Goal: Task Accomplishment & Management: Use online tool/utility

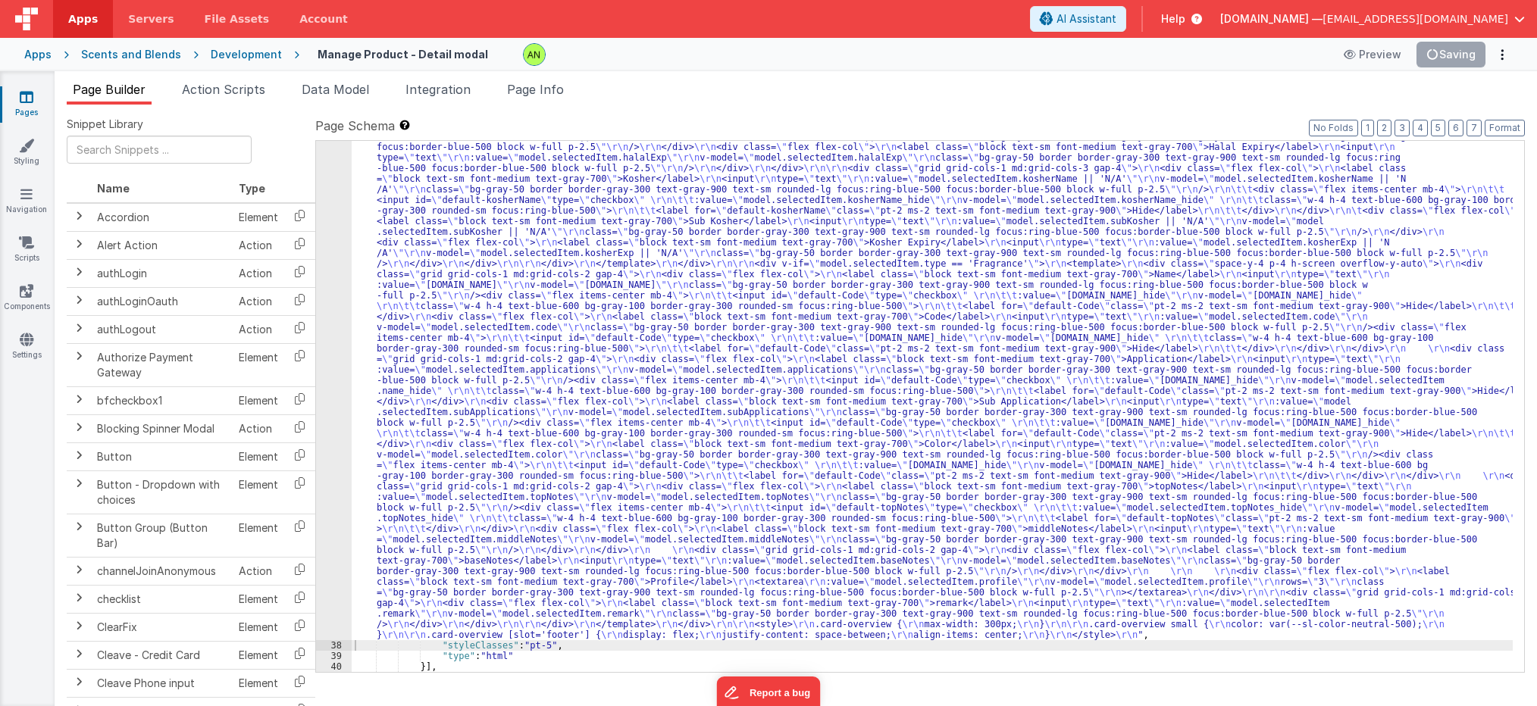
drag, startPoint x: 0, startPoint y: 0, endPoint x: 675, endPoint y: 641, distance: 931.3
click at [675, 641] on div ""html" : "<div v-if= \" model.selectedItem.type == 'Flavor' \" > \r\n <template…" at bounding box center [932, 402] width 1161 height 1561
click at [660, 352] on div ""html" : "<div v-if= \" model.selectedItem.type == 'Flavor' \" > \r\n <template…" at bounding box center [932, 402] width 1161 height 1561
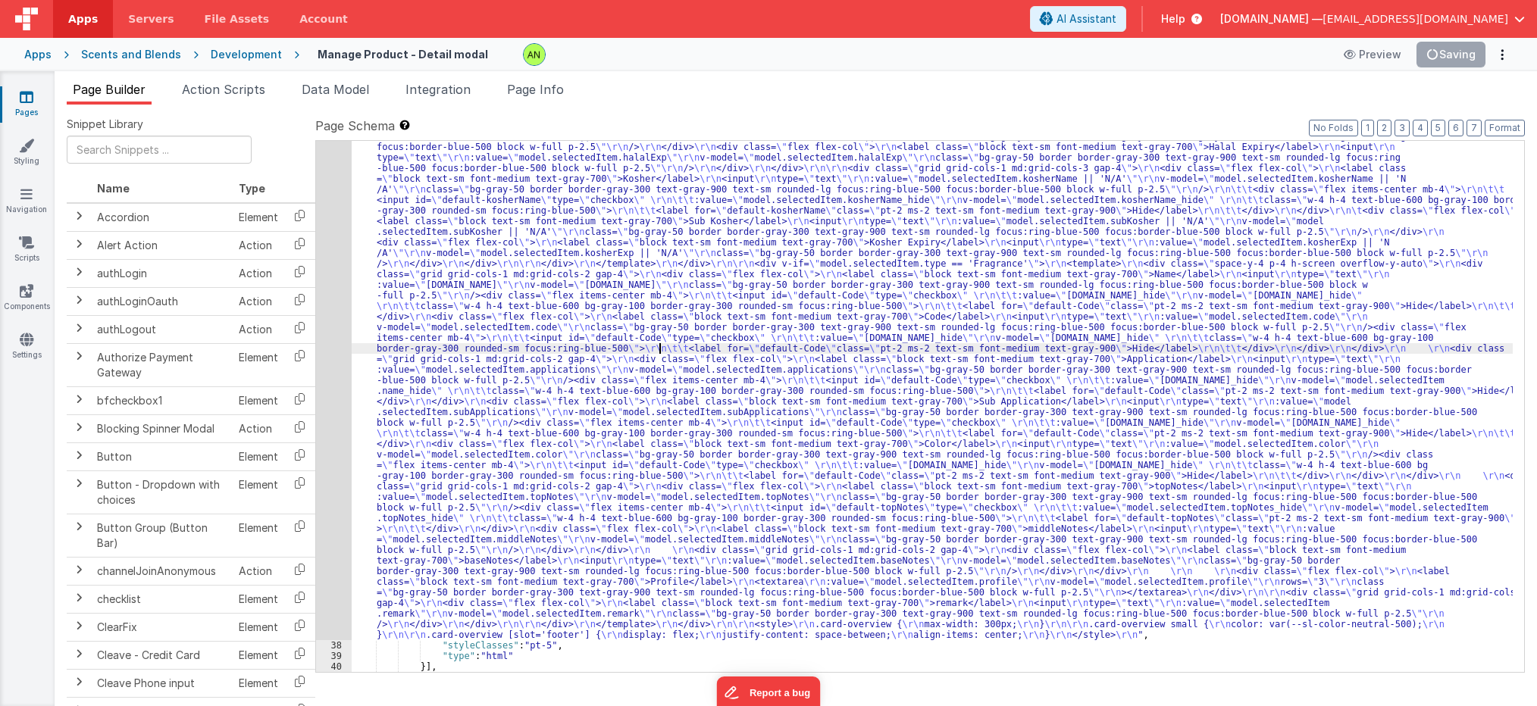
click at [660, 352] on div ""html" : "<div v-if= \" model.selectedItem.type == 'Flavor' \" > \r\n <template…" at bounding box center [932, 402] width 1161 height 1561
click at [343, 335] on div "37" at bounding box center [334, 131] width 36 height 1019
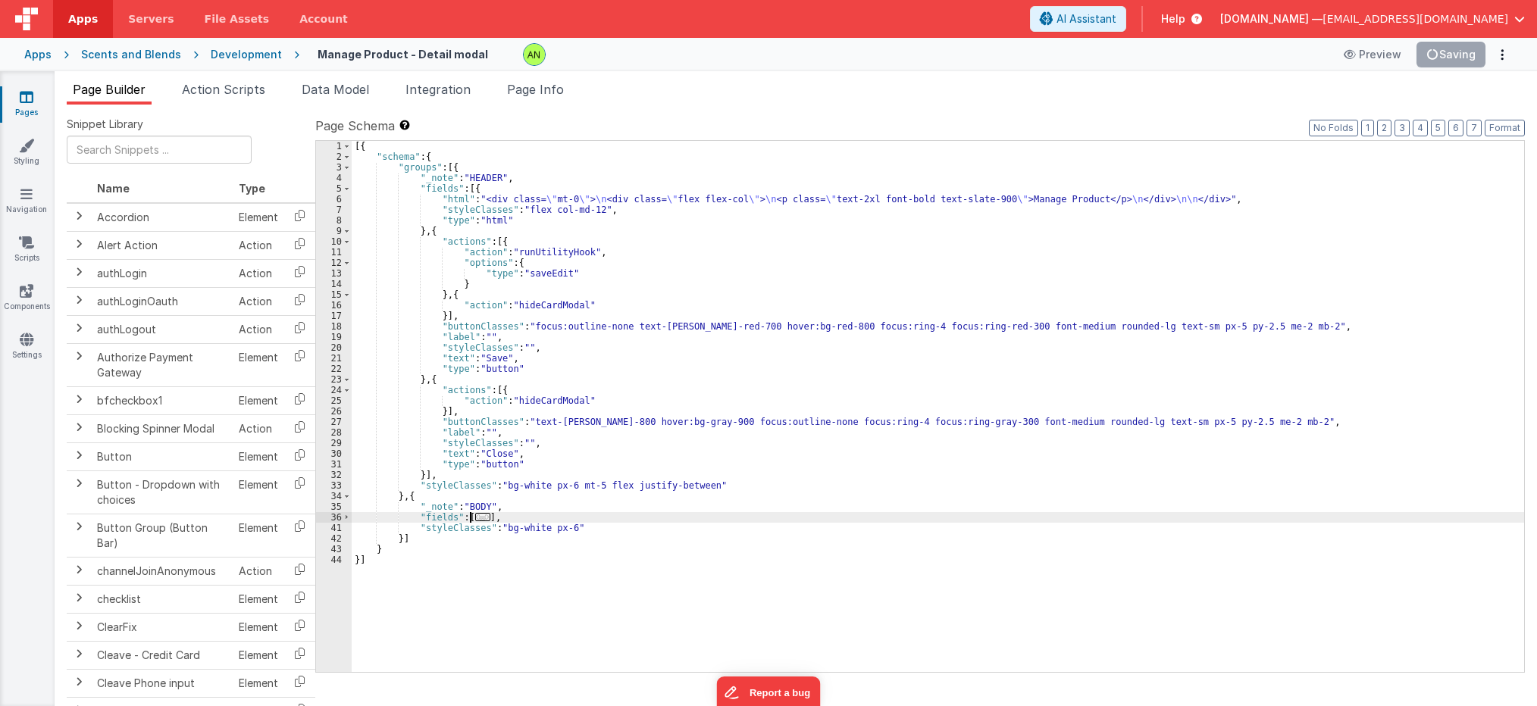
click at [475, 517] on span "..." at bounding box center [482, 517] width 15 height 8
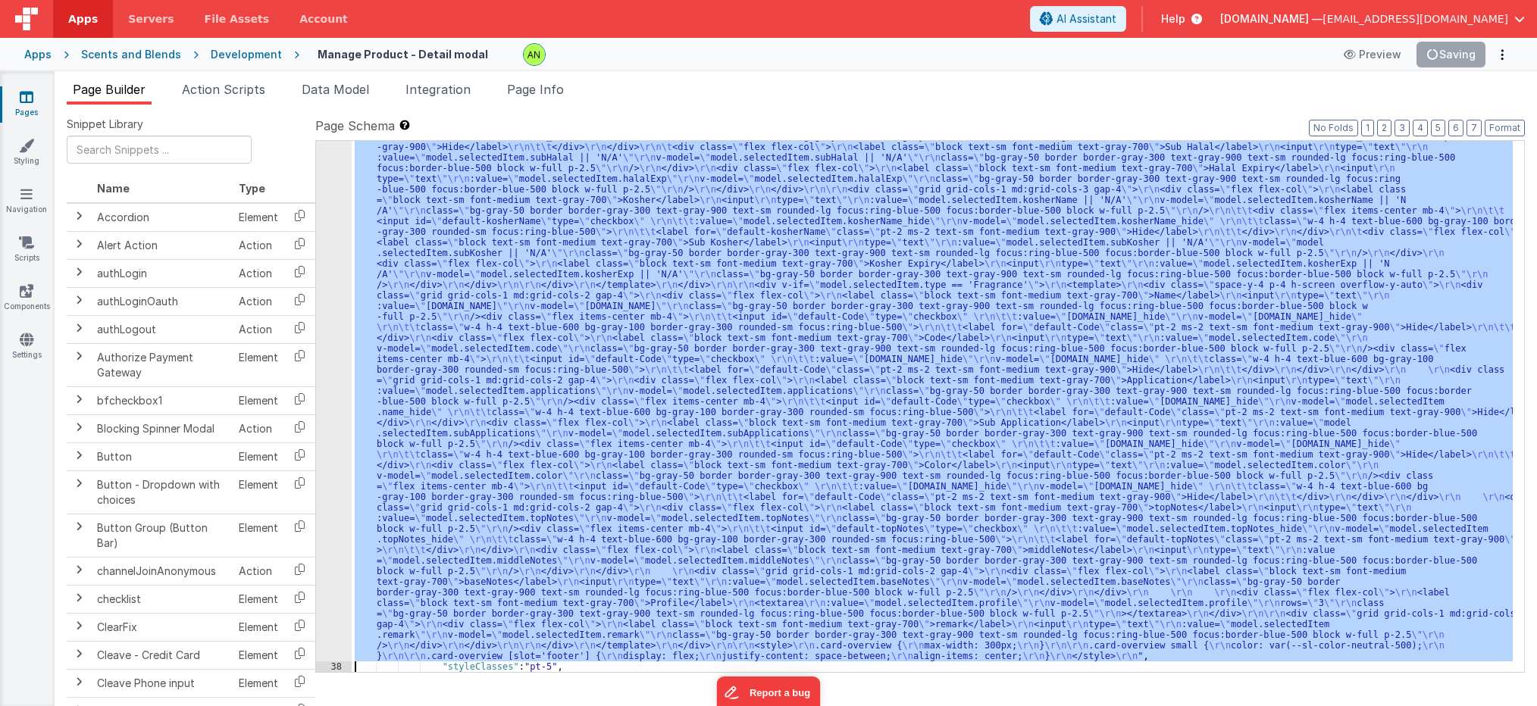
scroll to position [880, 0]
click at [326, 633] on div "37" at bounding box center [334, 152] width 36 height 1019
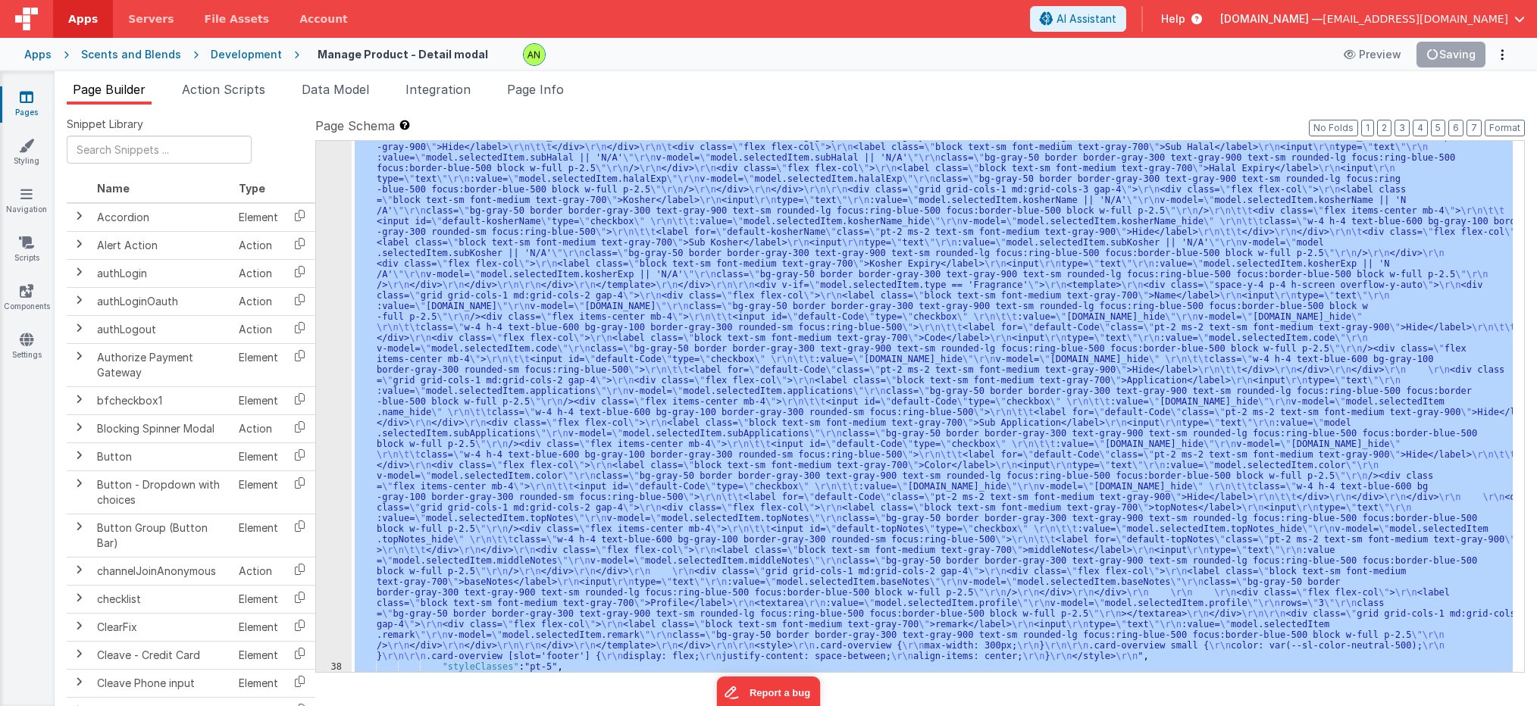
click at [333, 593] on div "37" at bounding box center [334, 152] width 36 height 1019
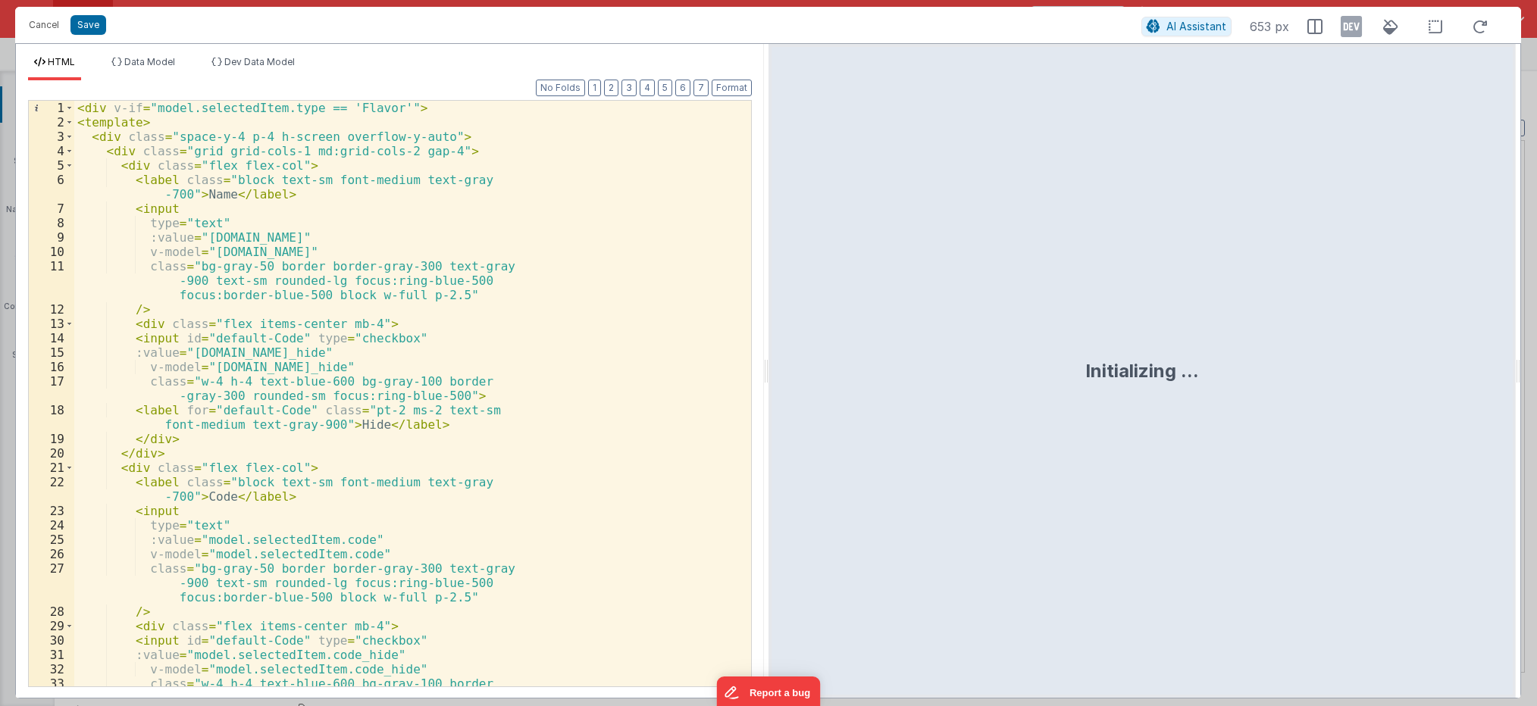
click at [462, 356] on div "< div v-if = "model.selectedItem.type == 'Flavor'" > < template > < div class =…" at bounding box center [406, 415] width 665 height 629
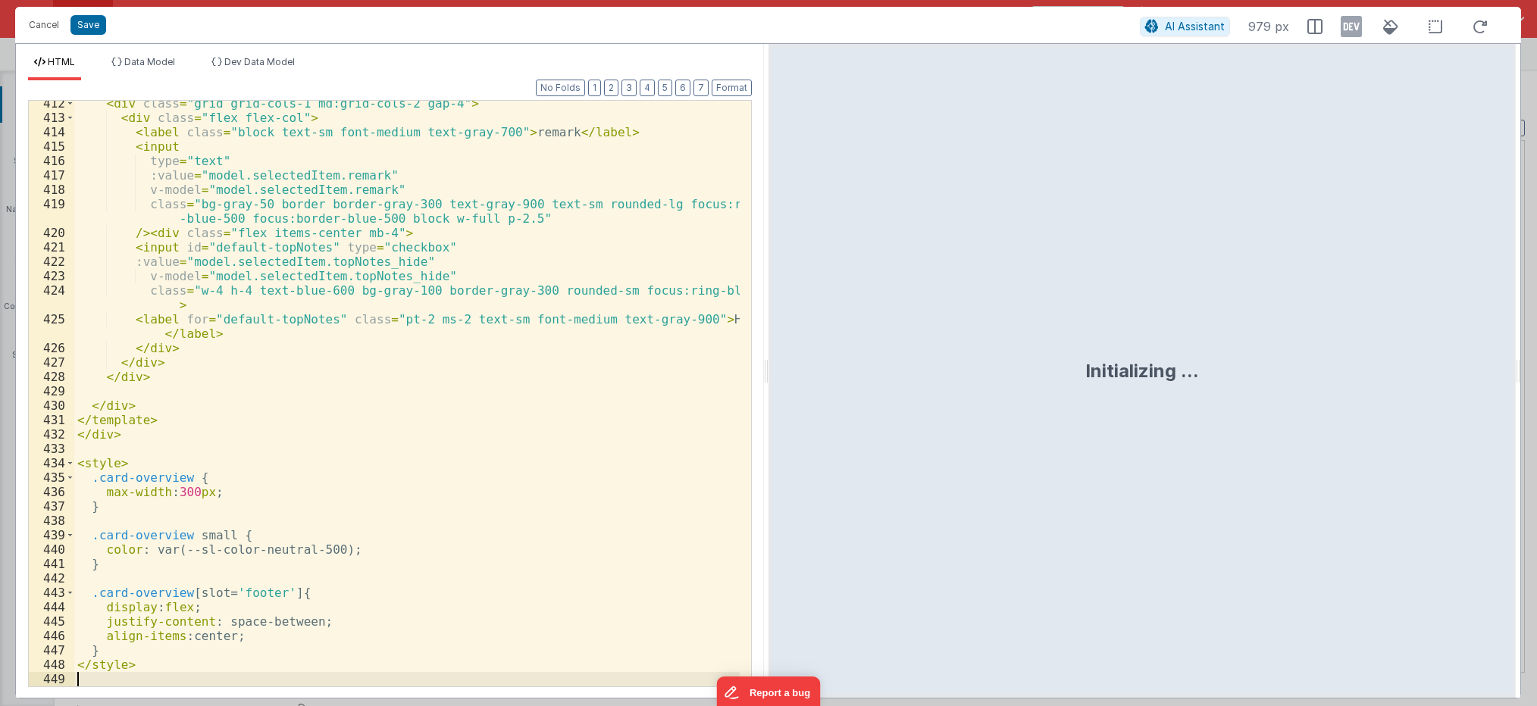
scroll to position [6715, 0]
click at [95, 20] on button "Save" at bounding box center [88, 25] width 36 height 20
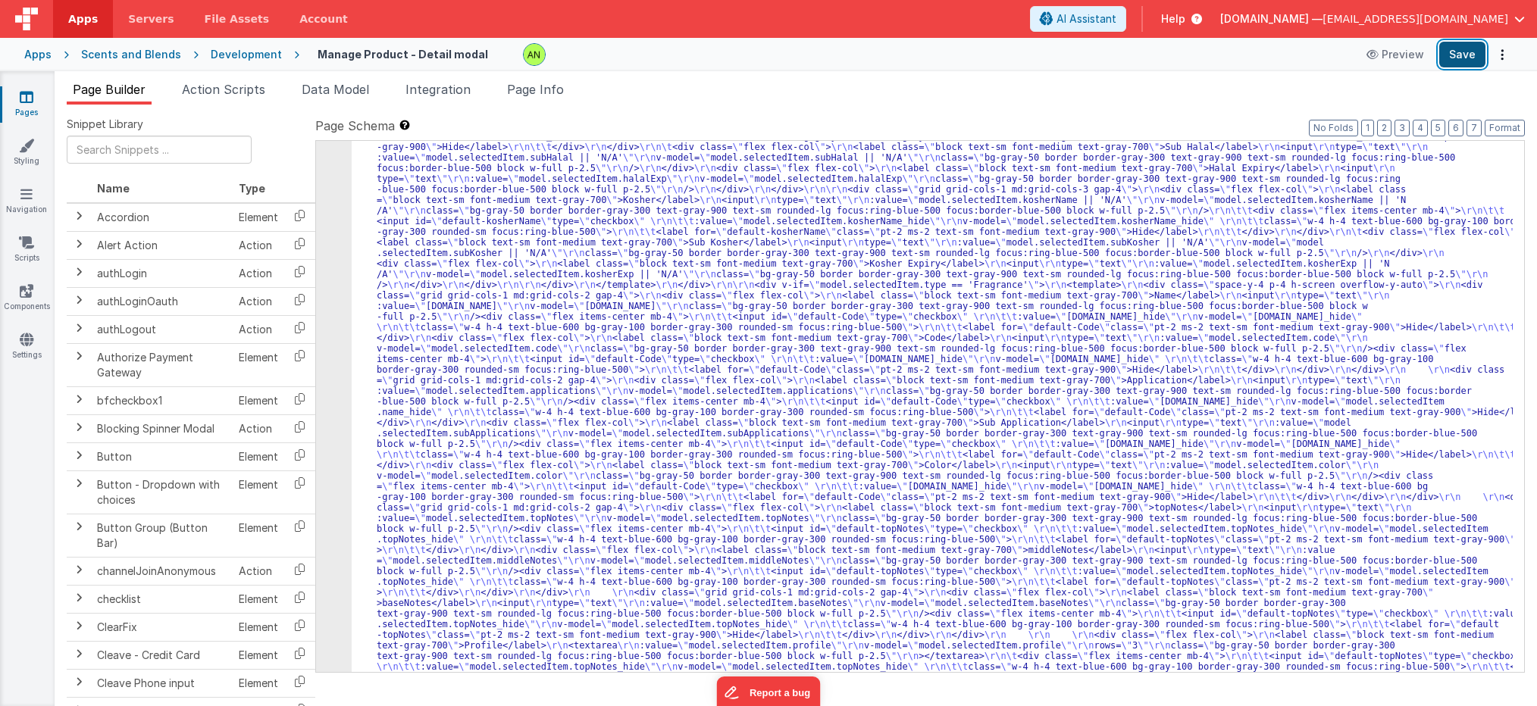
click at [1457, 52] on button "Save" at bounding box center [1462, 55] width 46 height 26
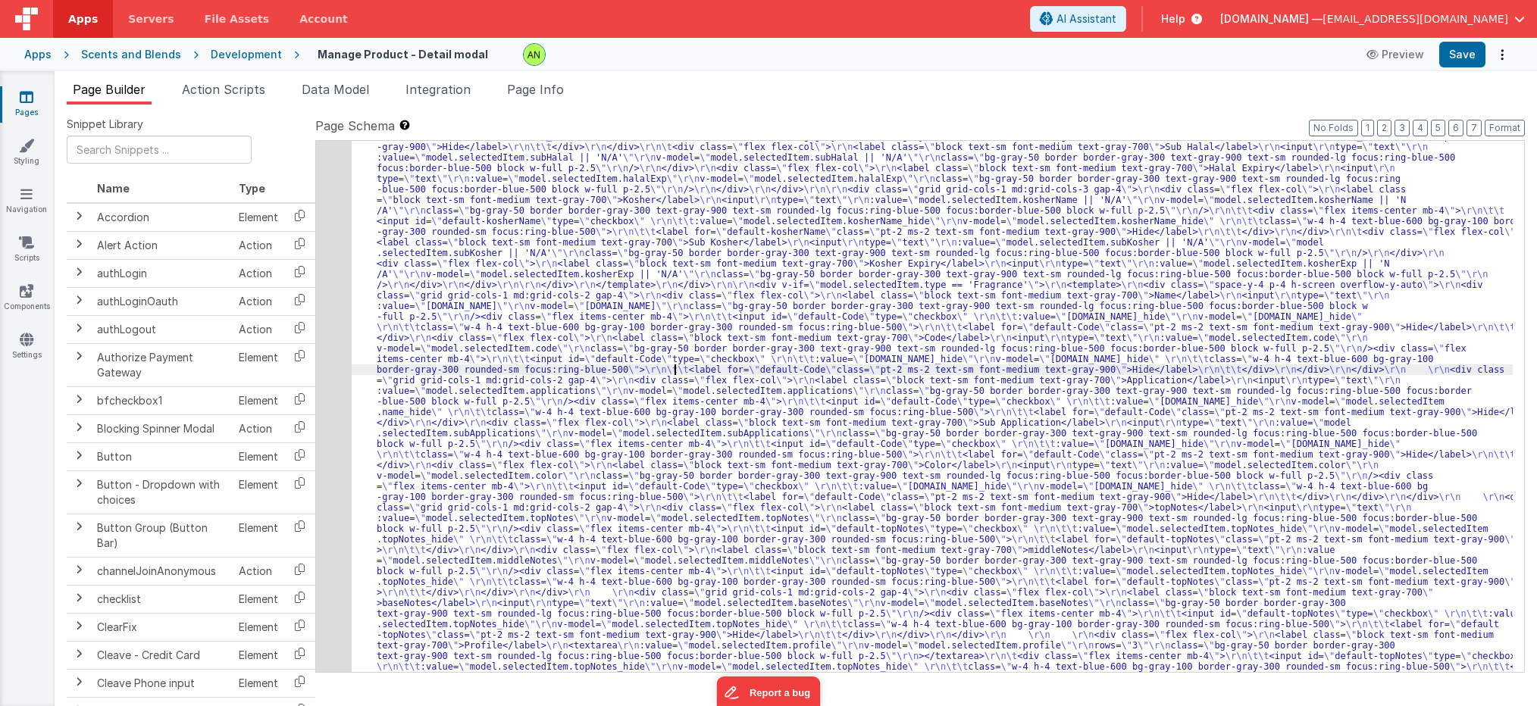
click at [322, 384] on div "37" at bounding box center [334, 195] width 36 height 1104
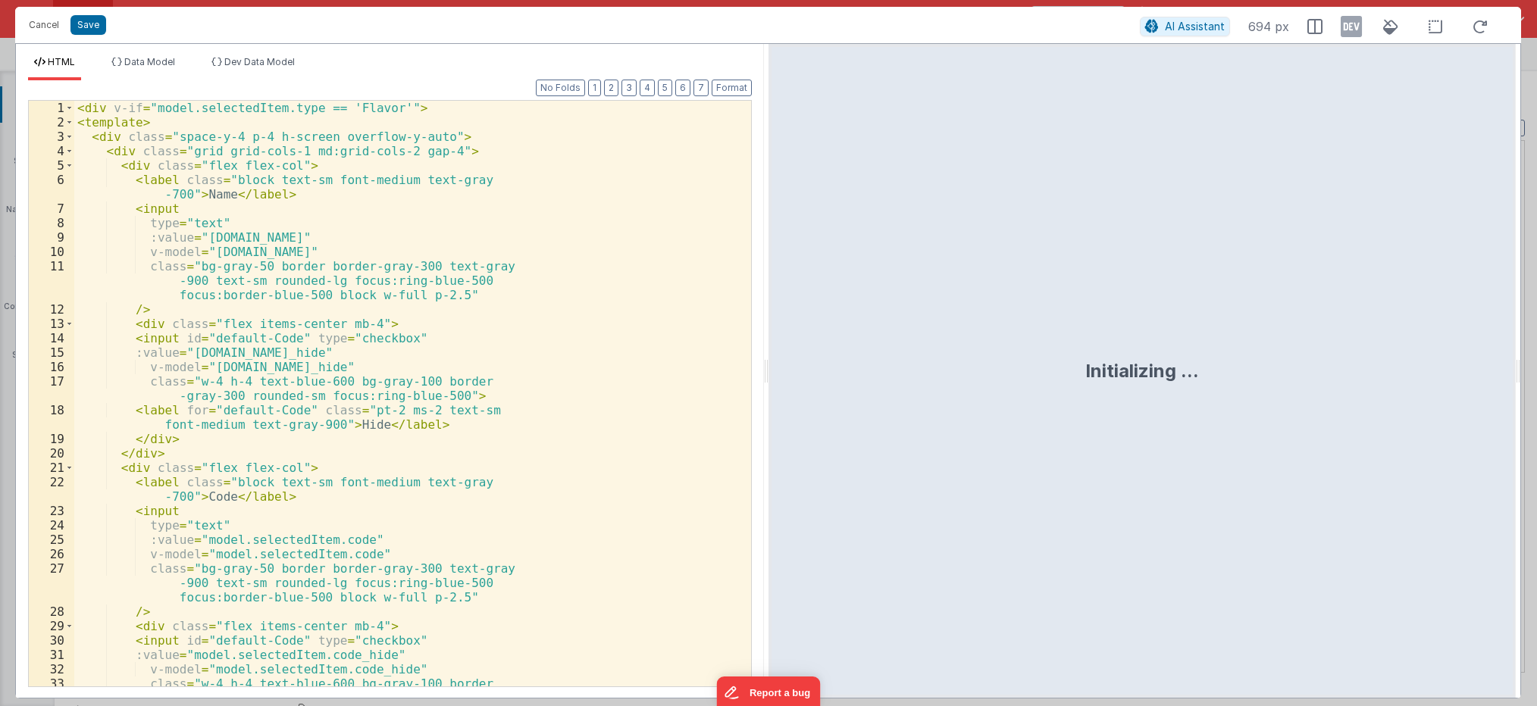
scroll to position [965, 0]
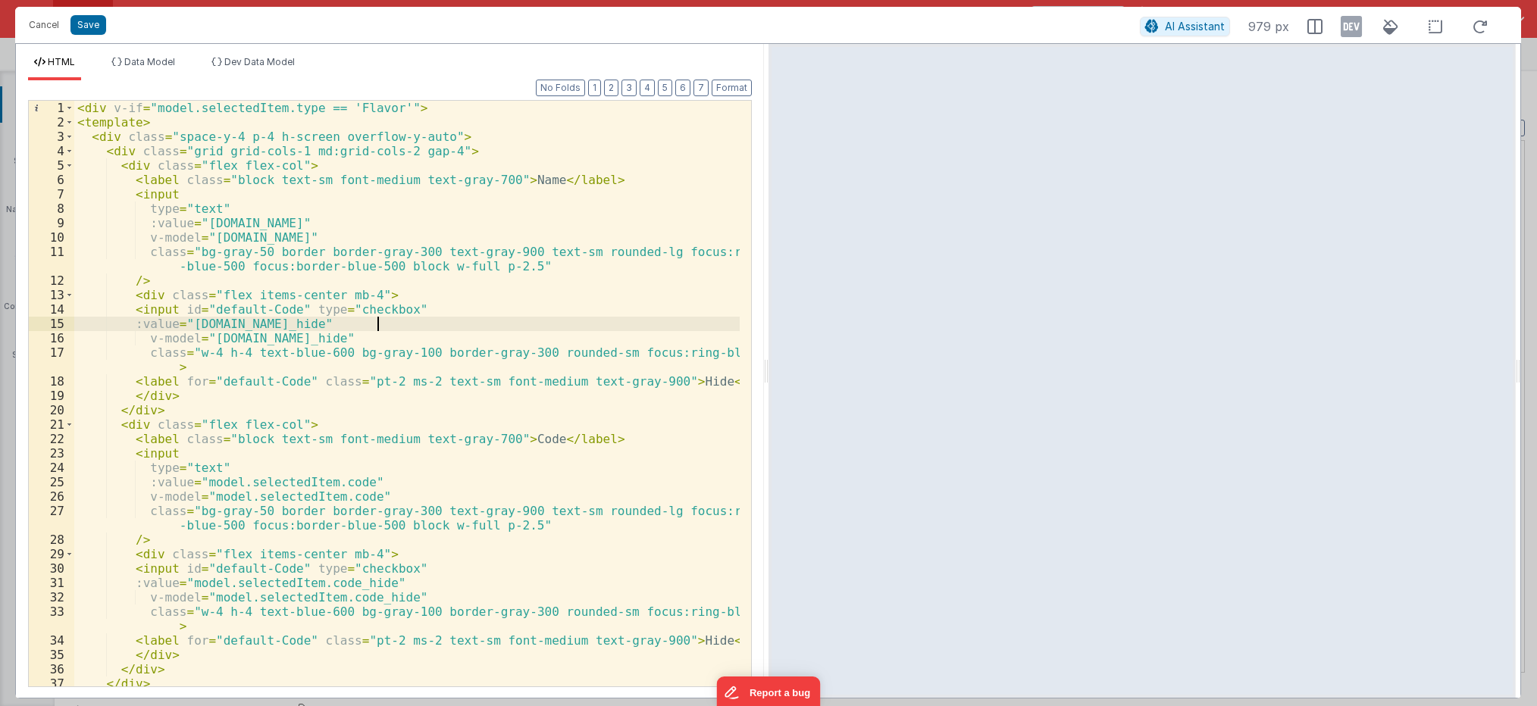
click at [486, 321] on div "< div v-if = "model.selectedItem.type == 'Flavor'" > < template > < div class =…" at bounding box center [406, 408] width 665 height 615
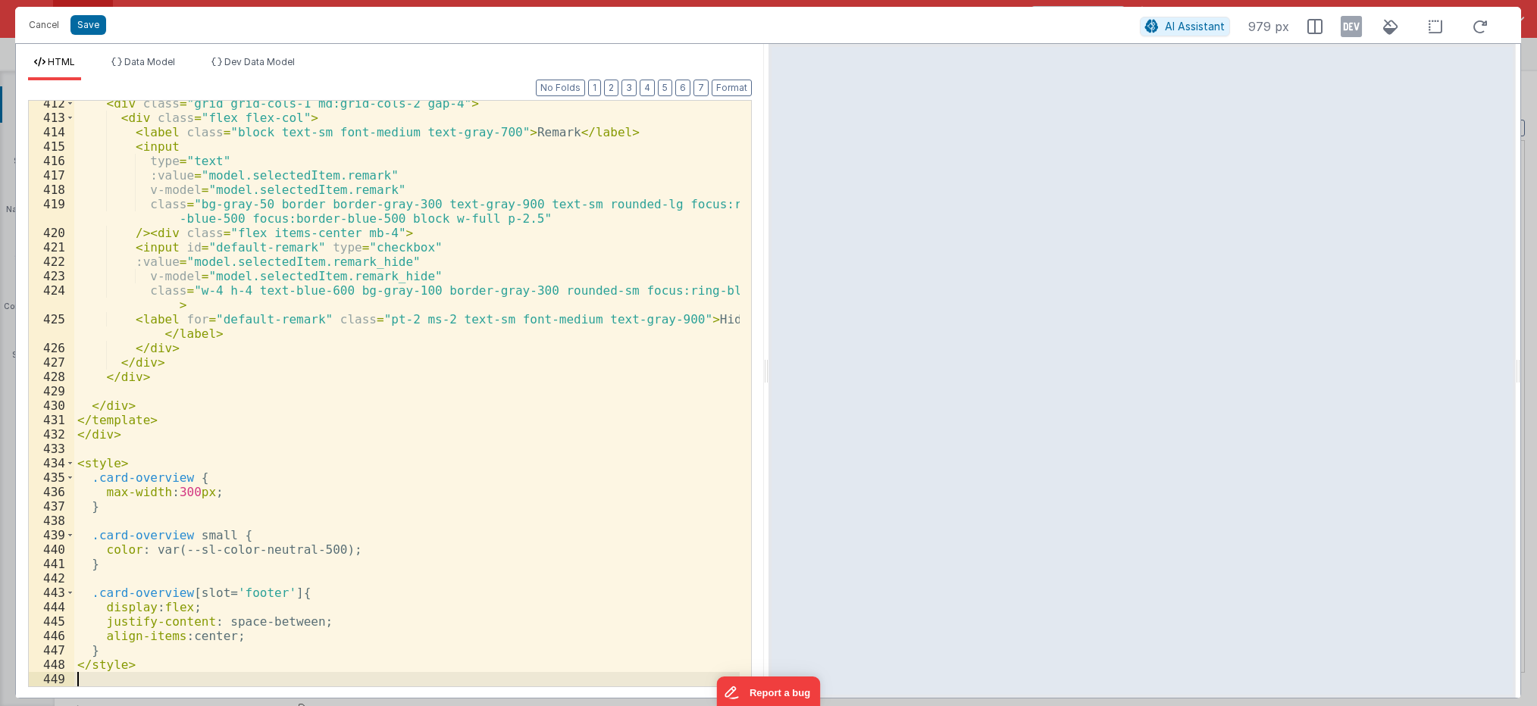
scroll to position [6759, 0]
click at [89, 27] on button "Save" at bounding box center [88, 25] width 36 height 20
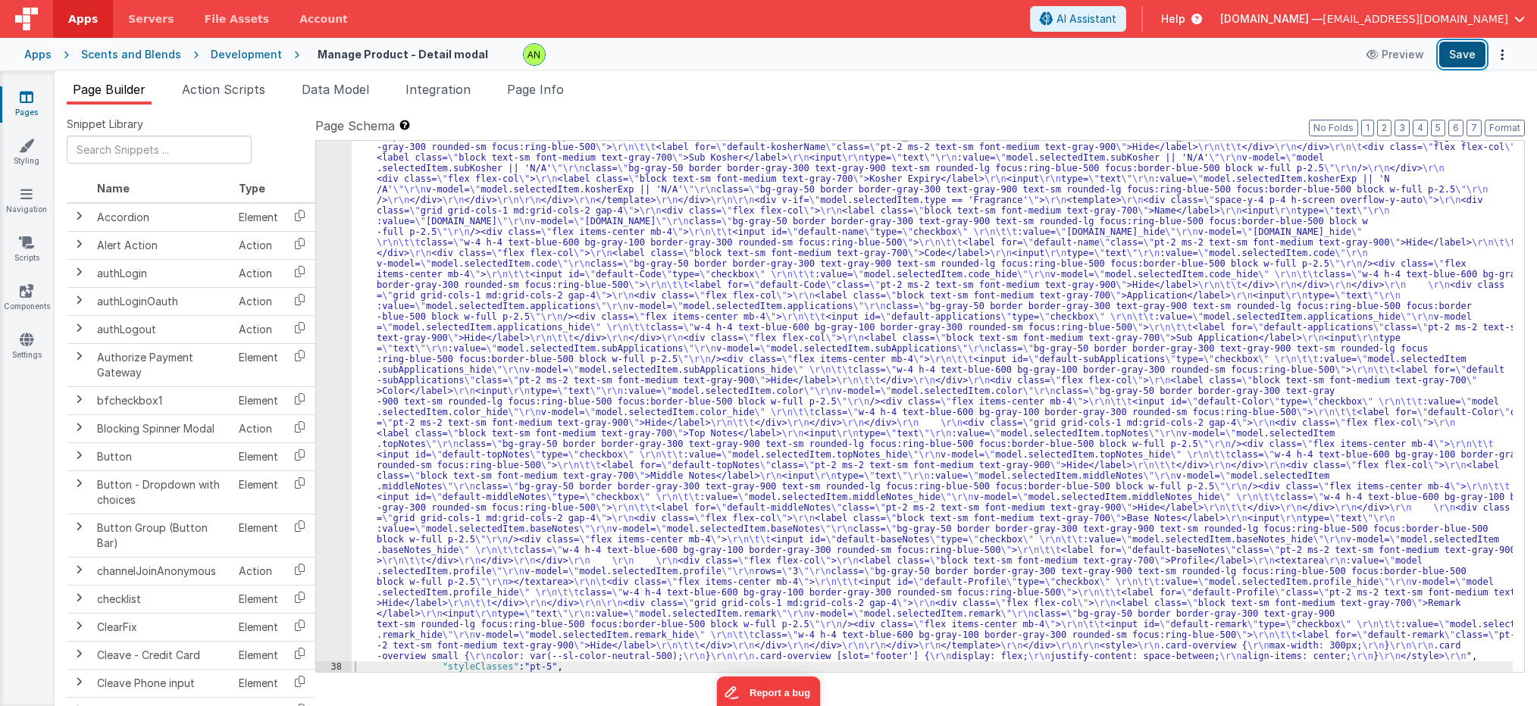
click at [1464, 58] on button "Save" at bounding box center [1462, 55] width 46 height 26
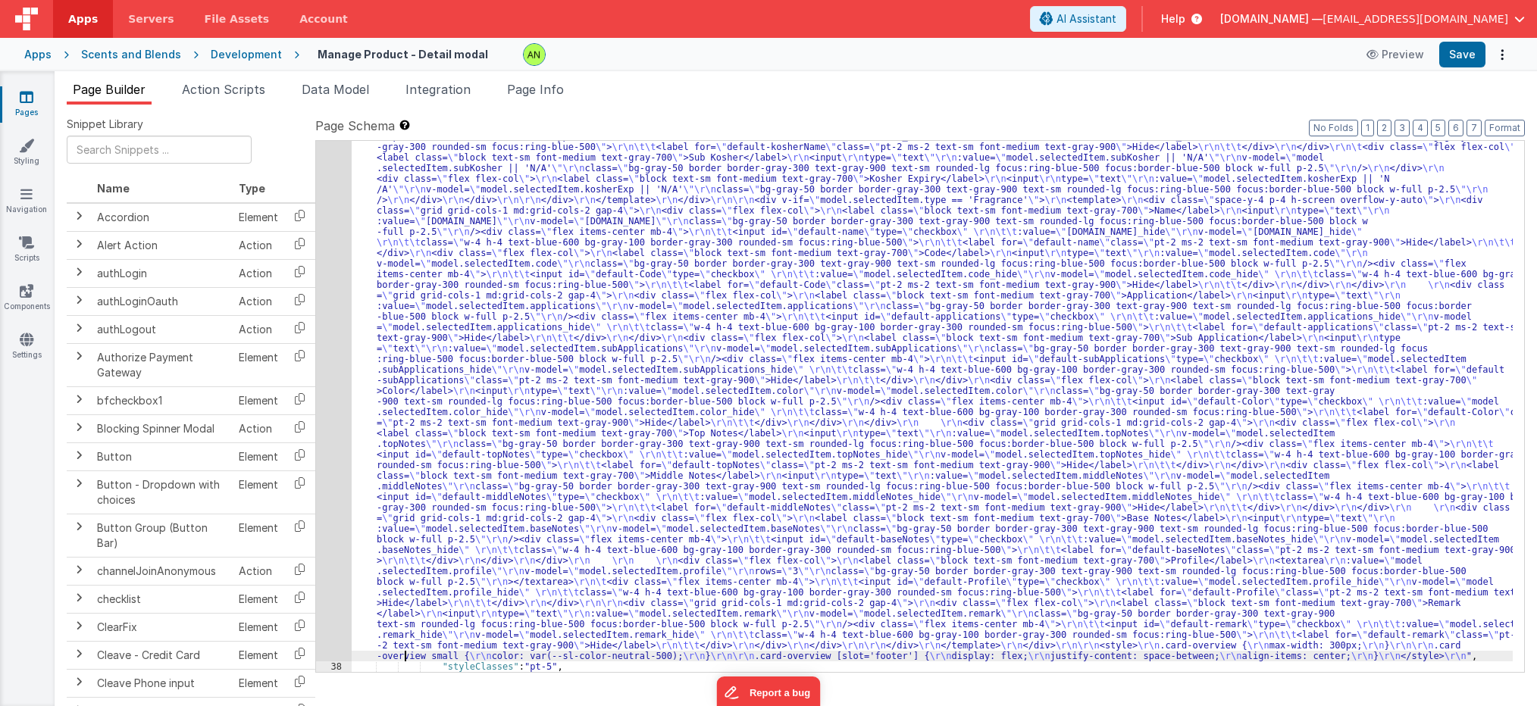
click at [406, 653] on div ""html" : "<div v-if= \" model.selectedItem.type == 'Flavor' \" > \r\n <template…" at bounding box center [932, 381] width 1161 height 1646
click at [331, 409] on div "37" at bounding box center [334, 110] width 36 height 1104
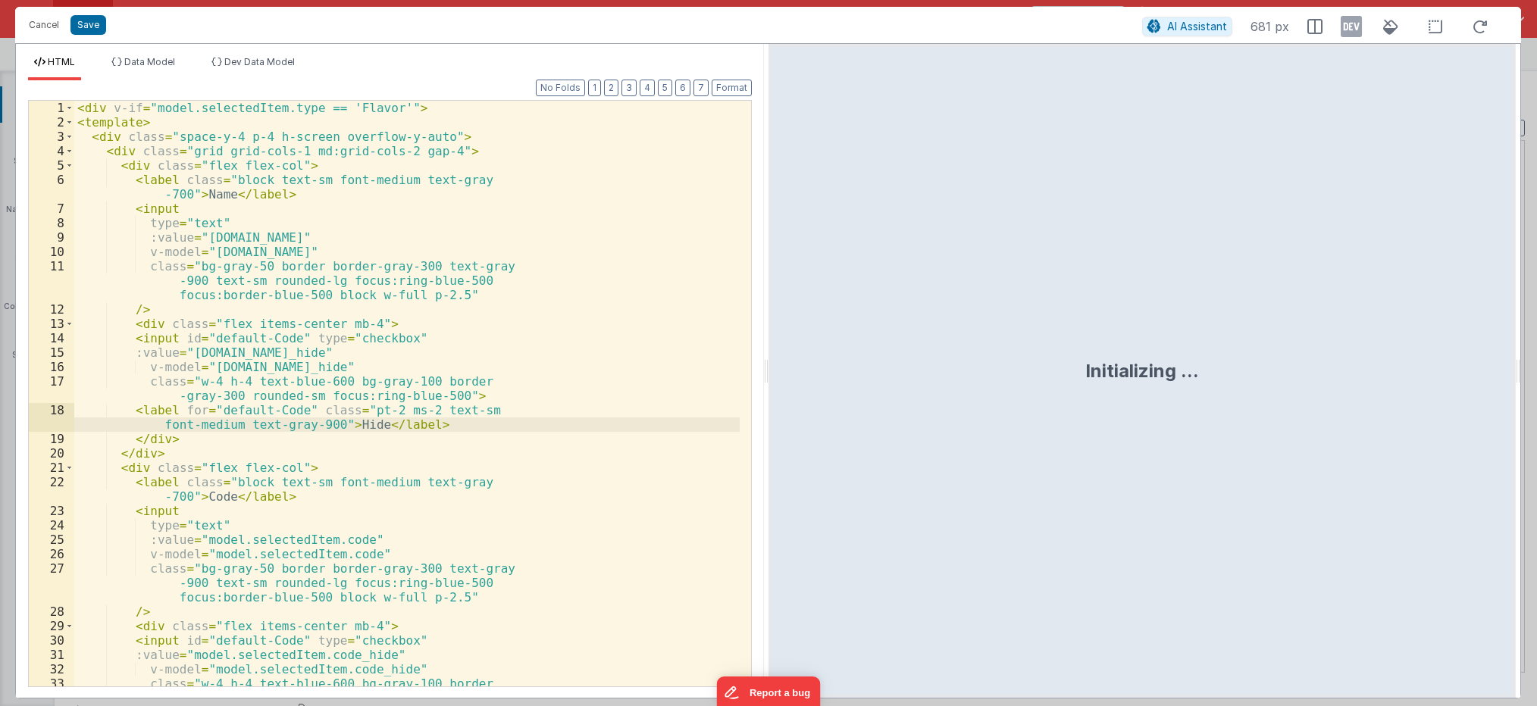
click at [397, 410] on div "< div v-if = "model.selectedItem.type == 'Flavor'" > < template > < div class =…" at bounding box center [406, 415] width 665 height 629
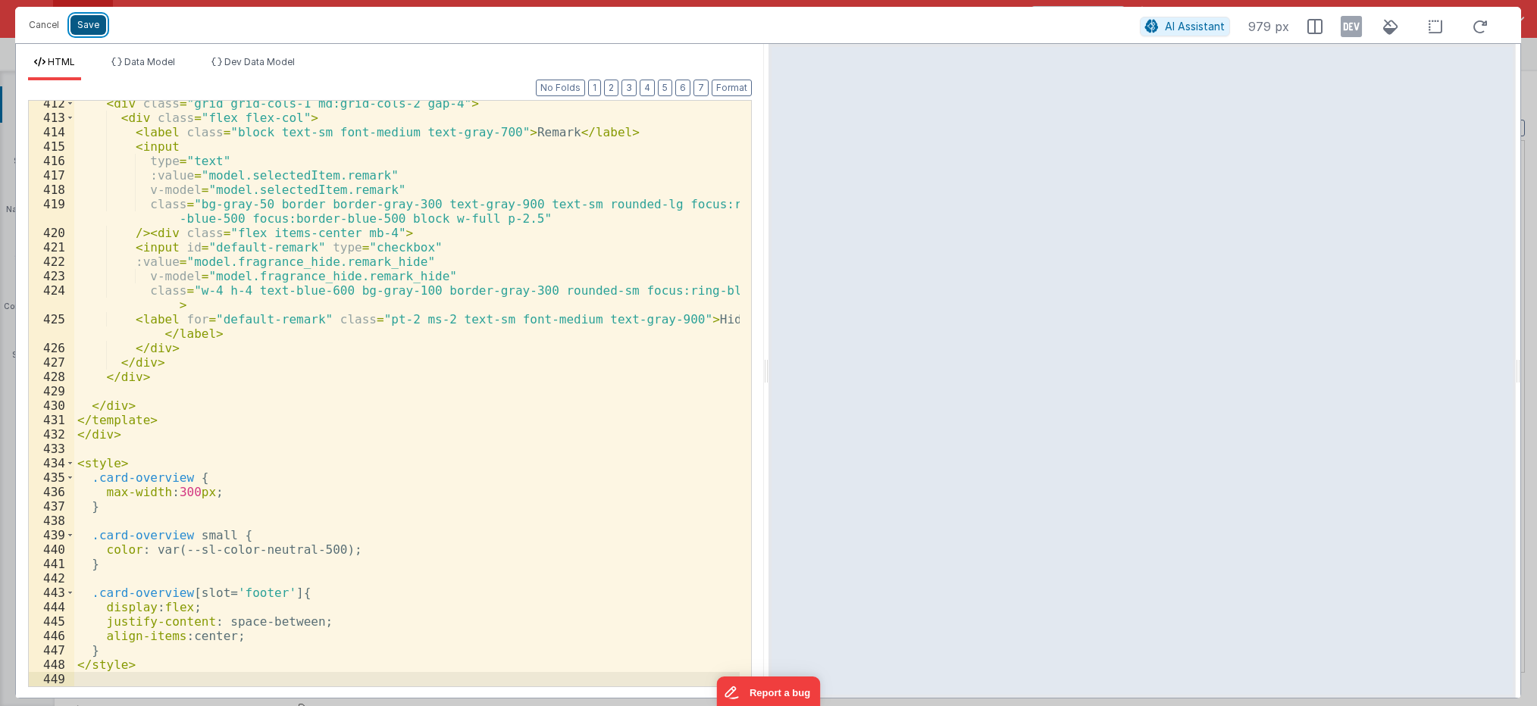
click at [86, 22] on button "Save" at bounding box center [88, 25] width 36 height 20
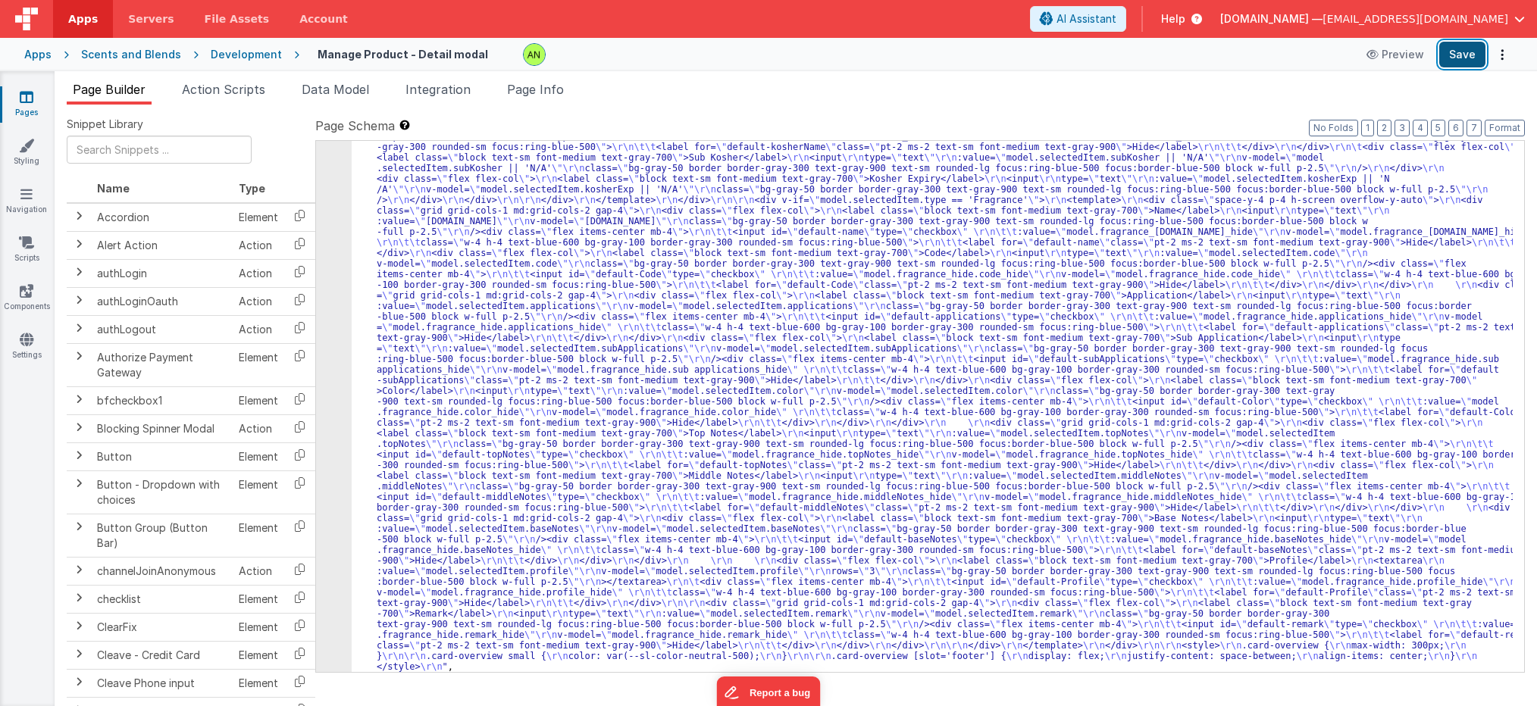
click at [1457, 55] on button "Save" at bounding box center [1462, 55] width 46 height 26
drag, startPoint x: 725, startPoint y: 117, endPoint x: 750, endPoint y: 217, distance: 102.4
click at [725, 117] on label "Page Schema Shortcuts: Find: command-f Fold: command-option-L Unfold: command-o…" at bounding box center [920, 126] width 1210 height 18
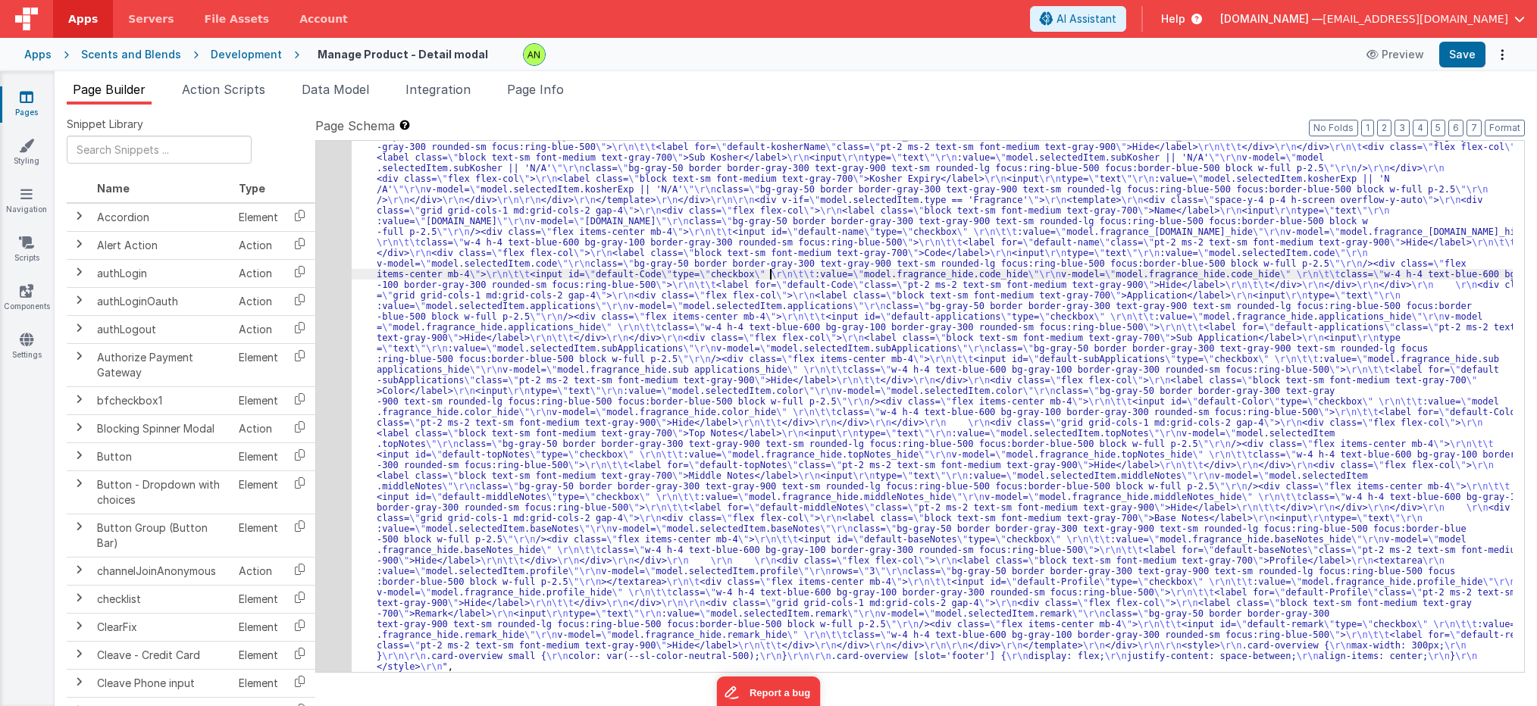
click at [769, 274] on div ""html" : "<div v-if= \" model.selectedItem.type == 'Flavor' \" > \r\n <template…" at bounding box center [932, 386] width 1161 height 1656
click at [238, 52] on div "Development" at bounding box center [246, 54] width 71 height 15
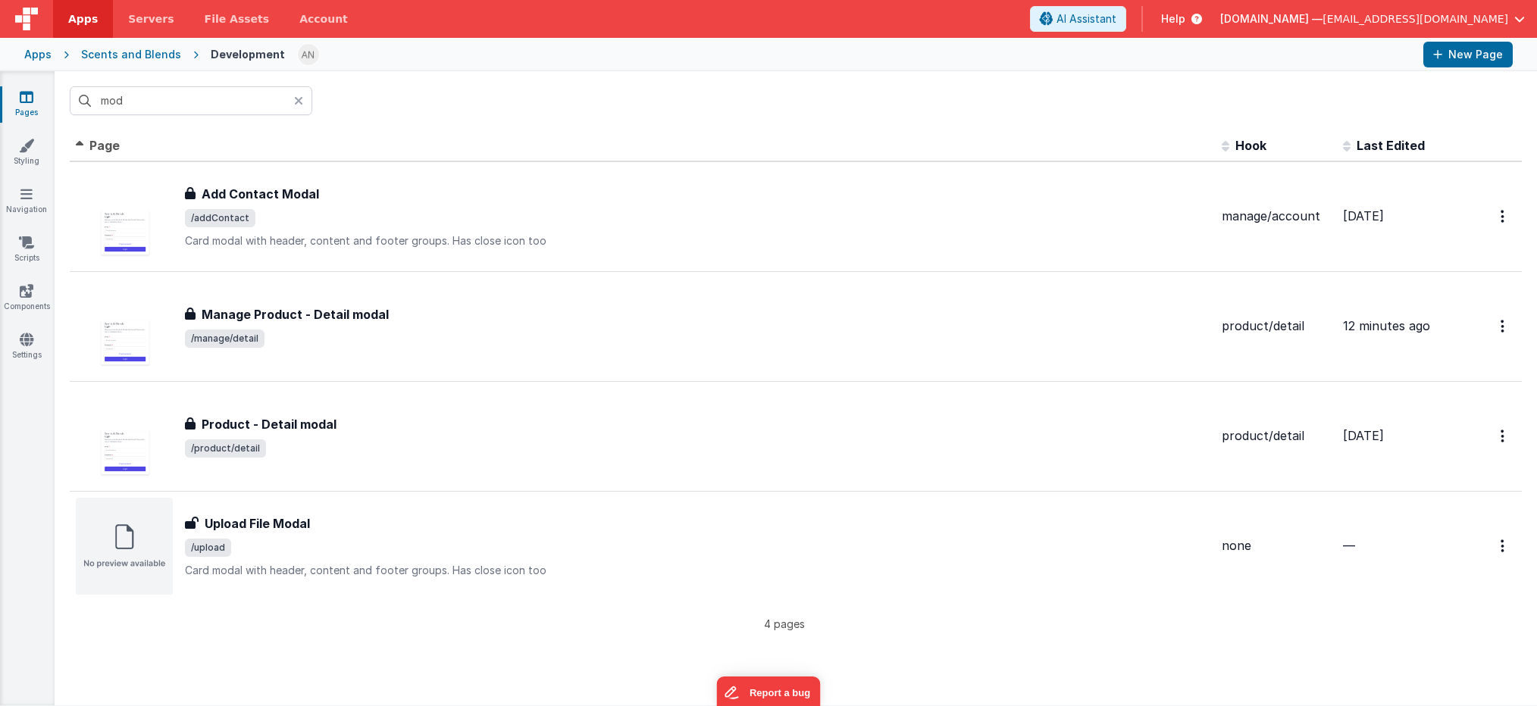
click at [297, 101] on icon at bounding box center [298, 101] width 9 height 12
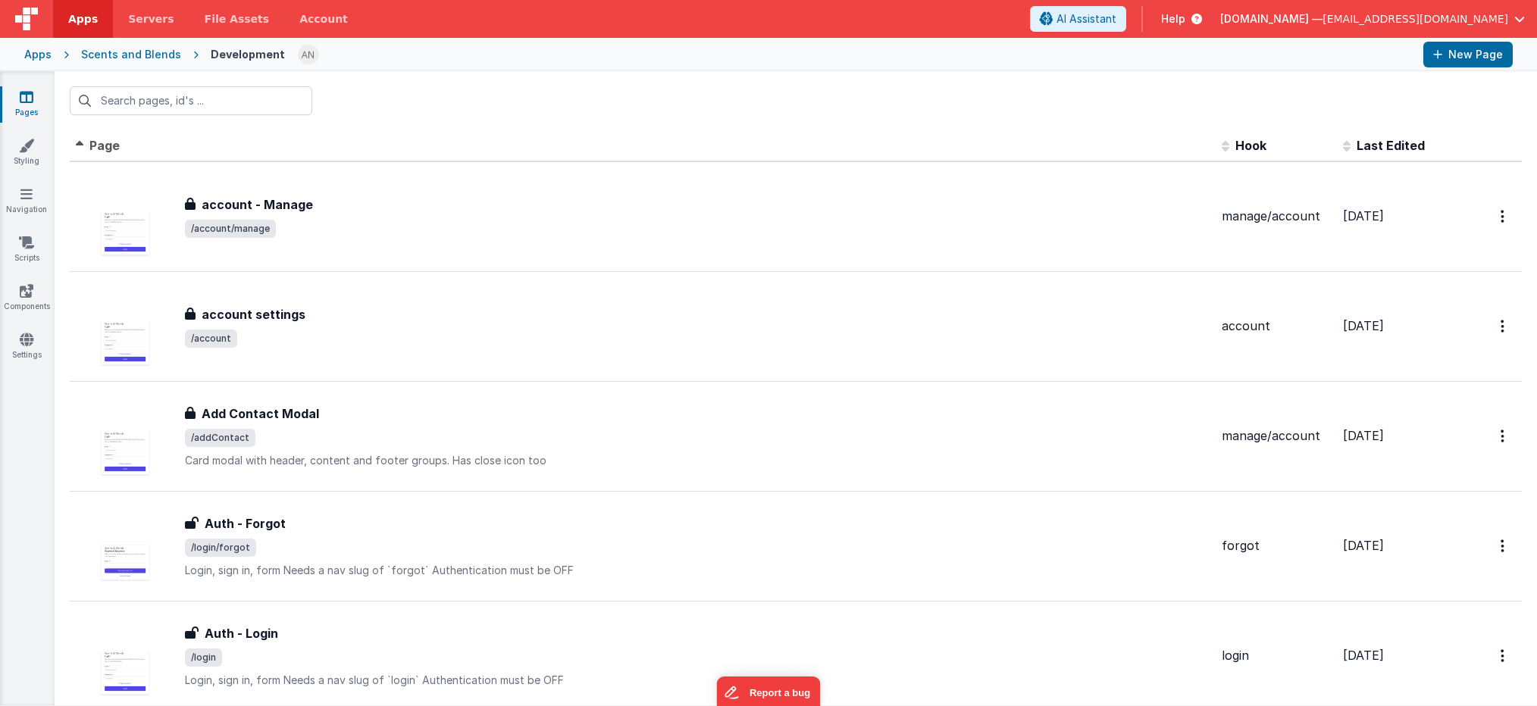
click at [472, 103] on div at bounding box center [796, 100] width 1483 height 59
click at [472, 101] on div at bounding box center [796, 100] width 1483 height 59
click at [211, 108] on input "text" at bounding box center [191, 100] width 243 height 29
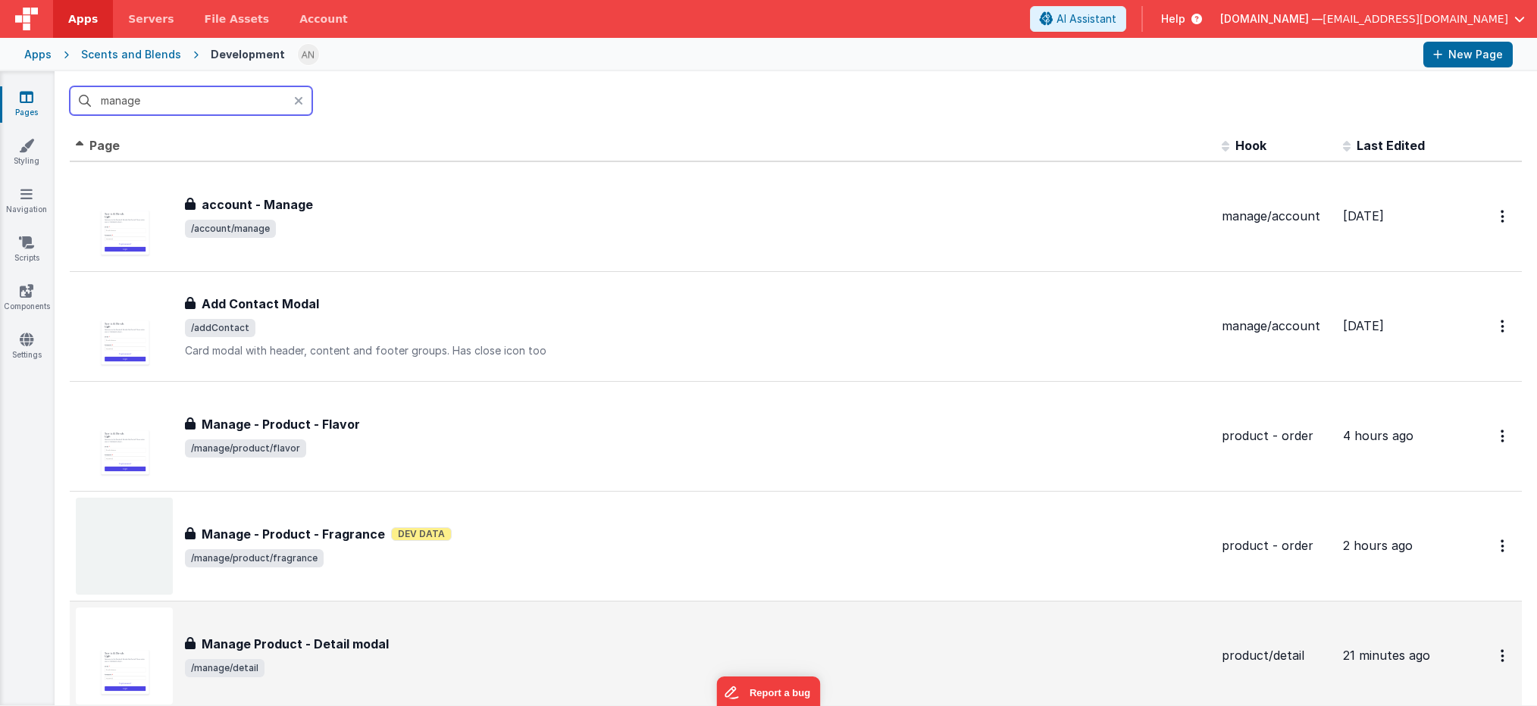
type input "manage"
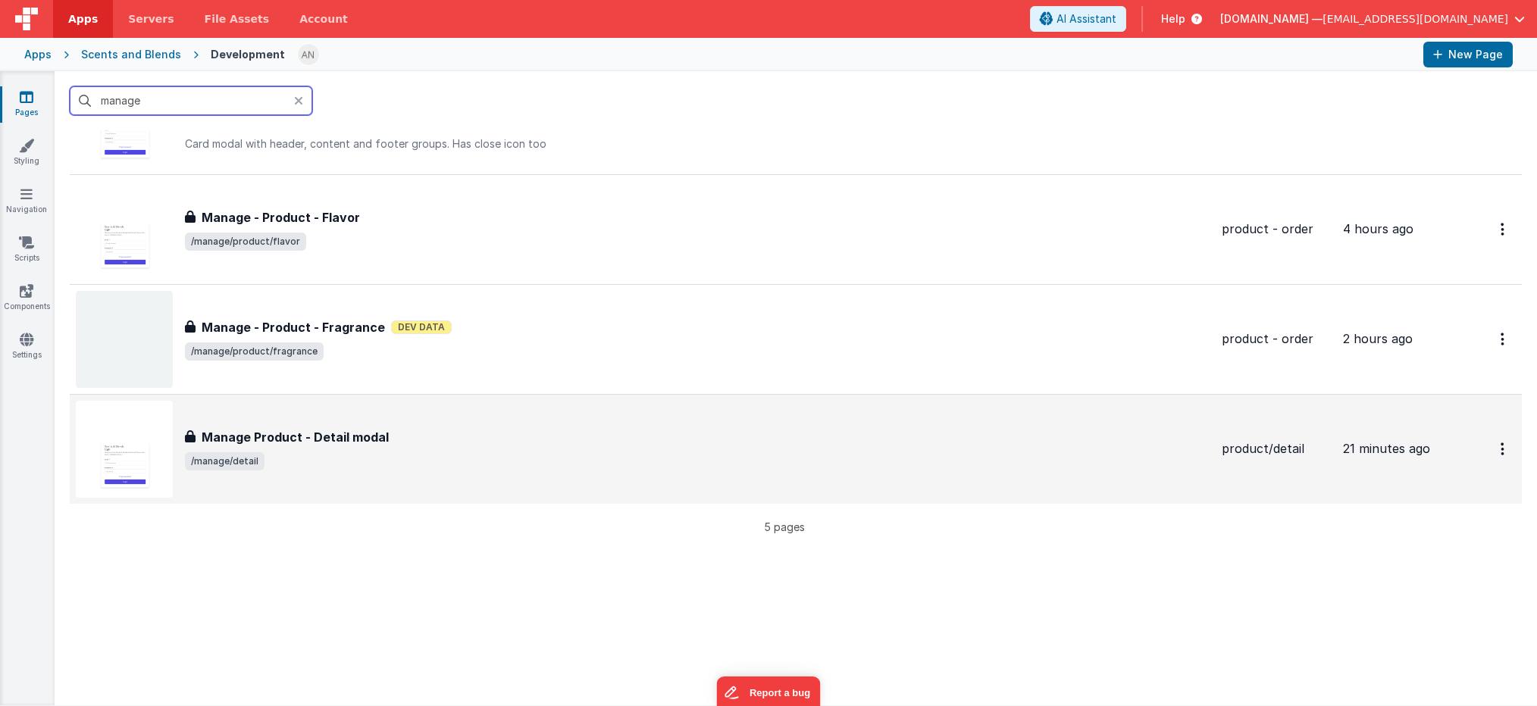
scroll to position [227, 0]
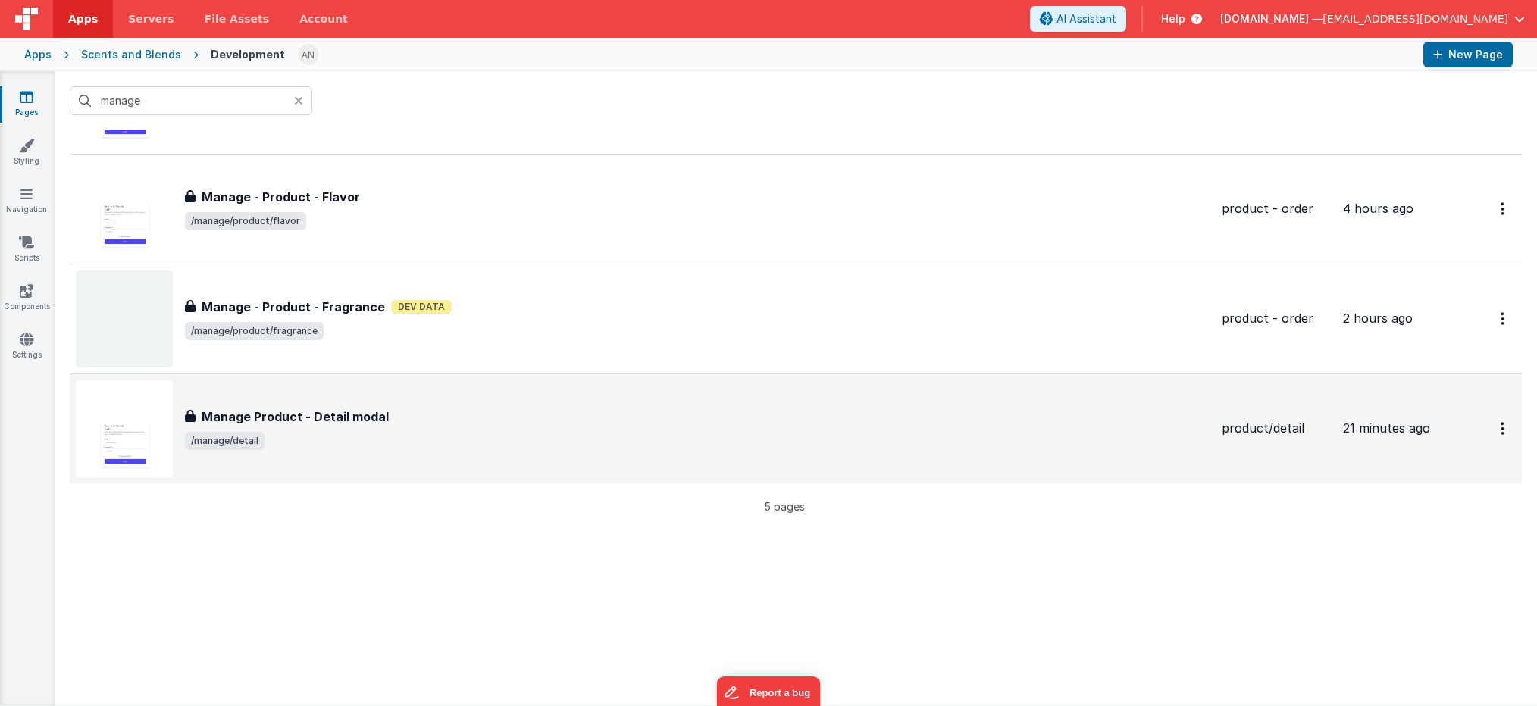
click at [435, 443] on span "/manage/detail" at bounding box center [697, 441] width 1025 height 18
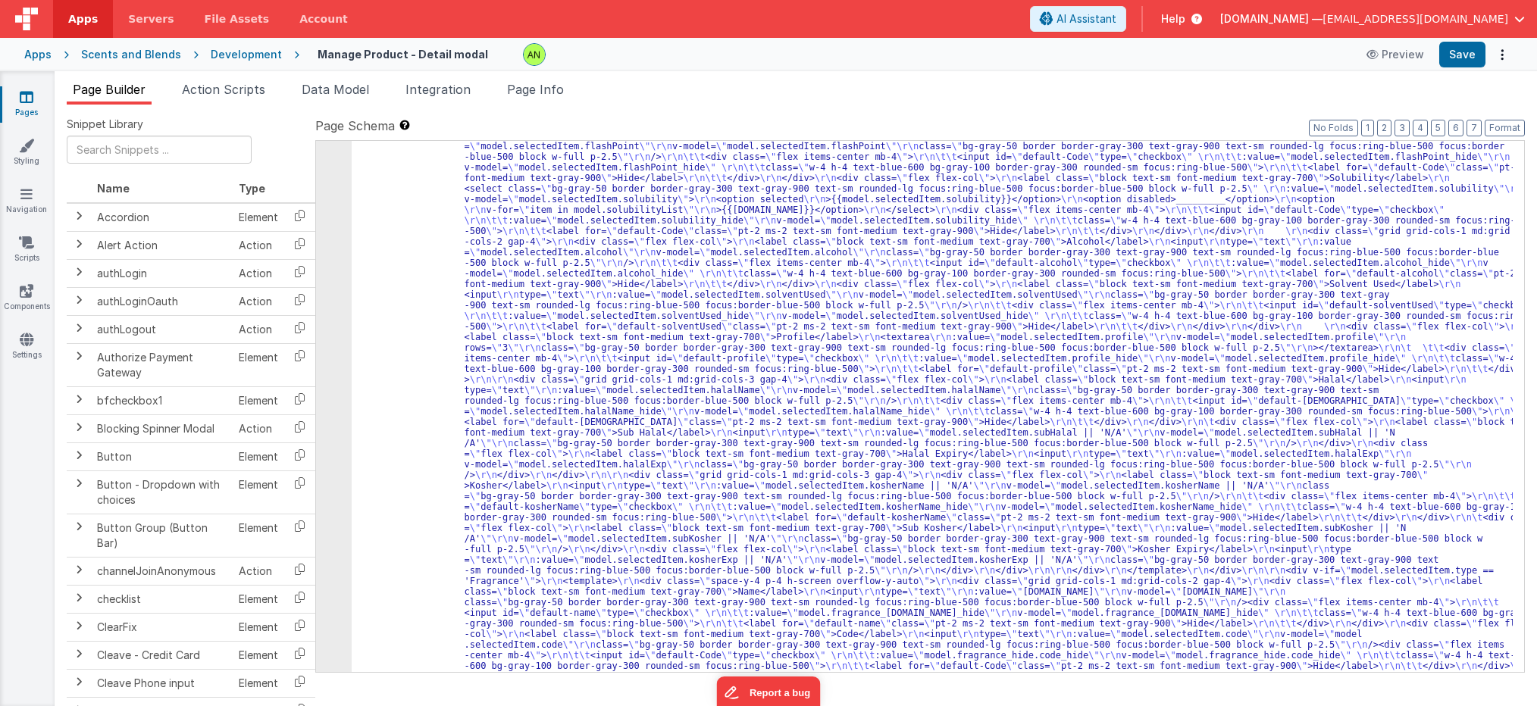
scroll to position [1124, 0]
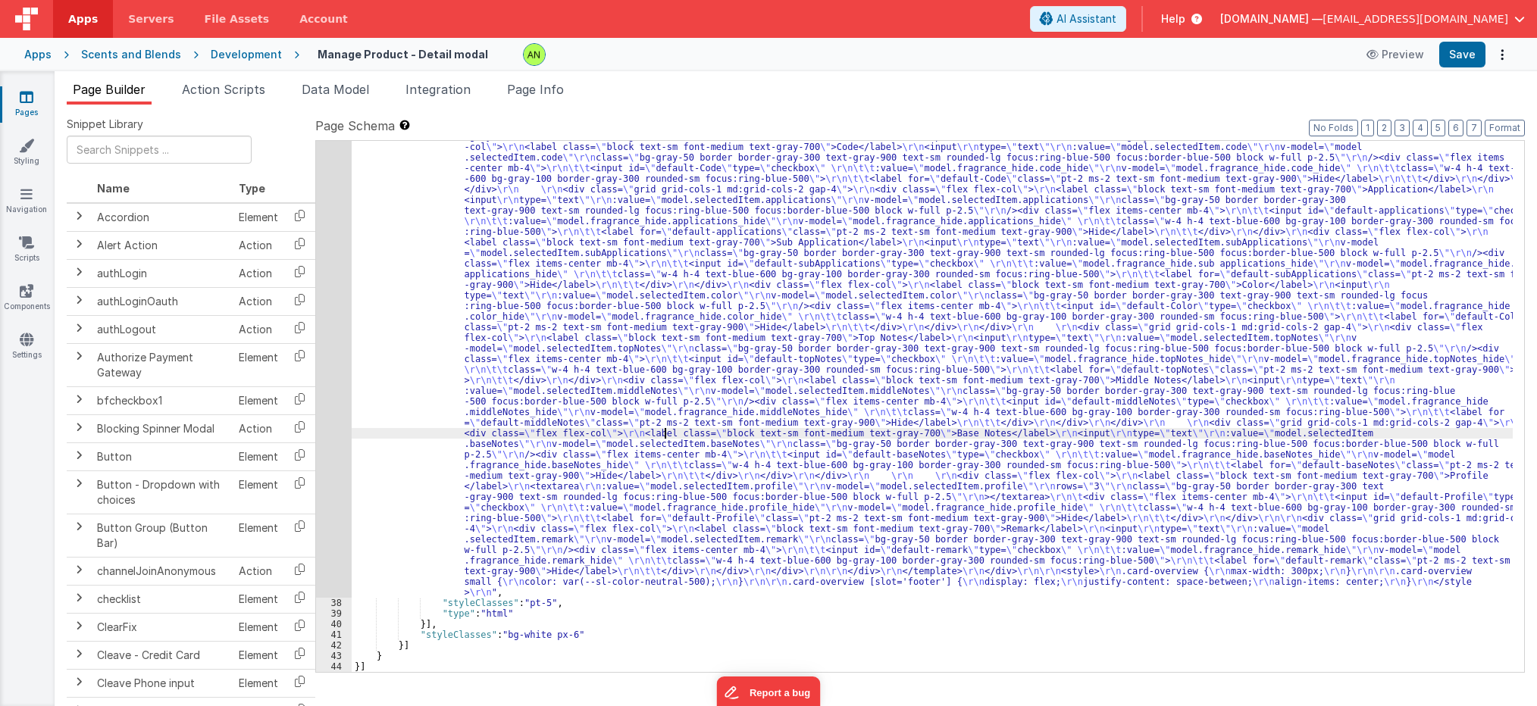
click at [662, 434] on div ""html" : "<div v-if= \" model.selectedItem.type == 'Flavor' \" > \r\n <template…" at bounding box center [932, 269] width 1161 height 1741
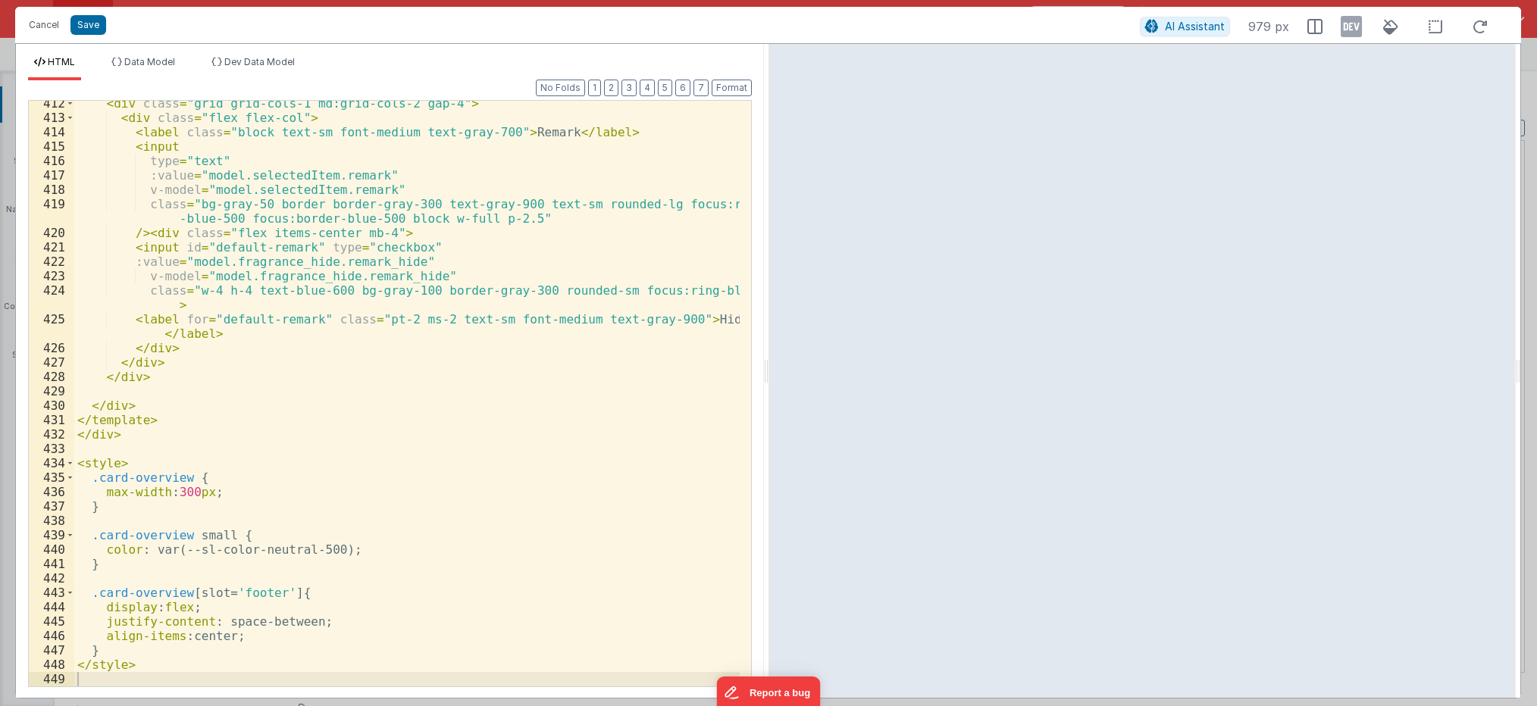
scroll to position [6759, 0]
click at [130, 380] on div "< div class = "grid grid-cols-1 md:grid-cols-2 gap-4" > < div class = "flex fle…" at bounding box center [406, 403] width 665 height 615
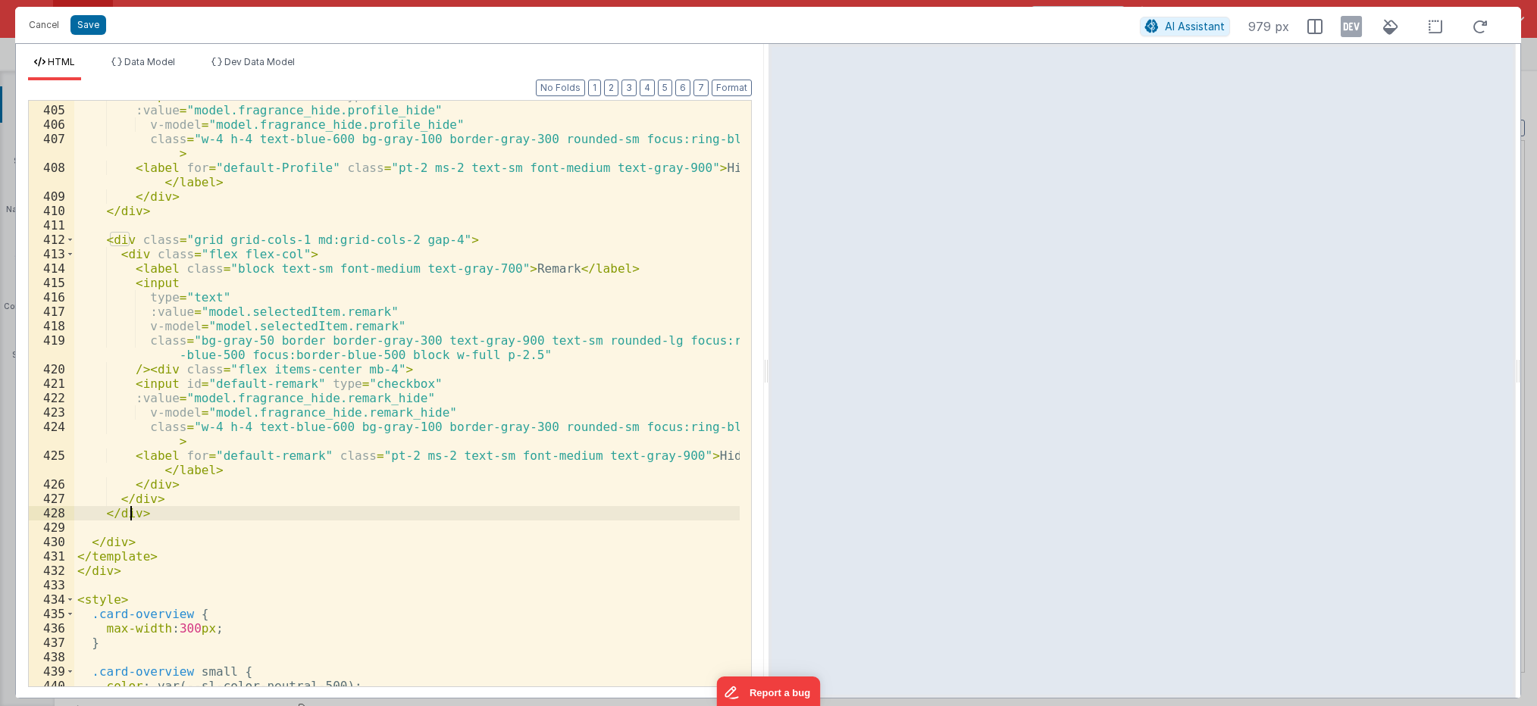
scroll to position [6622, 0]
click at [160, 515] on div "< input id = "default-Profile" type = "checkbox" :value = "model.fragrance_hide…" at bounding box center [406, 396] width 665 height 615
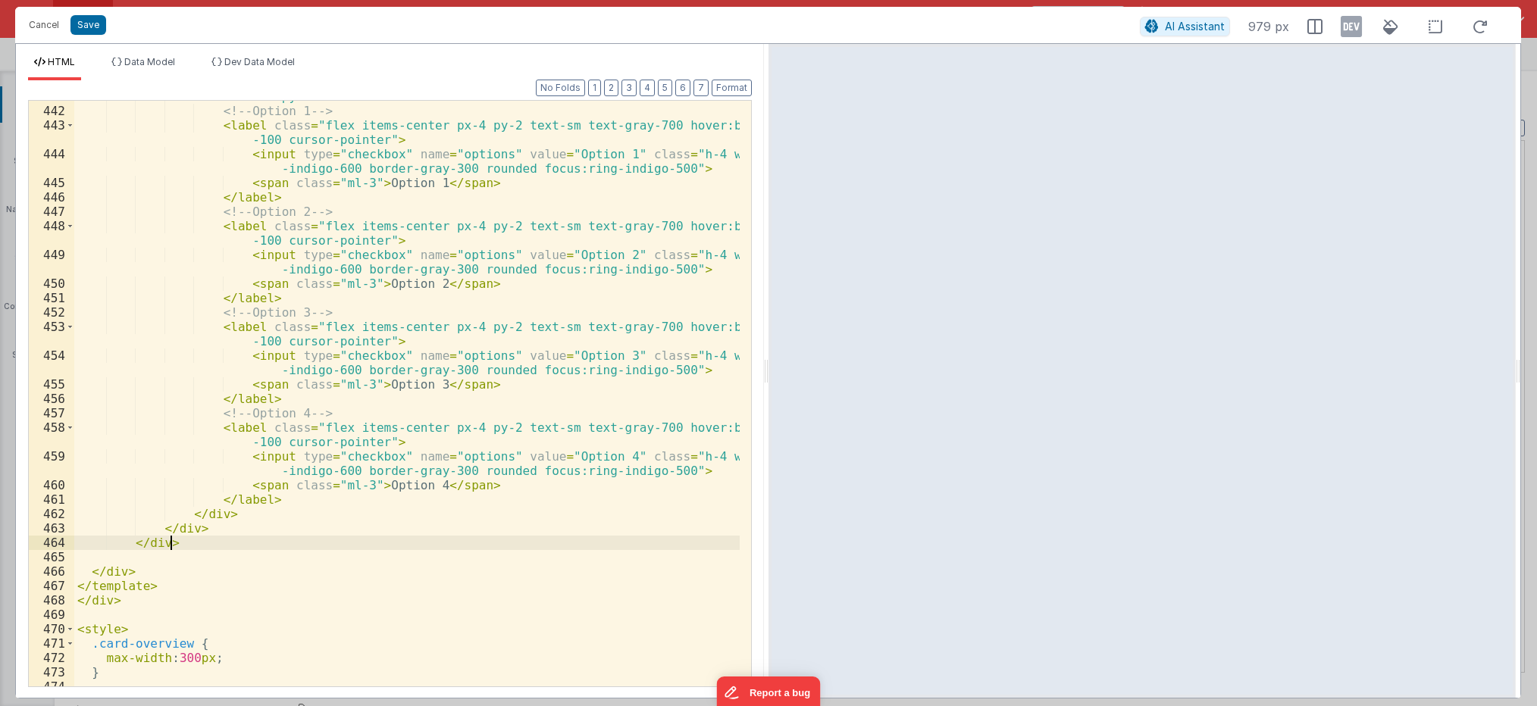
scroll to position [7416, 0]
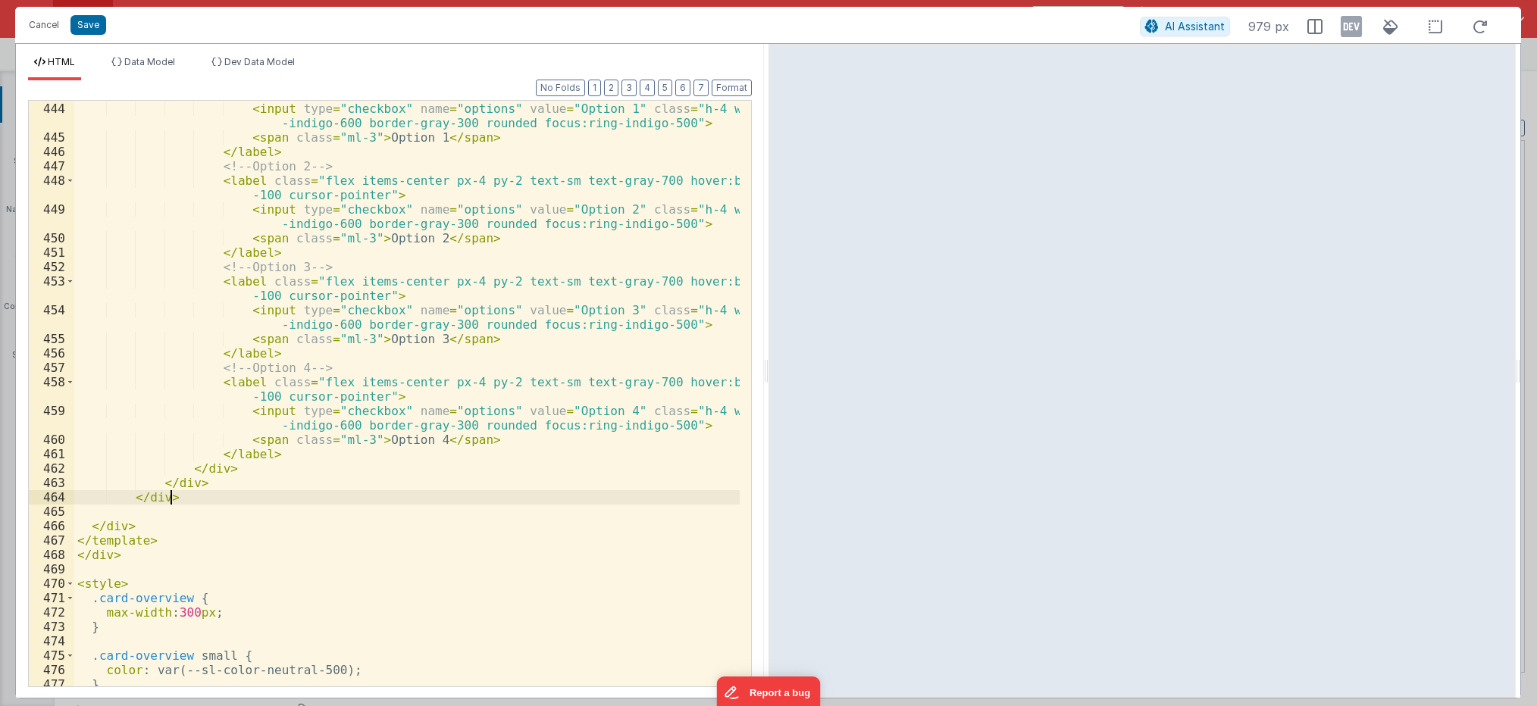
click at [180, 391] on div "< label class = "flex items-center px-4 py-2 text-sm text-gray-700 hover:bg-gra…" at bounding box center [406, 387] width 665 height 629
click at [124, 560] on div "< label class = "flex items-center px-4 py-2 text-sm text-gray-700 hover:bg-gra…" at bounding box center [406, 387] width 665 height 629
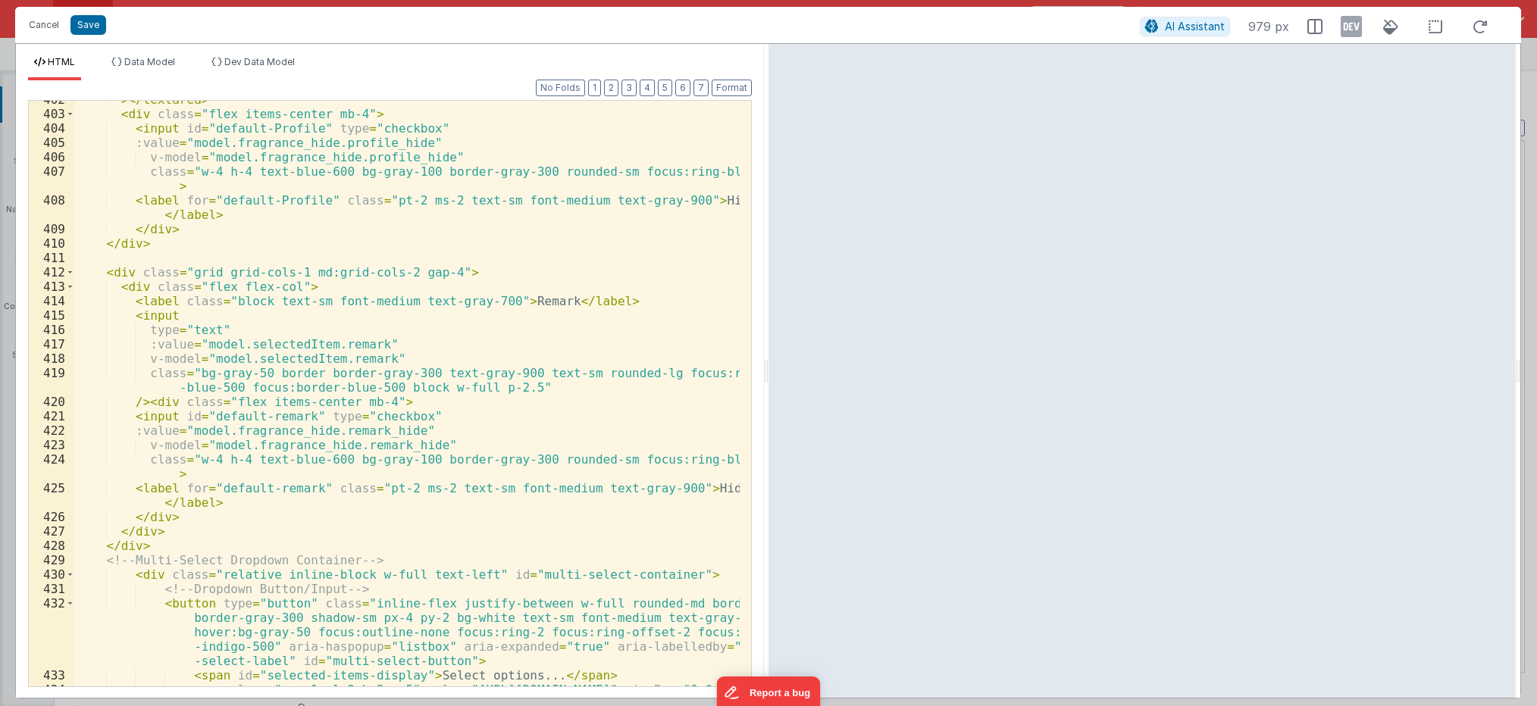
scroll to position [6590, 0]
click at [92, 23] on button "Save" at bounding box center [88, 25] width 36 height 20
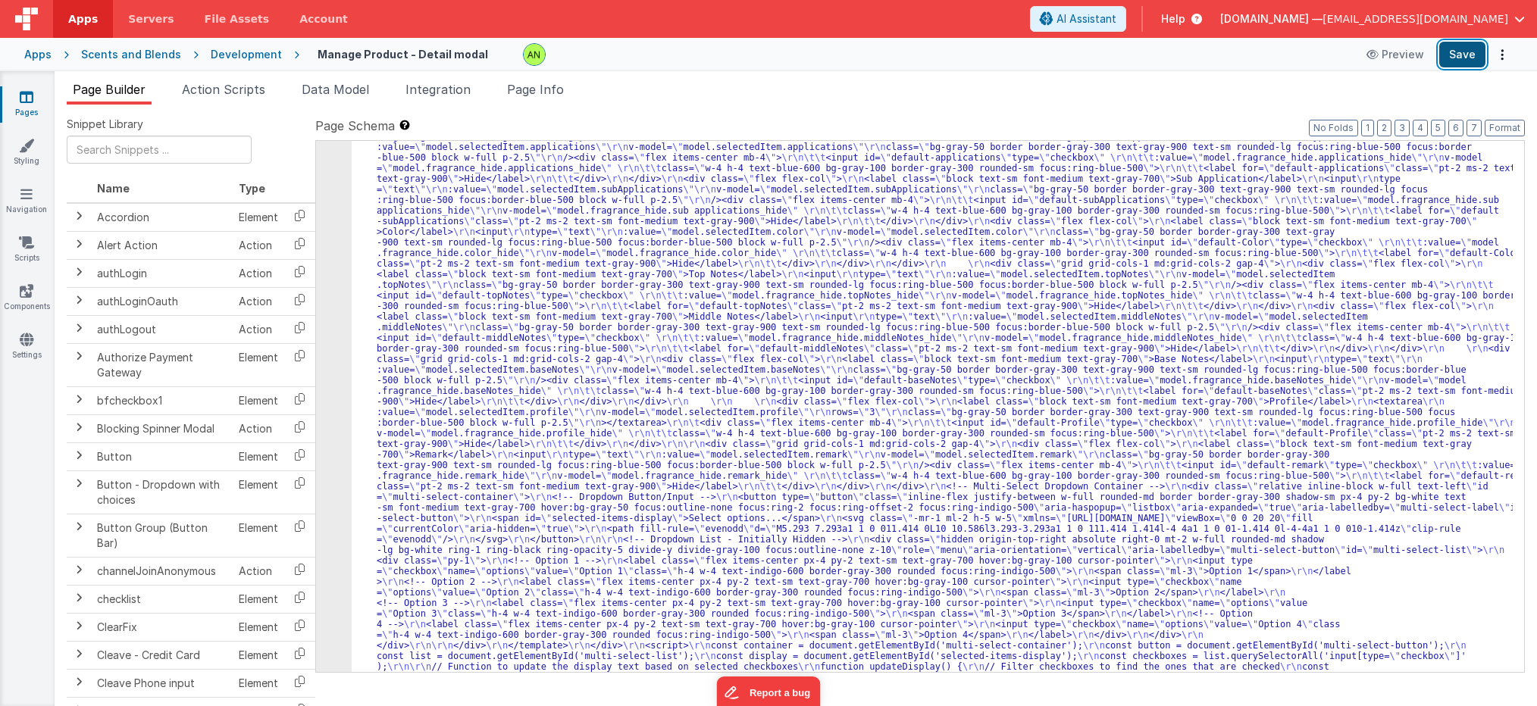
click at [1461, 55] on button "Save" at bounding box center [1462, 55] width 46 height 26
click at [927, 105] on div "Snippet Library Name Type Accordion Element Alert Action Action authLogin Actio…" at bounding box center [796, 418] width 1483 height 626
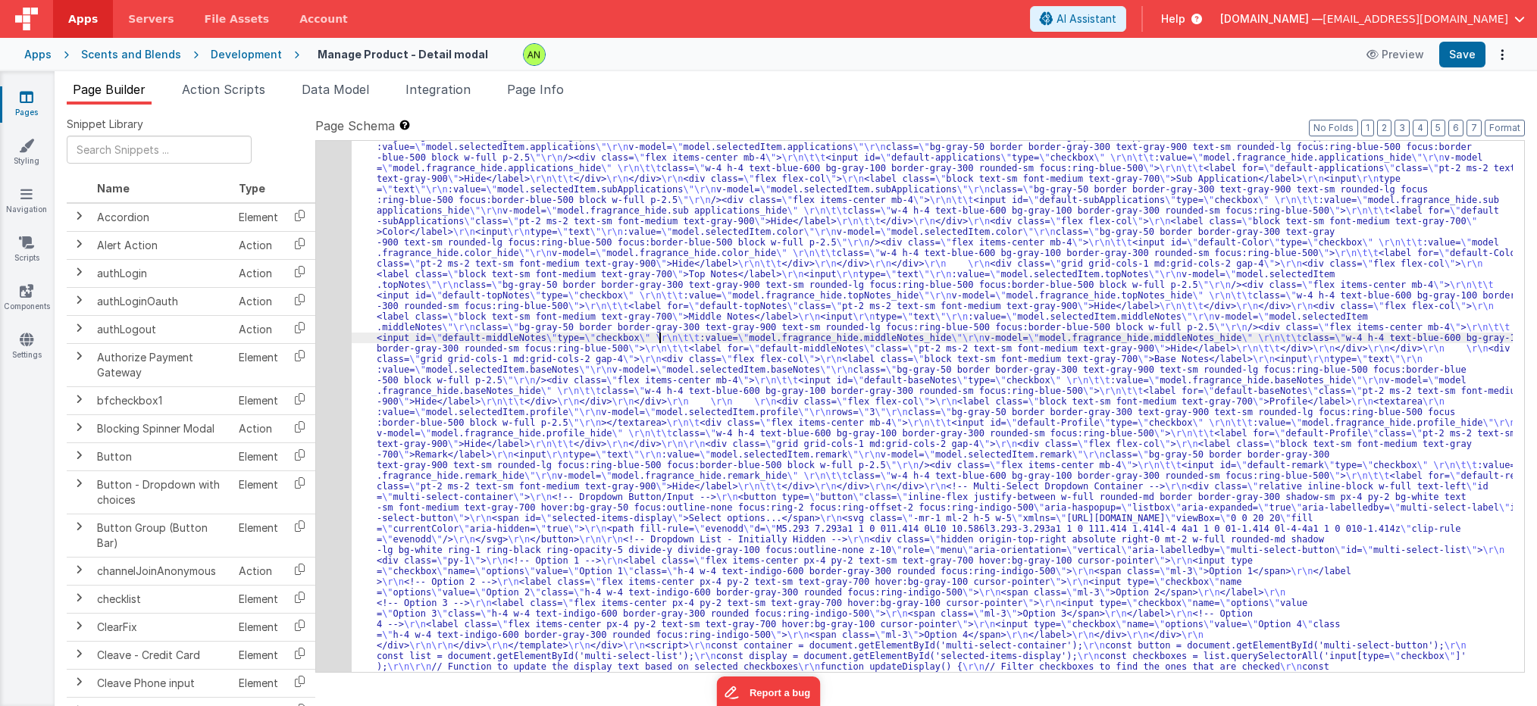
scroll to position [1230, 0]
click at [325, 371] on div "37" at bounding box center [334, 83] width 36 height 1369
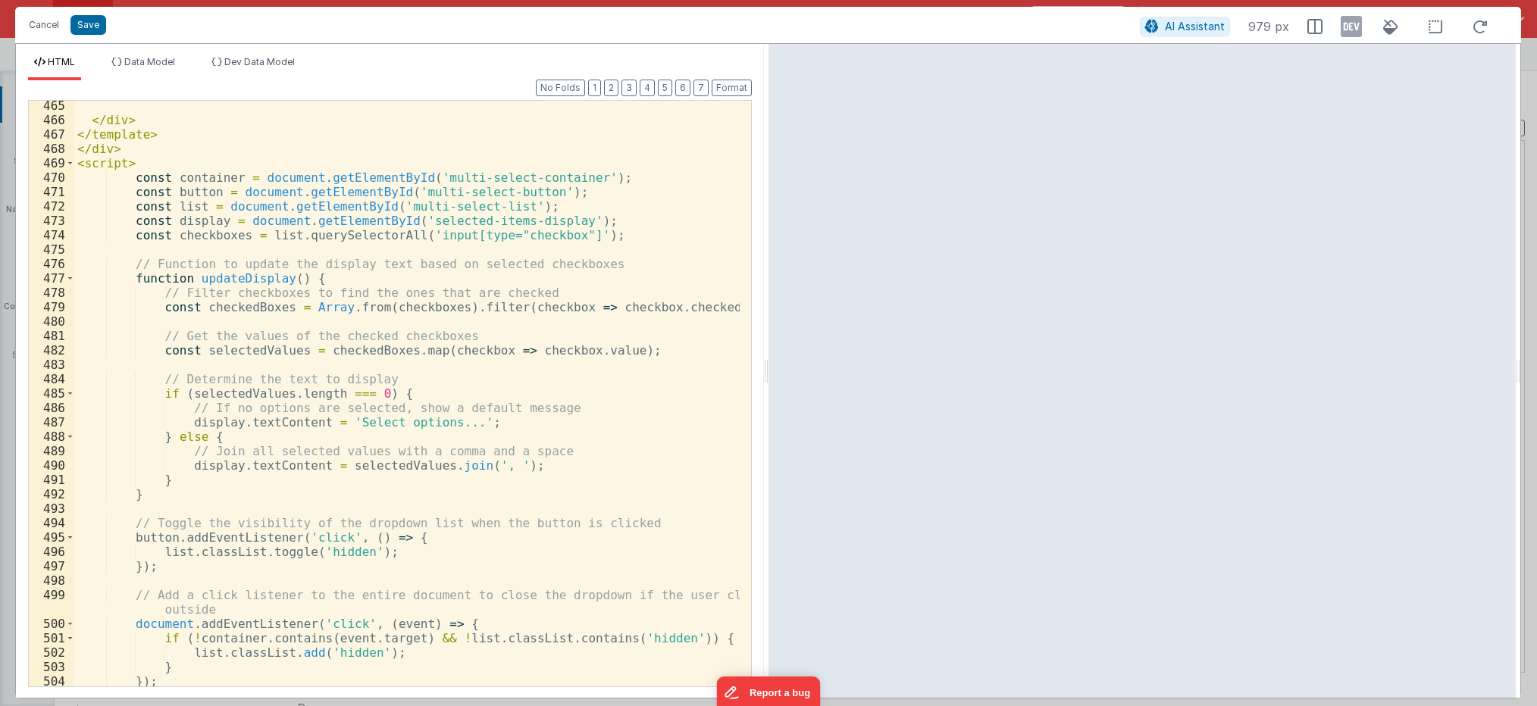
scroll to position [8199, 0]
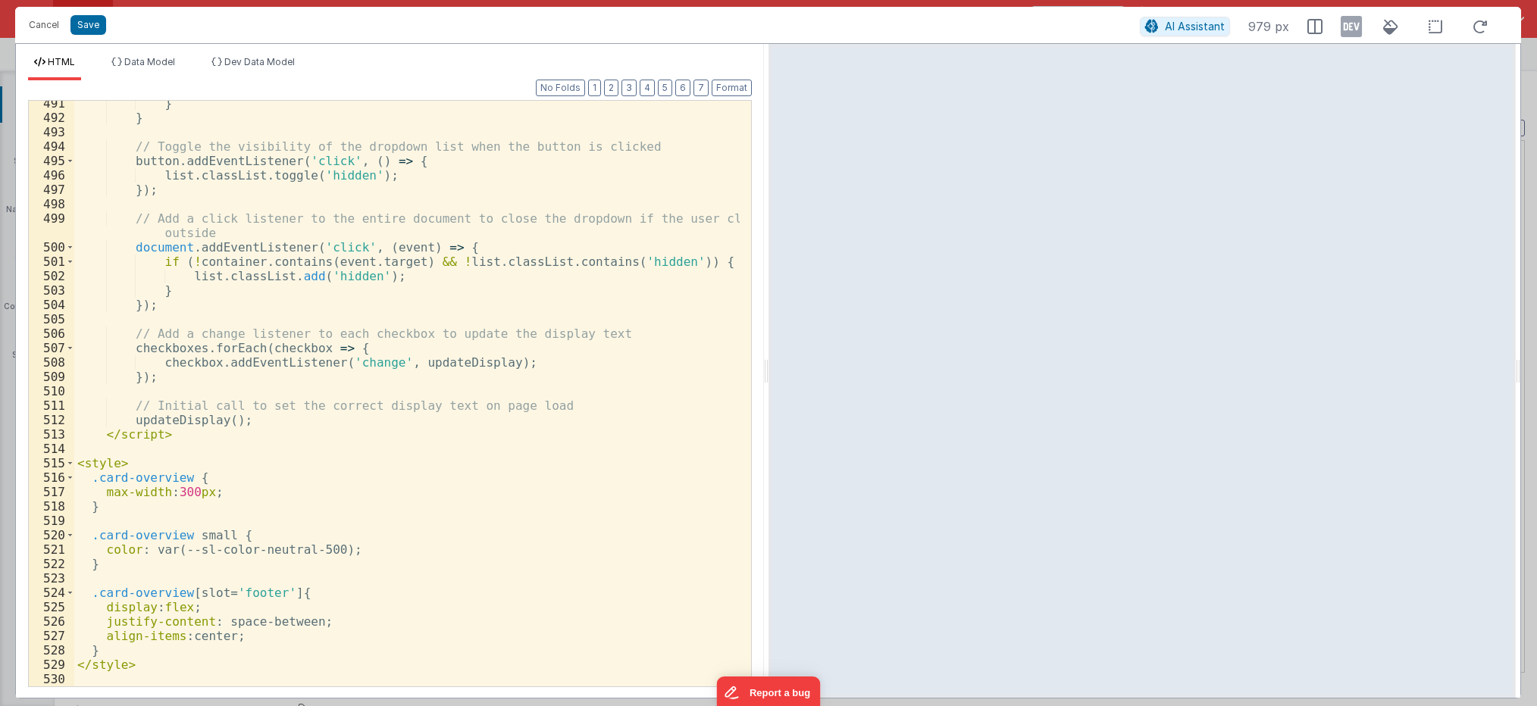
click at [129, 437] on div "} } // Toggle the visibility of the dropdown list when the button is clicked bu…" at bounding box center [406, 403] width 665 height 615
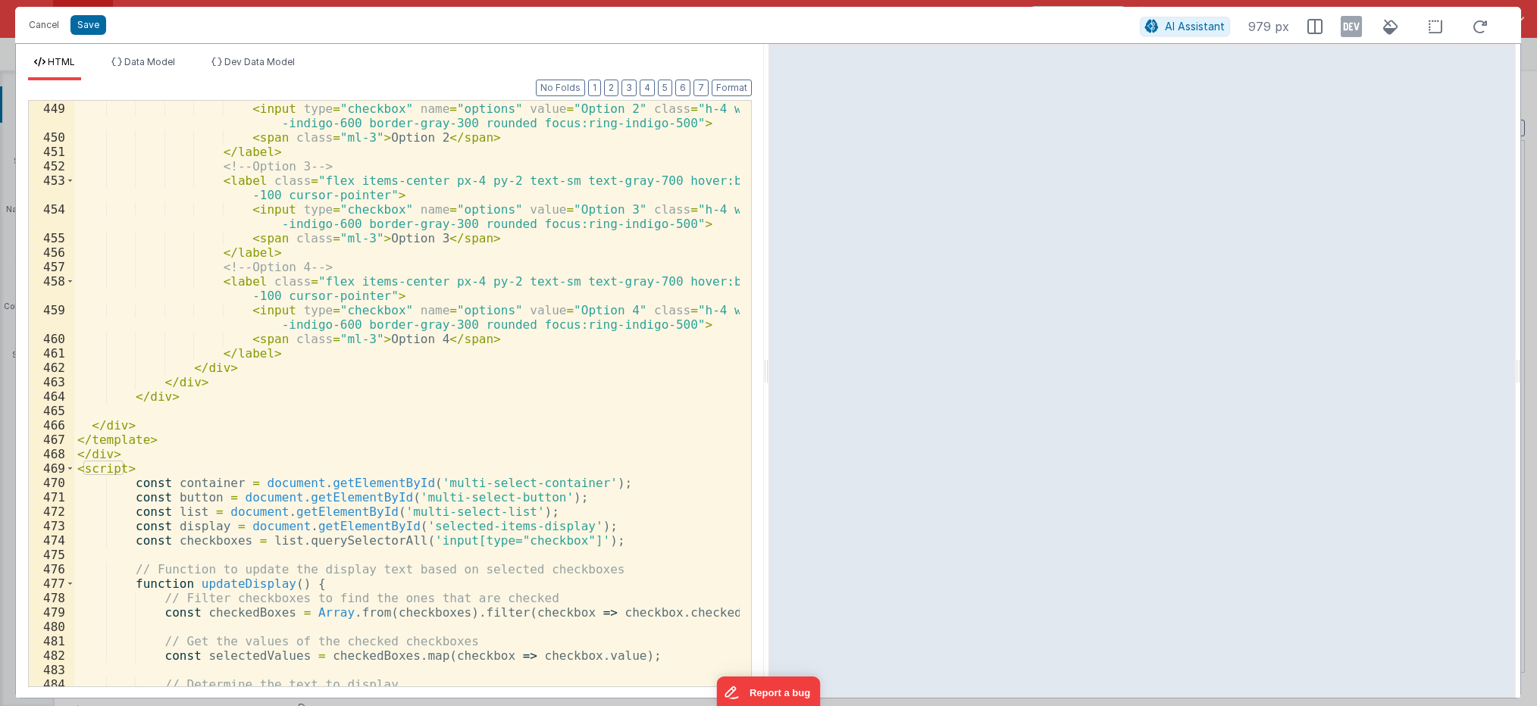
scroll to position [7471, 0]
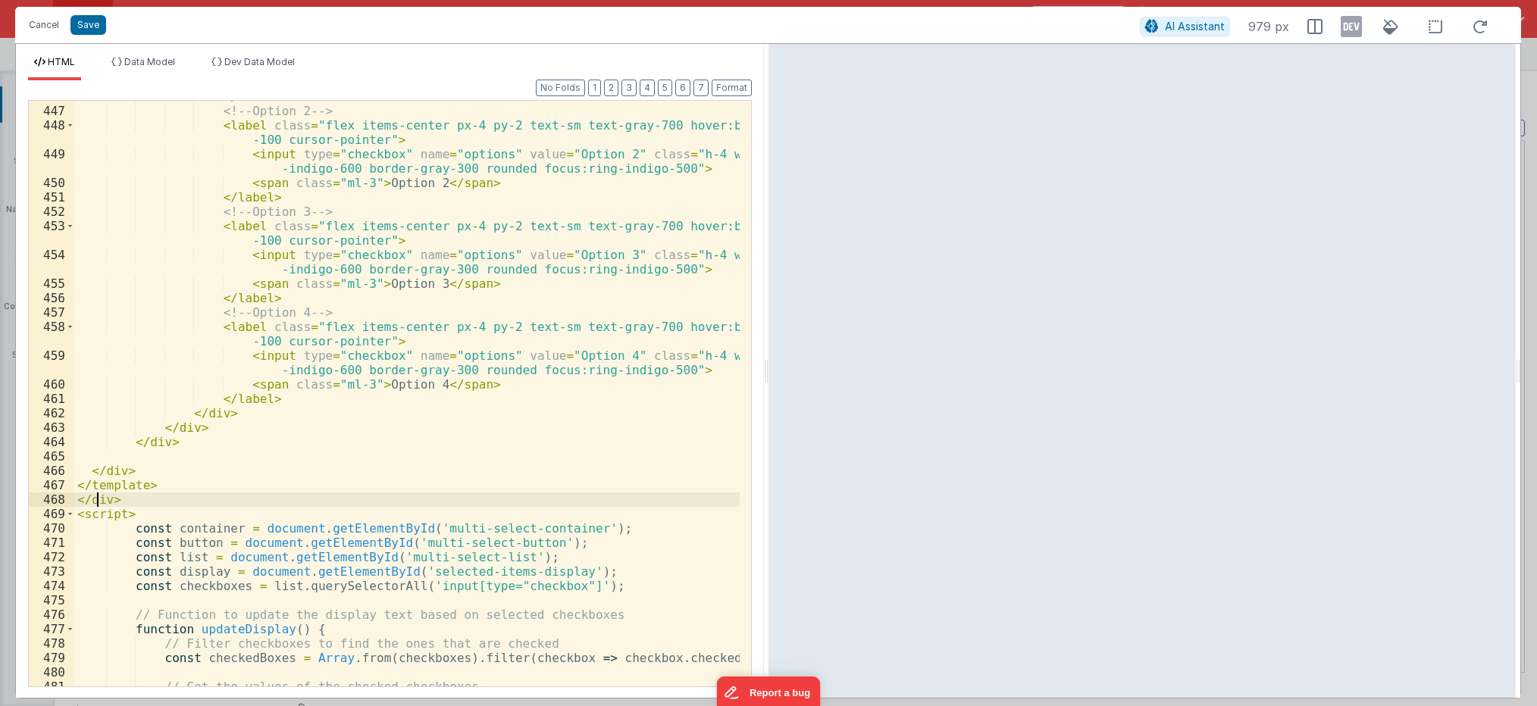
click at [97, 499] on div "</ label > <!-- Option 2 --> < label class = "flex items-center px-4 py-2 text-…" at bounding box center [406, 396] width 665 height 615
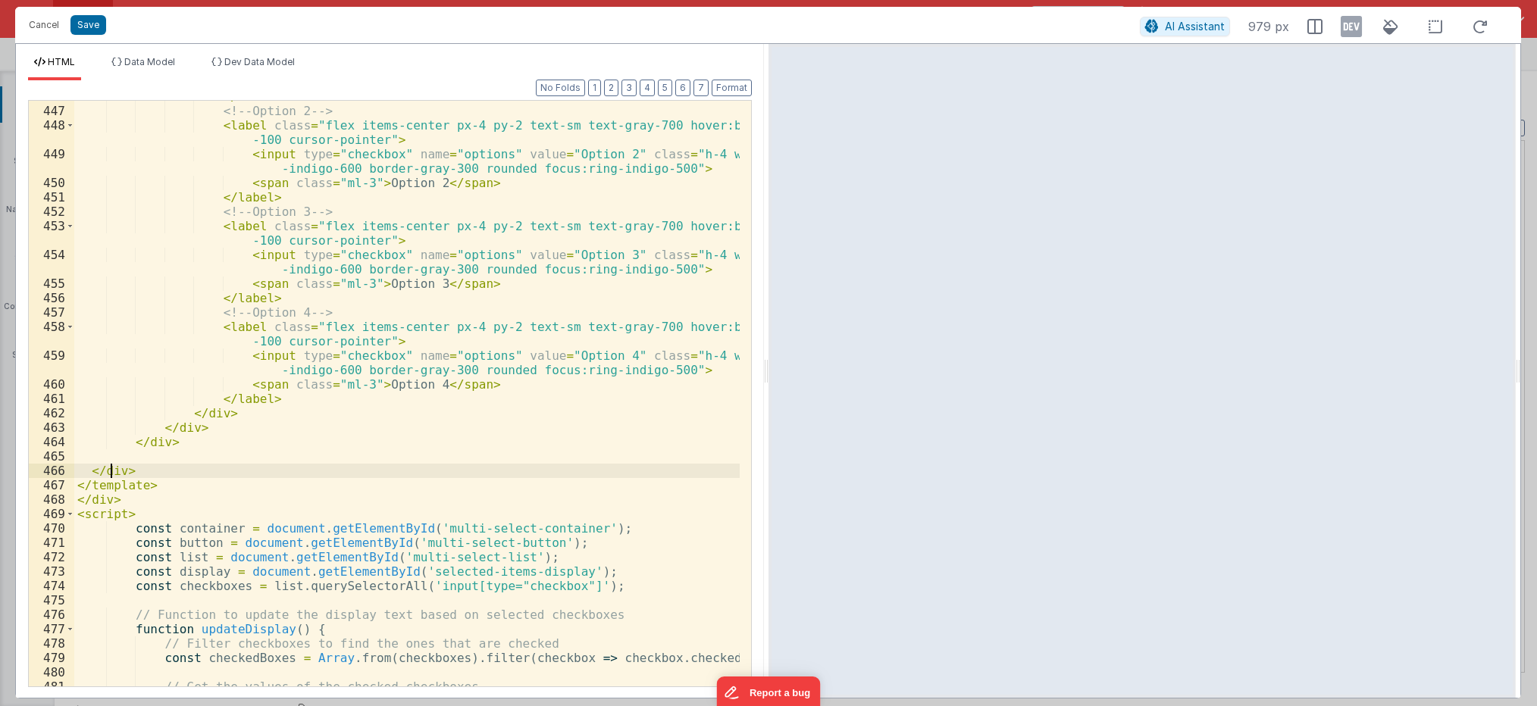
click at [112, 471] on div "</ label > <!-- Option 2 --> < label class = "flex items-center px-4 py-2 text-…" at bounding box center [406, 396] width 665 height 615
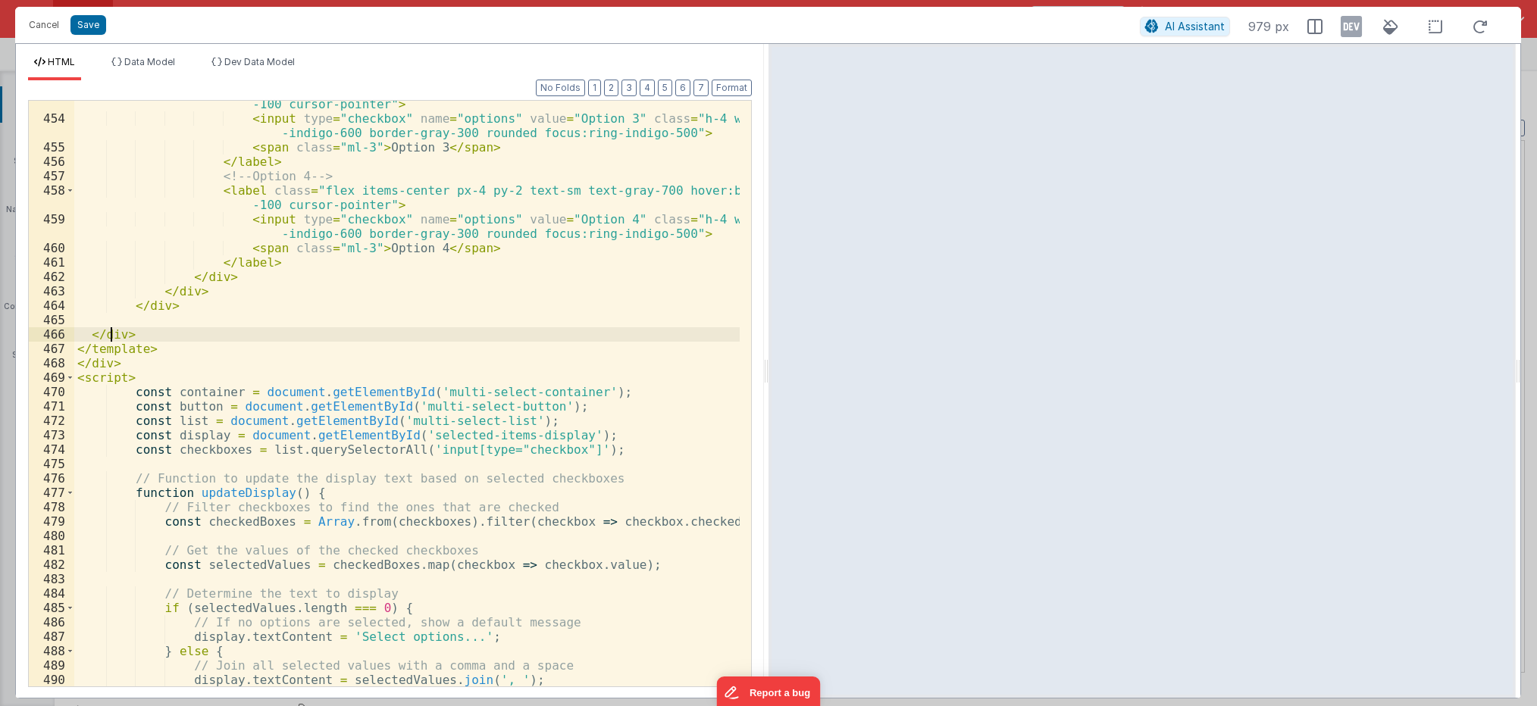
scroll to position [7699, 0]
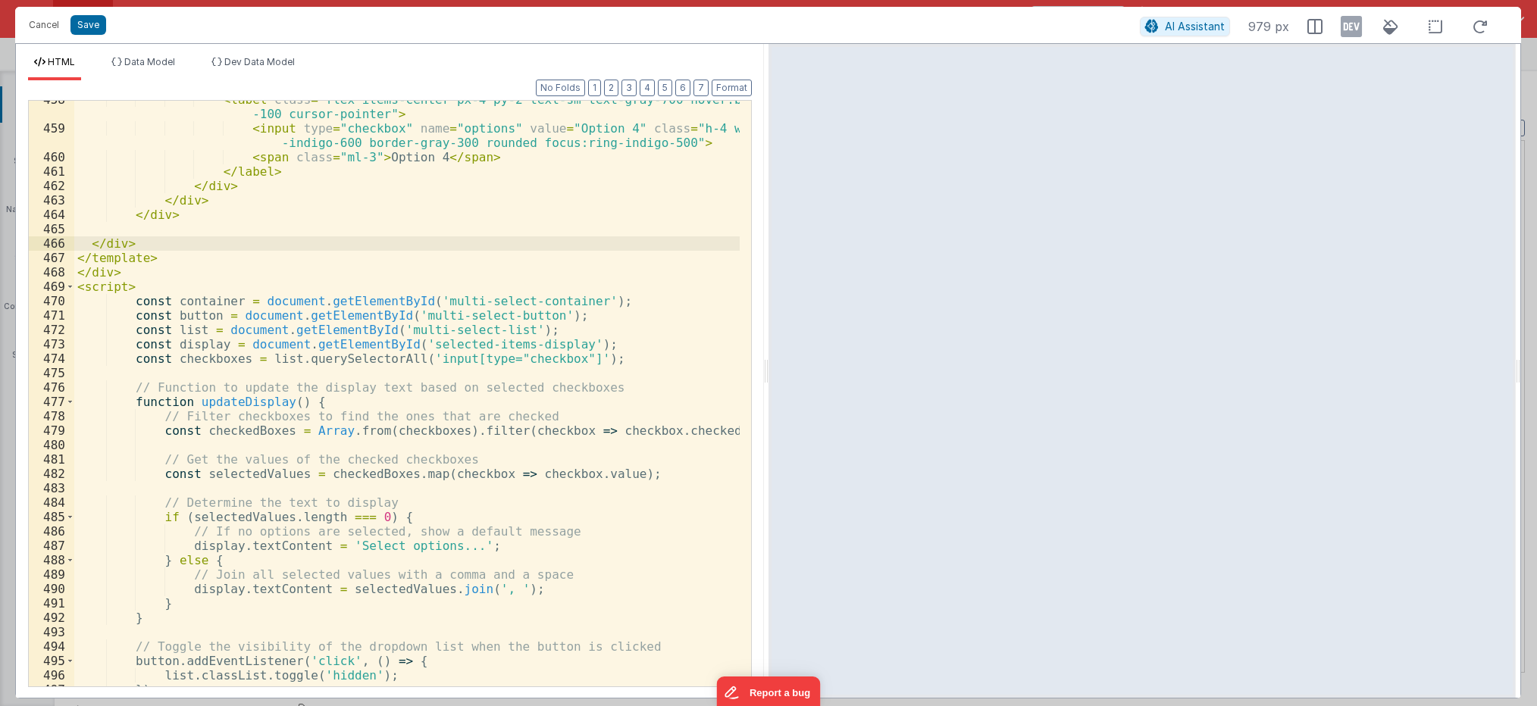
click at [146, 208] on div "< label class = "flex items-center px-4 py-2 text-sm text-gray-700 hover:bg-gra…" at bounding box center [406, 406] width 665 height 629
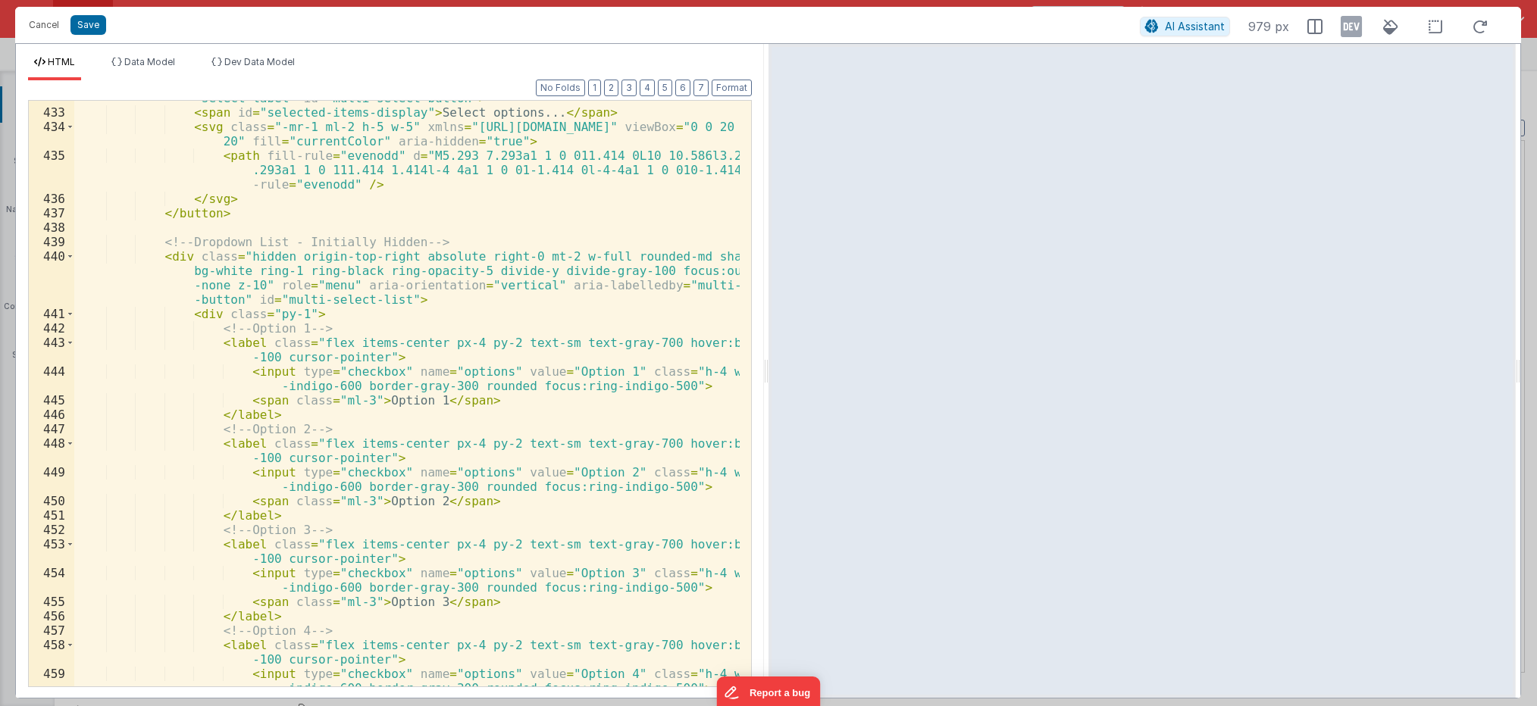
scroll to position [6925, 0]
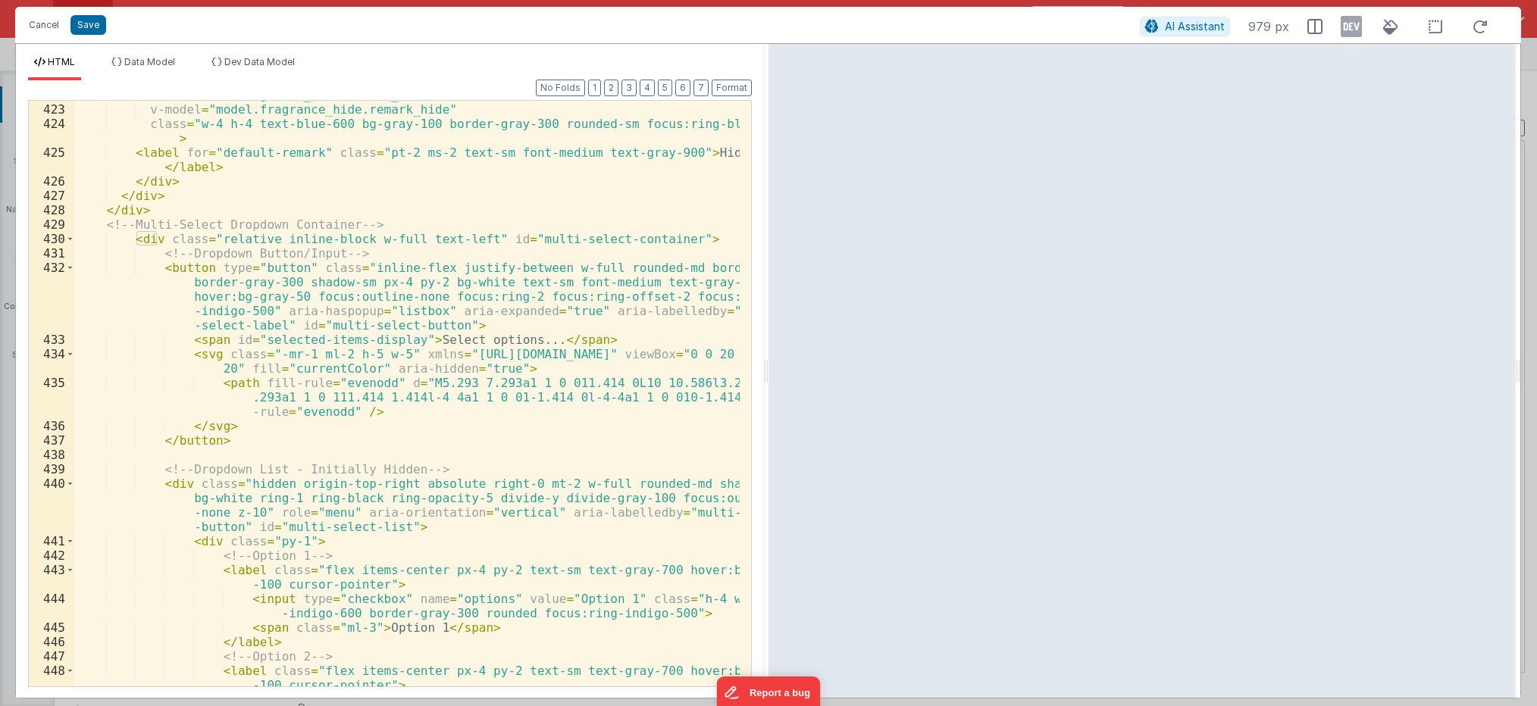
click at [130, 239] on div ":value = "model.fragrance_hide.remark_hide" v-model = "model.fragrance_hide.rem…" at bounding box center [406, 402] width 665 height 629
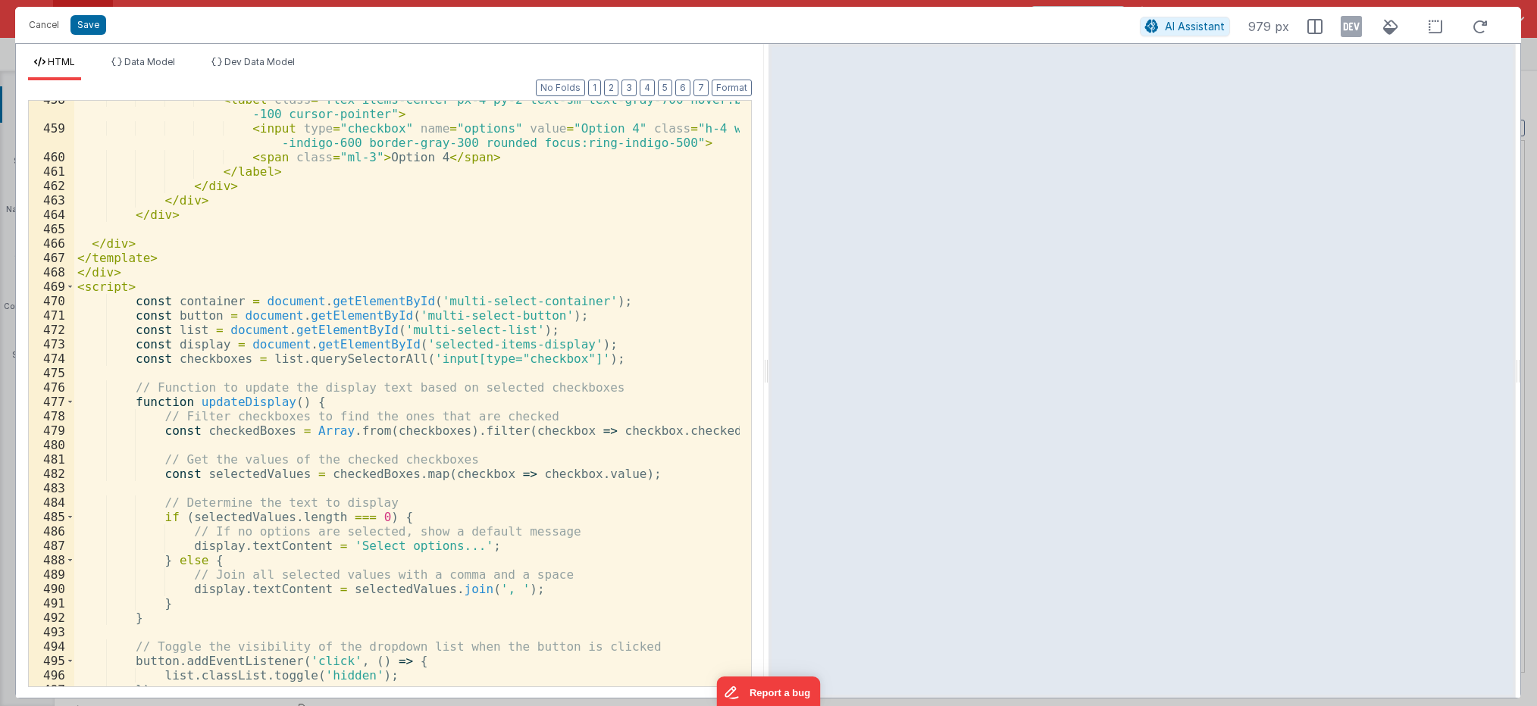
scroll to position [7653, 0]
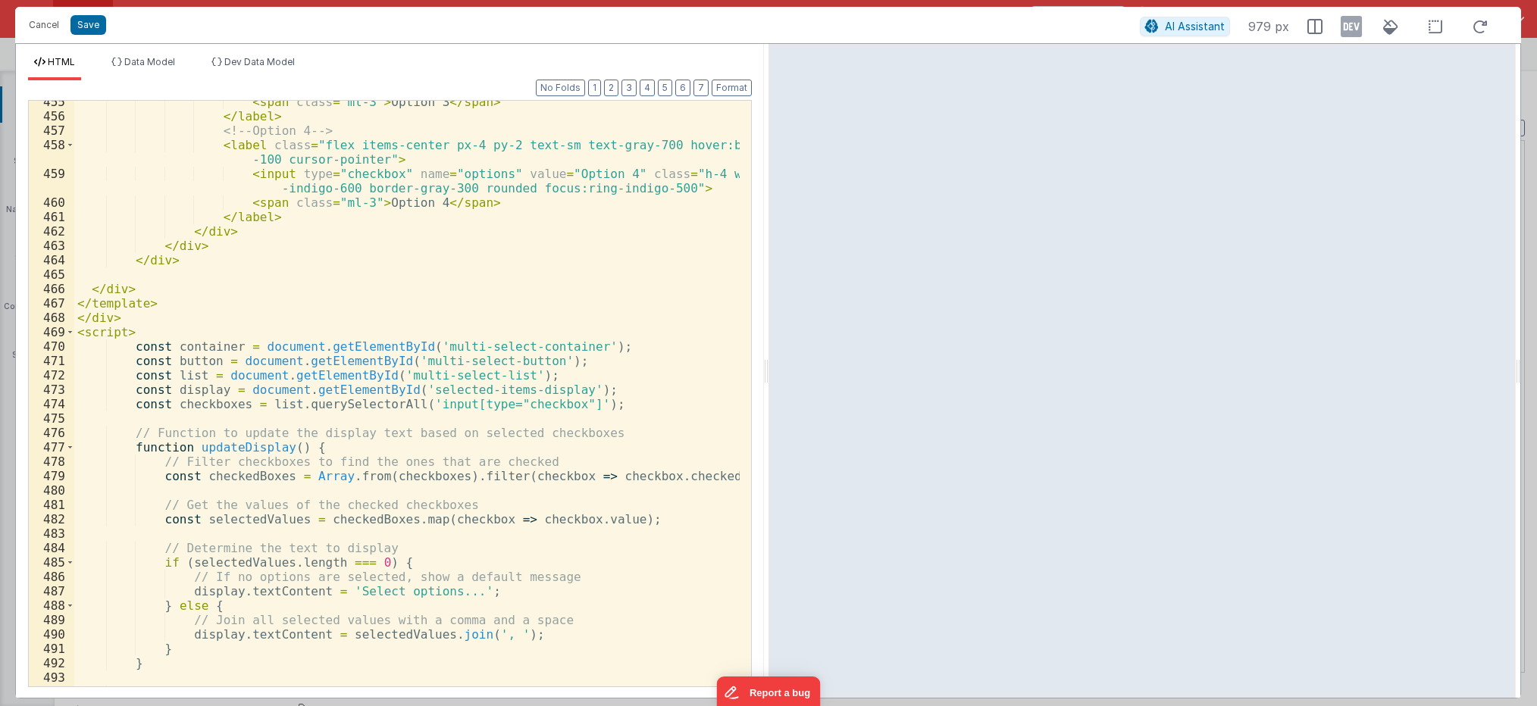
click at [177, 263] on div "< span class = "ml-3" > Option 3 </ span > </ label > <!-- Option 4 --> < label…" at bounding box center [406, 402] width 665 height 615
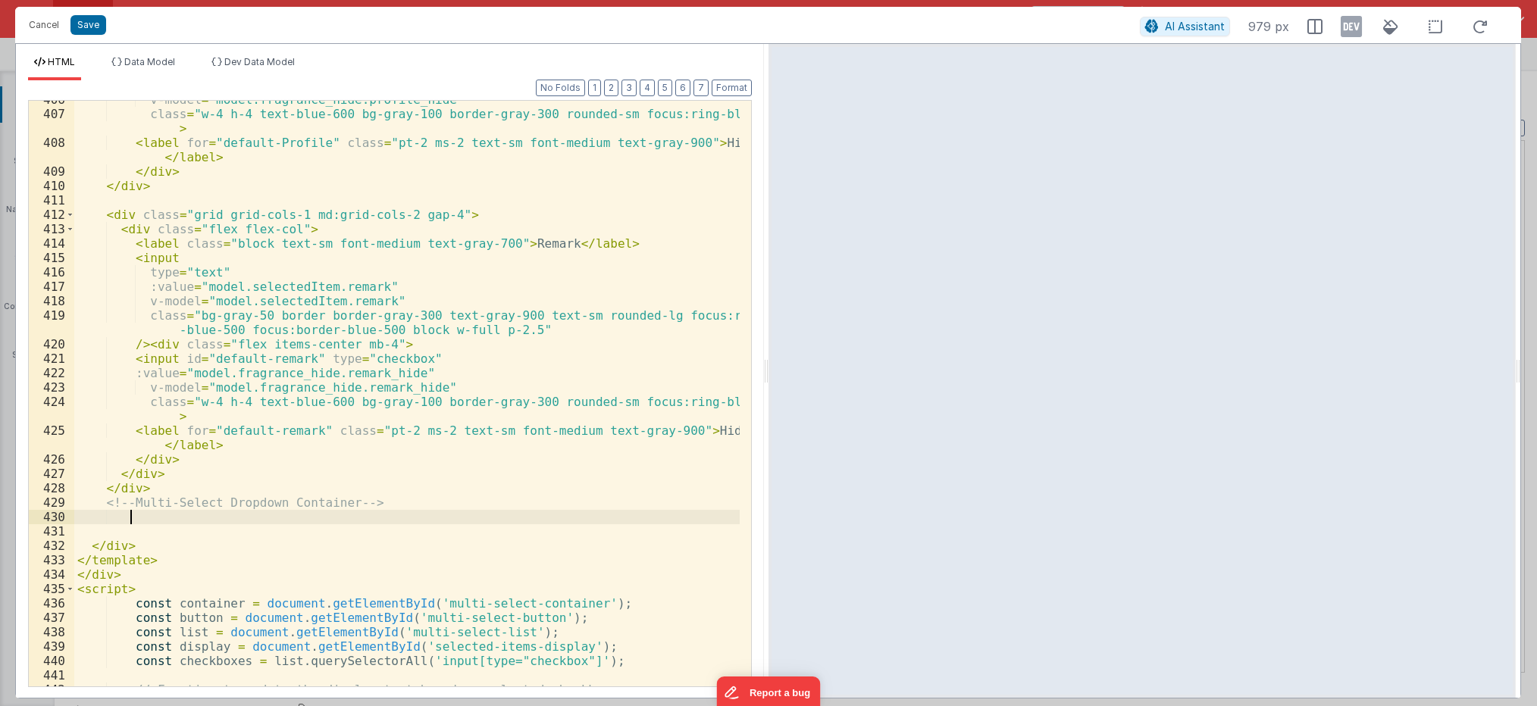
scroll to position [6647, 0]
drag, startPoint x: 121, startPoint y: 528, endPoint x: -4, endPoint y: 506, distance: 126.9
click at [0, 506] on html "Cancel Save AI Assistant 979 px HTML Data Model Dev Data Model Format 7 6 5 4 3…" at bounding box center [768, 353] width 1537 height 706
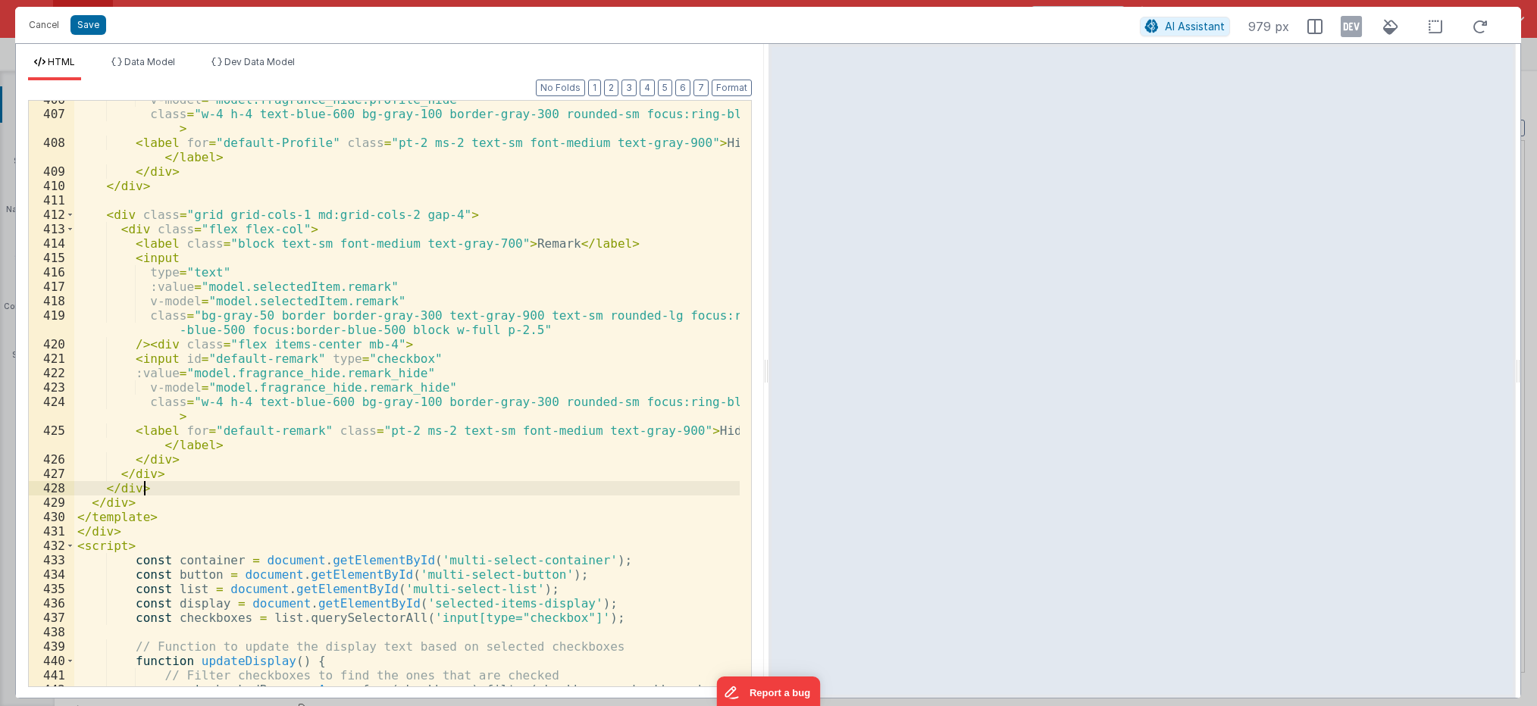
click at [87, 549] on div "v-model = "model.fragrance_hide.profile_hide" class = "w-4 h-4 text-blue-600 bg…" at bounding box center [406, 399] width 665 height 615
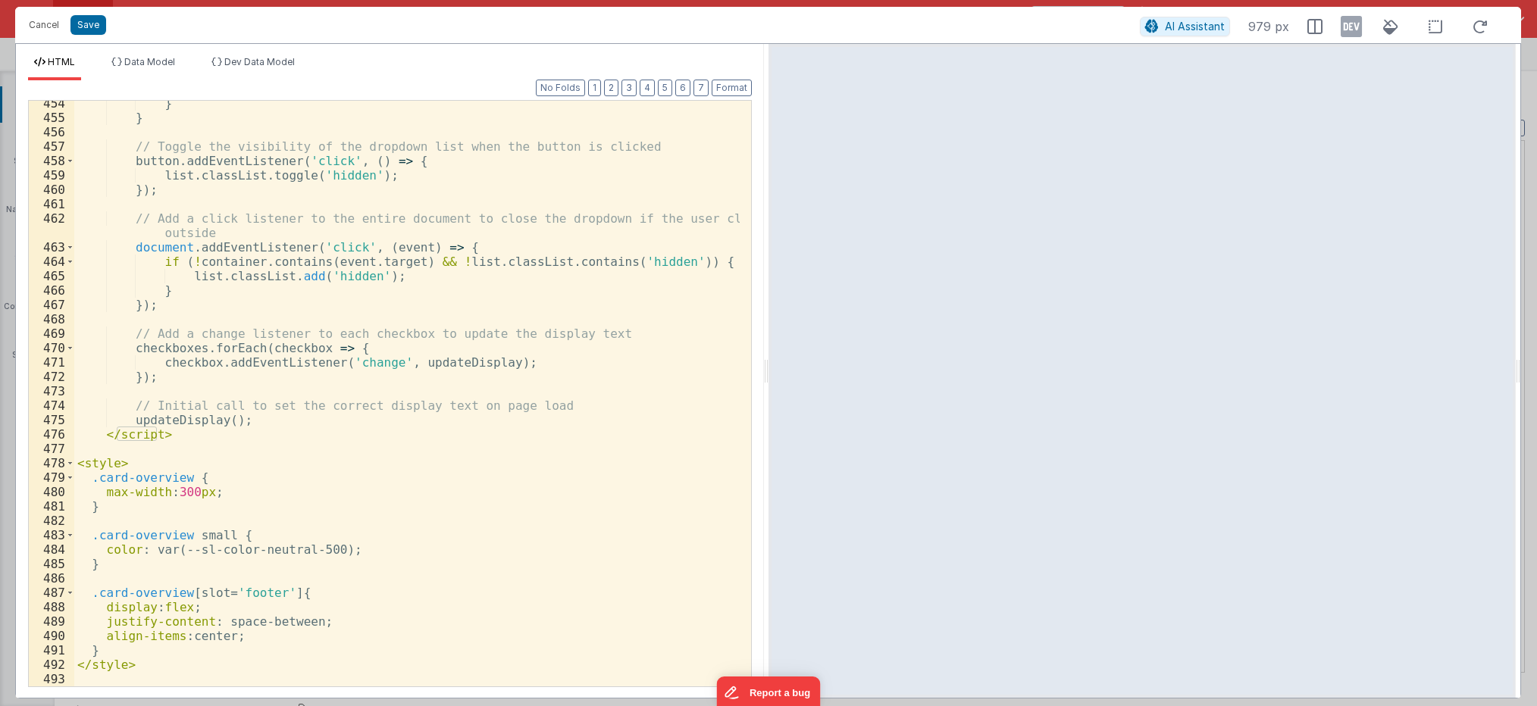
scroll to position [7407, 0]
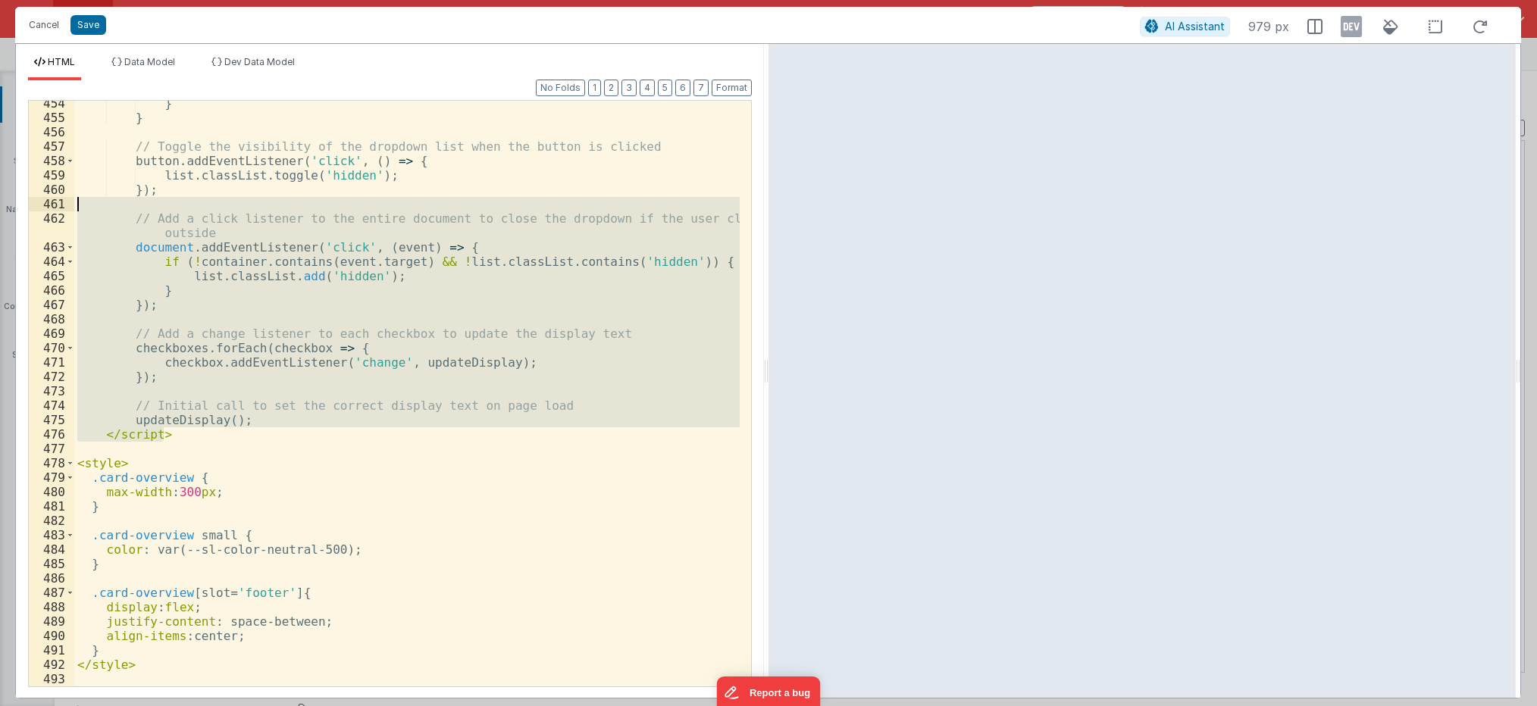
drag, startPoint x: 167, startPoint y: 436, endPoint x: 79, endPoint y: 121, distance: 327.3
click at [79, 121] on div "} } // Toggle the visibility of the dropdown list when the button is clicked bu…" at bounding box center [406, 403] width 665 height 615
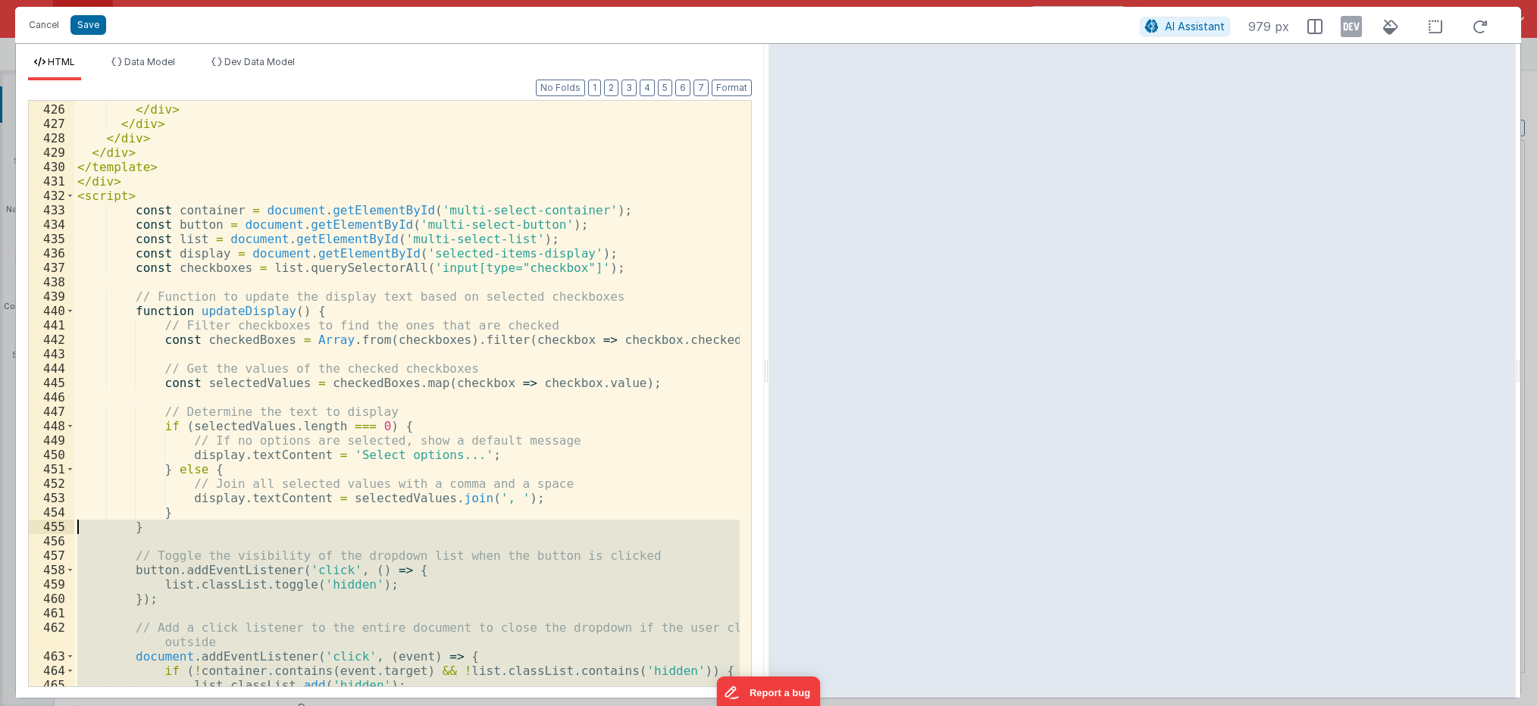
scroll to position [6997, 0]
click at [79, 193] on div "< label for = "default-remark" class = "pt-2 ms-2 text-sm font-medium text-gray…" at bounding box center [406, 388] width 665 height 629
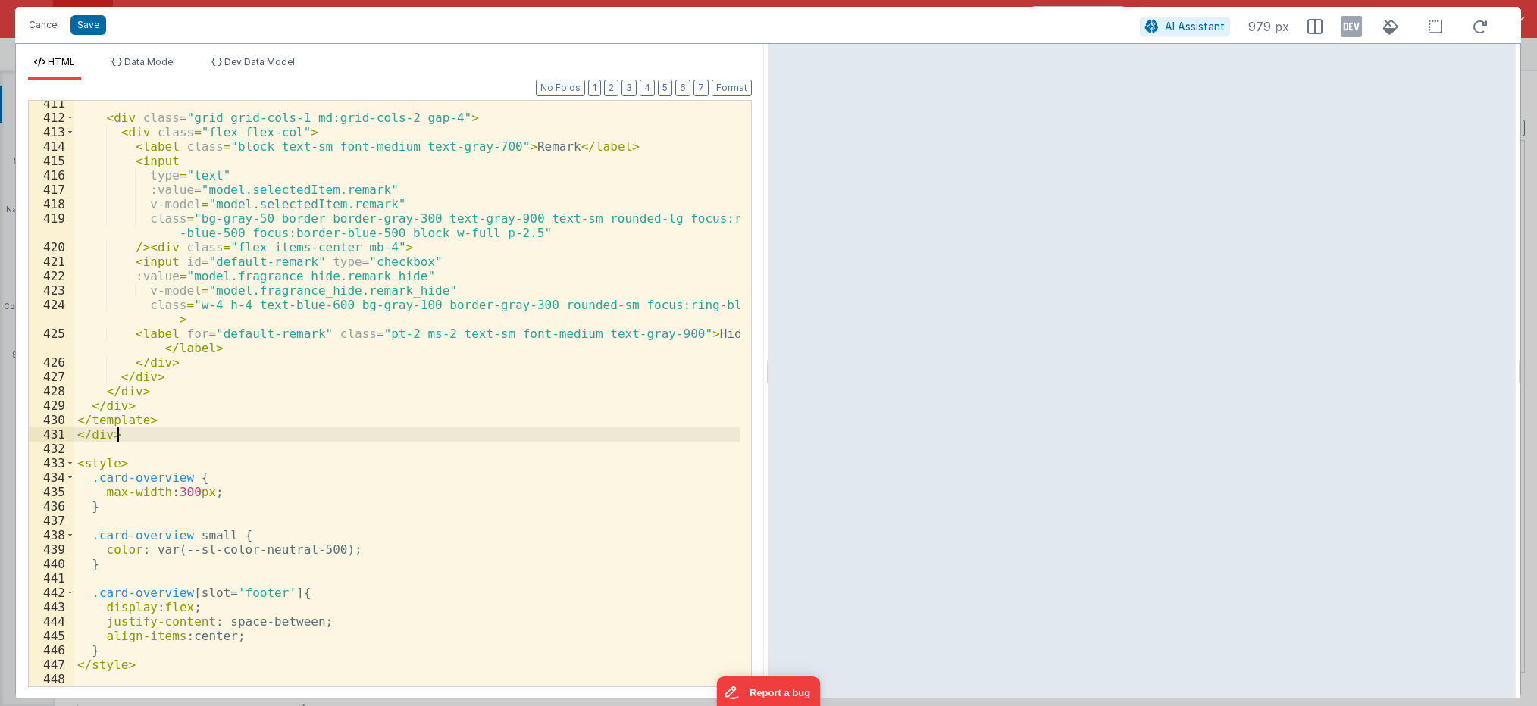
scroll to position [6744, 0]
click at [83, 26] on button "Save" at bounding box center [88, 25] width 36 height 20
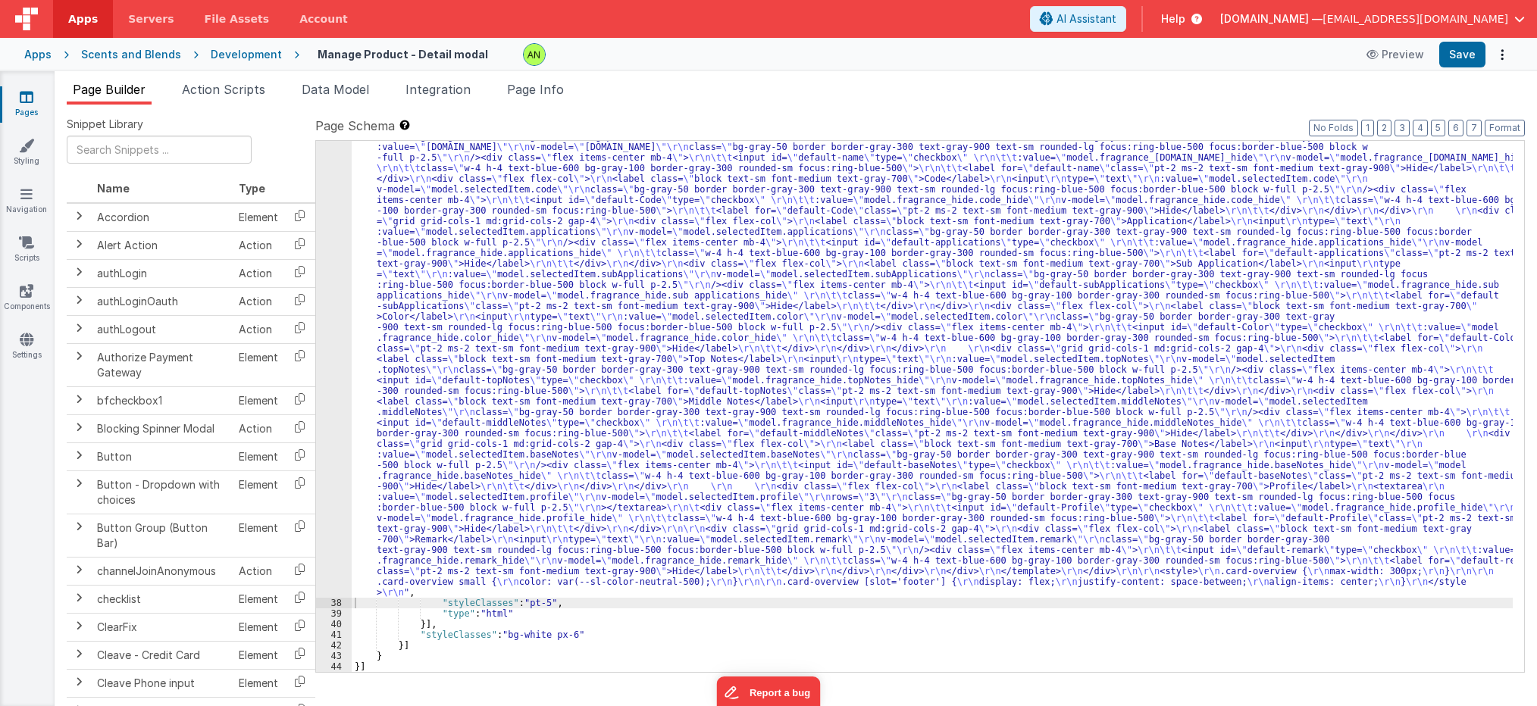
drag, startPoint x: 1450, startPoint y: 63, endPoint x: 1464, endPoint y: 40, distance: 26.5
click at [1464, 40] on div "Apps Scents and Blends Development Manage Product - Detail modal Preview Save" at bounding box center [768, 54] width 1537 height 33
click at [1457, 56] on button "Save" at bounding box center [1462, 55] width 46 height 26
click at [513, 384] on div ""html" : "<div v-if= \" model.selectedItem.type == 'Flavor' \" > \r\n <template…" at bounding box center [932, 312] width 1161 height 1656
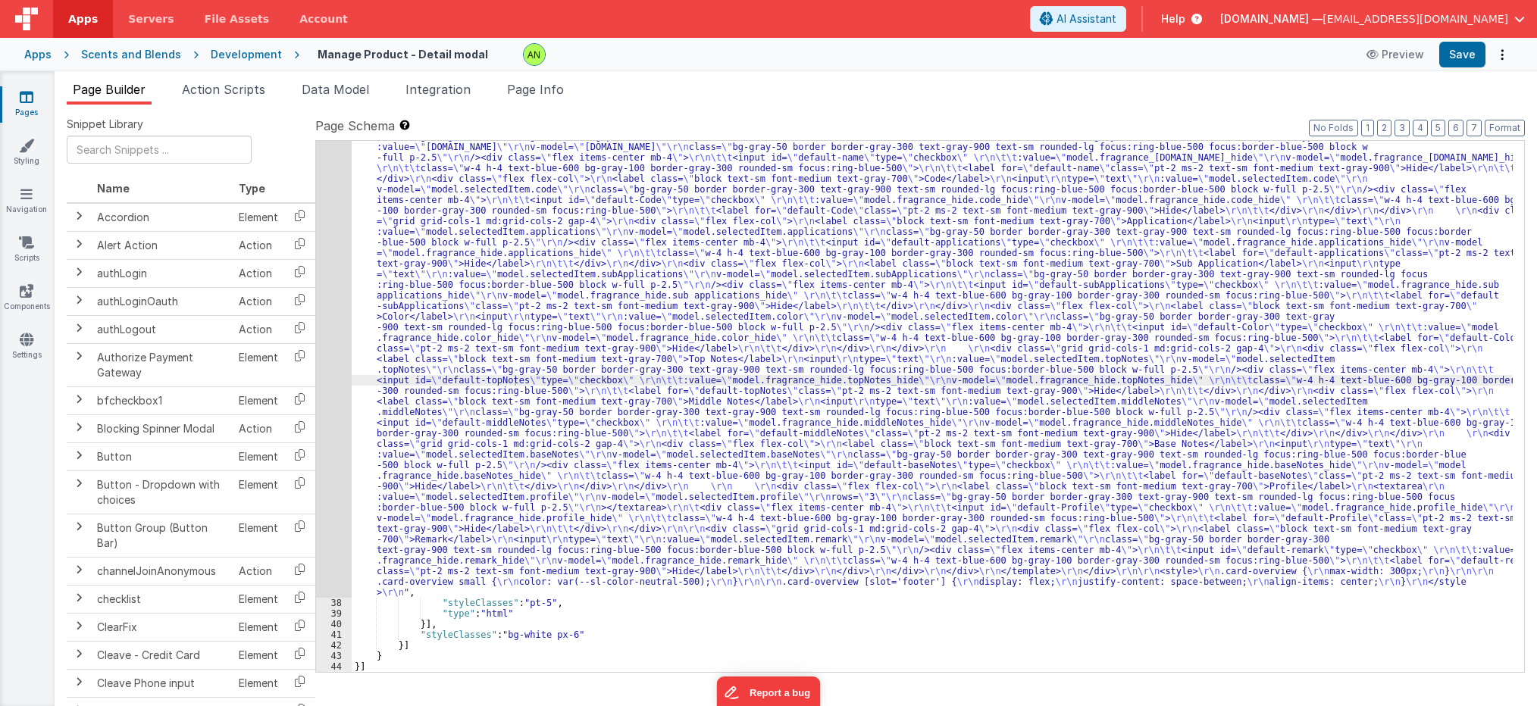
click at [725, 205] on div ""html" : "<div v-if= \" model.selectedItem.type == 'Flavor' \" > \r\n <template…" at bounding box center [932, 312] width 1161 height 1656
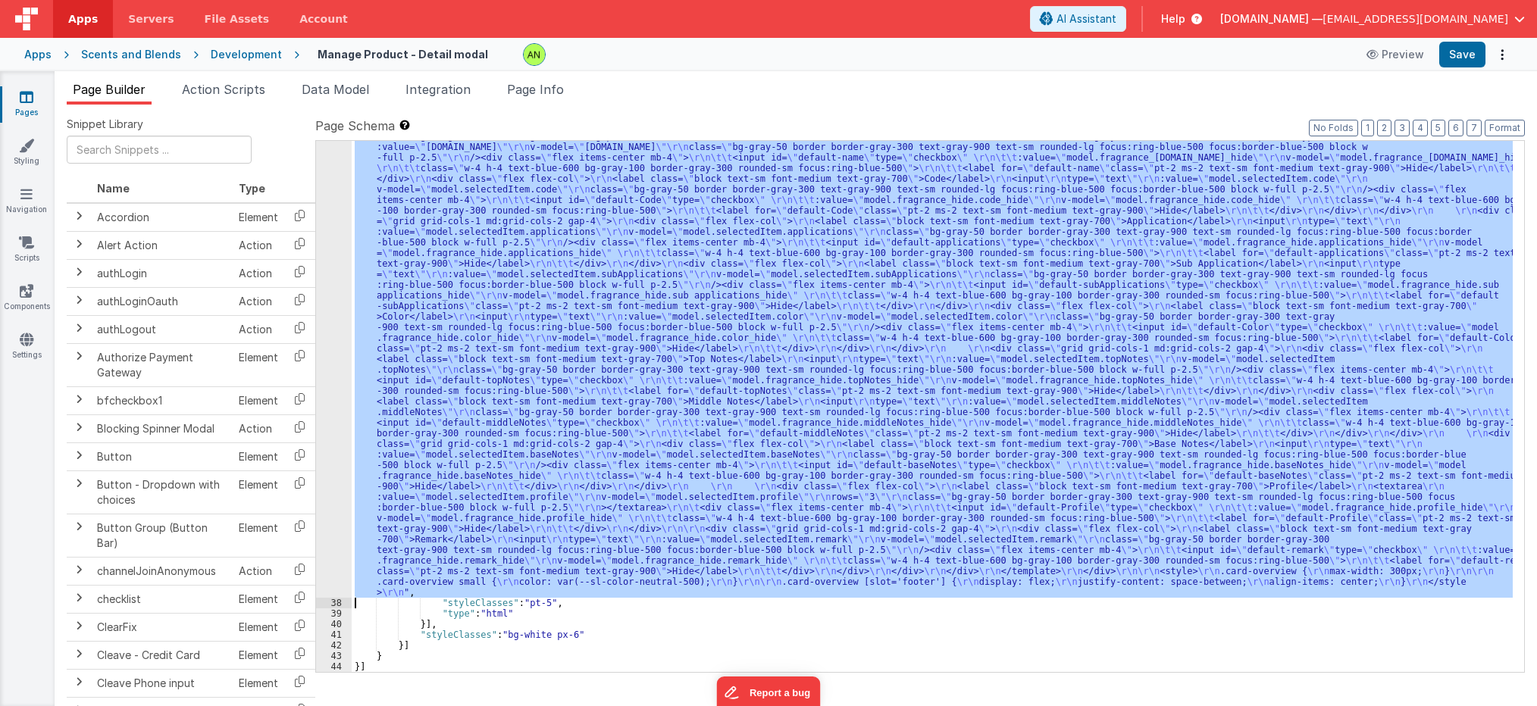
click at [336, 323] on div "37" at bounding box center [334, 41] width 36 height 1114
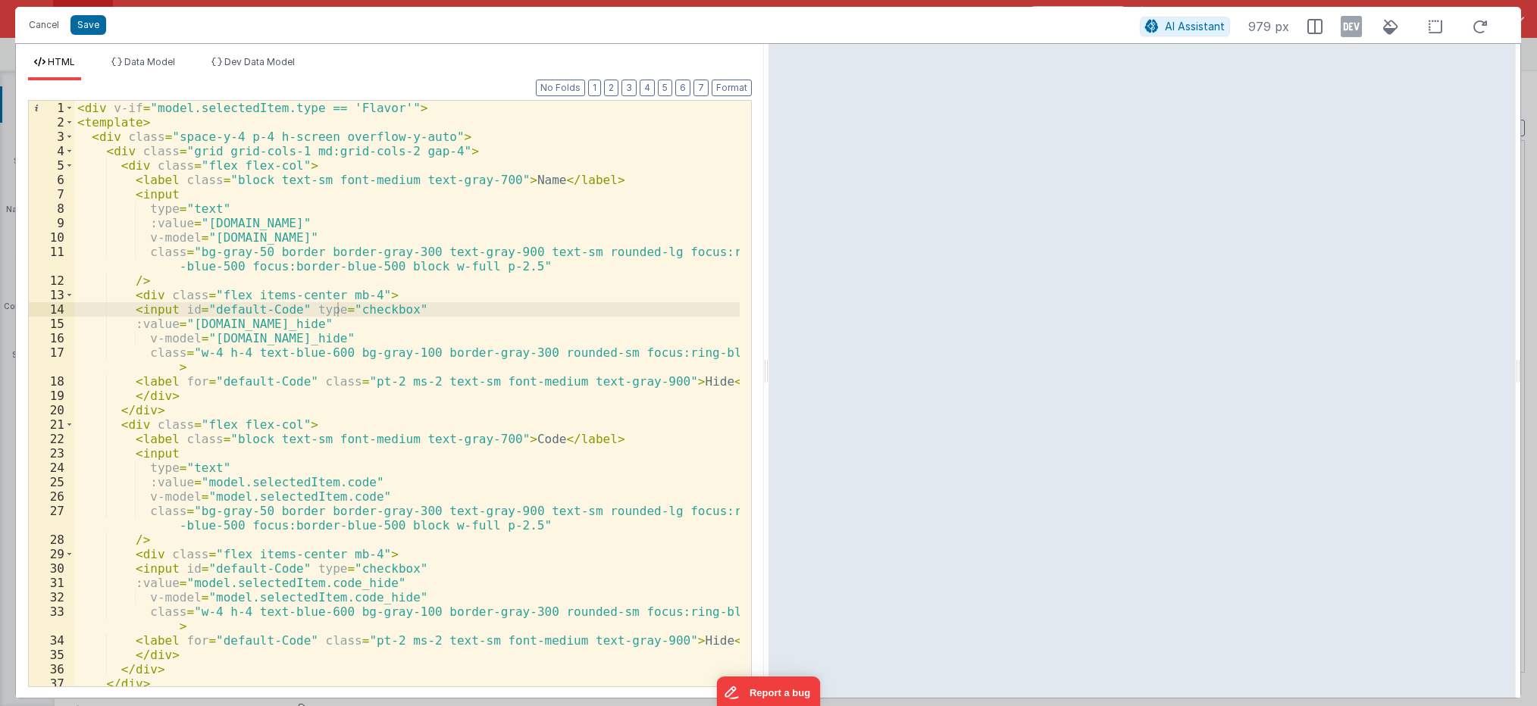
click at [103, 349] on div "< div v-if = "model.selectedItem.type == 'Flavor'" > < template > < div class =…" at bounding box center [406, 408] width 665 height 615
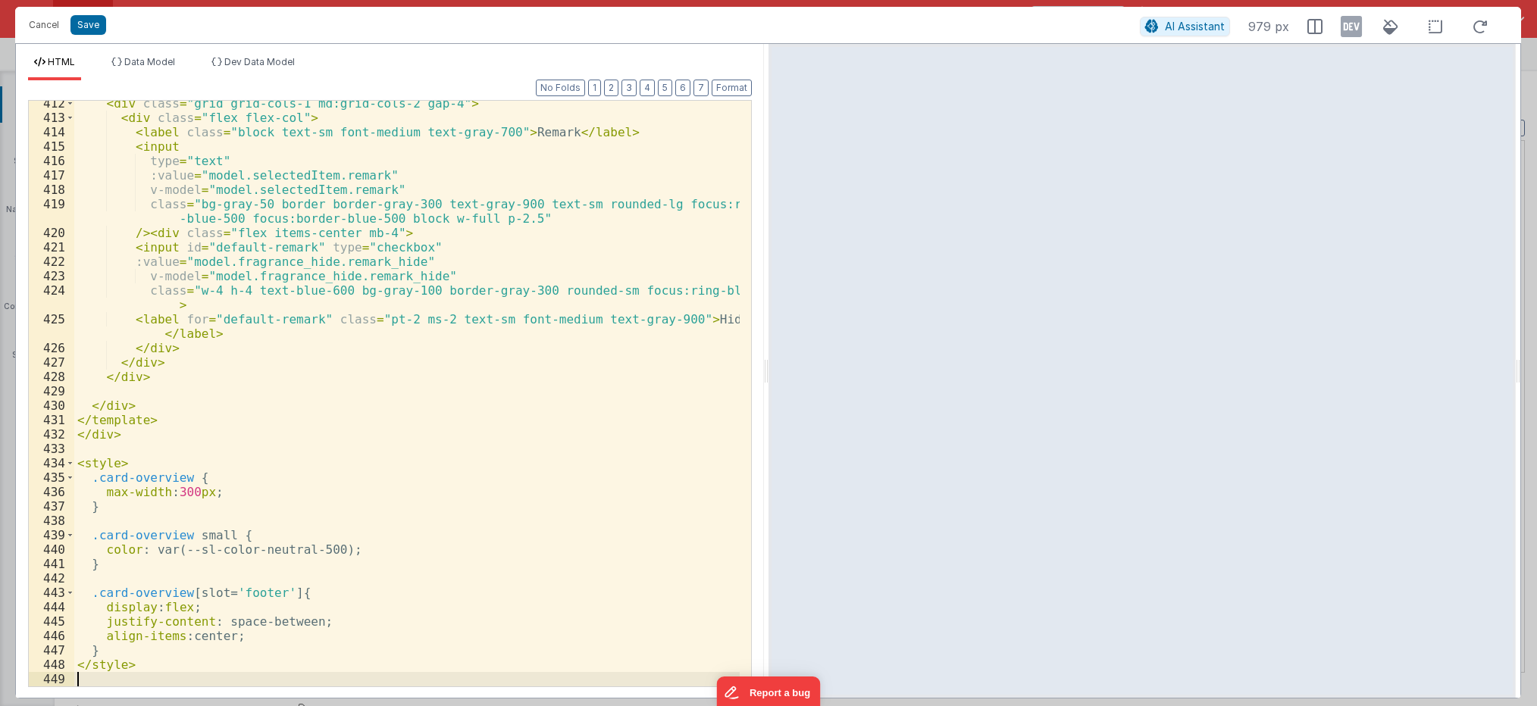
scroll to position [6759, 0]
click at [83, 26] on button "Save" at bounding box center [88, 25] width 36 height 20
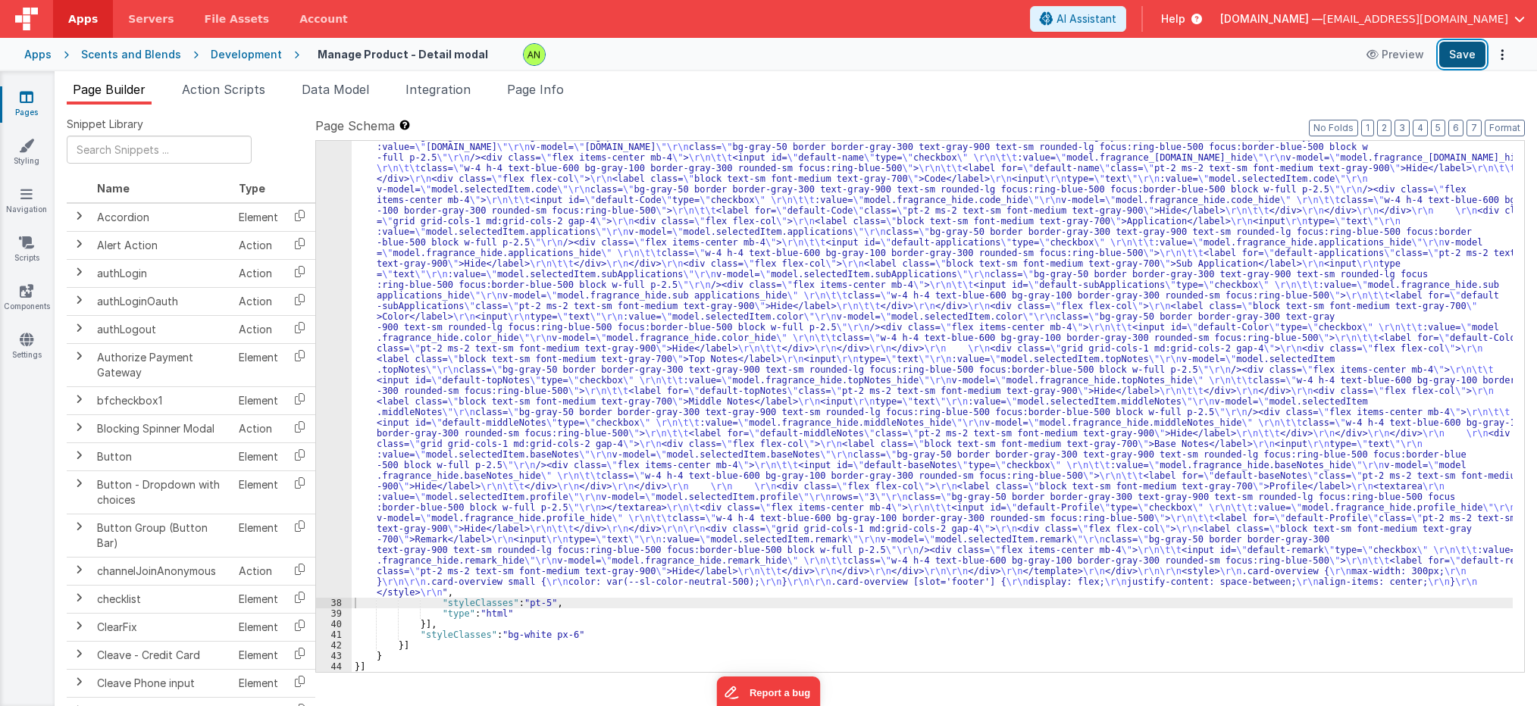
click at [1469, 48] on button "Save" at bounding box center [1462, 55] width 46 height 26
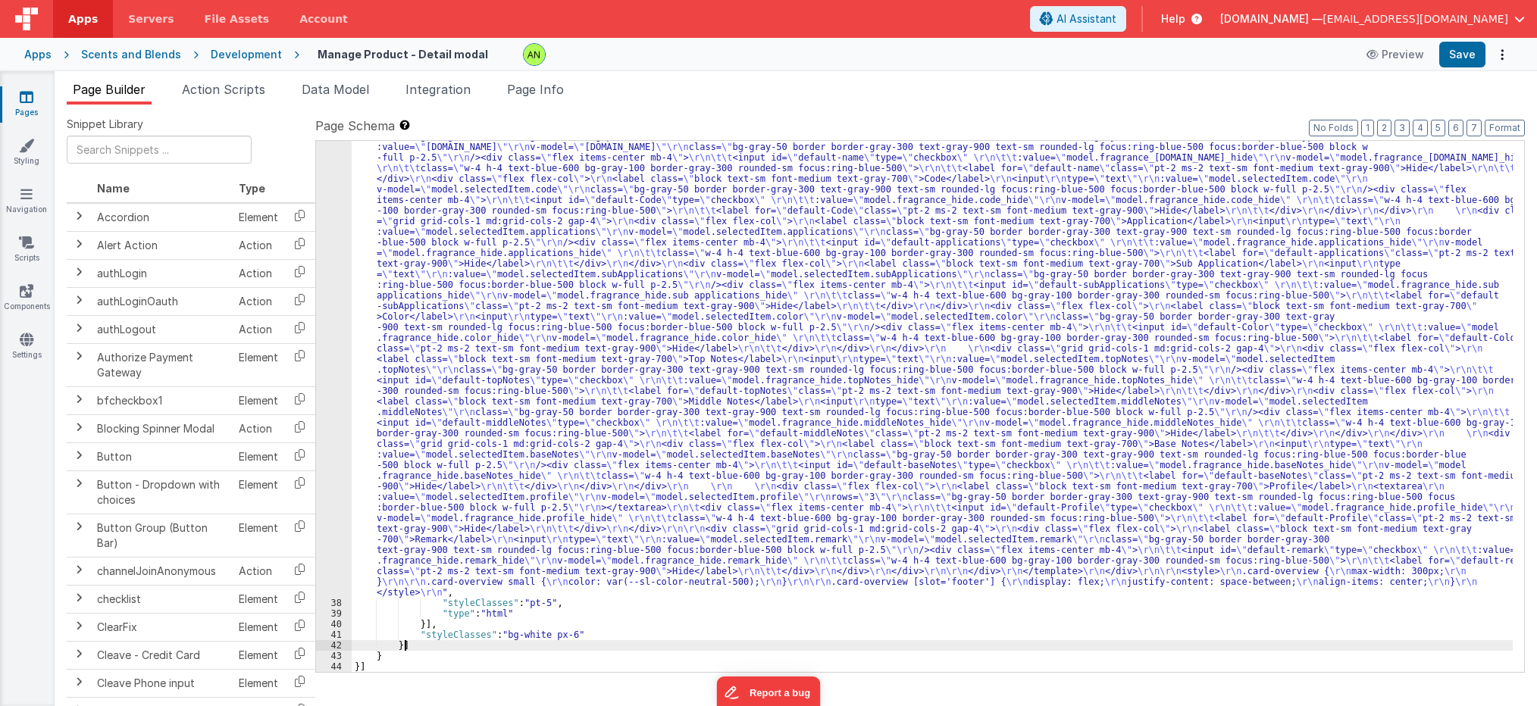
click at [846, 649] on div ""html" : "<div v-if= \" model.selectedItem.type == 'Flavor' \" > \r\n <template…" at bounding box center [932, 312] width 1161 height 1656
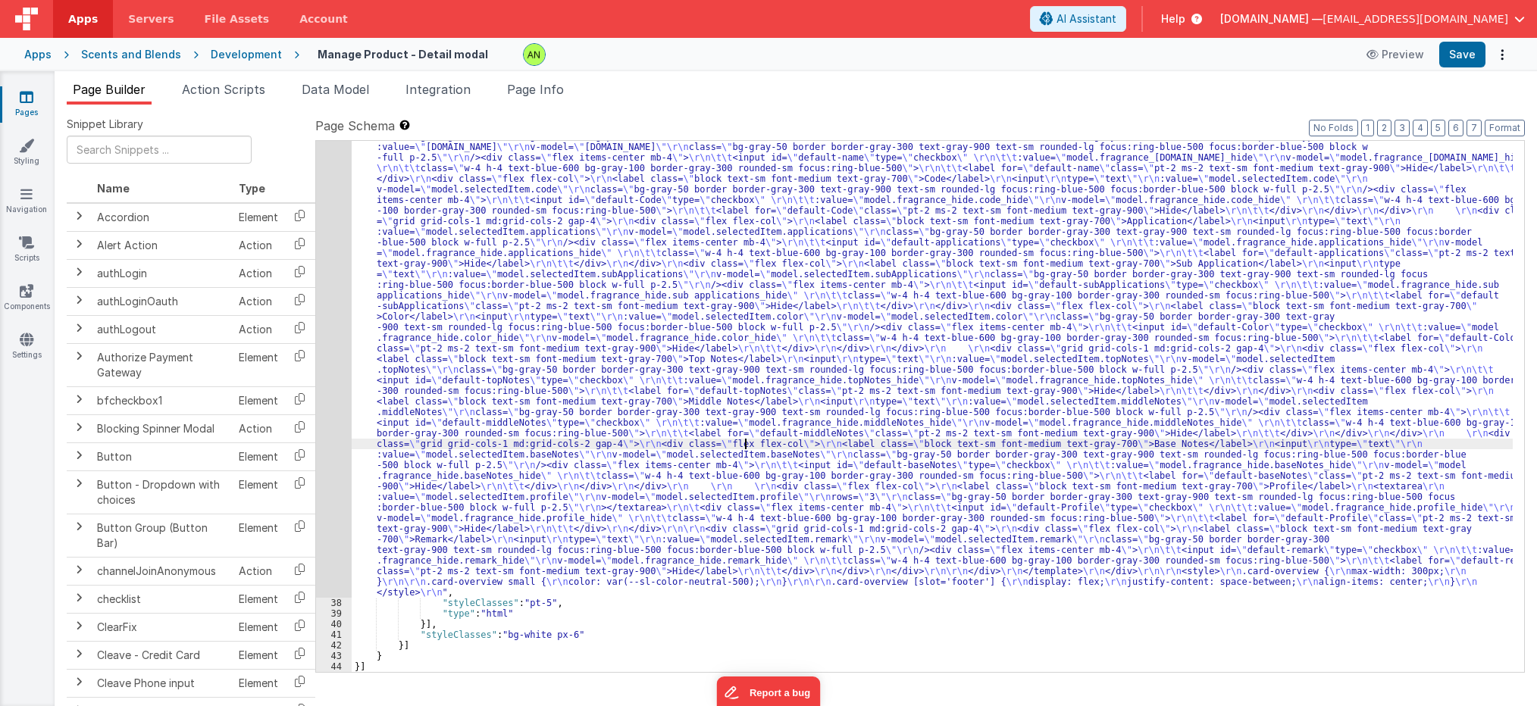
click at [744, 446] on div ""html" : "<div v-if= \" model.selectedItem.type == 'Flavor' \" > \r\n <template…" at bounding box center [932, 312] width 1161 height 1656
click at [338, 368] on div "37" at bounding box center [334, 41] width 36 height 1114
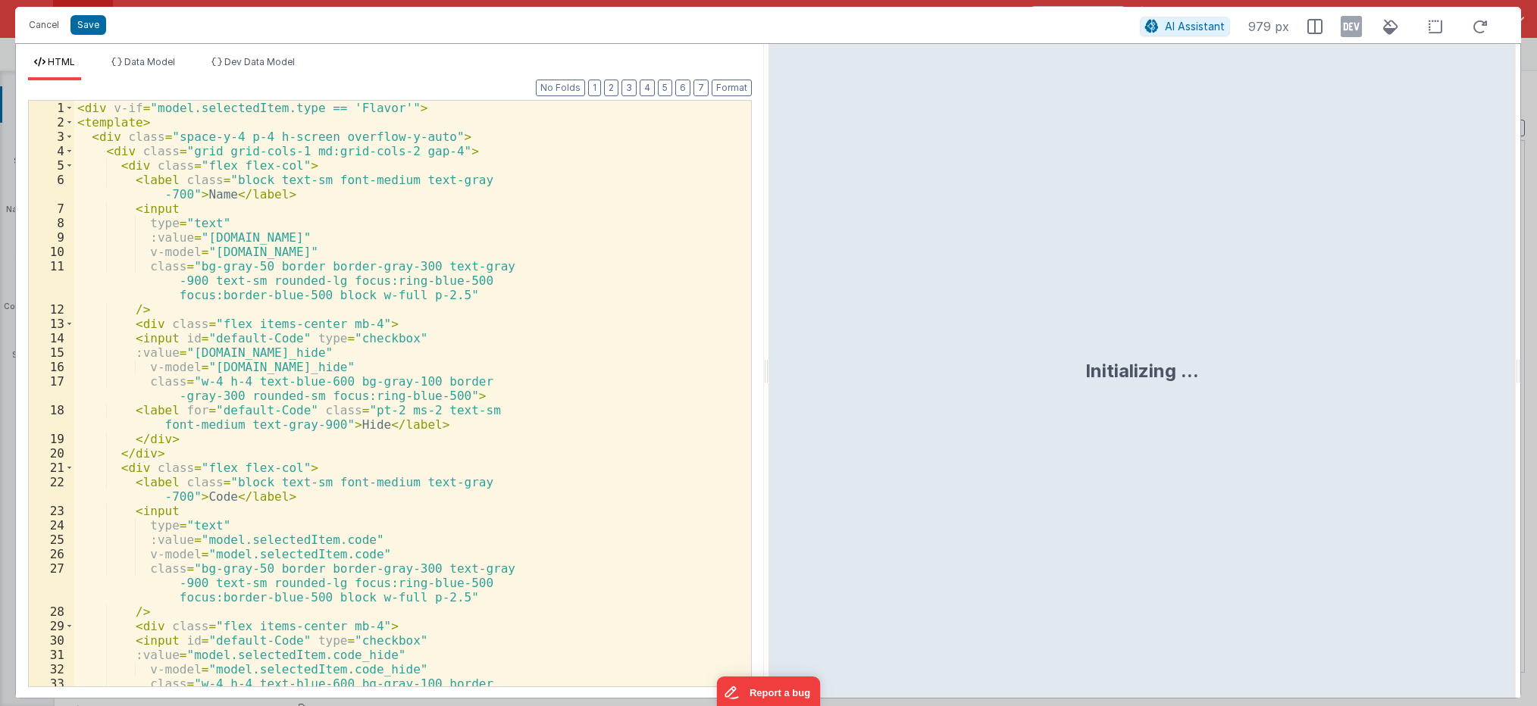
click at [468, 380] on div "< div v-if = "model.selectedItem.type == 'Flavor'" > < template > < div class =…" at bounding box center [406, 415] width 665 height 629
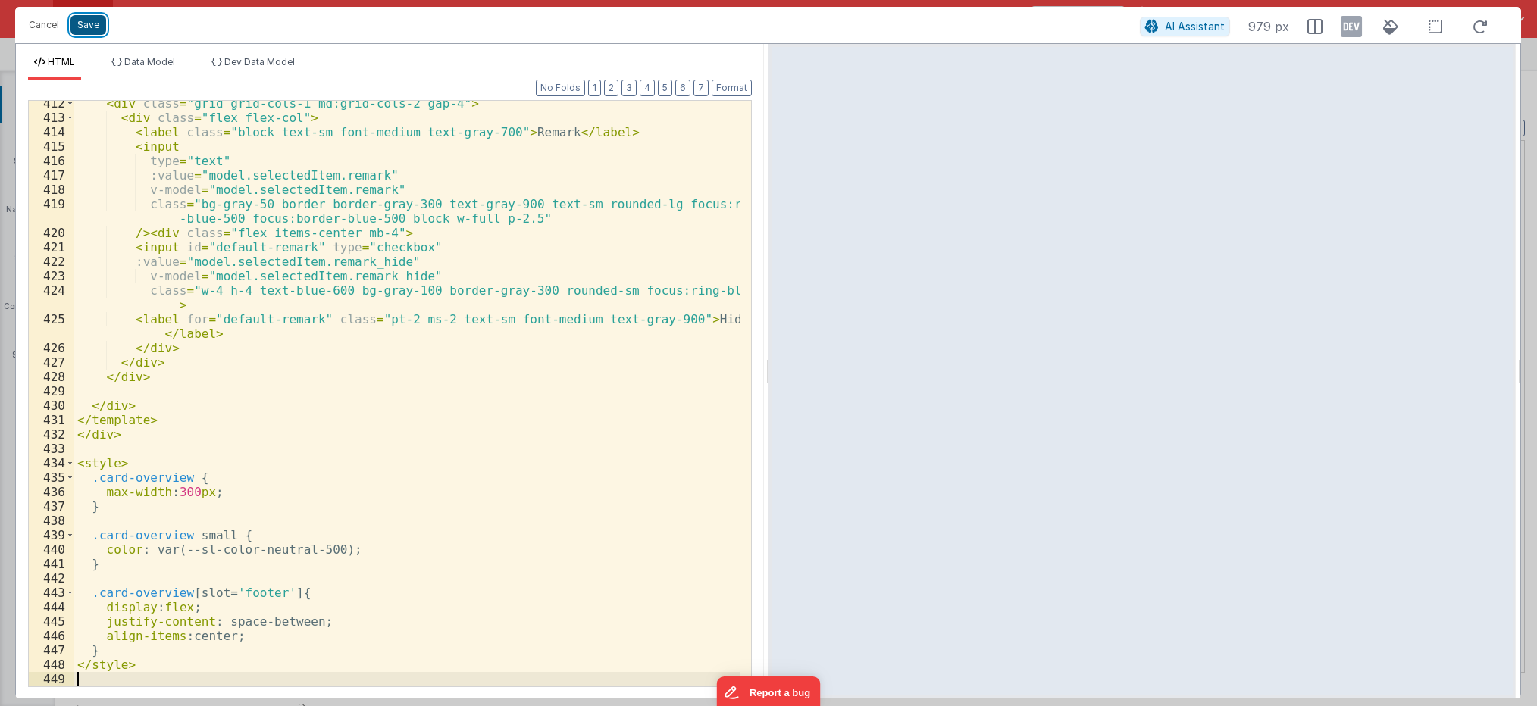
click at [81, 20] on button "Save" at bounding box center [88, 25] width 36 height 20
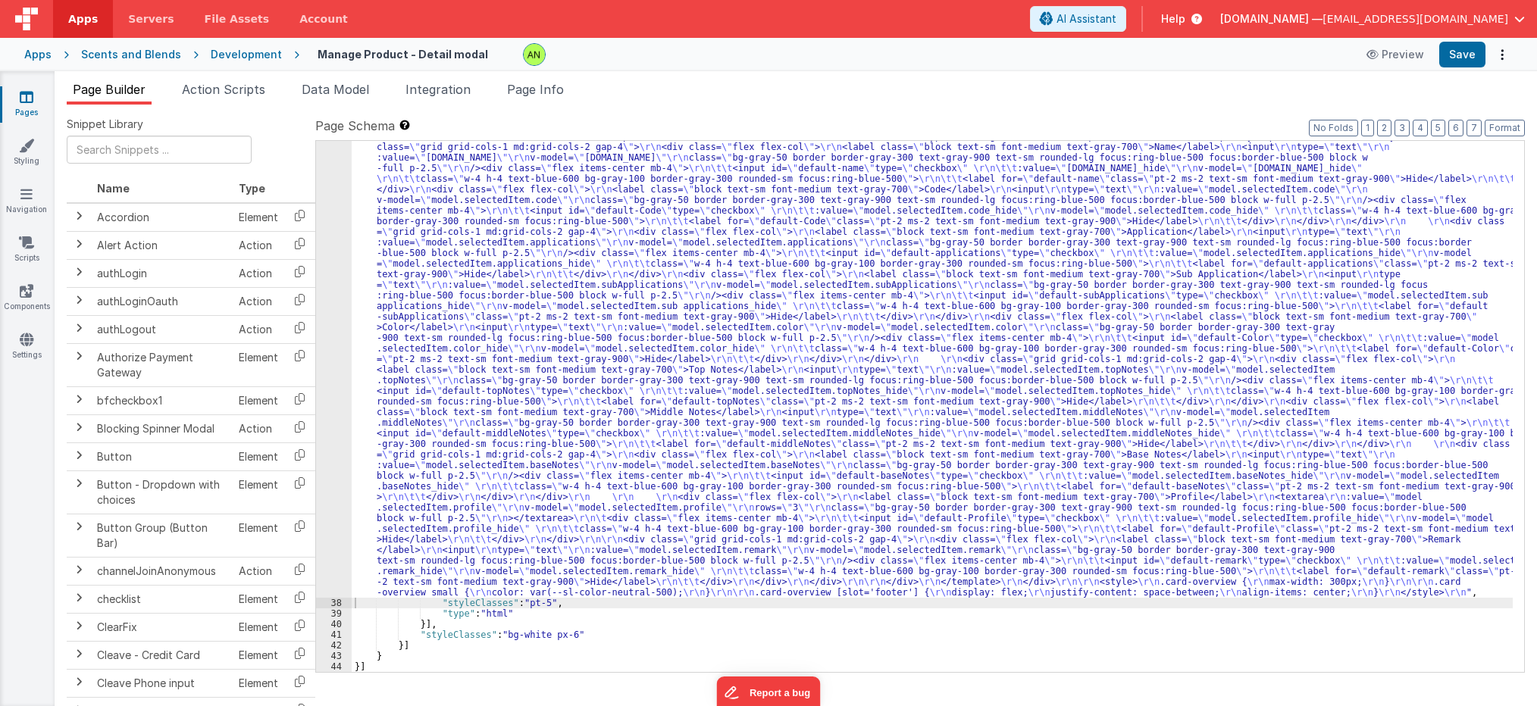
scroll to position [1029, 0]
click at [1459, 49] on button "Save" at bounding box center [1462, 55] width 46 height 26
drag, startPoint x: 753, startPoint y: 352, endPoint x: 681, endPoint y: 413, distance: 94.1
click at [753, 350] on div ""html" : "<div v-if= \" model.selectedItem.type == 'Flavor' \" > \r\n <template…" at bounding box center [932, 317] width 1161 height 1646
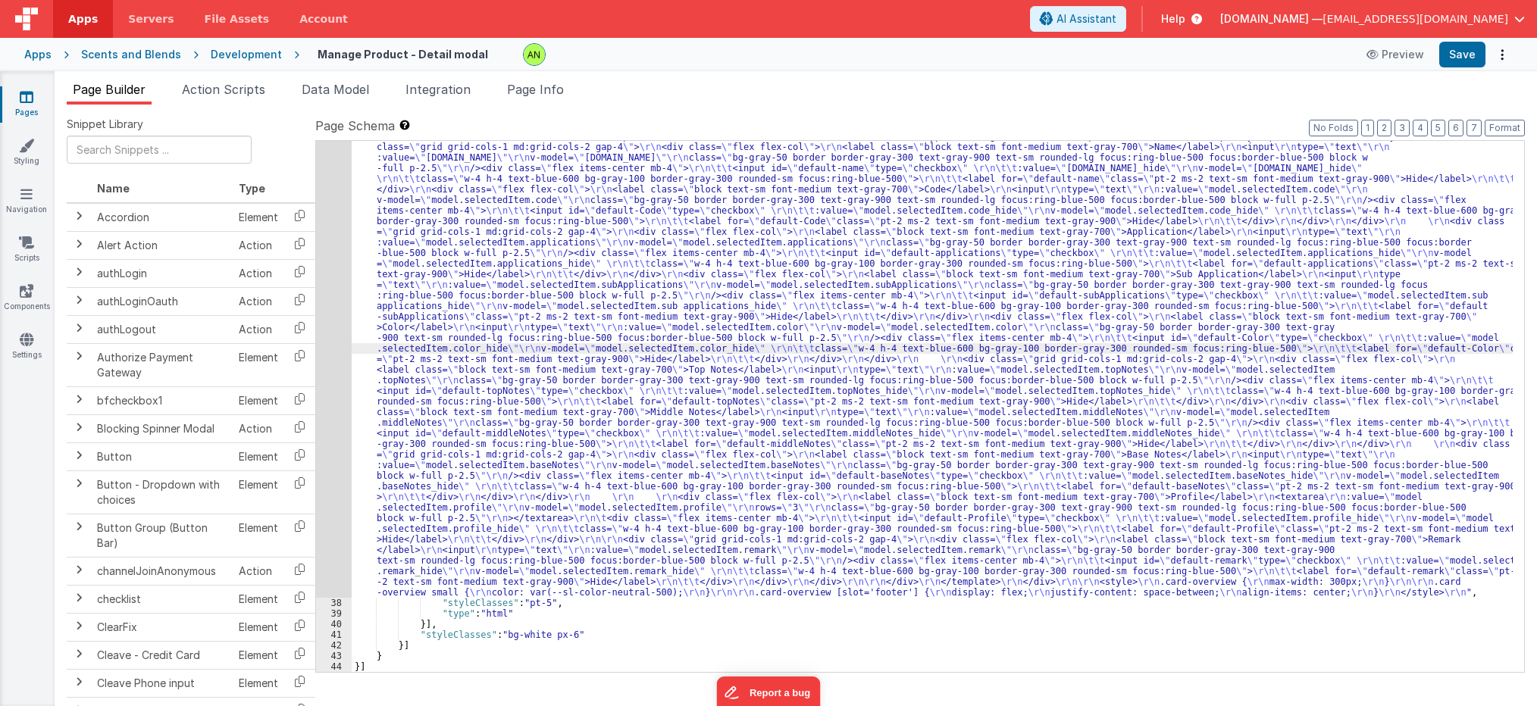
click at [327, 361] on div "37" at bounding box center [334, 46] width 36 height 1104
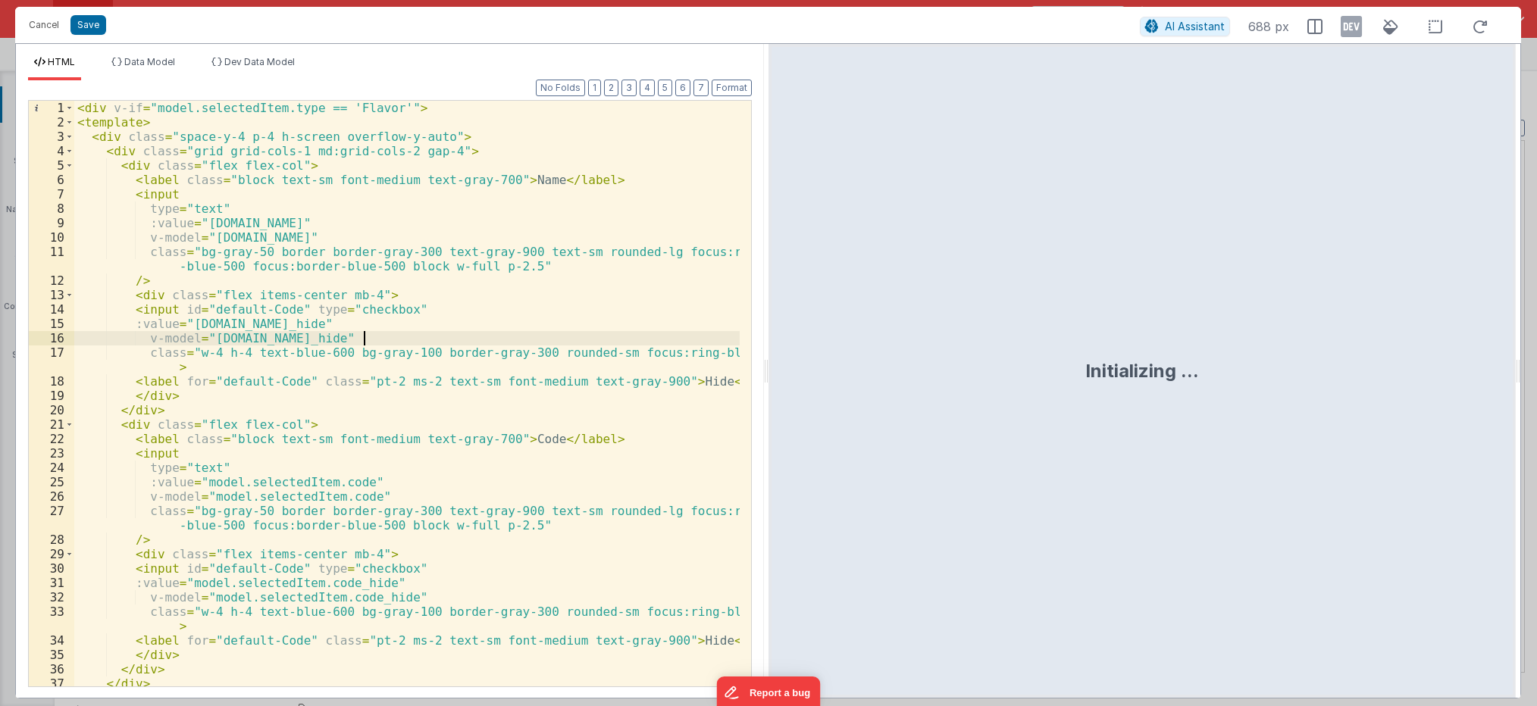
click at [362, 336] on div "< div v-if = "model.selectedItem.type == 'Flavor'" > < template > < div class =…" at bounding box center [406, 408] width 665 height 615
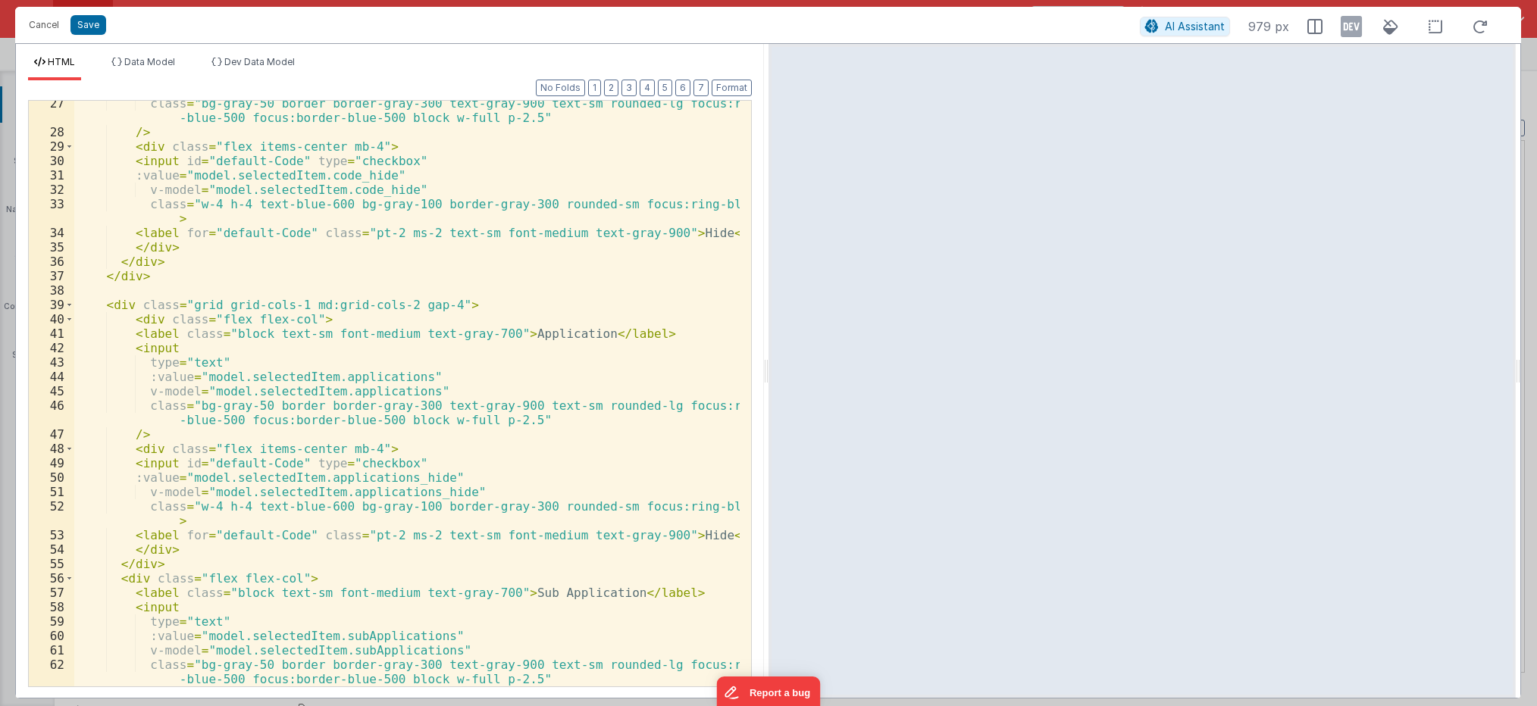
scroll to position [0, 0]
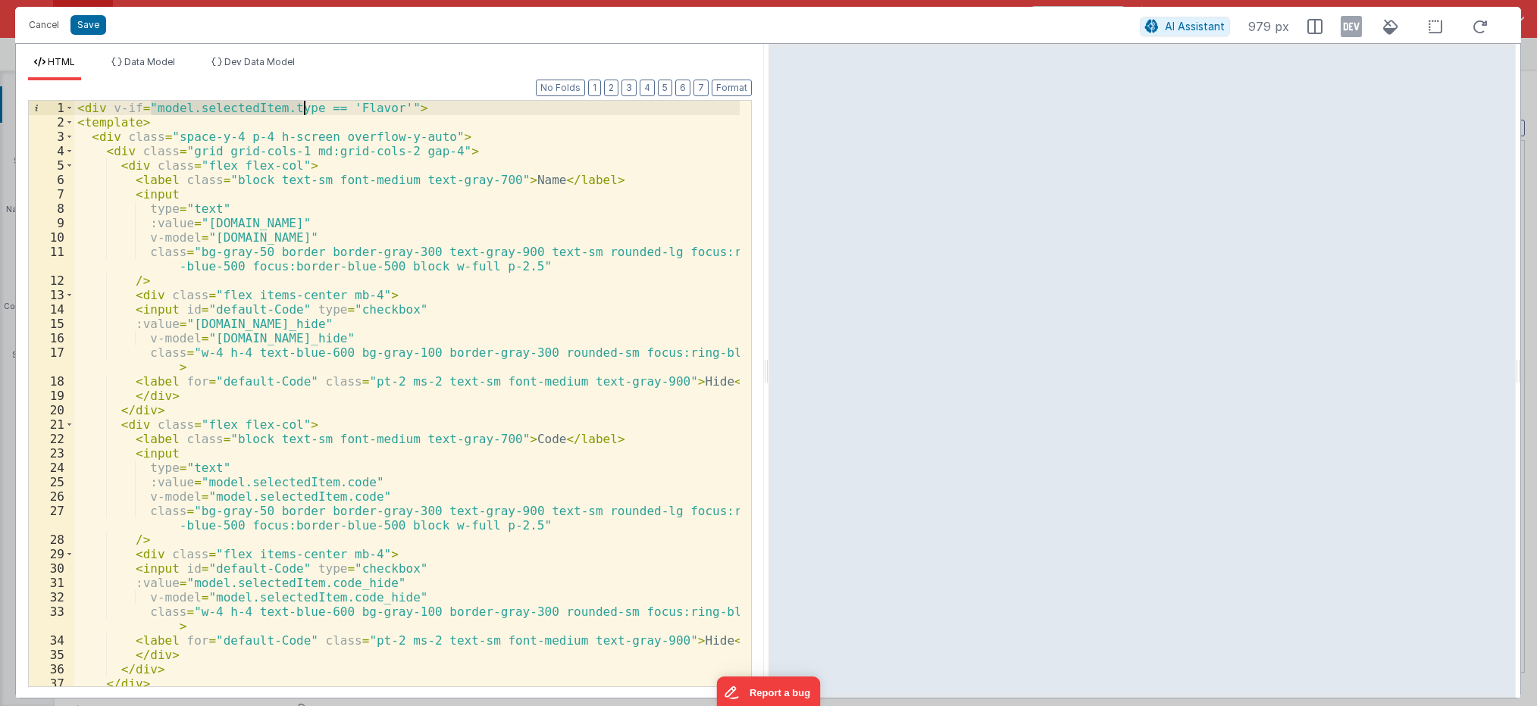
drag, startPoint x: 149, startPoint y: 108, endPoint x: 303, endPoint y: 105, distance: 154.6
click at [303, 105] on div "< div v-if = "model.selectedItem.type == 'Flavor'" > < template > < div class =…" at bounding box center [406, 408] width 665 height 615
click at [89, 22] on button "Save" at bounding box center [88, 25] width 36 height 20
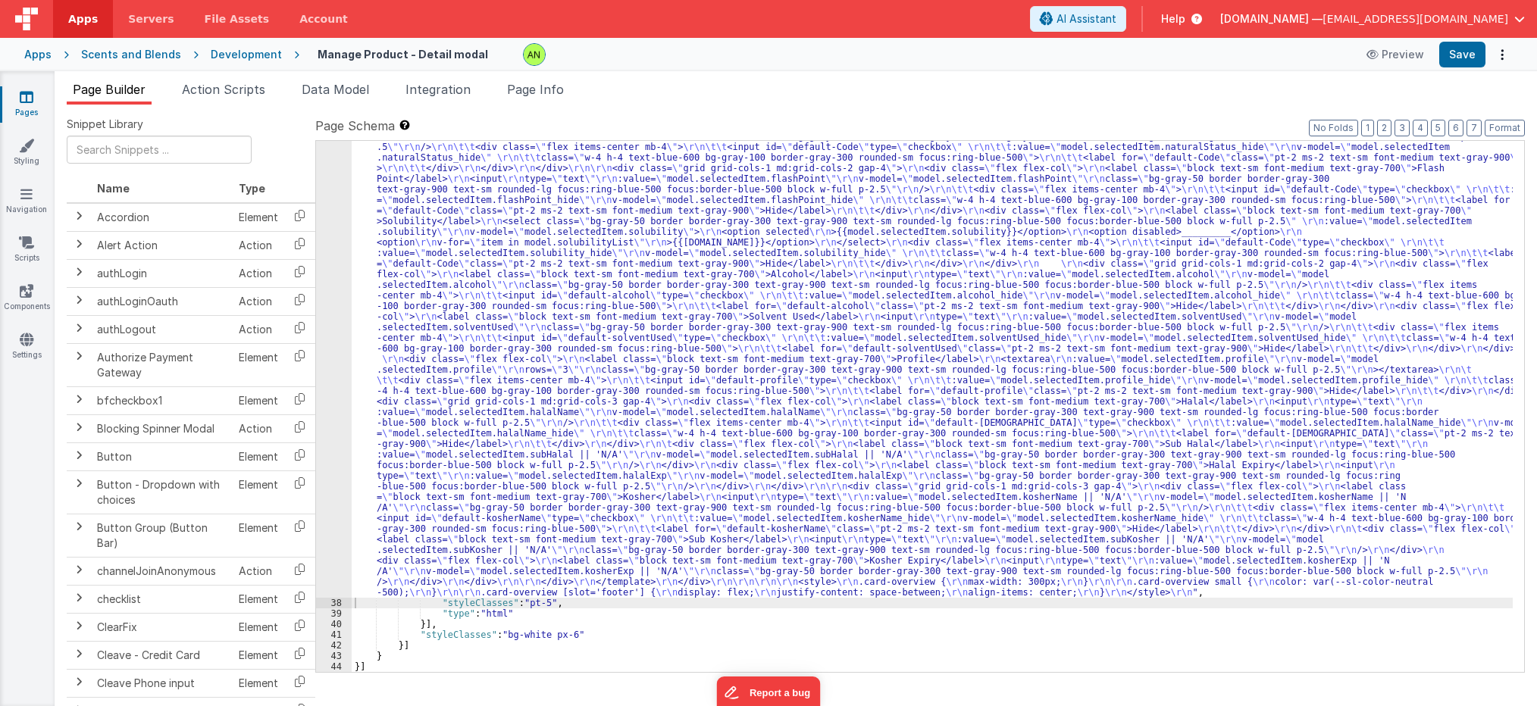
scroll to position [583, 0]
click at [515, 399] on div ""html" : "<div v-if= \" model.selectedItem.type == 'Flavor' \" > \r\n <template…" at bounding box center [932, 540] width 1161 height 1200
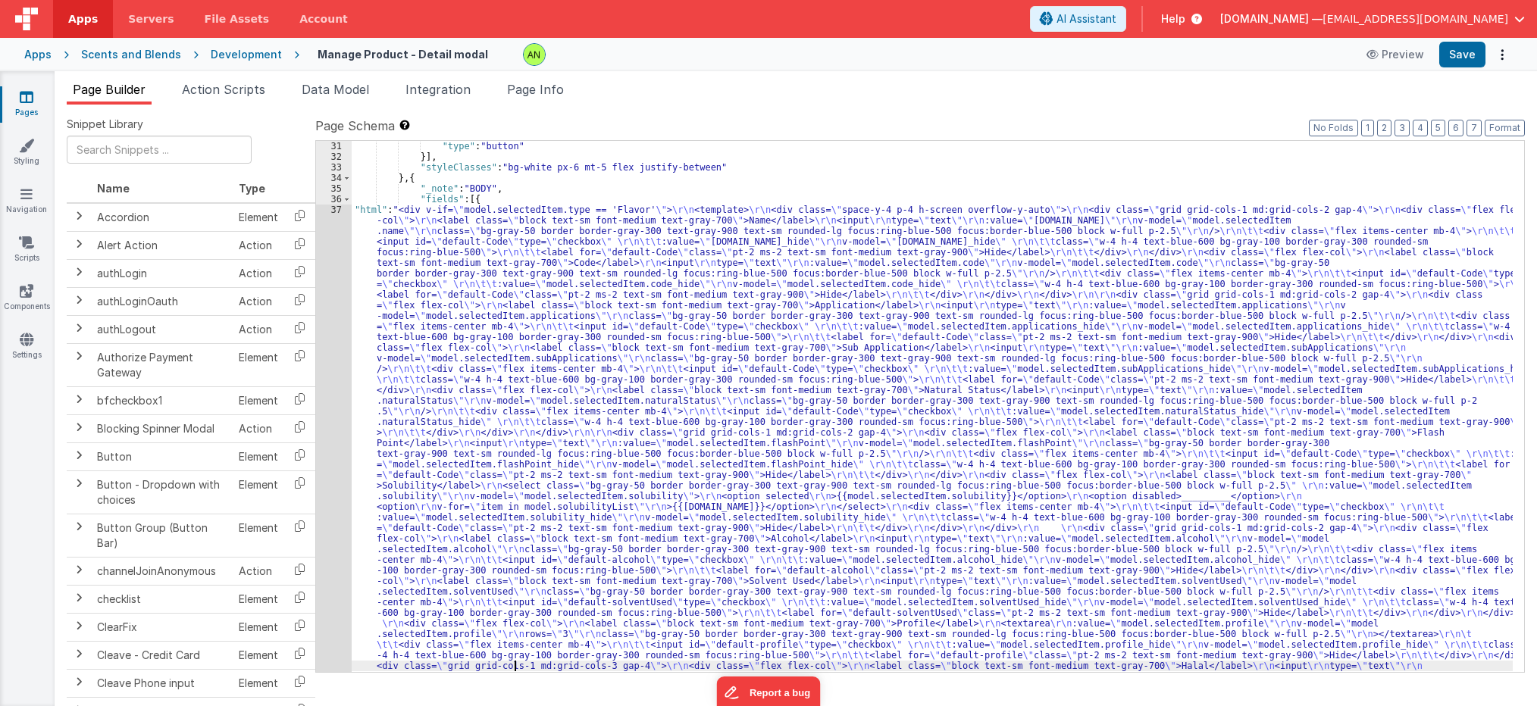
scroll to position [318, 0]
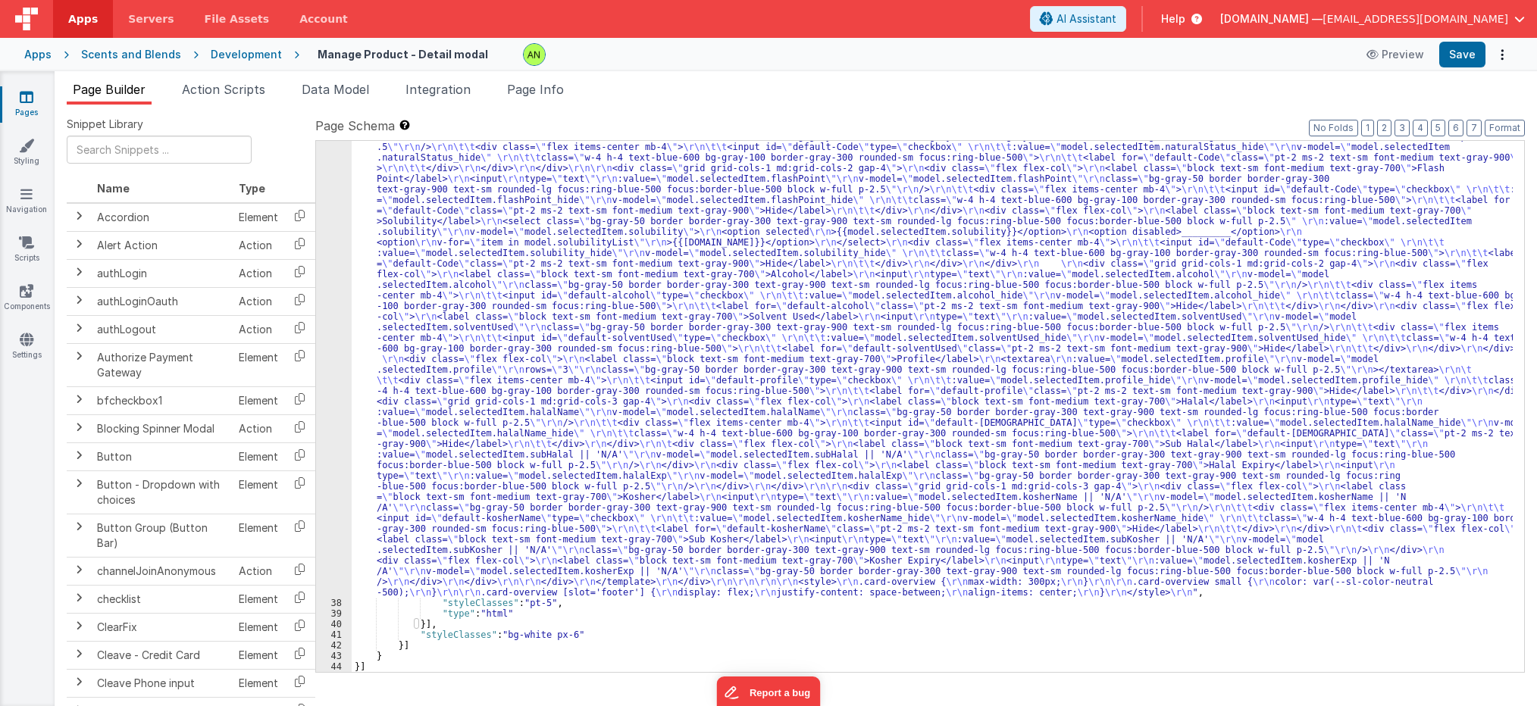
scroll to position [583, 0]
click at [515, 612] on div ""html" : "<div v-if= \" model.selectedItem.type == 'Flavor' \" > \r\n <template…" at bounding box center [932, 540] width 1161 height 1200
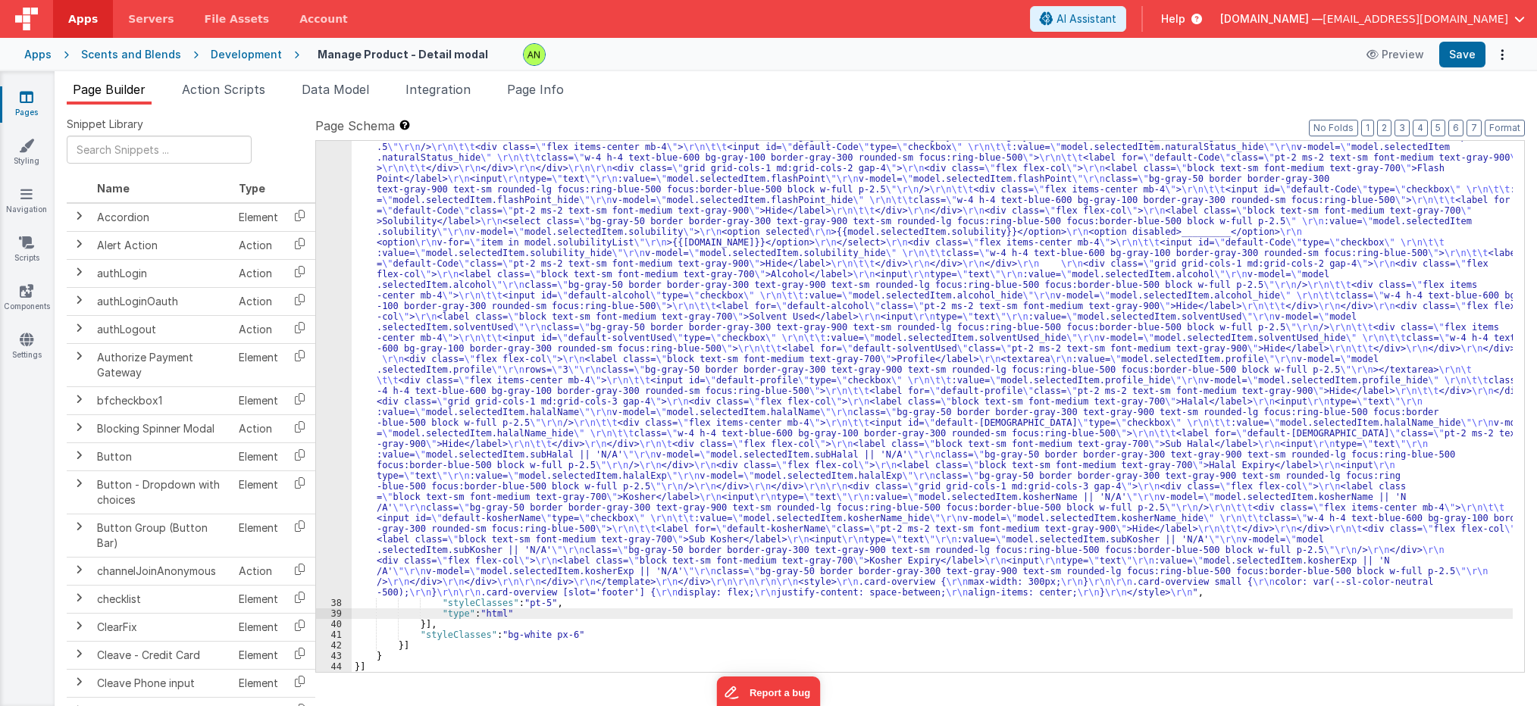
click at [232, 58] on div "Development" at bounding box center [246, 54] width 71 height 15
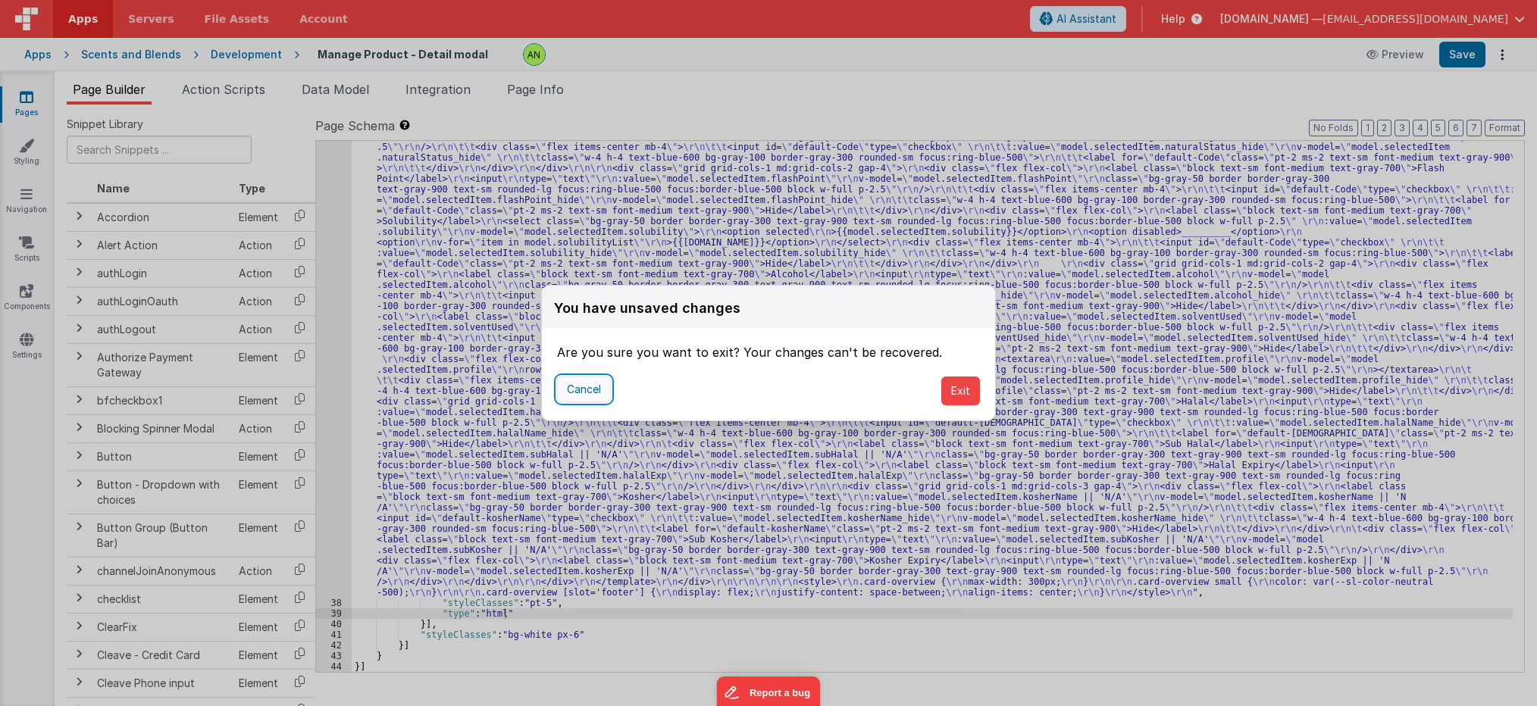
click at [597, 389] on button "Cancel" at bounding box center [584, 390] width 54 height 26
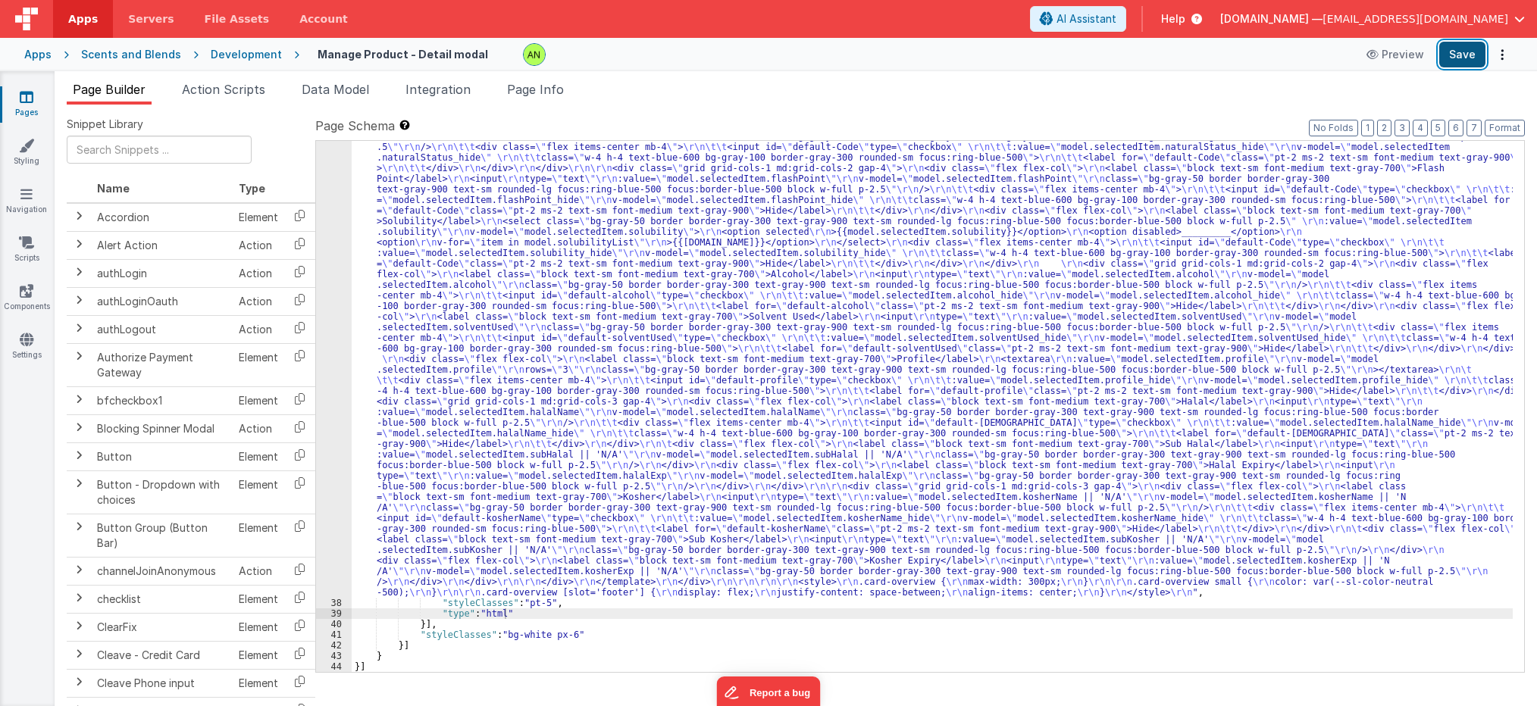
click at [1459, 53] on button "Save" at bounding box center [1462, 55] width 46 height 26
click at [751, 104] on ul "Page Builder Action Scripts Data Model Integration Page Info" at bounding box center [796, 92] width 1483 height 24
click at [769, 299] on div ""html" : "<div v-if= \" model.selectedItem.type == 'Flavor' \" > \r\n <template…" at bounding box center [932, 540] width 1161 height 1200
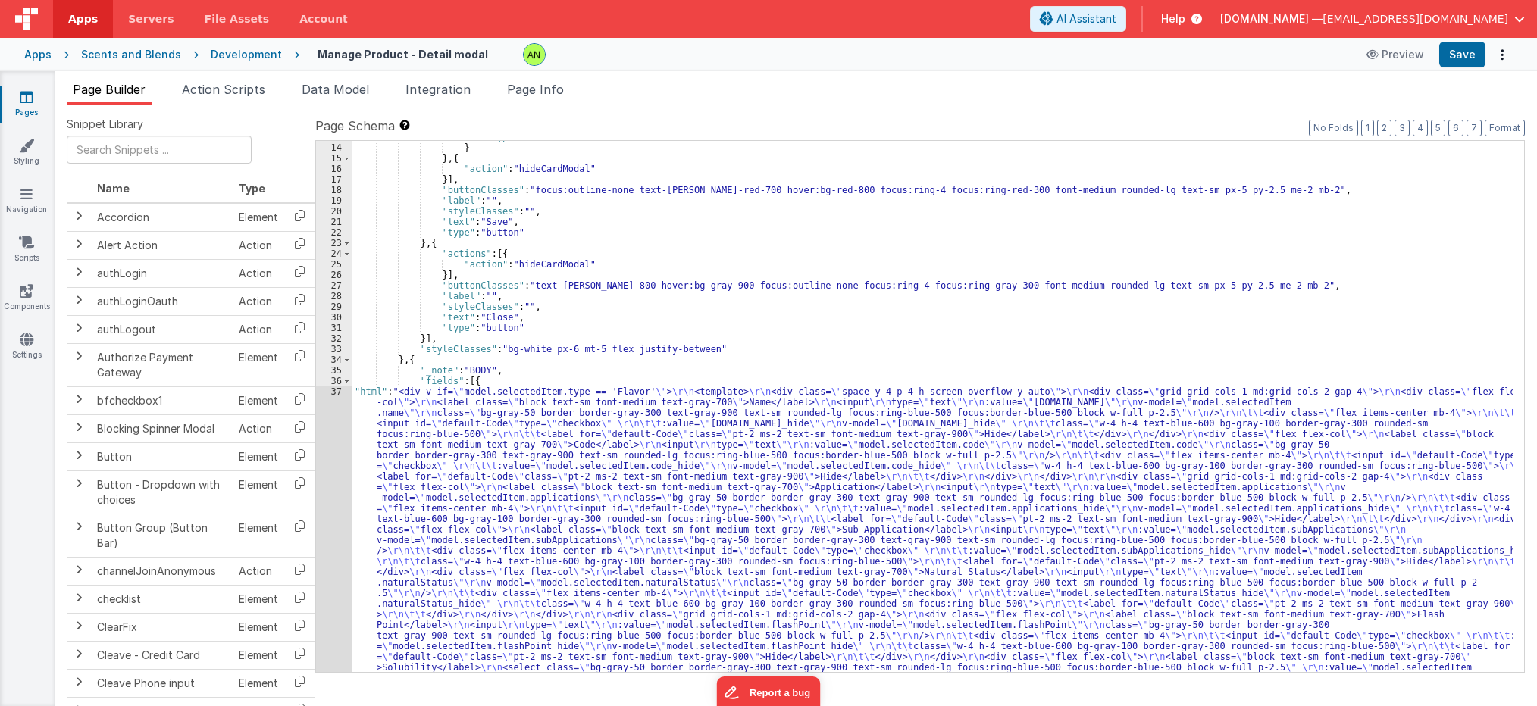
scroll to position [136, 0]
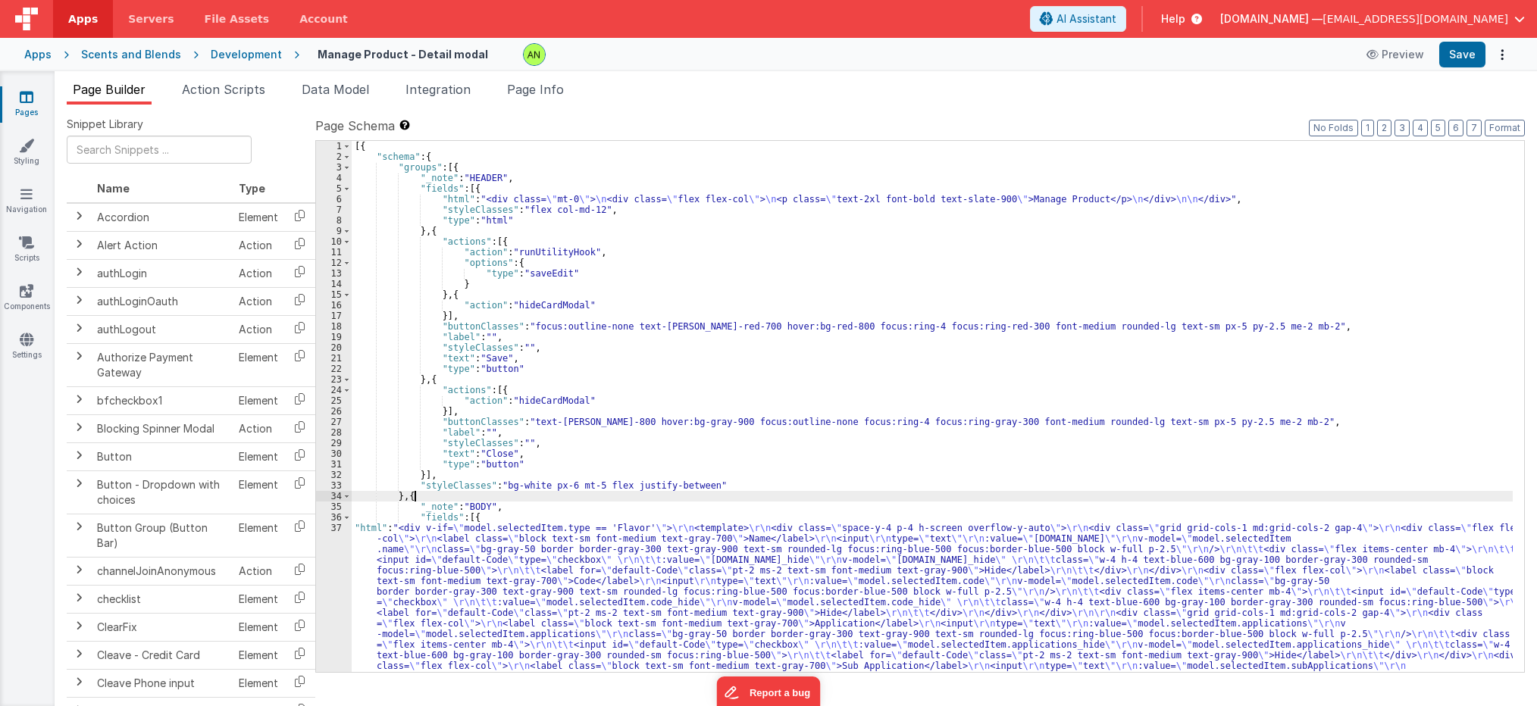
scroll to position [0, 0]
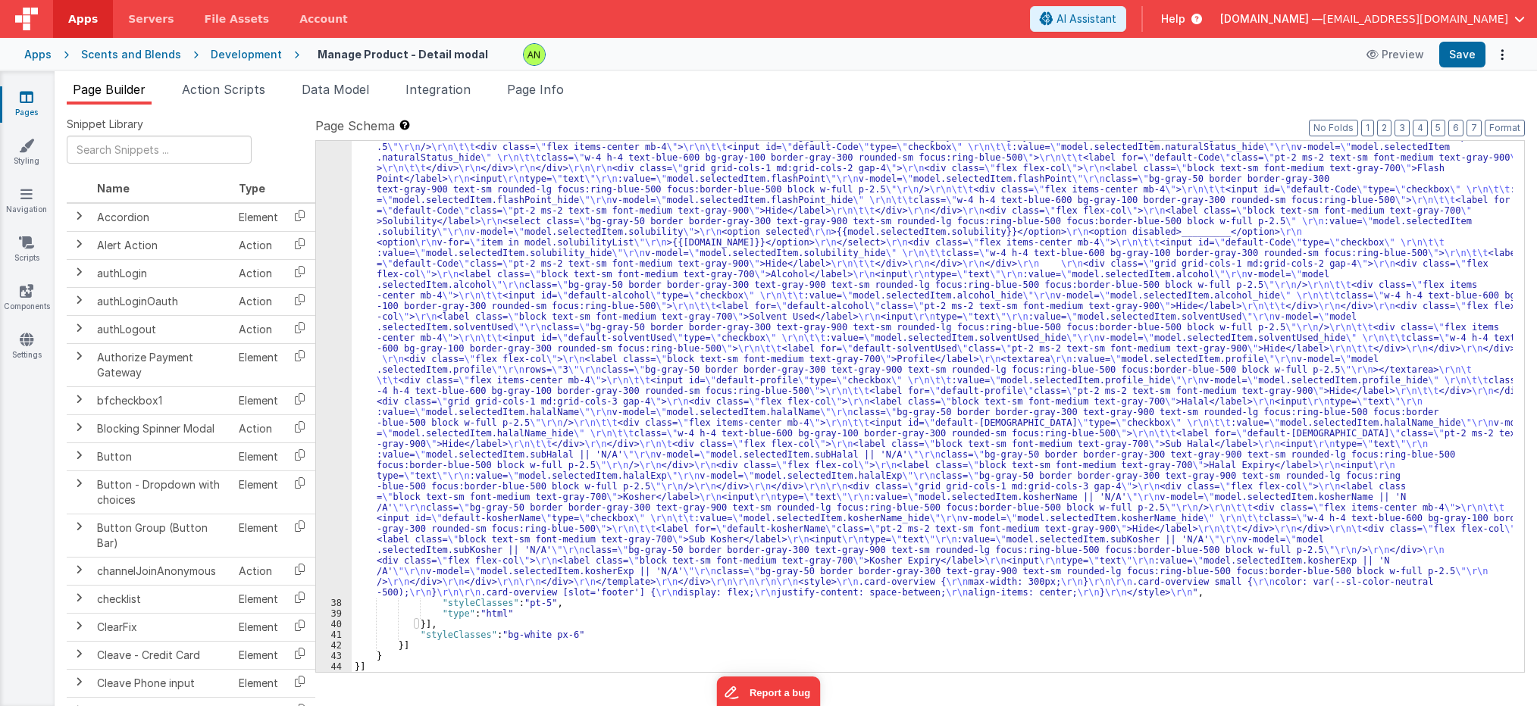
scroll to position [583, 0]
click at [414, 625] on div ""html" : "<div v-if= \" model.selectedItem.type == 'Flavor' \" > \r\n <template…" at bounding box center [932, 540] width 1161 height 1200
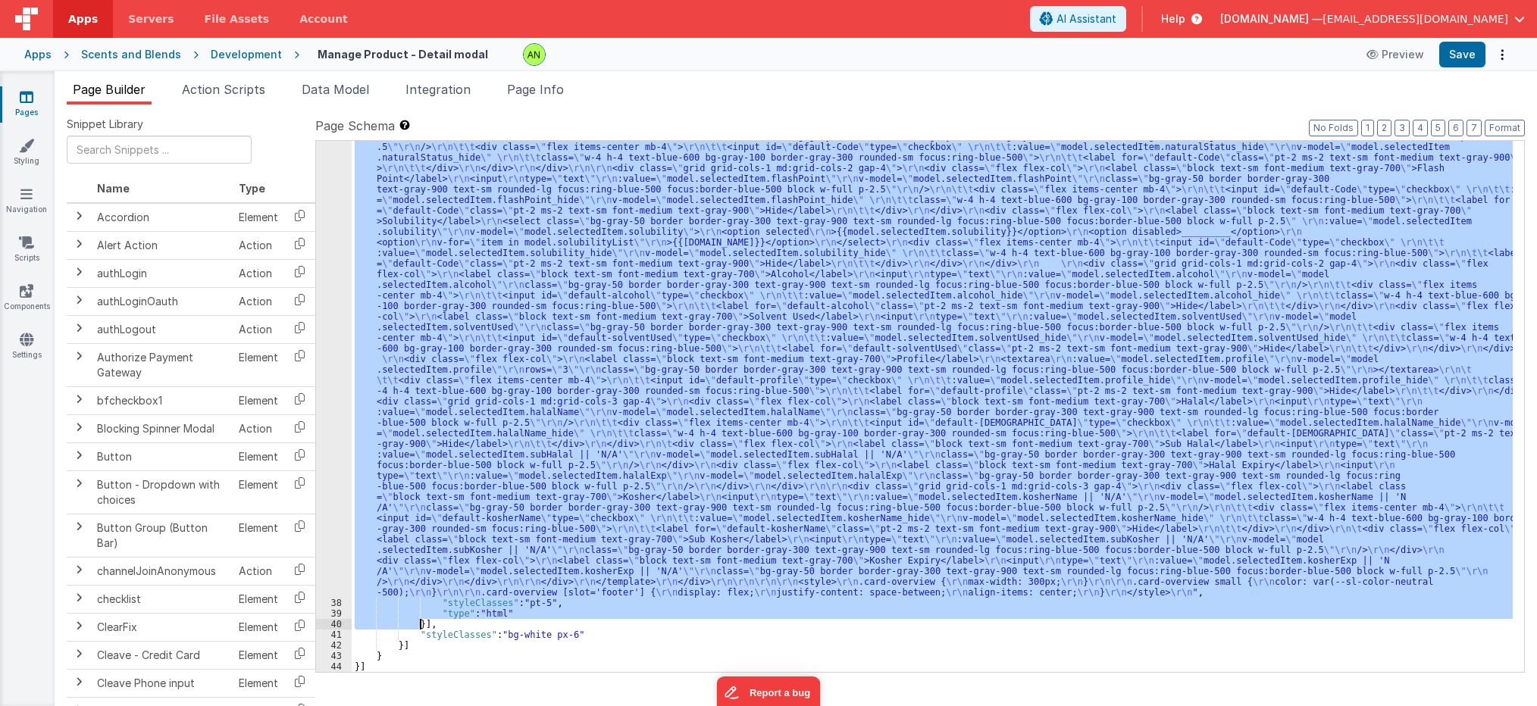
click at [420, 622] on div ""html" : "<div v-if= \" model.selectedItem.type == 'Flavor' \" > \r\n <template…" at bounding box center [932, 540] width 1161 height 1200
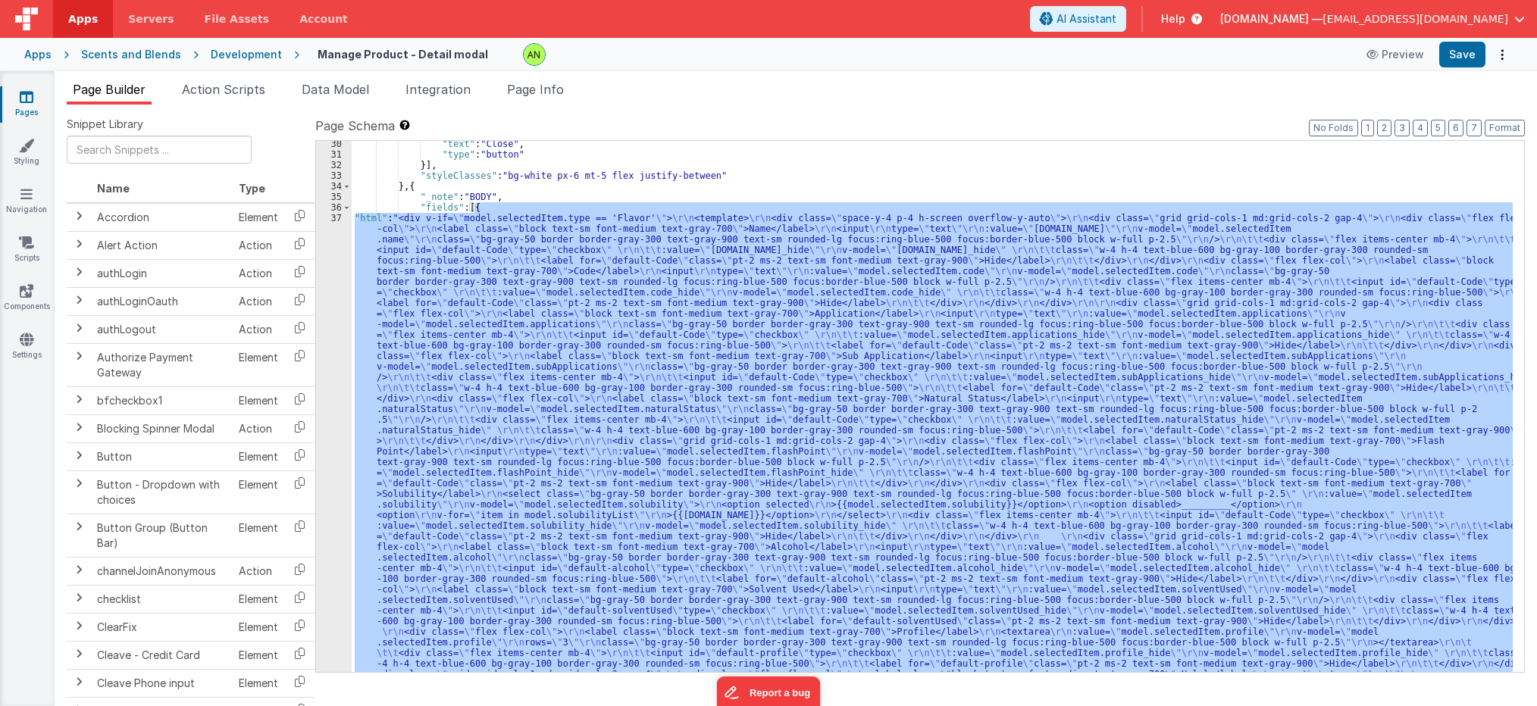
scroll to position [310, 0]
click at [489, 208] on div ""text" : "Close" , "type" : "button" }] , "styleClasses" : "bg-white px-6 mt-5 …" at bounding box center [932, 406] width 1161 height 531
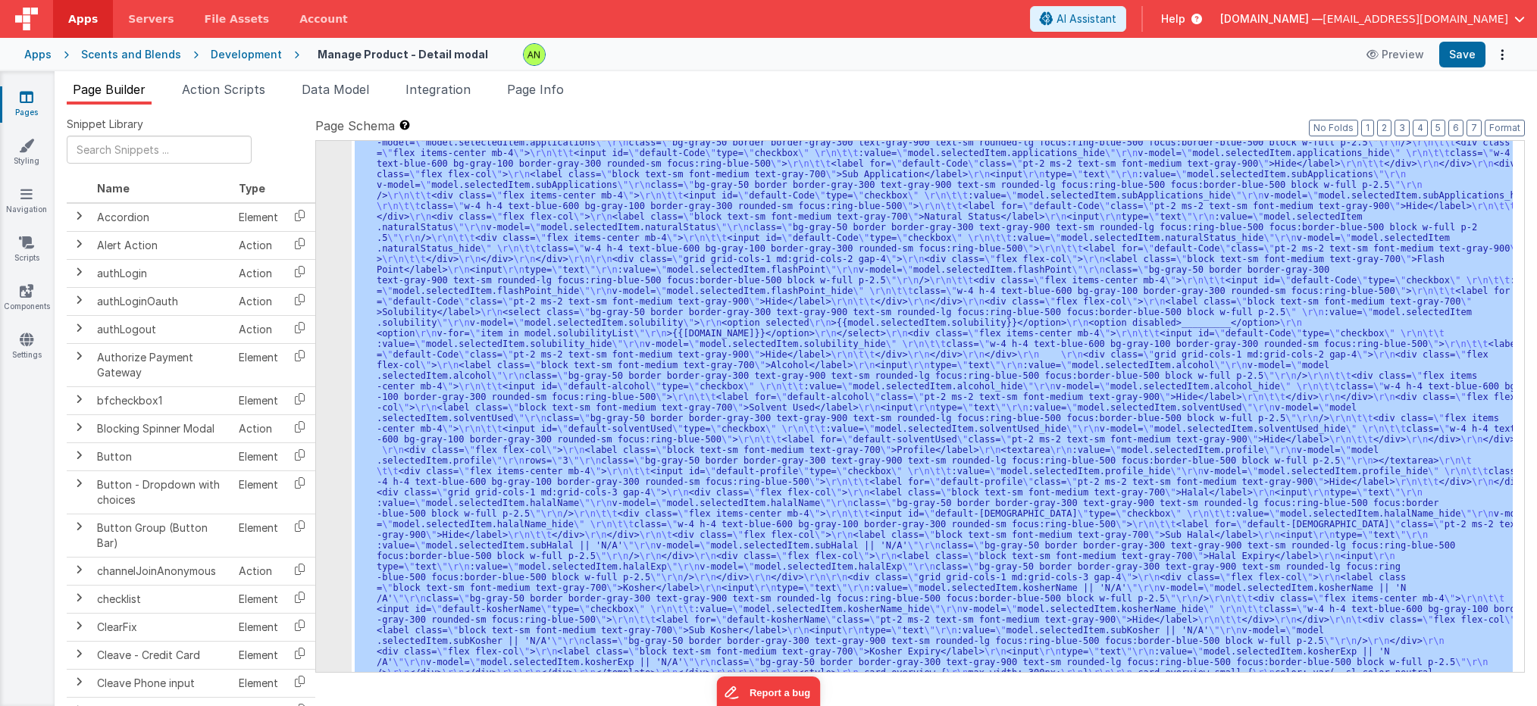
scroll to position [583, 0]
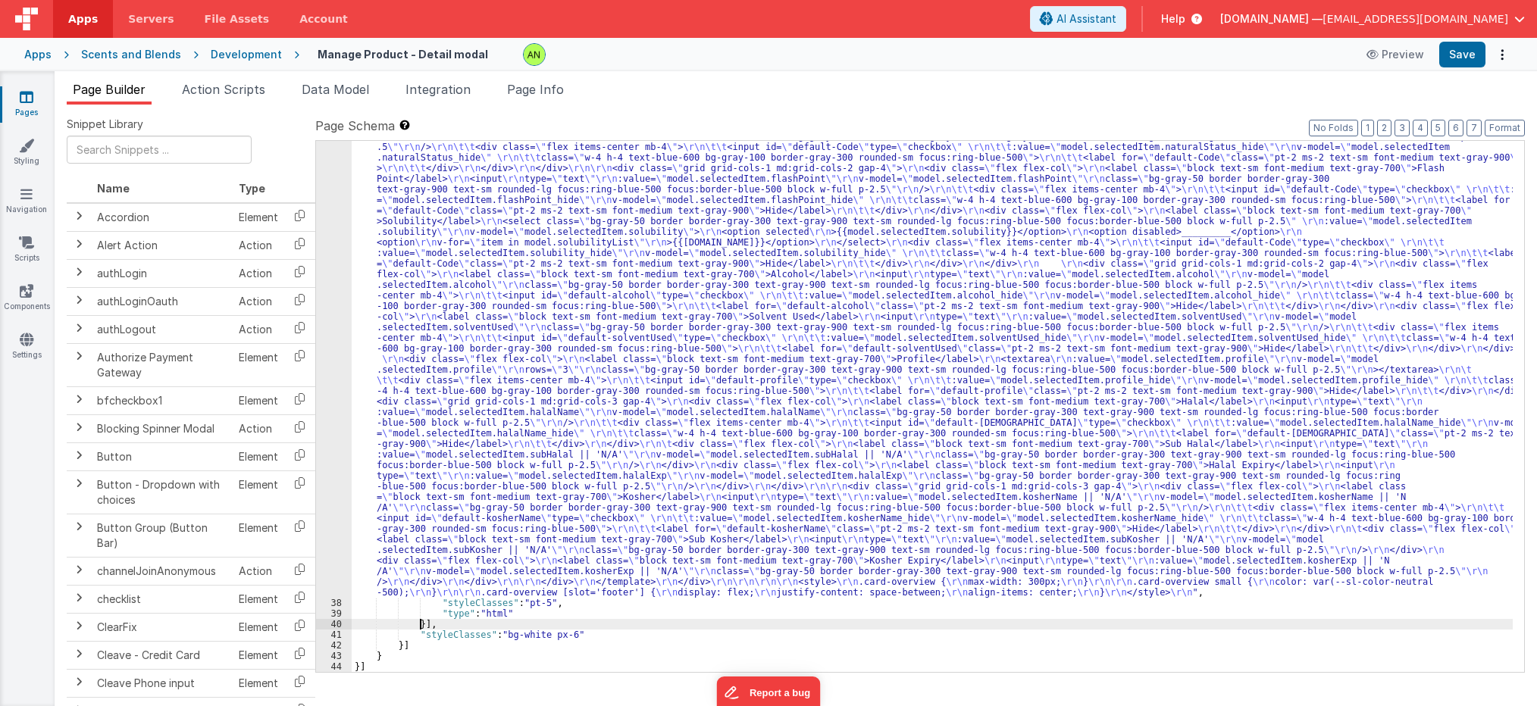
click at [421, 622] on div ""html" : "<div v-if= \" model.selectedItem.type == 'Flavor' \" > \r\n <template…" at bounding box center [932, 540] width 1161 height 1200
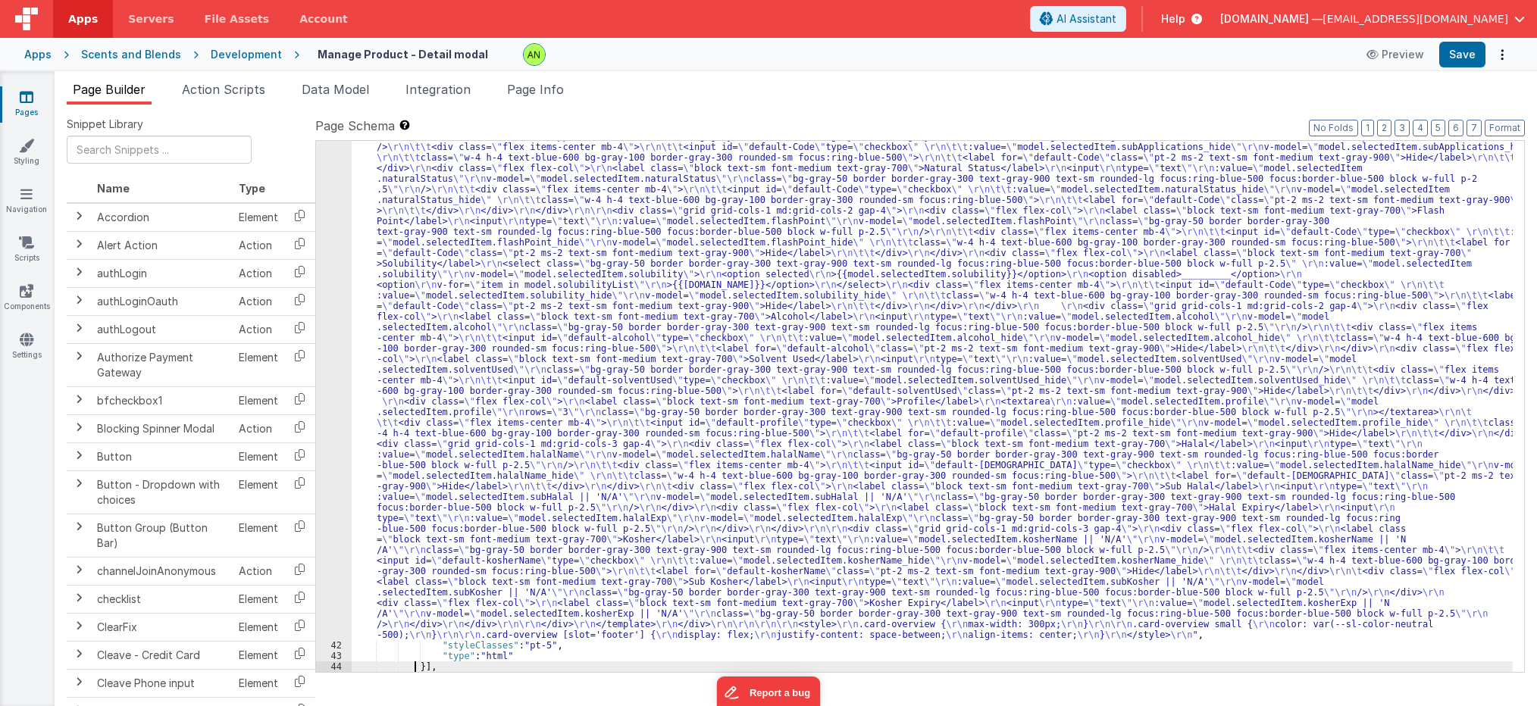
scroll to position [1230, 0]
click at [746, 537] on div ""html" : "<div v-if= \" model.selectedItem.type == 'Flavor' \" > \r\n <template…" at bounding box center [932, 583] width 1161 height 1200
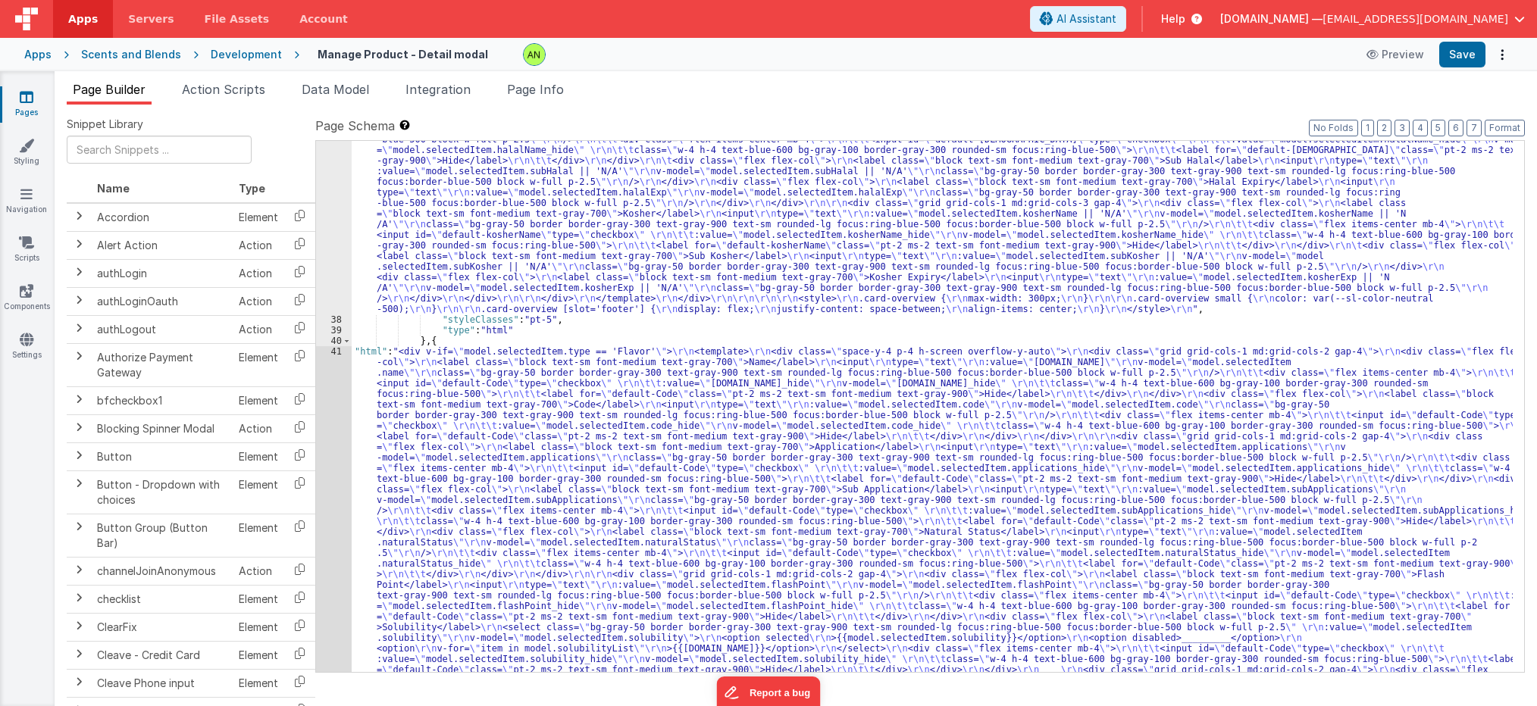
scroll to position [775, 0]
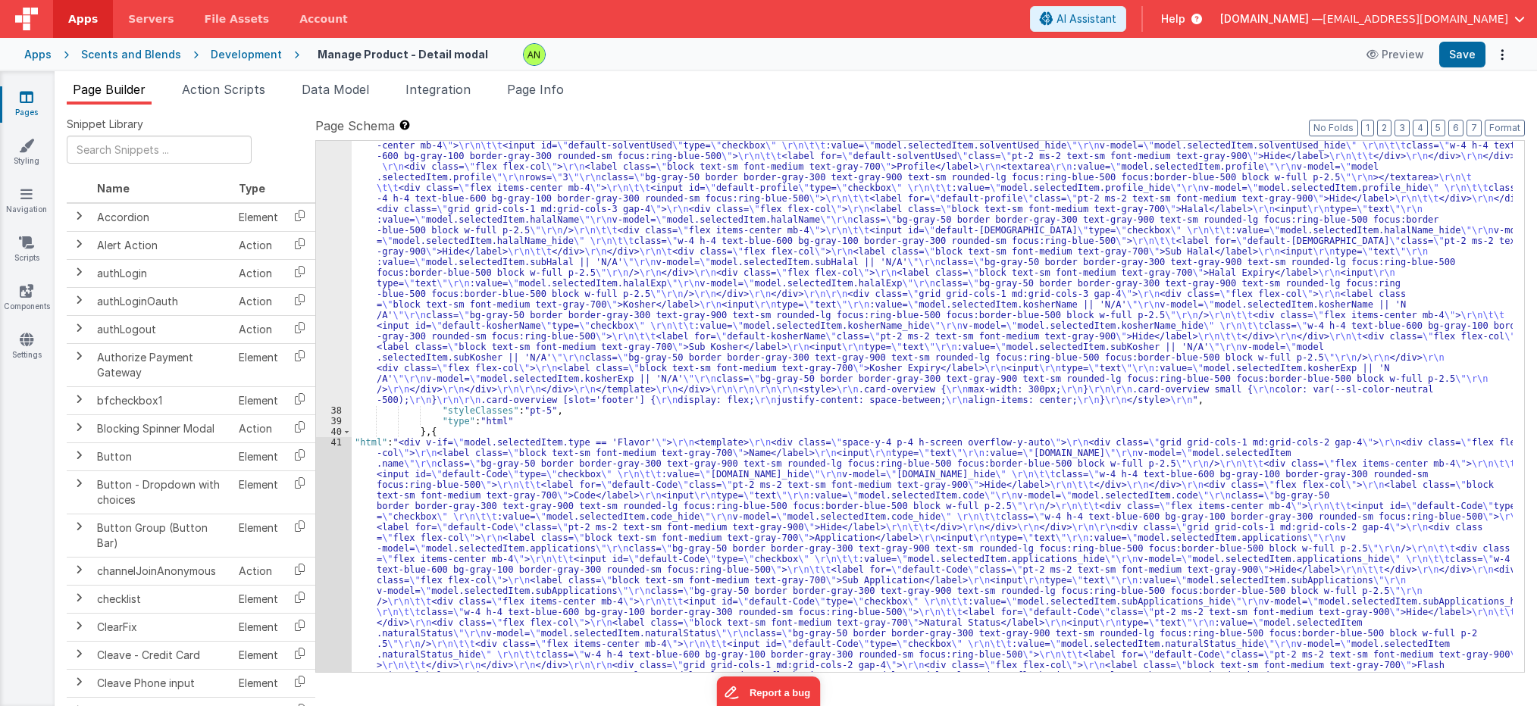
click at [330, 534] on div "37 38 39 40 41 42 43 44 45 46 47 48" at bounding box center [334, 671] width 36 height 1847
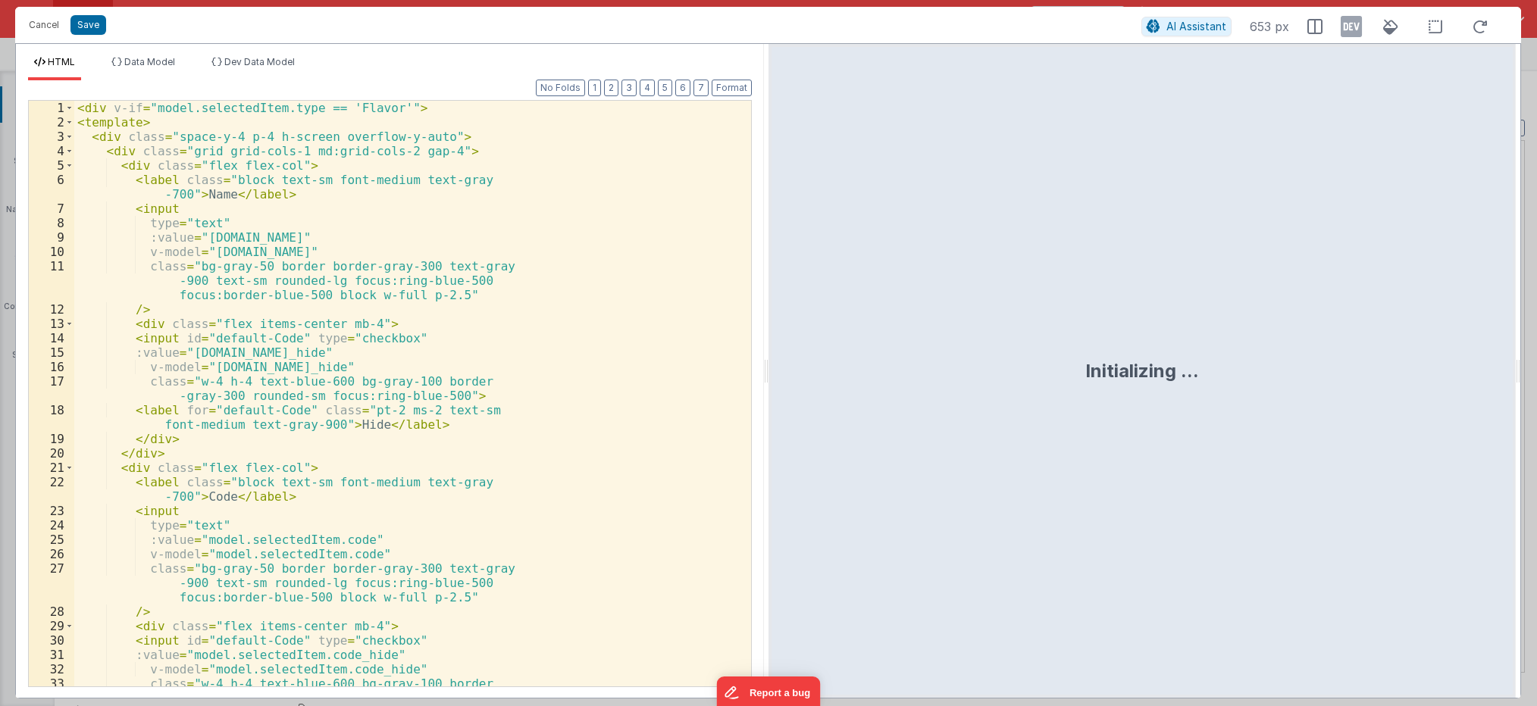
scroll to position [1209, 0]
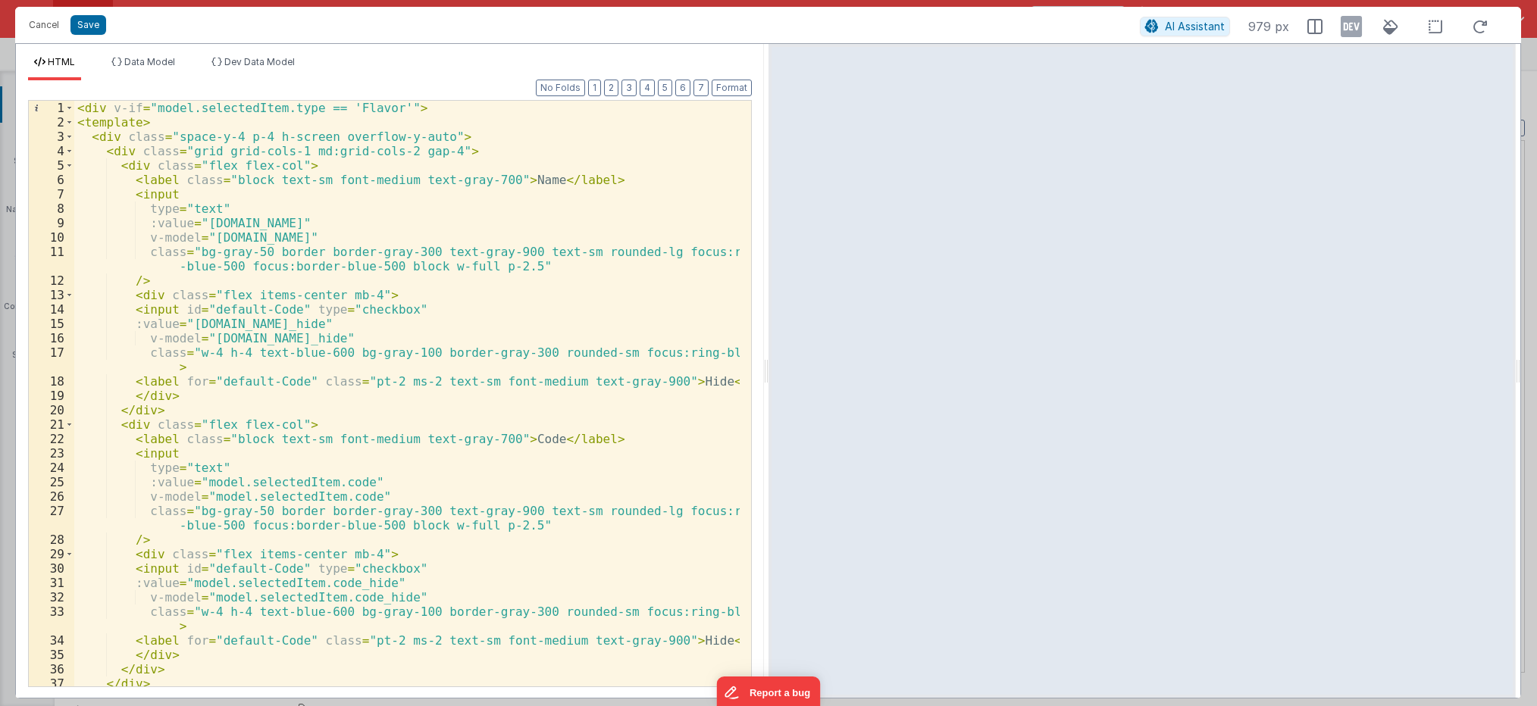
click at [177, 263] on div "< div v-if = "model.selectedItem.type == 'Flavor'" > < template > < div class =…" at bounding box center [406, 408] width 665 height 615
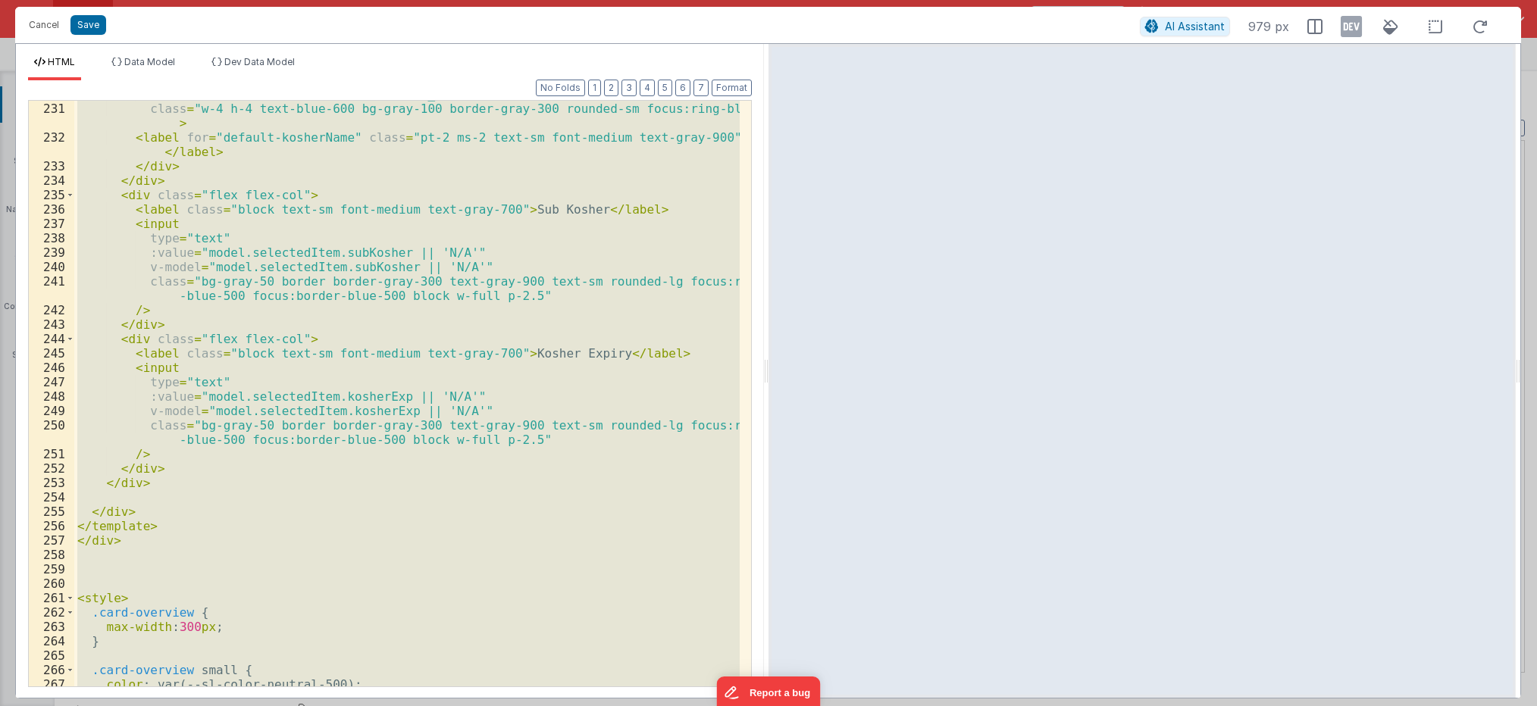
scroll to position [3864, 0]
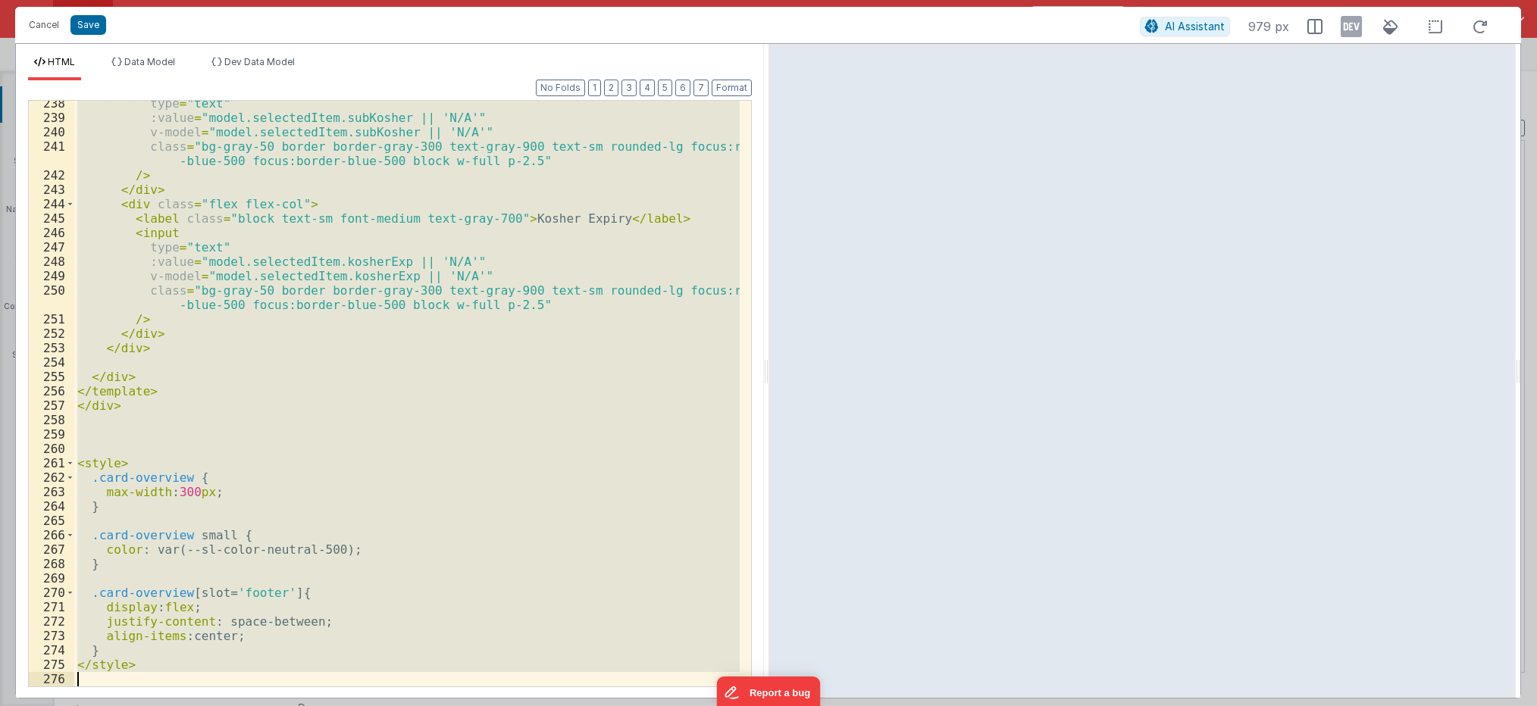
click at [162, 414] on div "type = "text" :value = "model.selectedItem.subKosher || 'N/A'" v-model = "model…" at bounding box center [406, 394] width 665 height 586
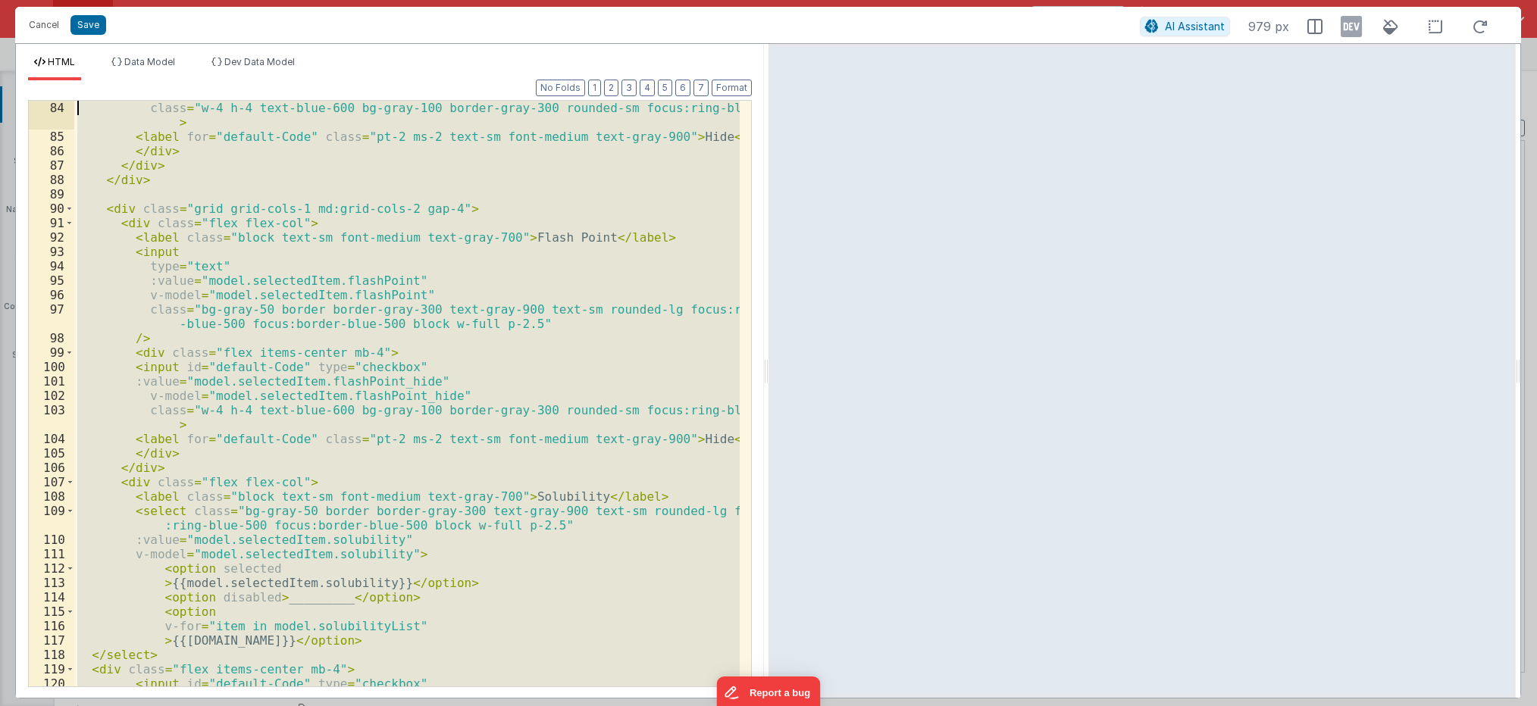
scroll to position [0, 0]
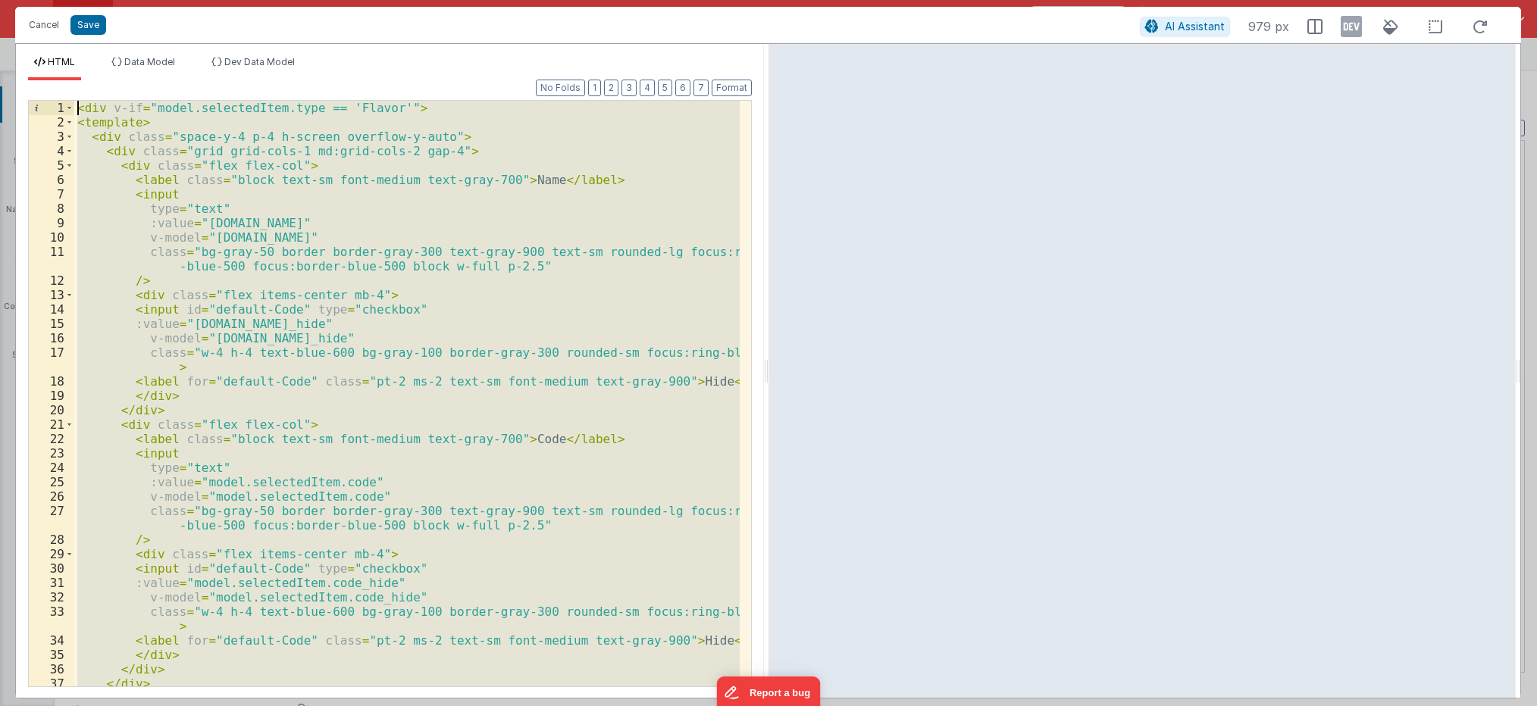
drag, startPoint x: 107, startPoint y: 427, endPoint x: 13, endPoint y: -55, distance: 491.1
click at [13, 0] on html "Cancel Save AI Assistant 979 px HTML Data Model Dev Data Model Format 7 6 5 4 3…" at bounding box center [768, 353] width 1537 height 706
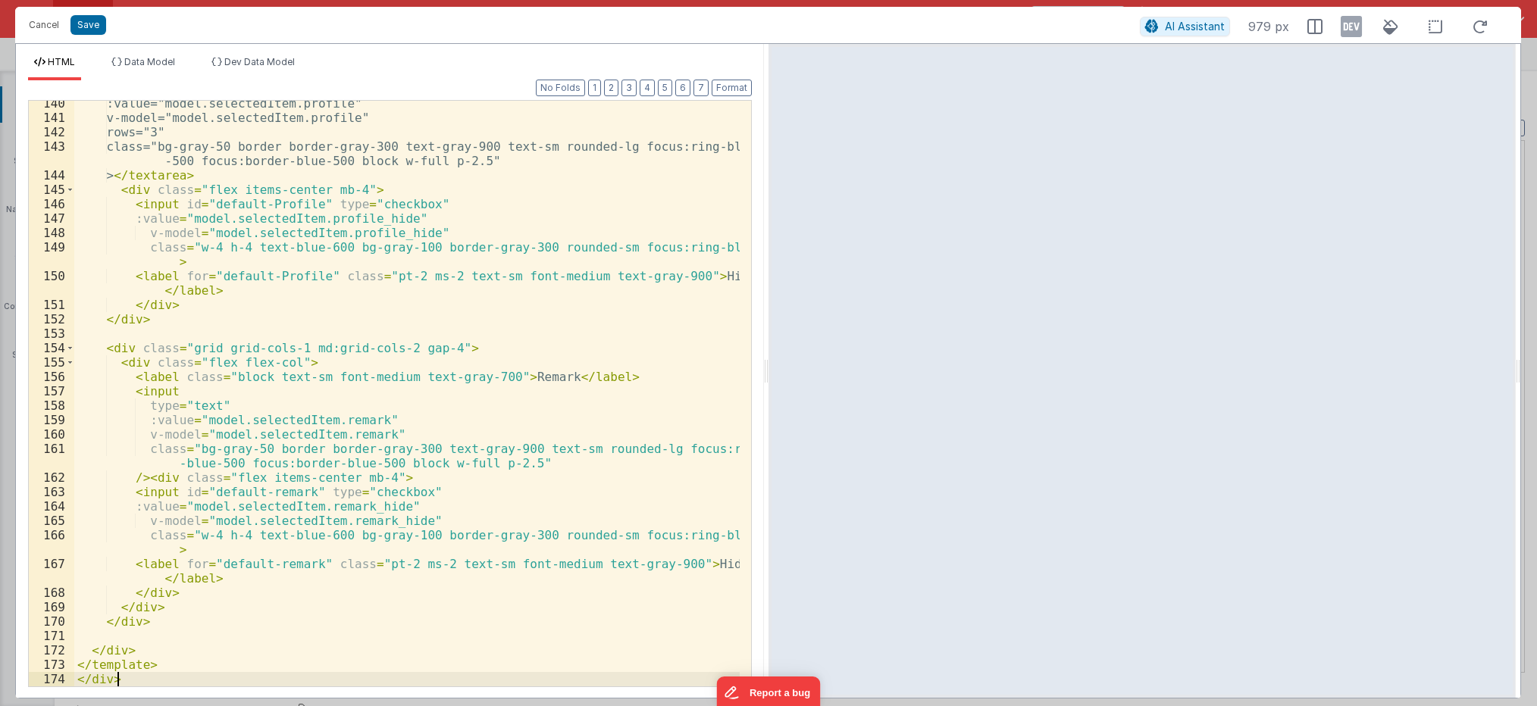
scroll to position [2323, 0]
click at [92, 29] on button "Save" at bounding box center [88, 25] width 36 height 20
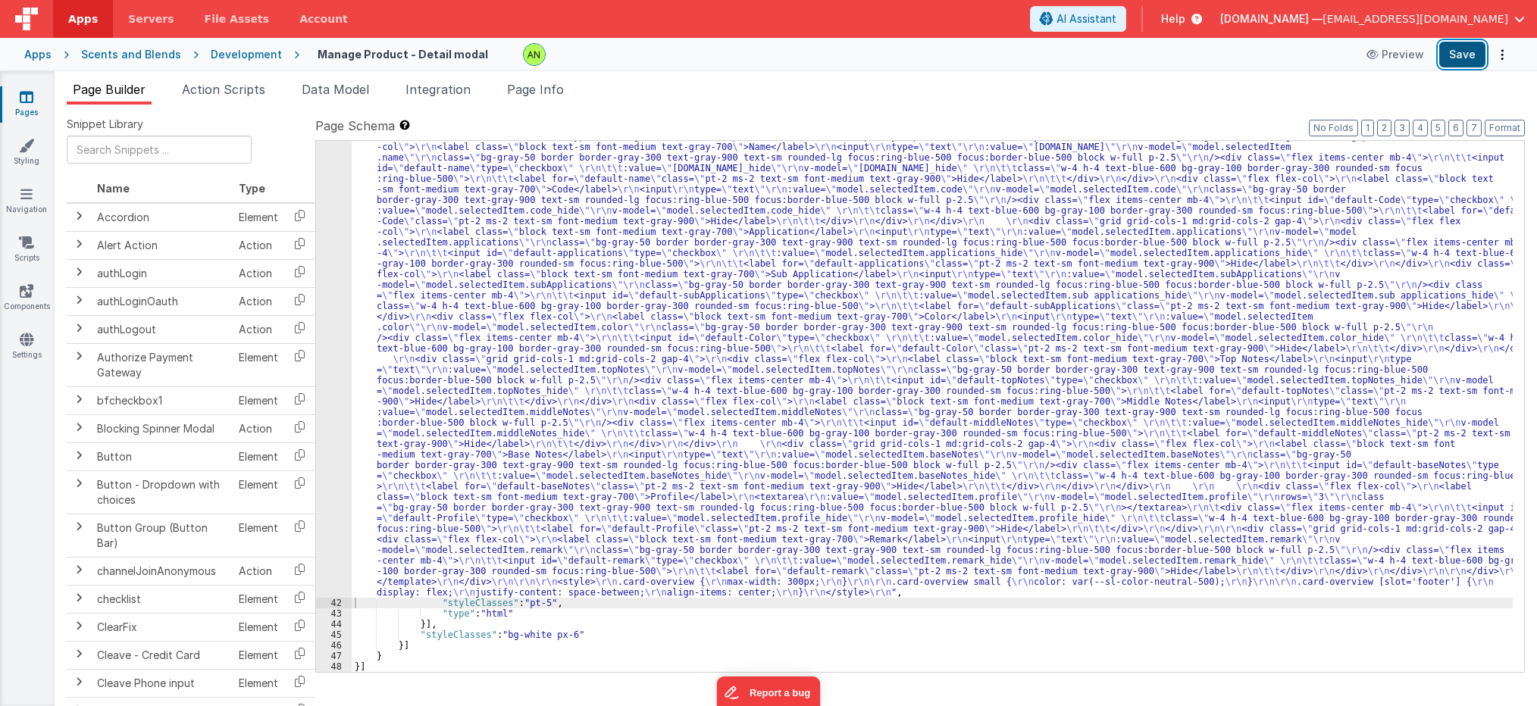
click at [1456, 54] on button "Save" at bounding box center [1462, 55] width 46 height 26
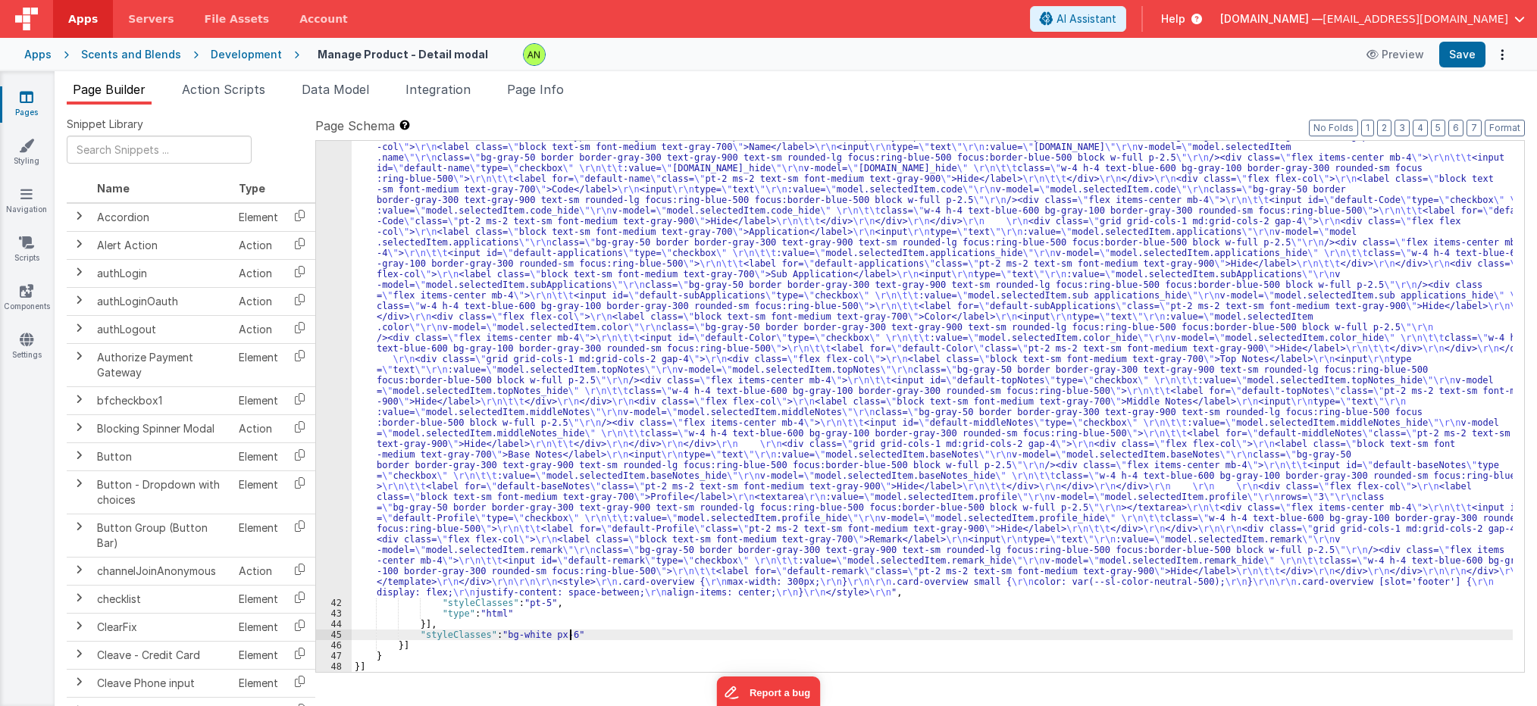
click at [811, 634] on div ""html" : "<div v-if= \" model.selectedItem.type == 'Fragrance' \" > \r\n <templ…" at bounding box center [932, 635] width 1161 height 1009
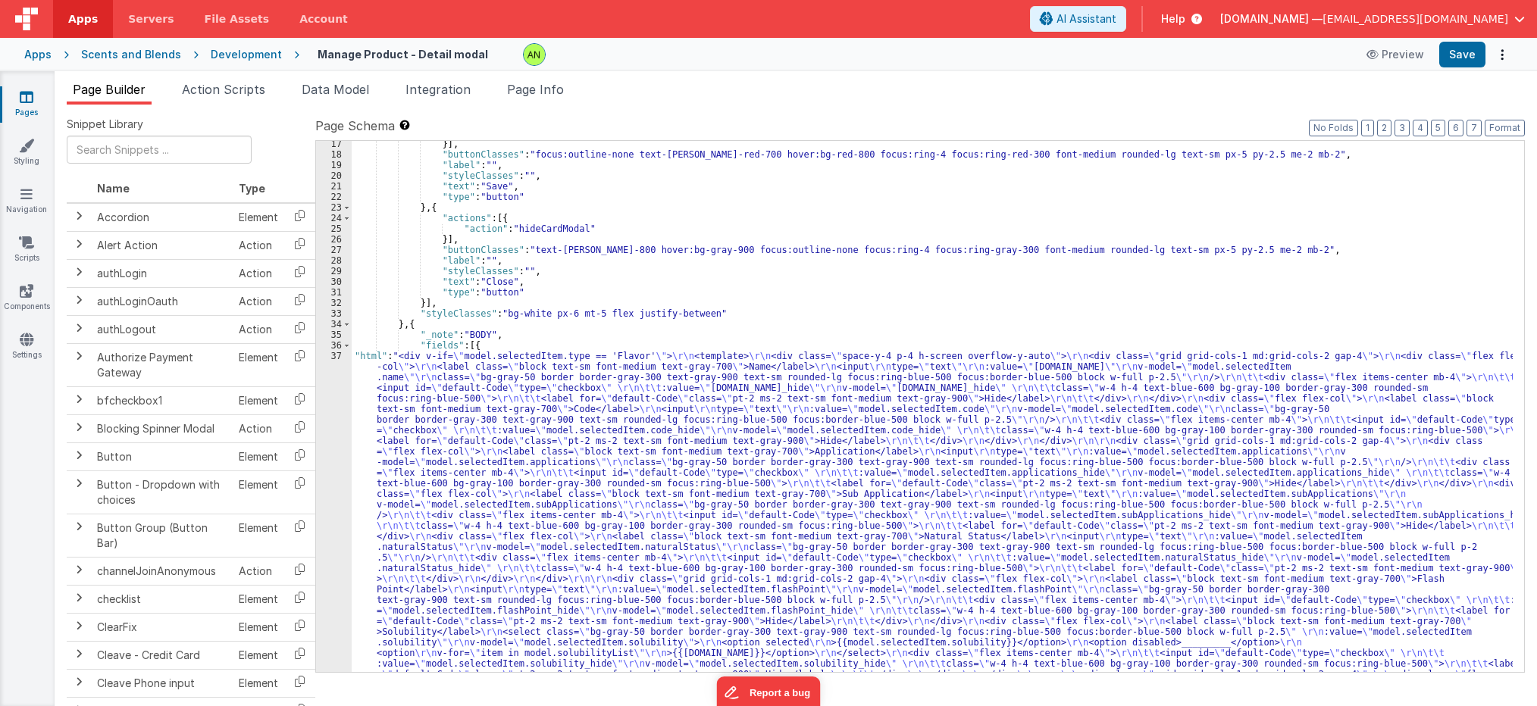
scroll to position [0, 0]
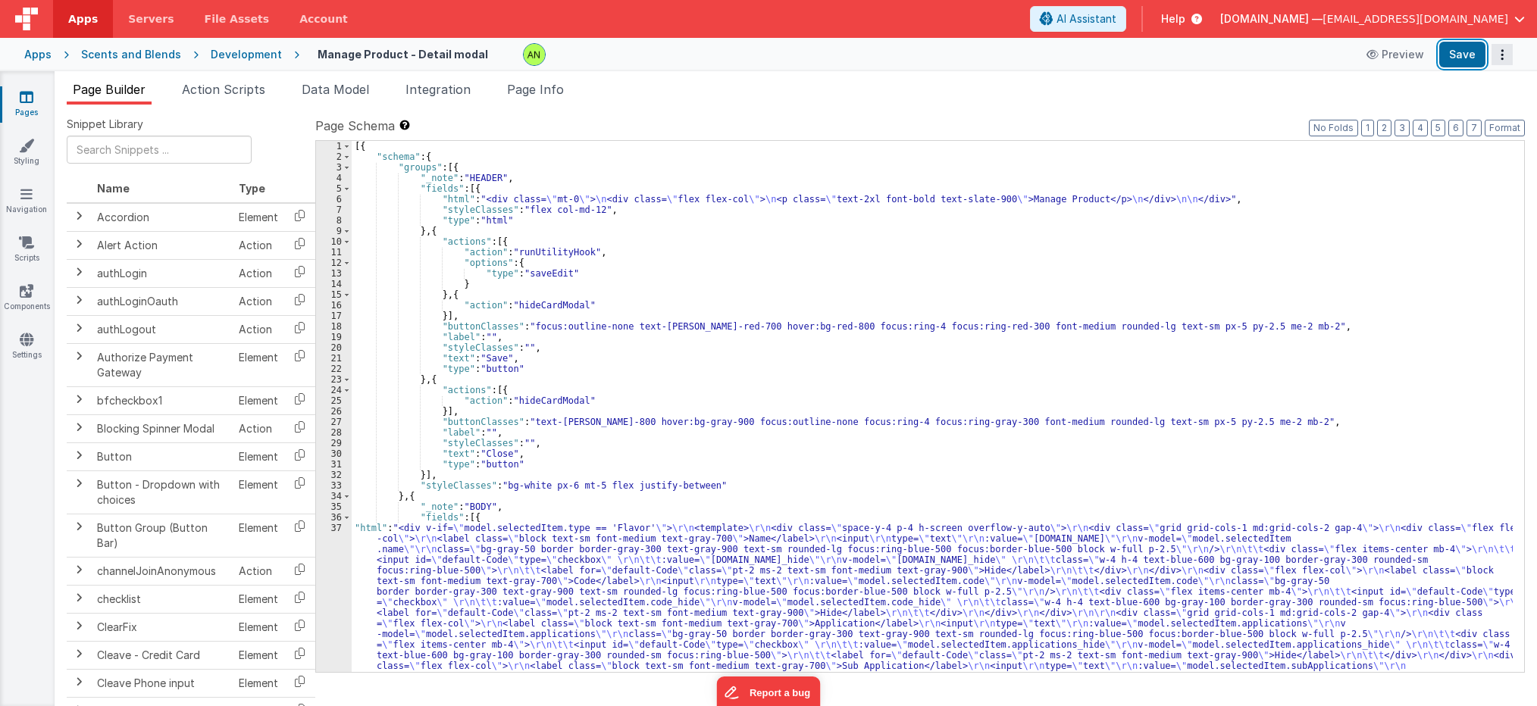
click at [1459, 52] on button "Save" at bounding box center [1462, 55] width 46 height 26
drag, startPoint x: 567, startPoint y: 399, endPoint x: 576, endPoint y: 399, distance: 9.1
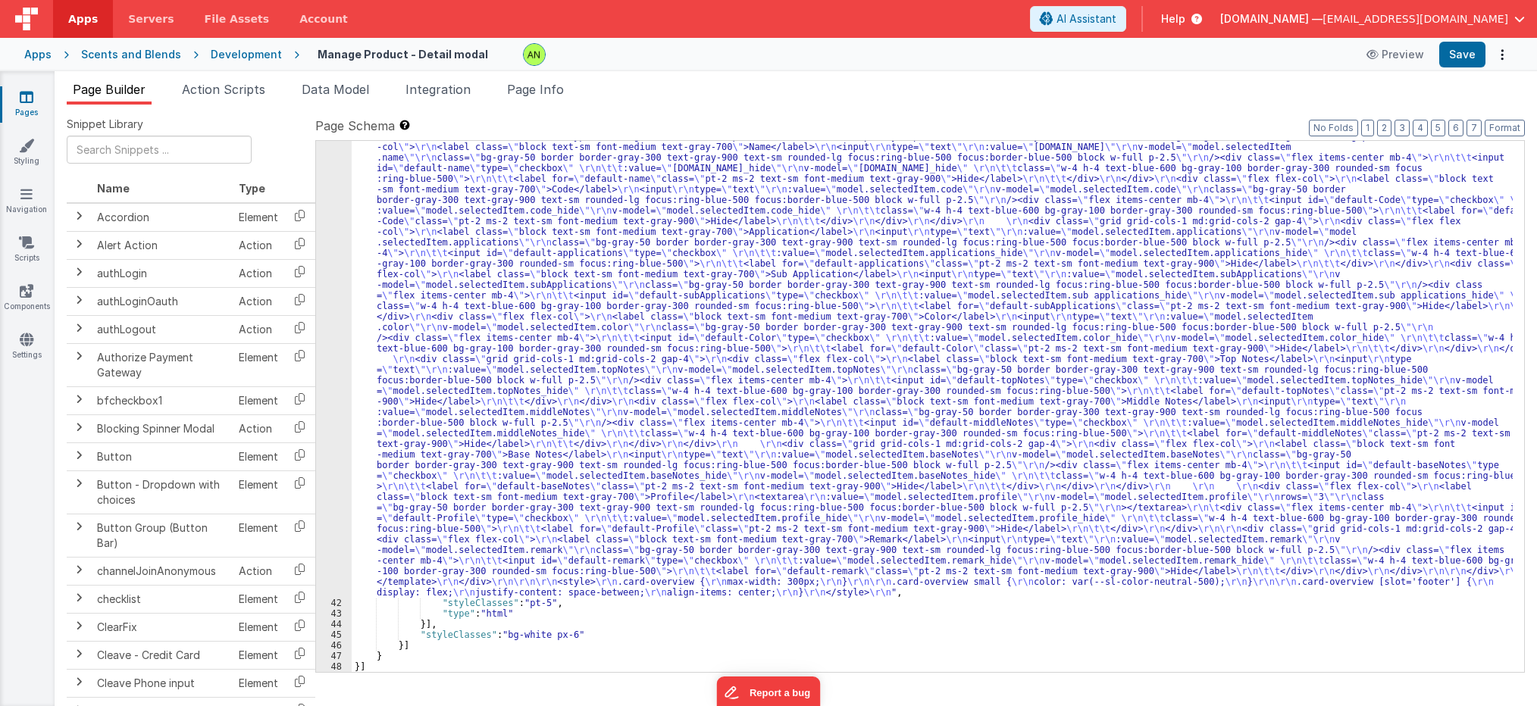
scroll to position [1036, 0]
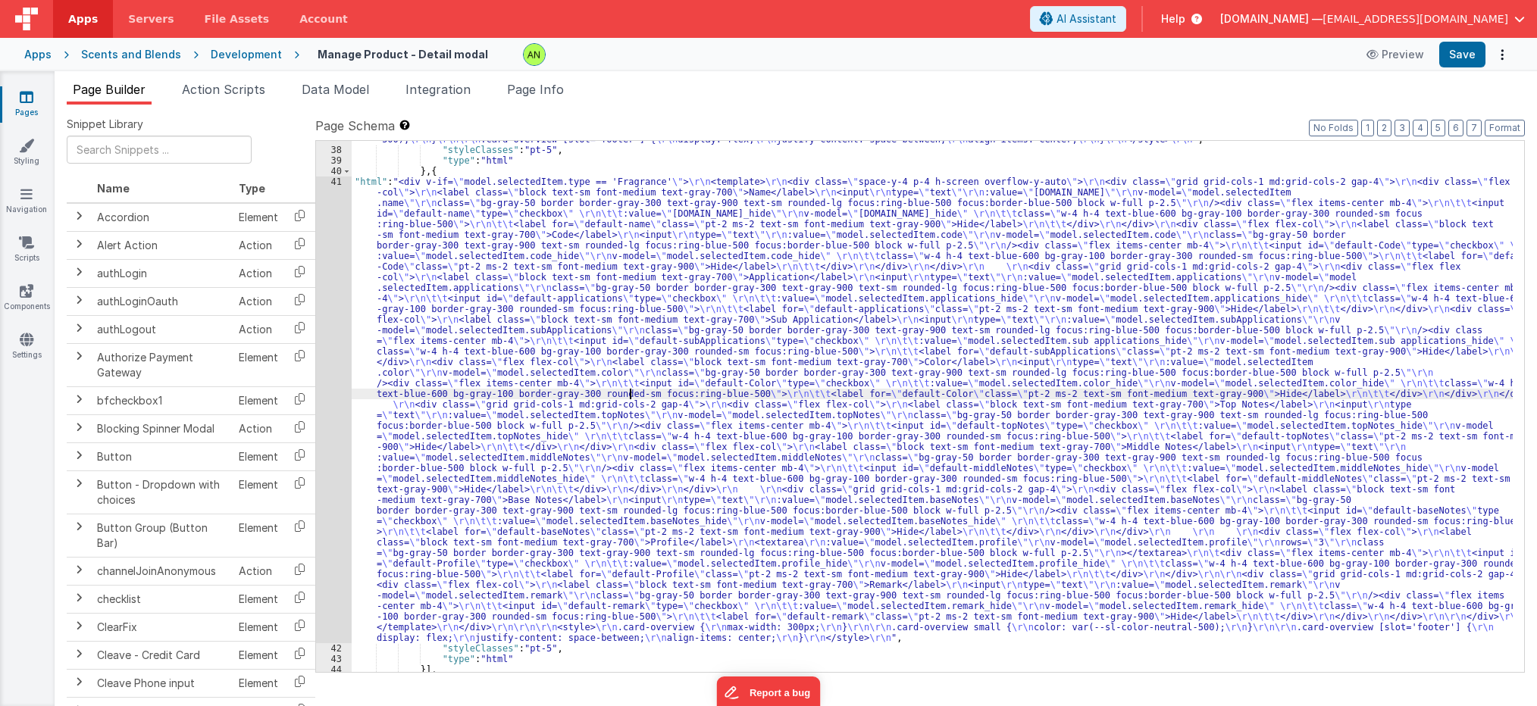
click at [630, 390] on div ""html" : "<div v-if= \" model.selectedItem.type == 'Flavor' \" > \r\n <template…" at bounding box center [932, 87] width 1161 height 1200
click at [333, 342] on div "41" at bounding box center [334, 410] width 36 height 467
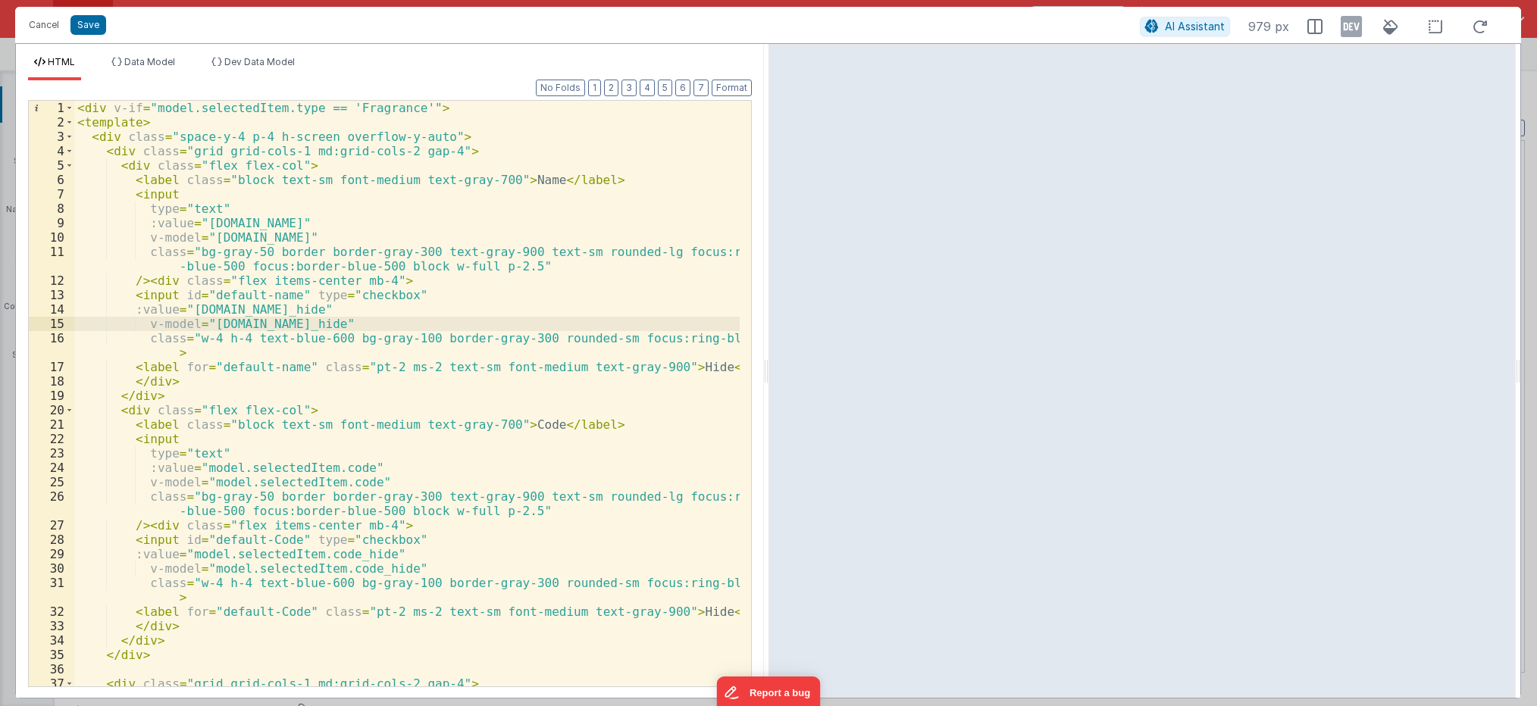
click at [334, 294] on div "< div v-if = "model.selectedItem.type == 'Fragrance'" > < template > < div clas…" at bounding box center [406, 408] width 665 height 615
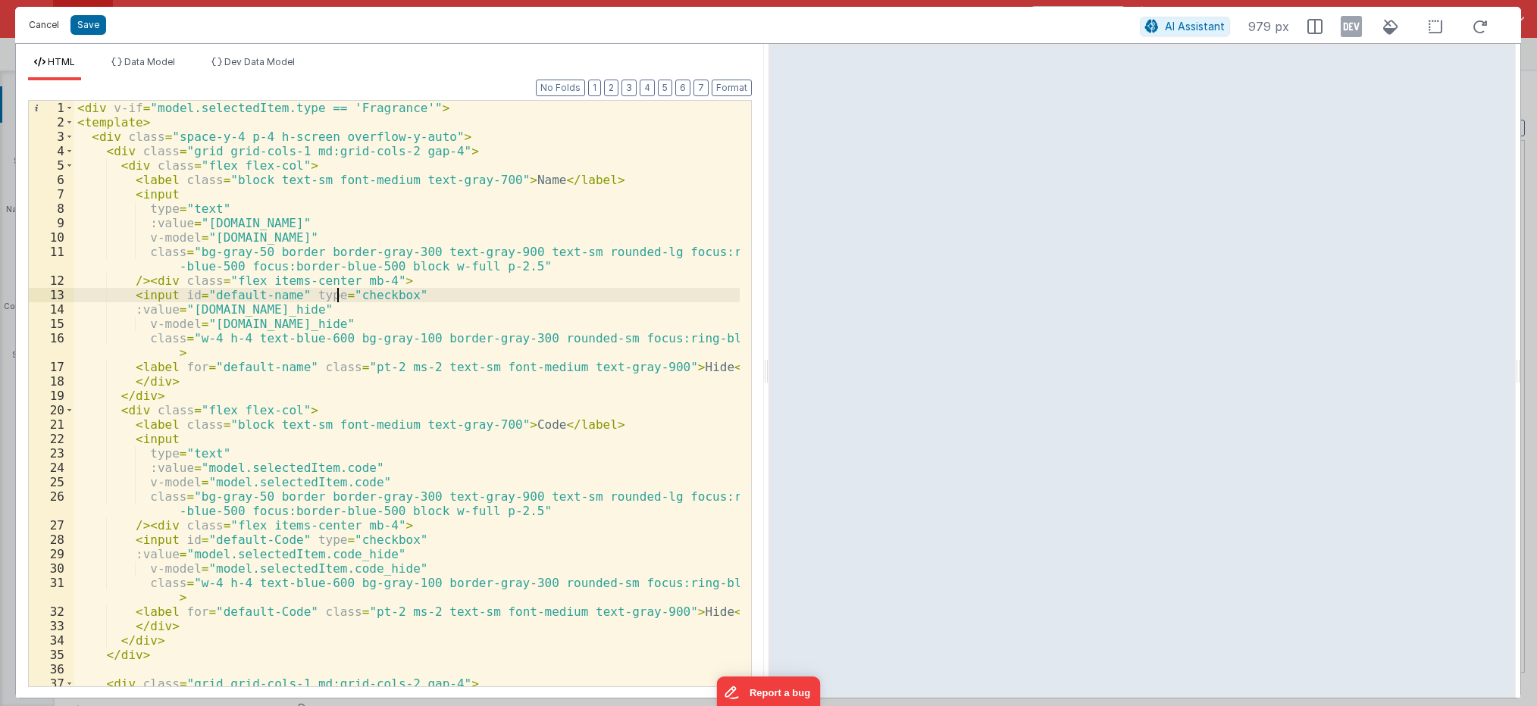
click at [34, 23] on button "Cancel" at bounding box center [43, 24] width 45 height 21
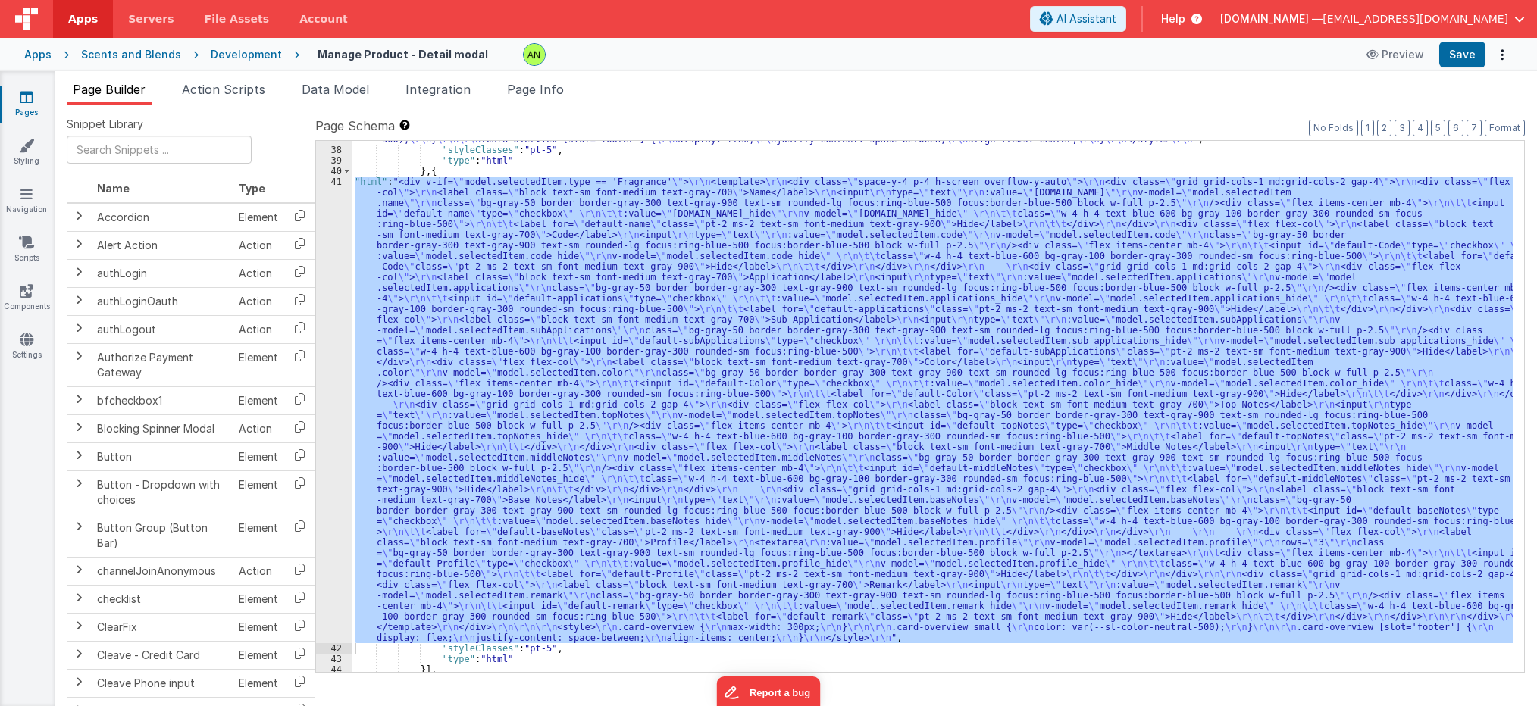
scroll to position [1082, 0]
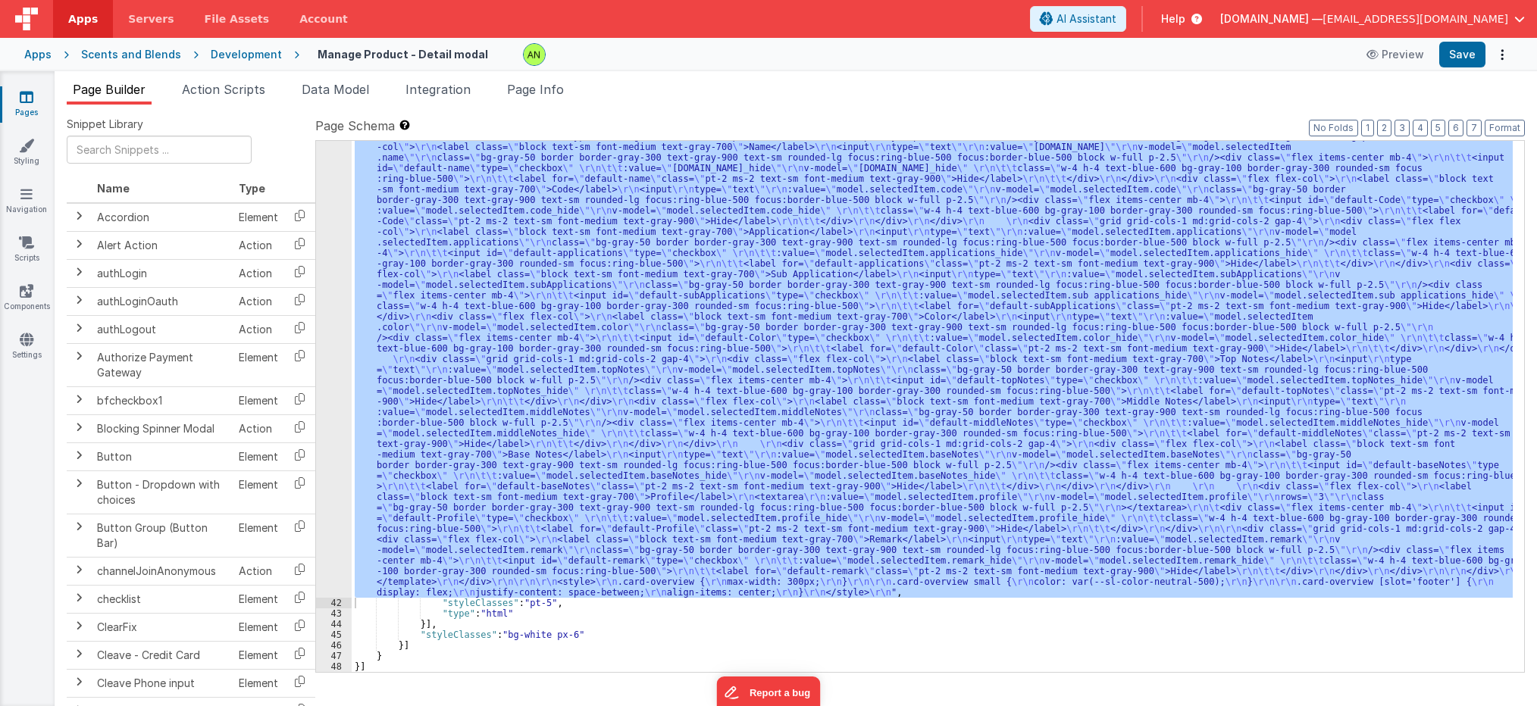
click at [726, 345] on div ""html" : "<div v-if= \" model.selectedItem.type == 'Fragrance' \" > \r\n <templ…" at bounding box center [932, 406] width 1161 height 531
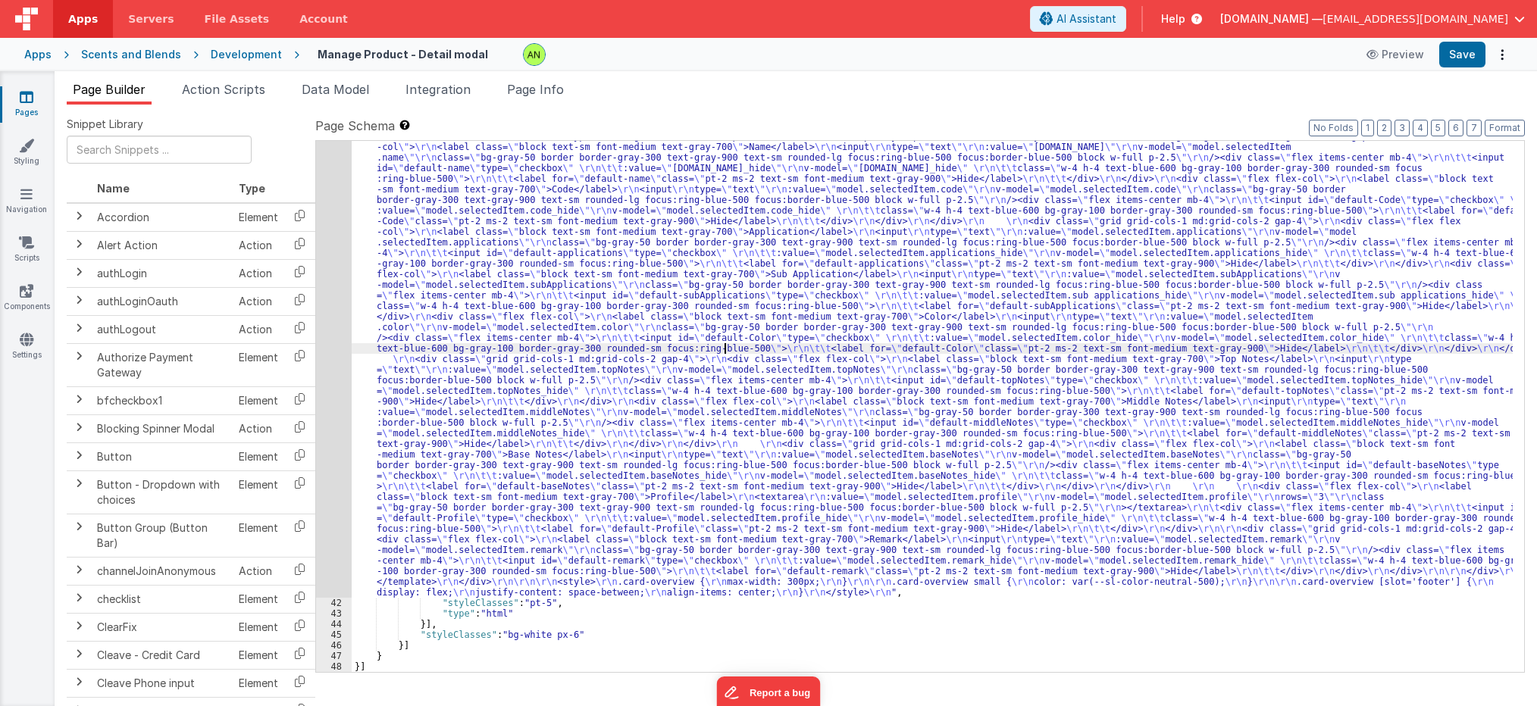
click at [319, 328] on div "41" at bounding box center [334, 364] width 36 height 467
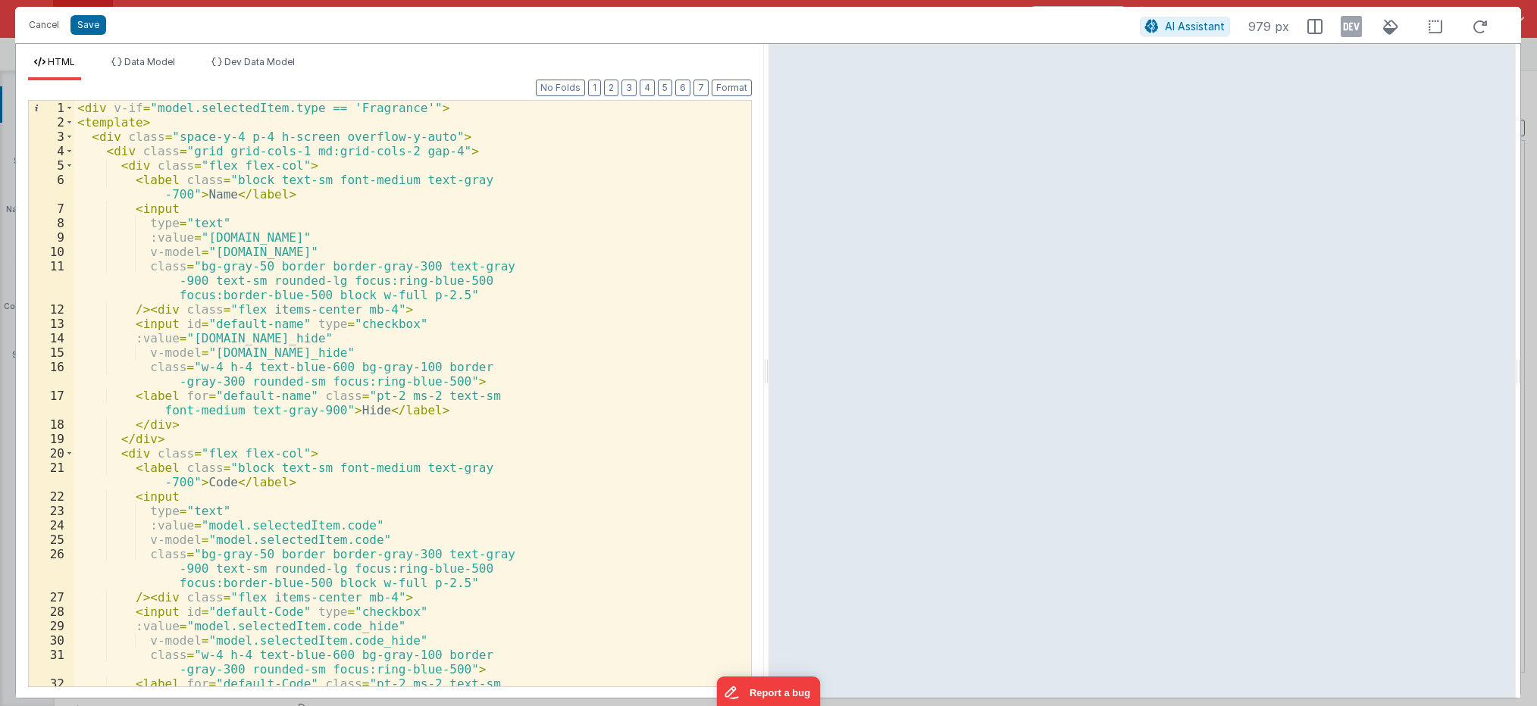
click at [301, 349] on div "< div v-if = "model.selectedItem.type == 'Fragrance'" > < template > < div clas…" at bounding box center [406, 415] width 665 height 629
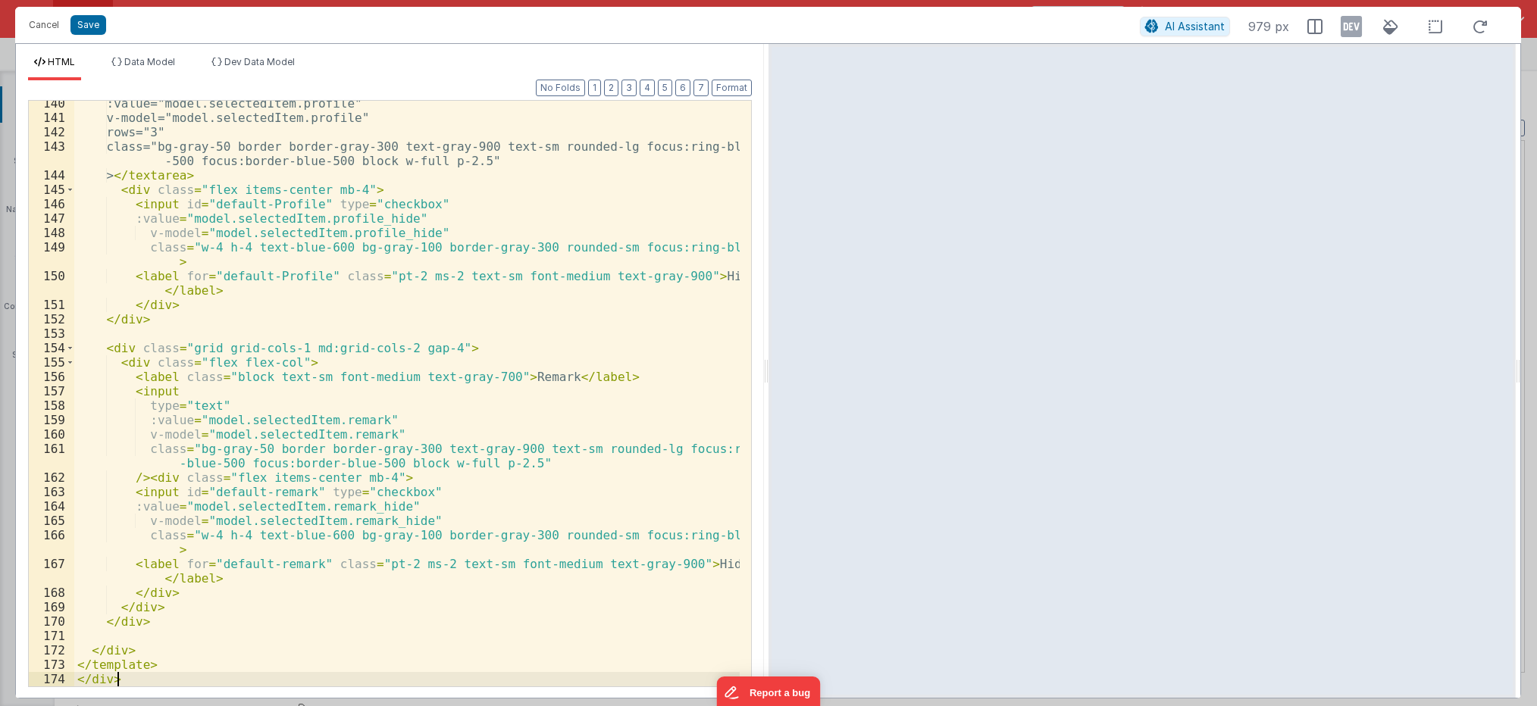
scroll to position [2323, 0]
click at [89, 22] on button "Save" at bounding box center [88, 25] width 36 height 20
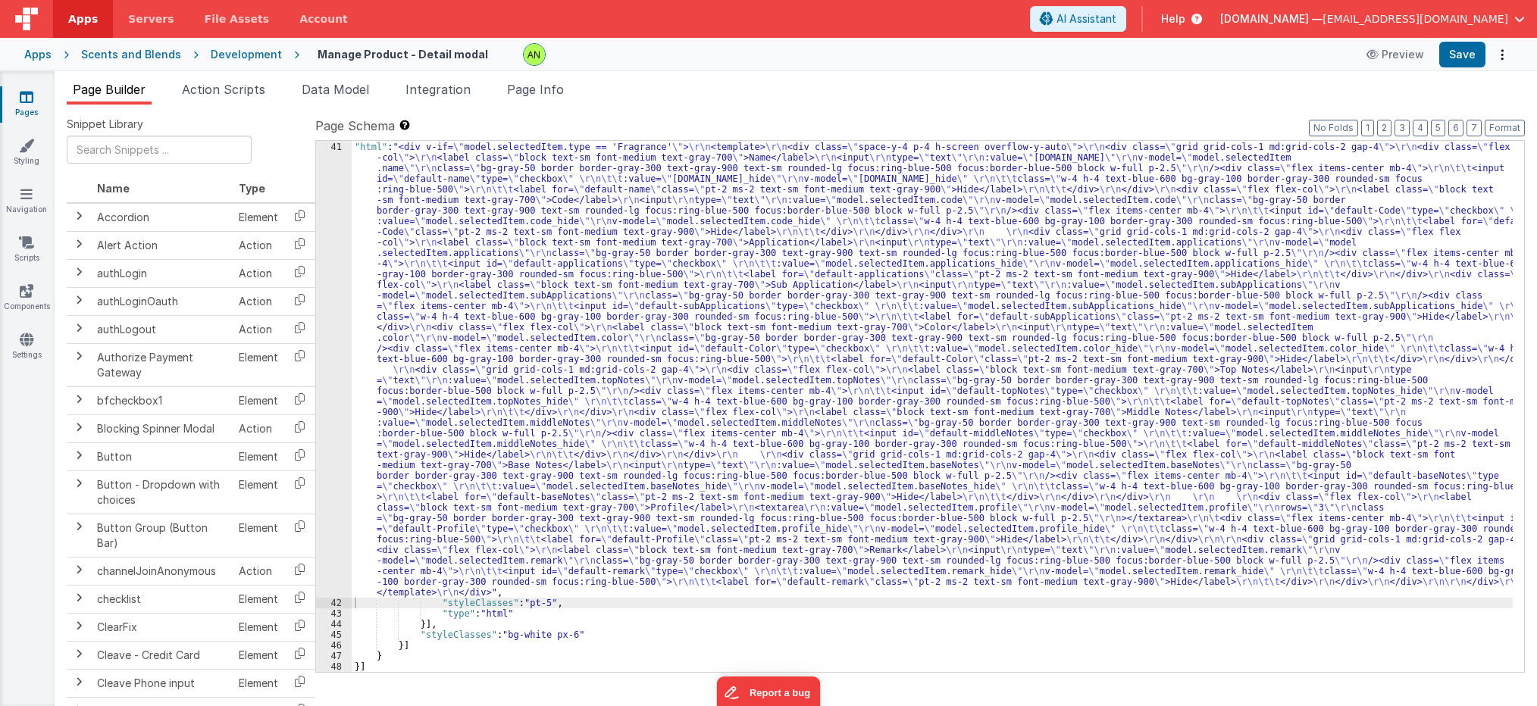
scroll to position [1071, 0]
click at [1468, 43] on button "Save" at bounding box center [1462, 55] width 46 height 26
click at [492, 339] on div "} , { "html" : "<div v-if= \" model.selectedItem.type == 'Fragrance' \" > \r\n …" at bounding box center [932, 407] width 1161 height 553
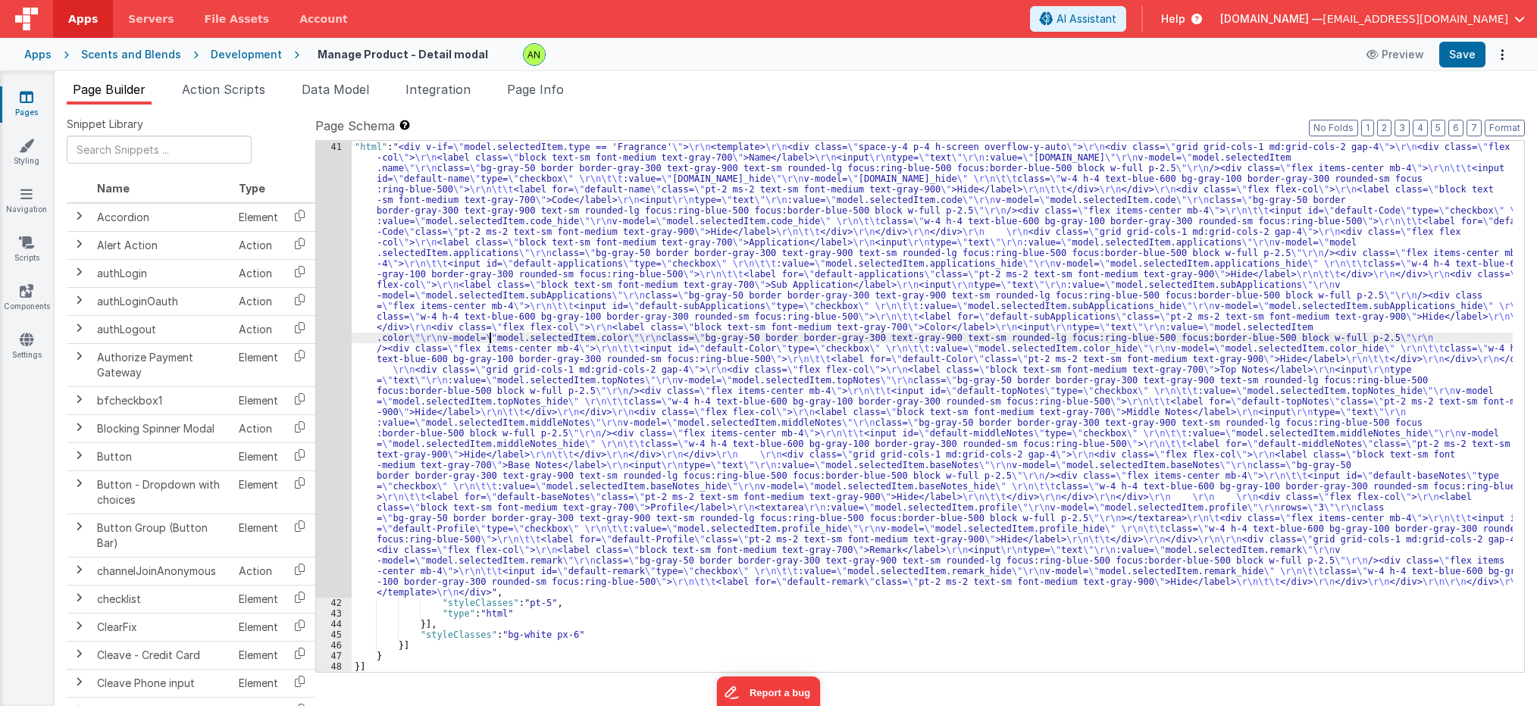
click at [522, 354] on div "} , { "html" : "<div v-if= \" model.selectedItem.type == 'Fragrance' \" > \r\n …" at bounding box center [932, 407] width 1161 height 553
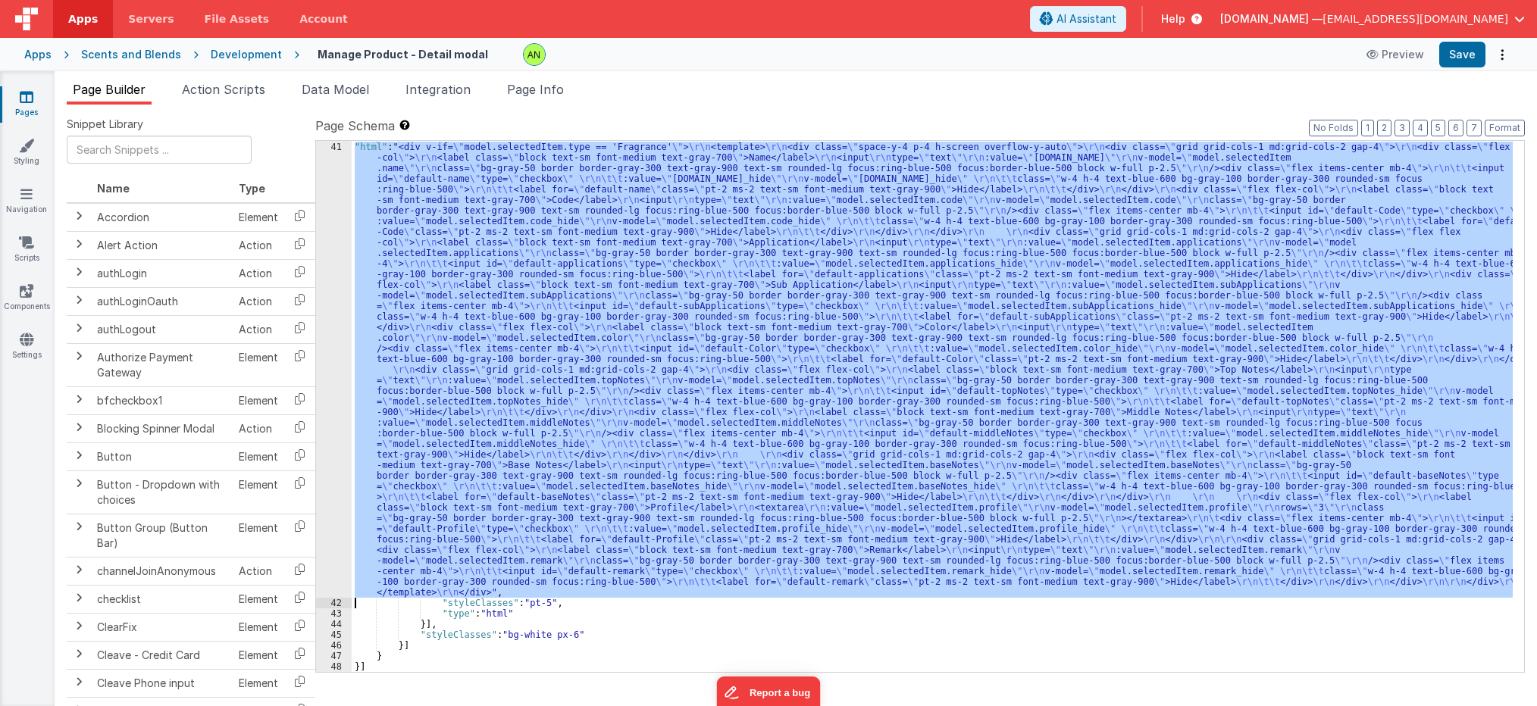
click at [334, 360] on div "41" at bounding box center [334, 370] width 36 height 456
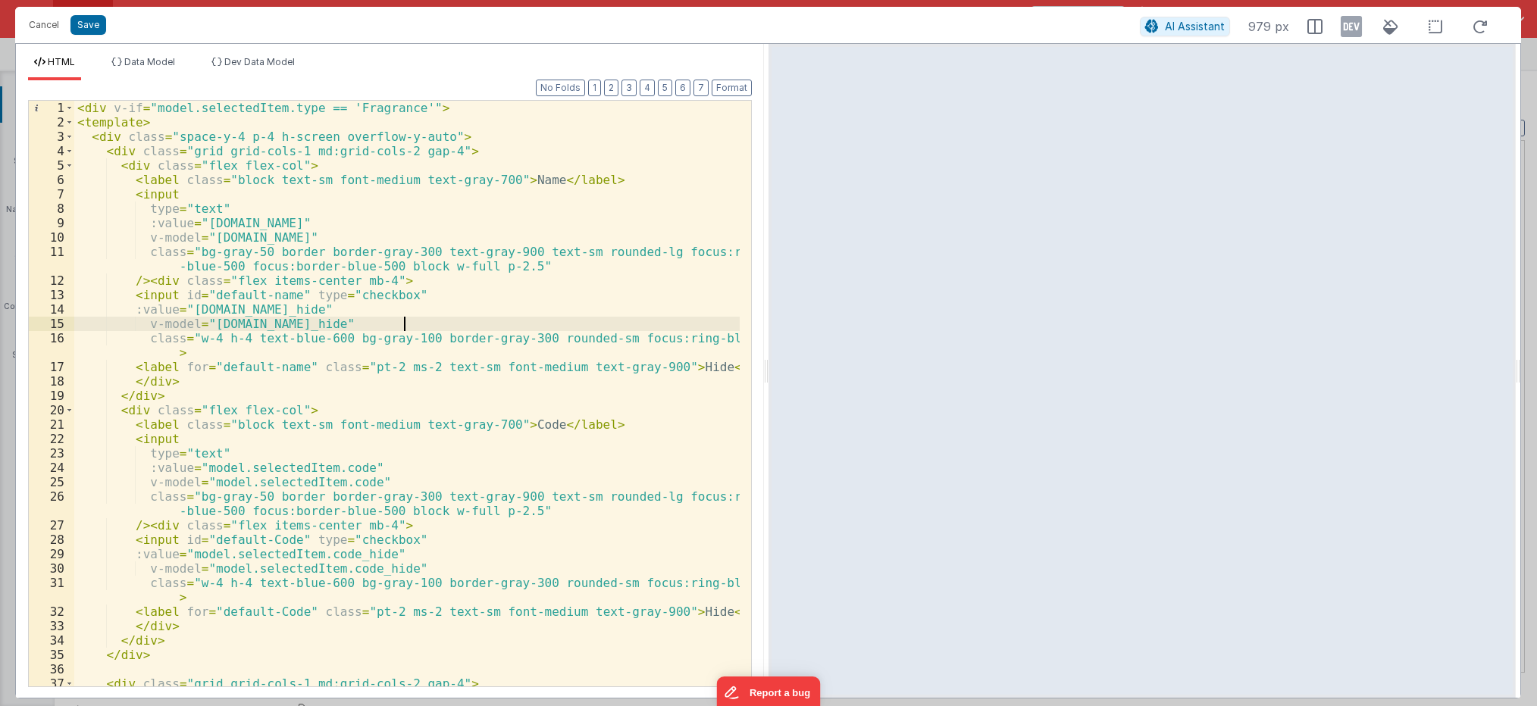
click at [645, 324] on div "< div v-if = "model.selectedItem.type == 'Fragrance'" > < template > < div clas…" at bounding box center [406, 408] width 665 height 615
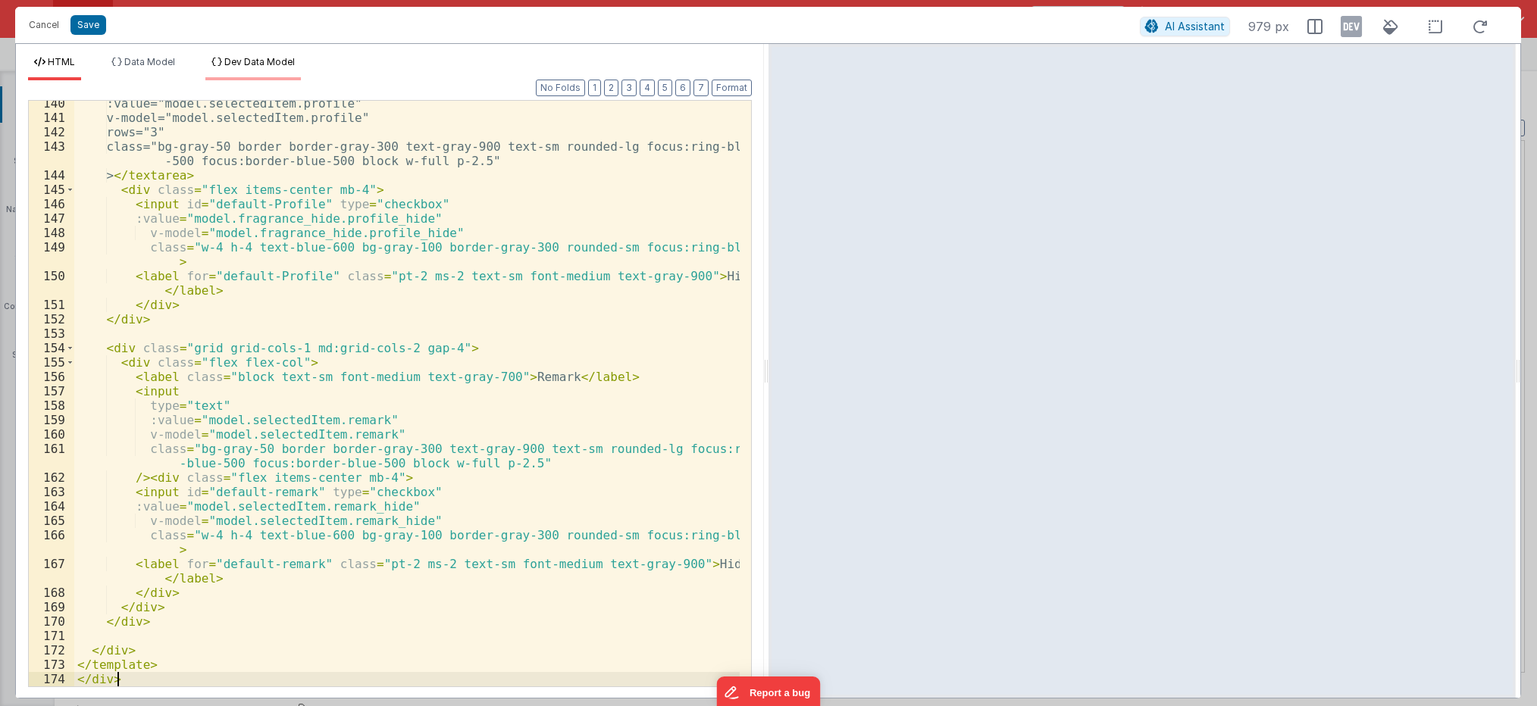
scroll to position [2323, 0]
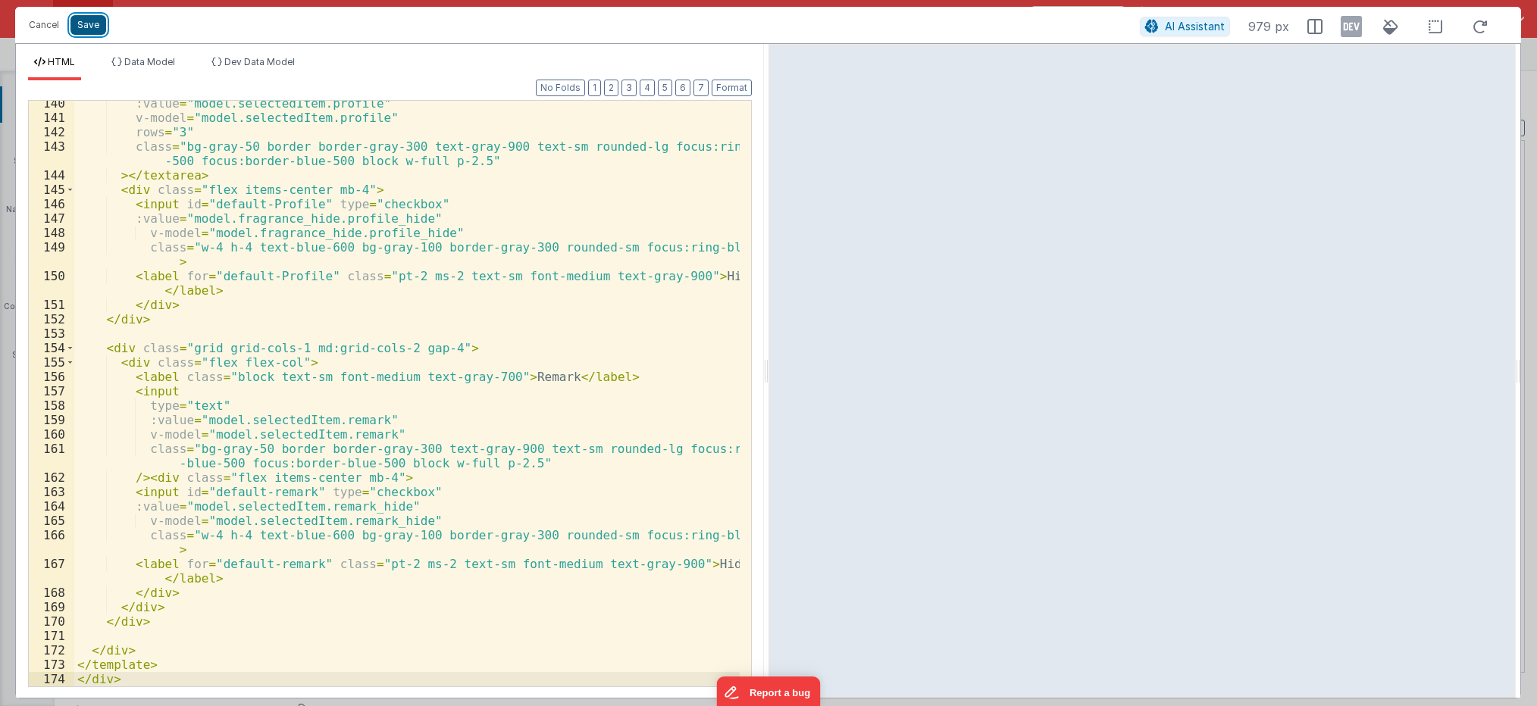
click at [86, 29] on button "Save" at bounding box center [88, 25] width 36 height 20
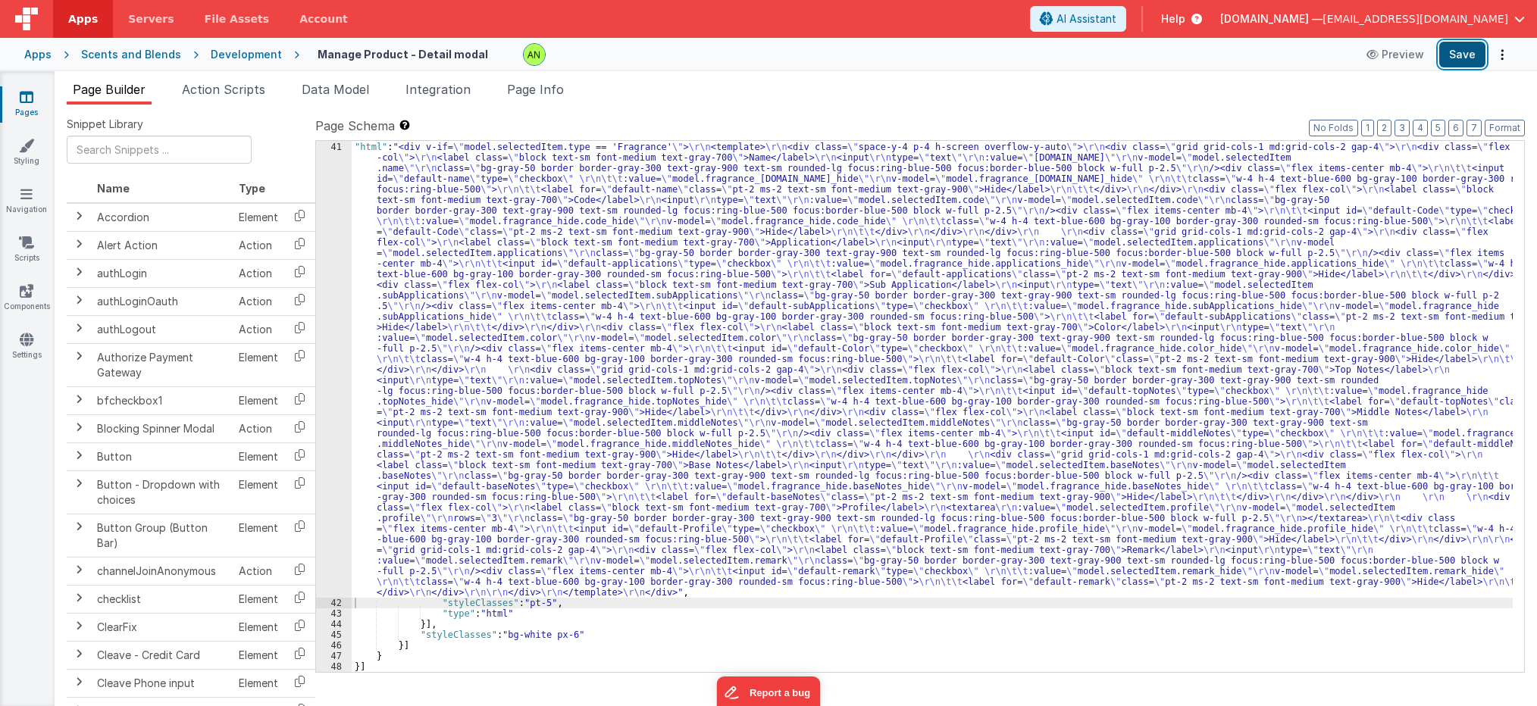
click at [1461, 47] on button "Save" at bounding box center [1462, 55] width 46 height 26
click at [791, 230] on div "} , { "html" : "<div v-if= \" model.selectedItem.type == 'Fragrance' \" > \r\n …" at bounding box center [932, 407] width 1161 height 553
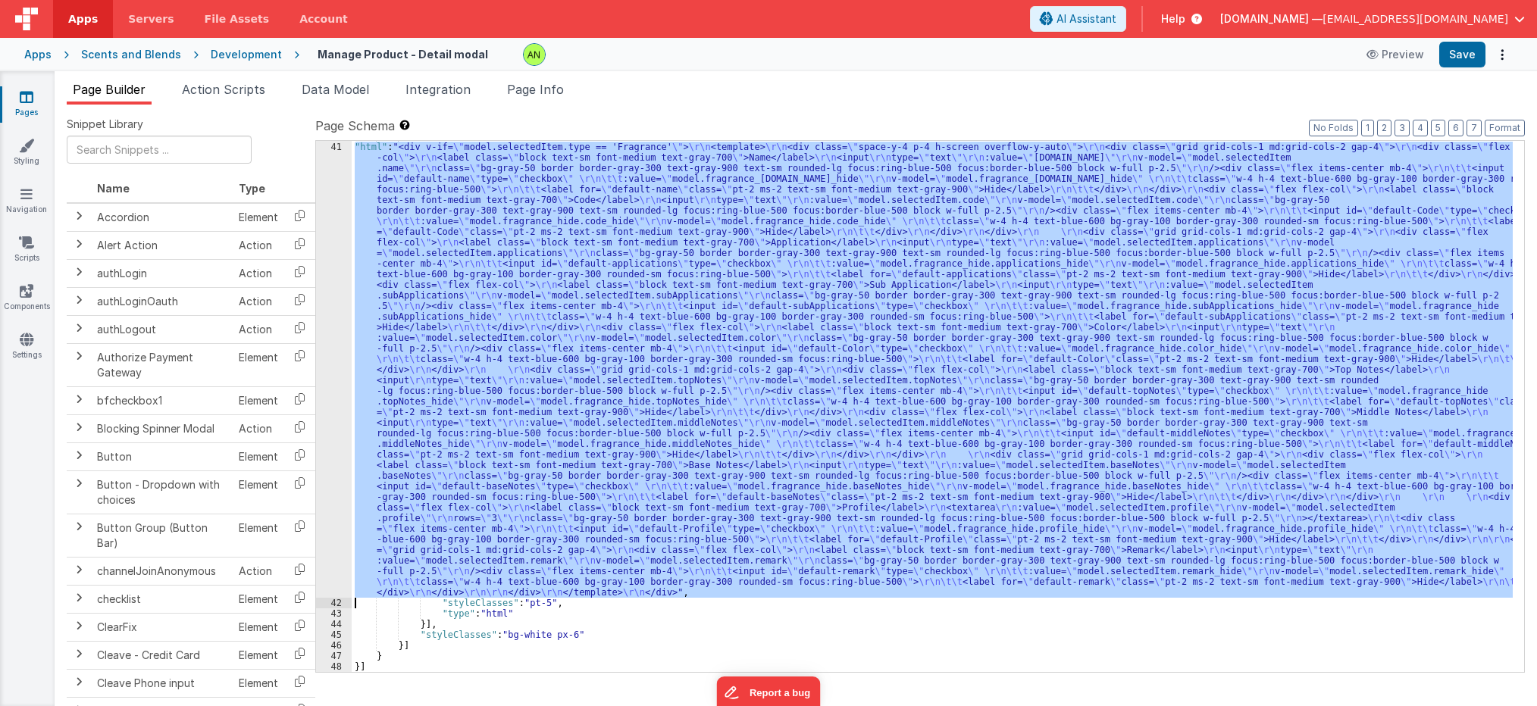
click at [331, 293] on div "41" at bounding box center [334, 370] width 36 height 456
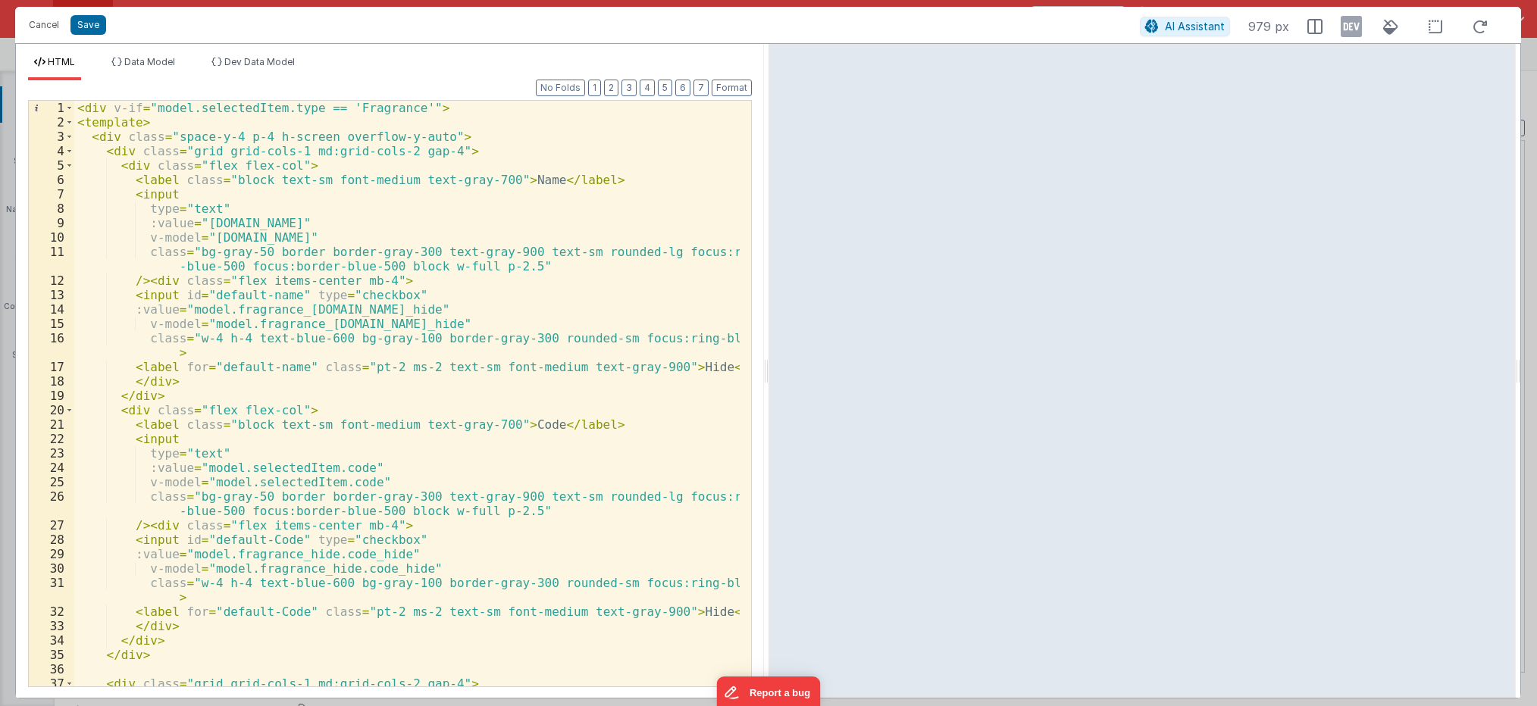
click at [439, 306] on div "< div v-if = "model.selectedItem.type == 'Fragrance'" > < template > < div clas…" at bounding box center [406, 408] width 665 height 615
click at [423, 287] on div "< div v-if = "model.selectedItem.type == 'Fragrance'" > < template > < div clas…" at bounding box center [406, 408] width 665 height 615
click at [419, 296] on div "< div v-if = "model.selectedItem.type == 'Fragrance'" > < template > < div clas…" at bounding box center [406, 408] width 665 height 615
click at [451, 296] on div "< div v-if = "model.selectedItem.type == 'Fragrance'" > < template > < div clas…" at bounding box center [406, 408] width 665 height 615
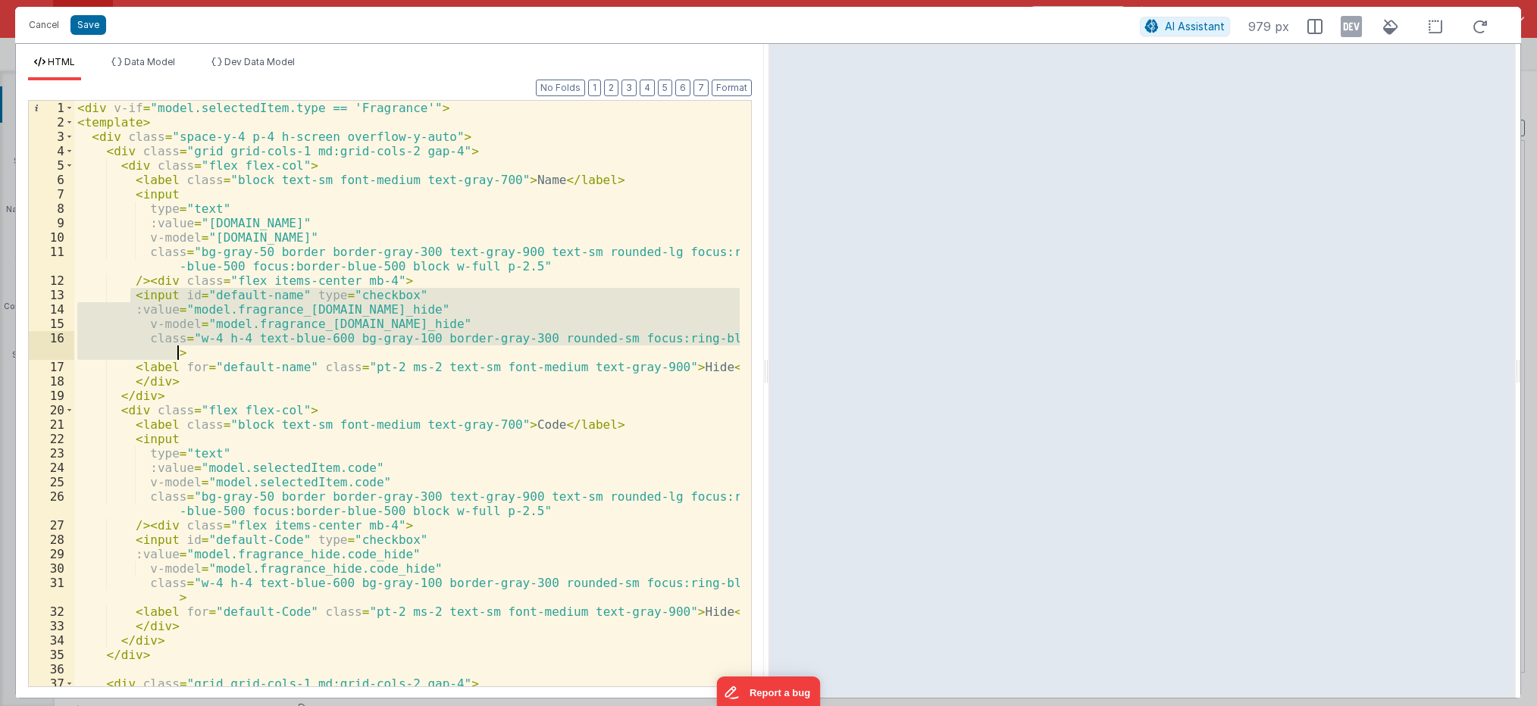
drag, startPoint x: 130, startPoint y: 296, endPoint x: 180, endPoint y: 355, distance: 77.5
click at [180, 355] on div "< div v-if = "model.selectedItem.type == 'Fragrance'" > < template > < div clas…" at bounding box center [406, 408] width 665 height 615
click at [44, 23] on button "Cancel" at bounding box center [43, 24] width 45 height 21
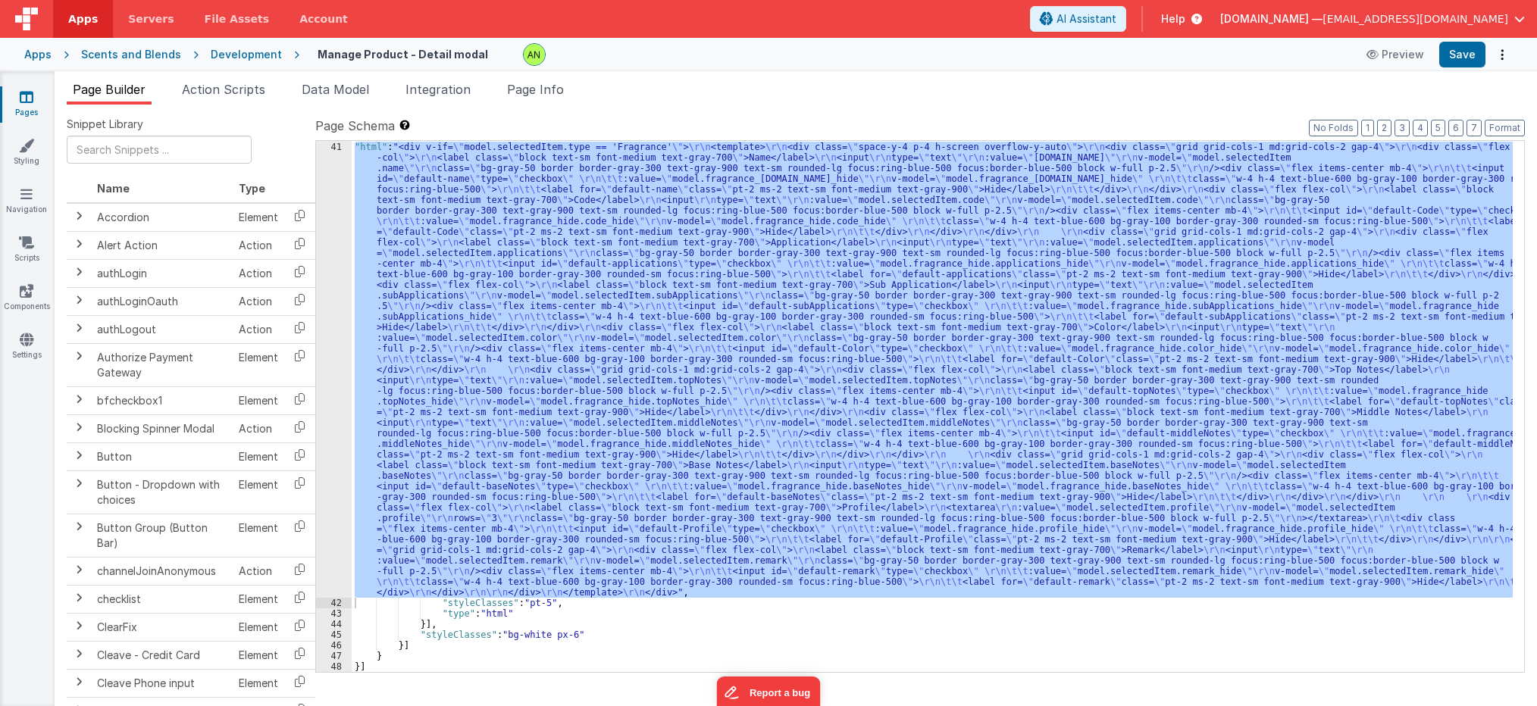
click at [245, 49] on div "Development" at bounding box center [246, 54] width 71 height 15
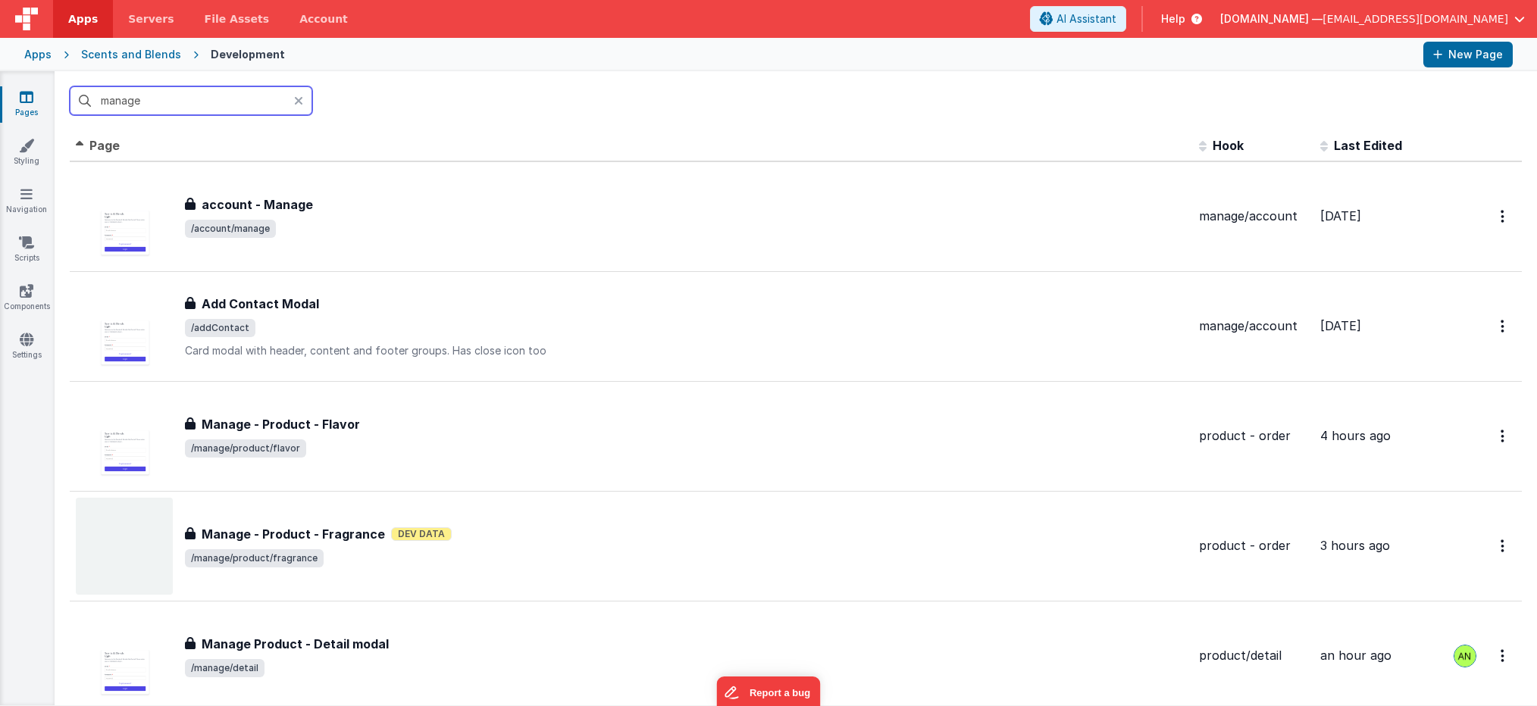
click at [146, 105] on input "manage" at bounding box center [191, 100] width 243 height 29
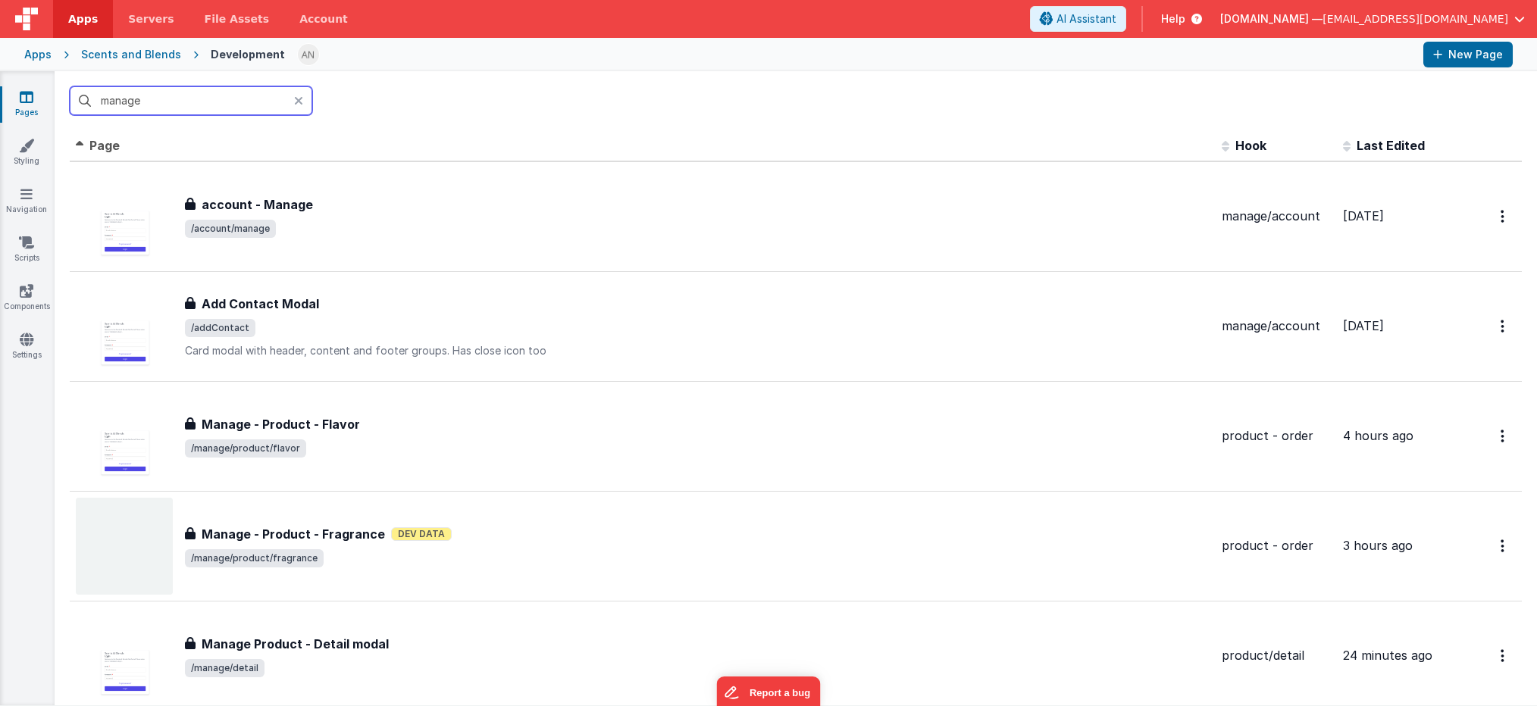
drag, startPoint x: 146, startPoint y: 105, endPoint x: 99, endPoint y: 99, distance: 48.0
click at [99, 99] on input "manage" at bounding box center [191, 100] width 243 height 29
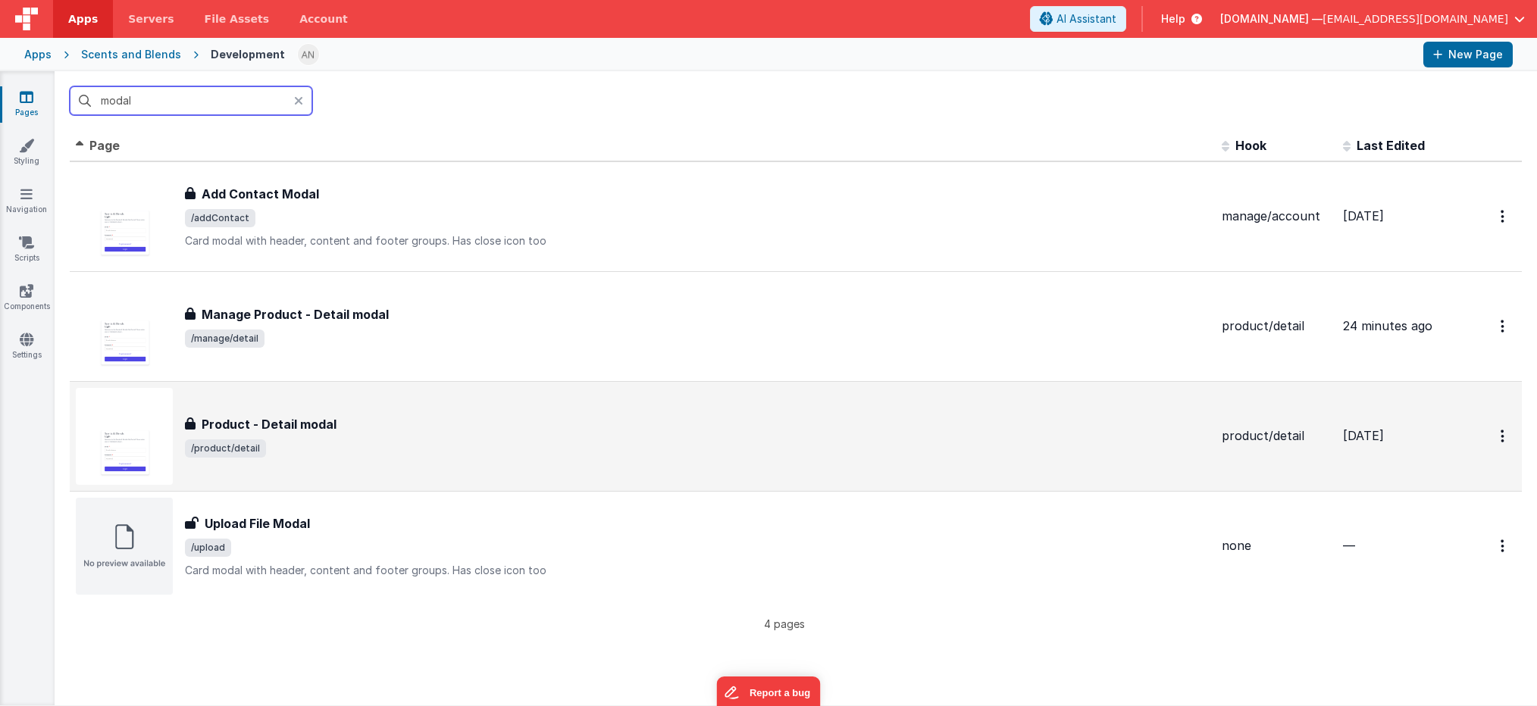
type input "modal"
click at [468, 428] on div "Product - Detail modal" at bounding box center [697, 424] width 1025 height 18
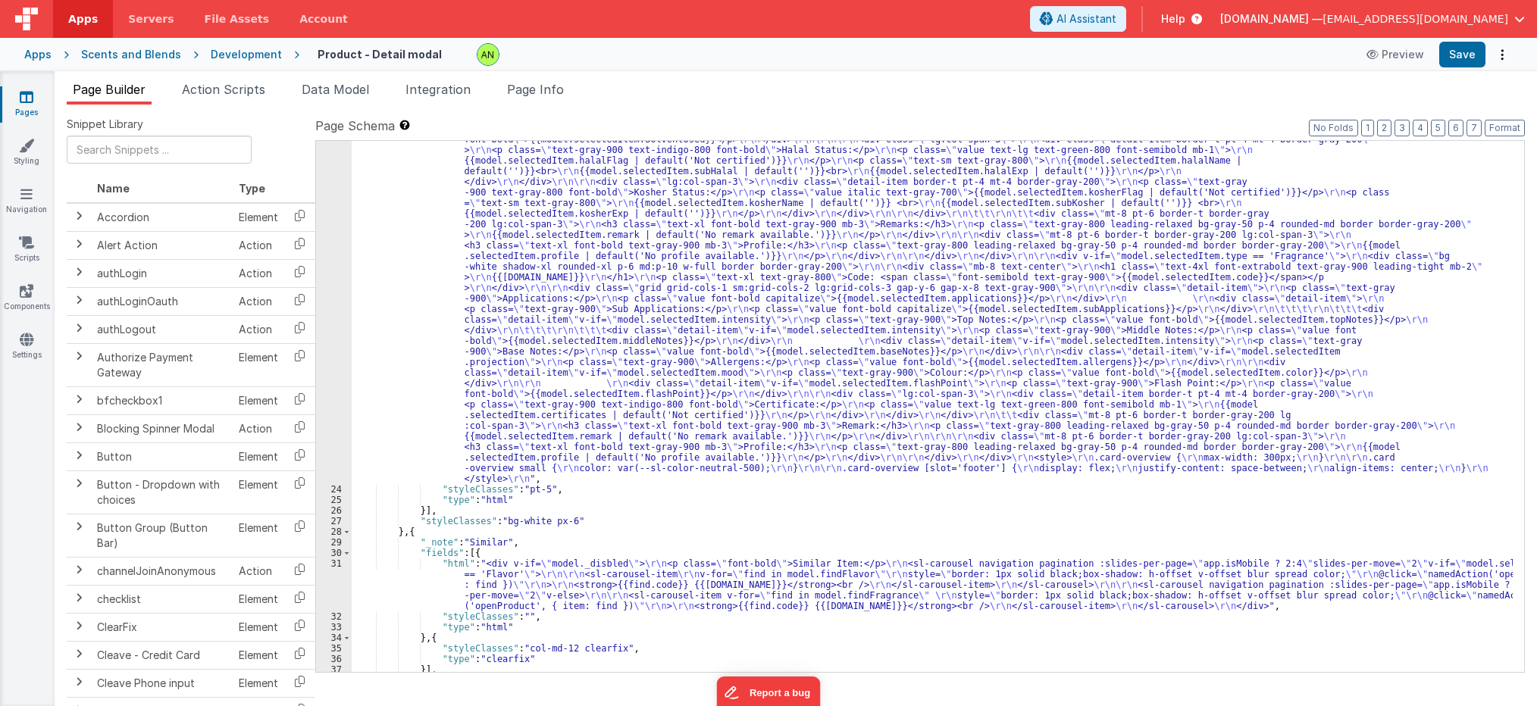
scroll to position [218, 0]
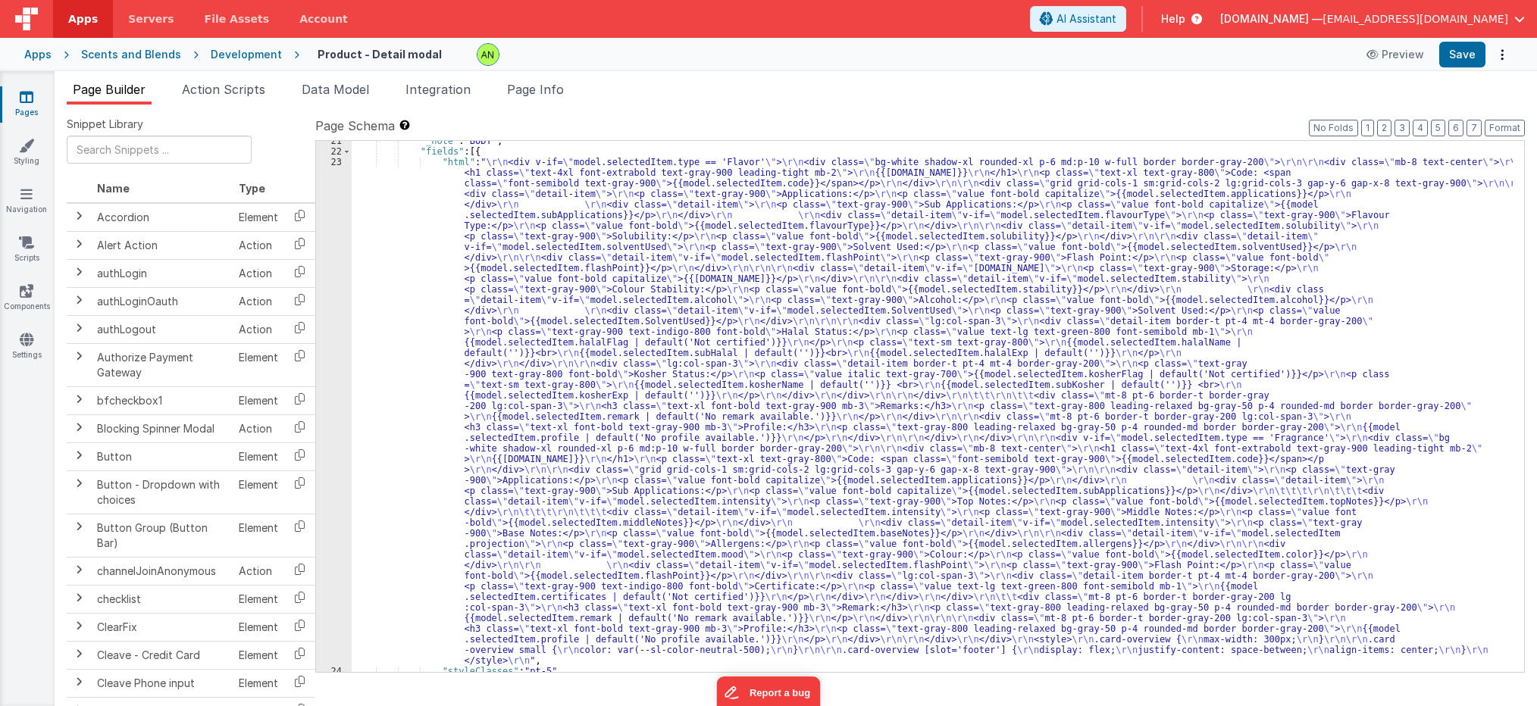
click at [789, 383] on div ""_note" : "BODY" , "fields" : [{ "html" : " \r\n <div v-if= \" model.selectedIt…" at bounding box center [932, 412] width 1161 height 553
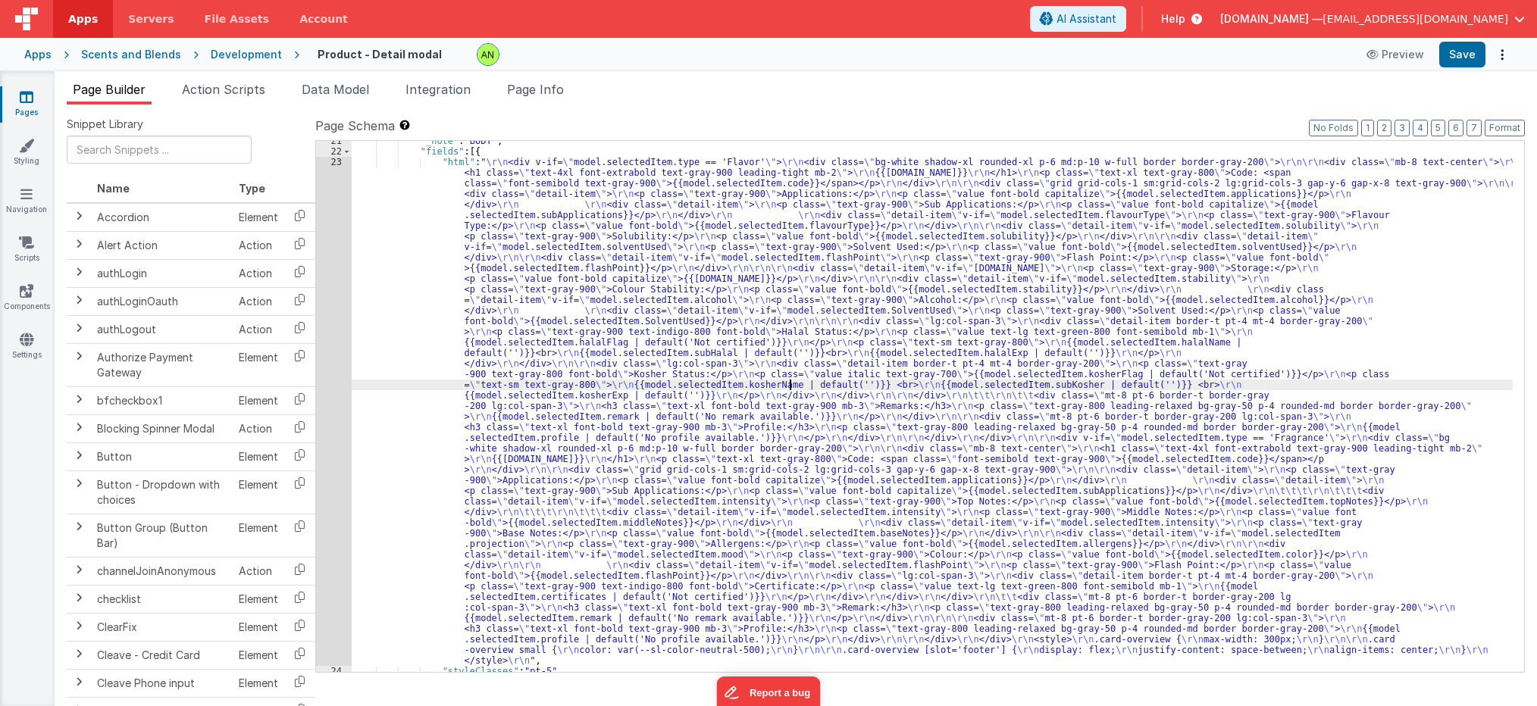
click at [328, 351] on div "23" at bounding box center [334, 411] width 36 height 509
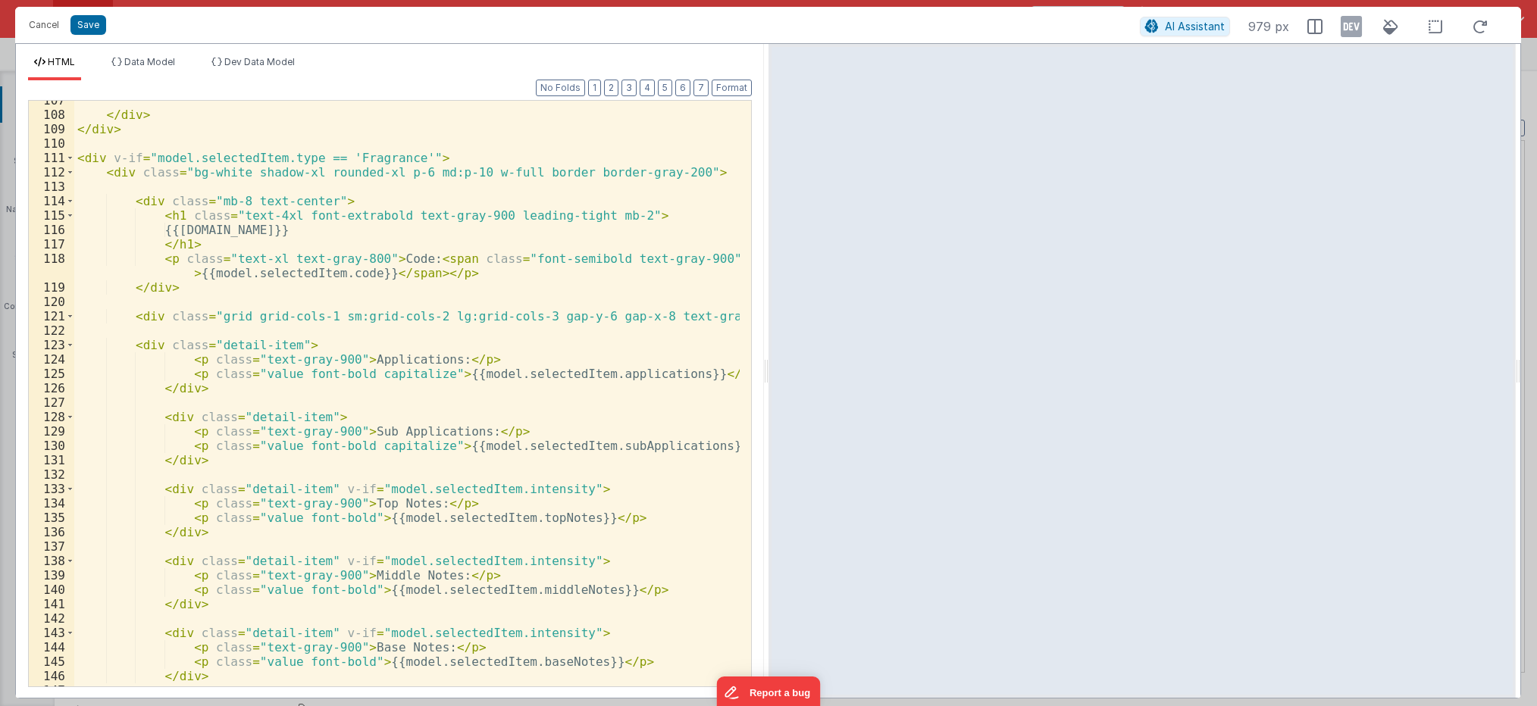
scroll to position [1410, 0]
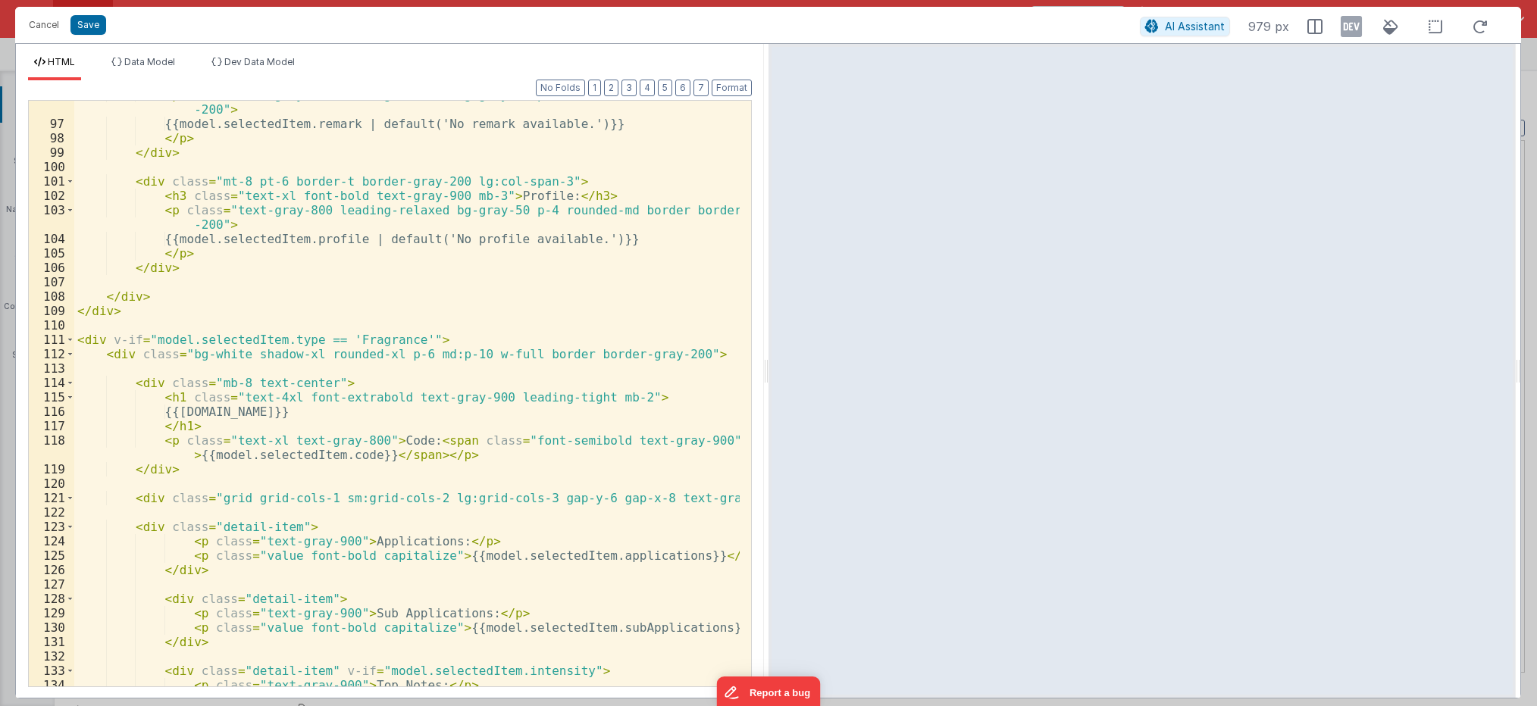
click at [89, 343] on div "< p class = "text-gray-800 leading-relaxed bg-gray-50 p-4 rounded-md border bor…" at bounding box center [406, 402] width 665 height 629
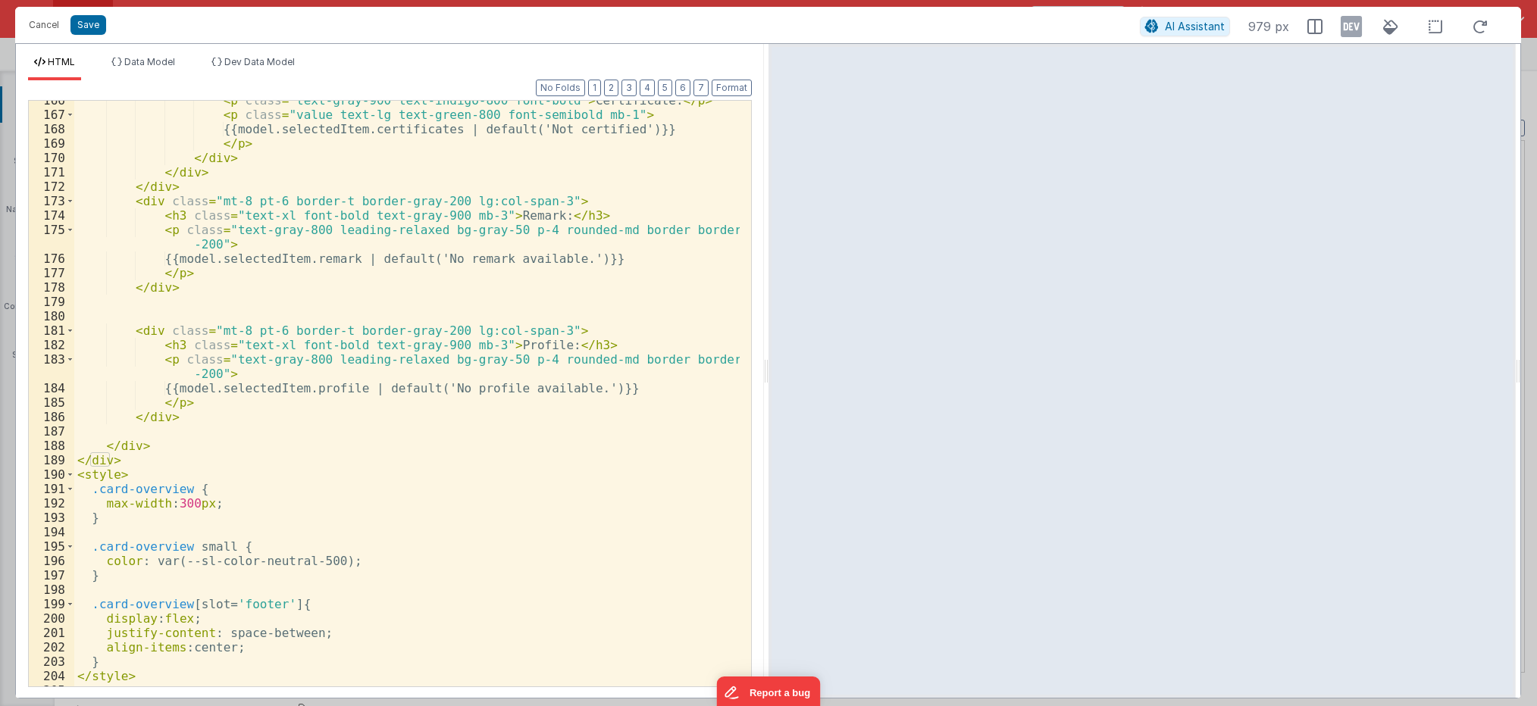
scroll to position [2456, 0]
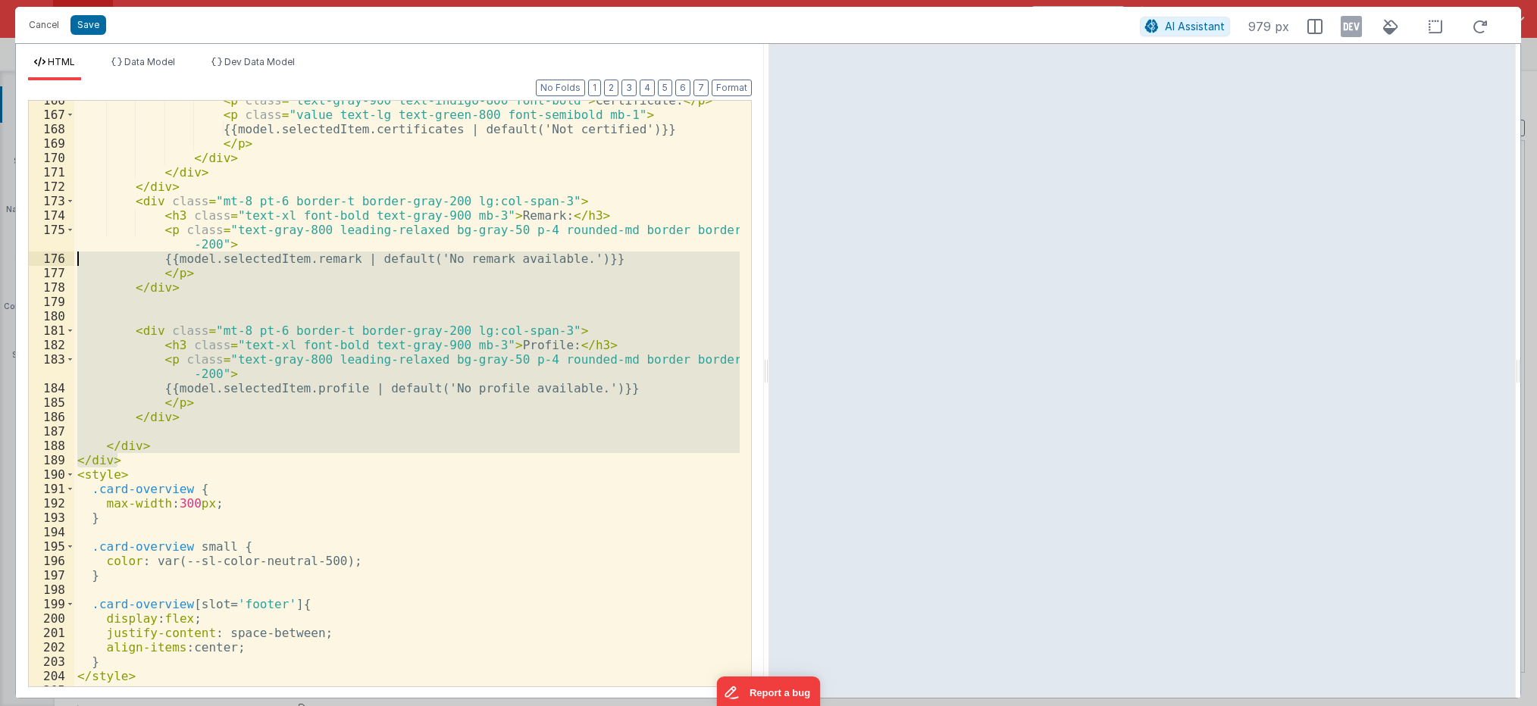
drag, startPoint x: 129, startPoint y: 459, endPoint x: 42, endPoint y: 255, distance: 220.7
click at [42, 255] on div "166 167 168 169 170 171 172 173 174 175 176 177 178 179 180 181 182 183 184 185…" at bounding box center [390, 393] width 724 height 587
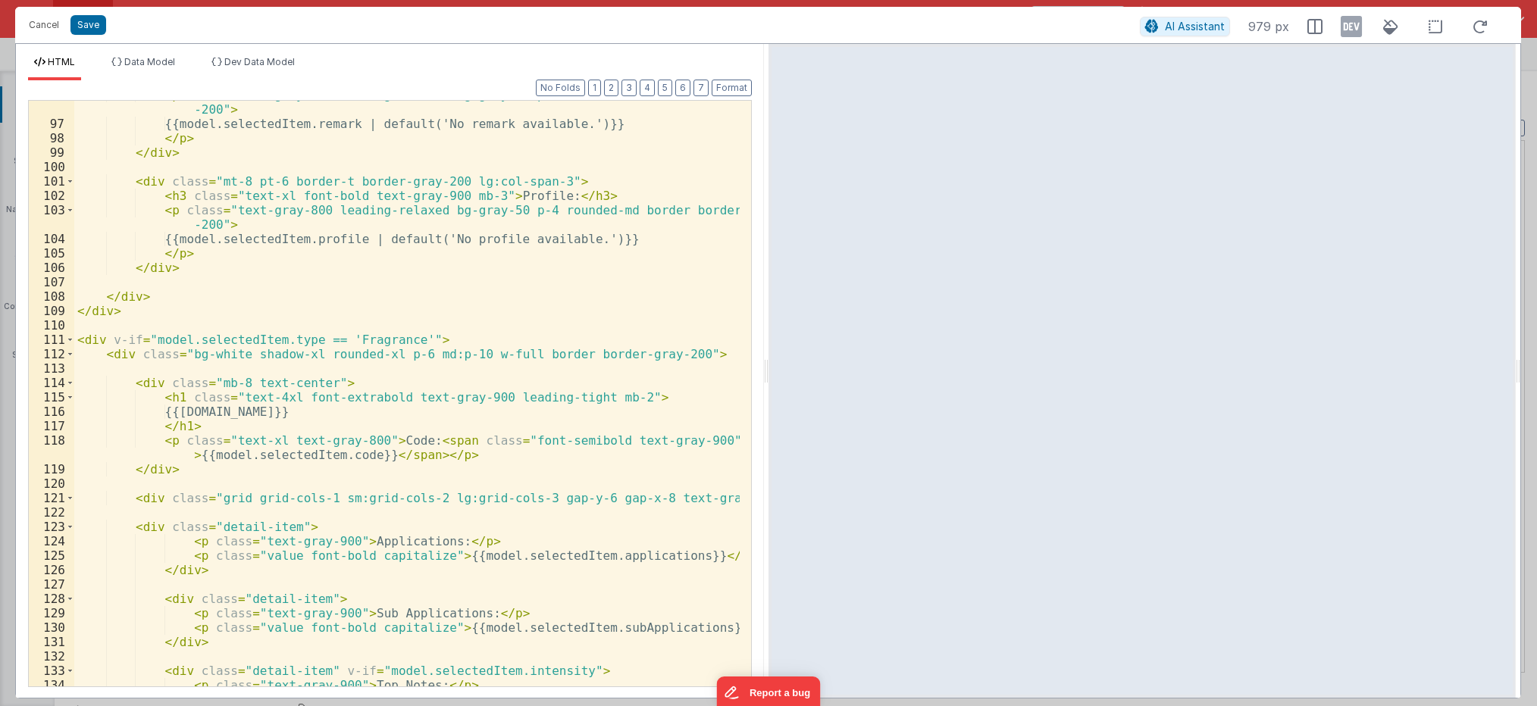
scroll to position [1410, 0]
click at [77, 337] on div "< p class = "text-gray-800 leading-relaxed bg-gray-50 p-4 rounded-md border bor…" at bounding box center [406, 402] width 665 height 629
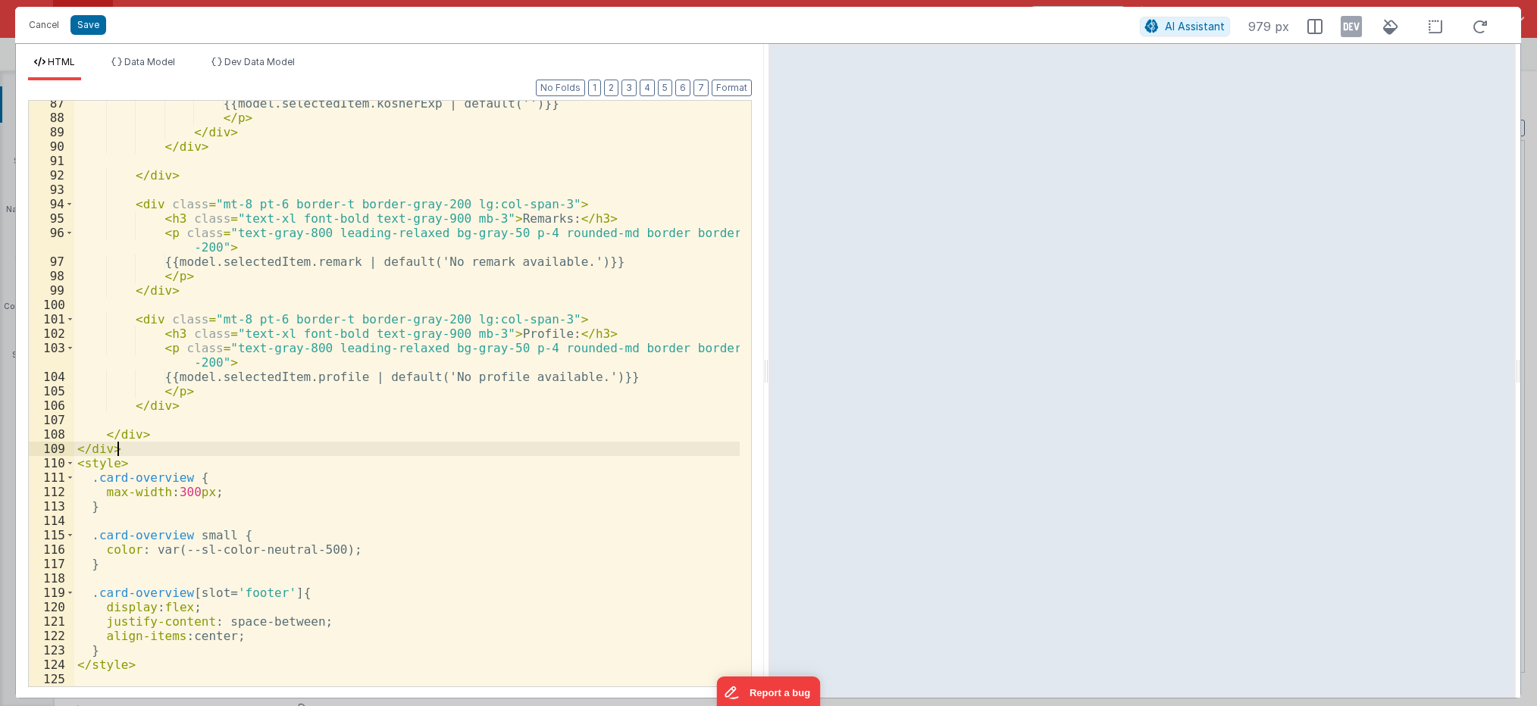
scroll to position [1272, 0]
click at [89, 27] on button "Save" at bounding box center [88, 25] width 36 height 20
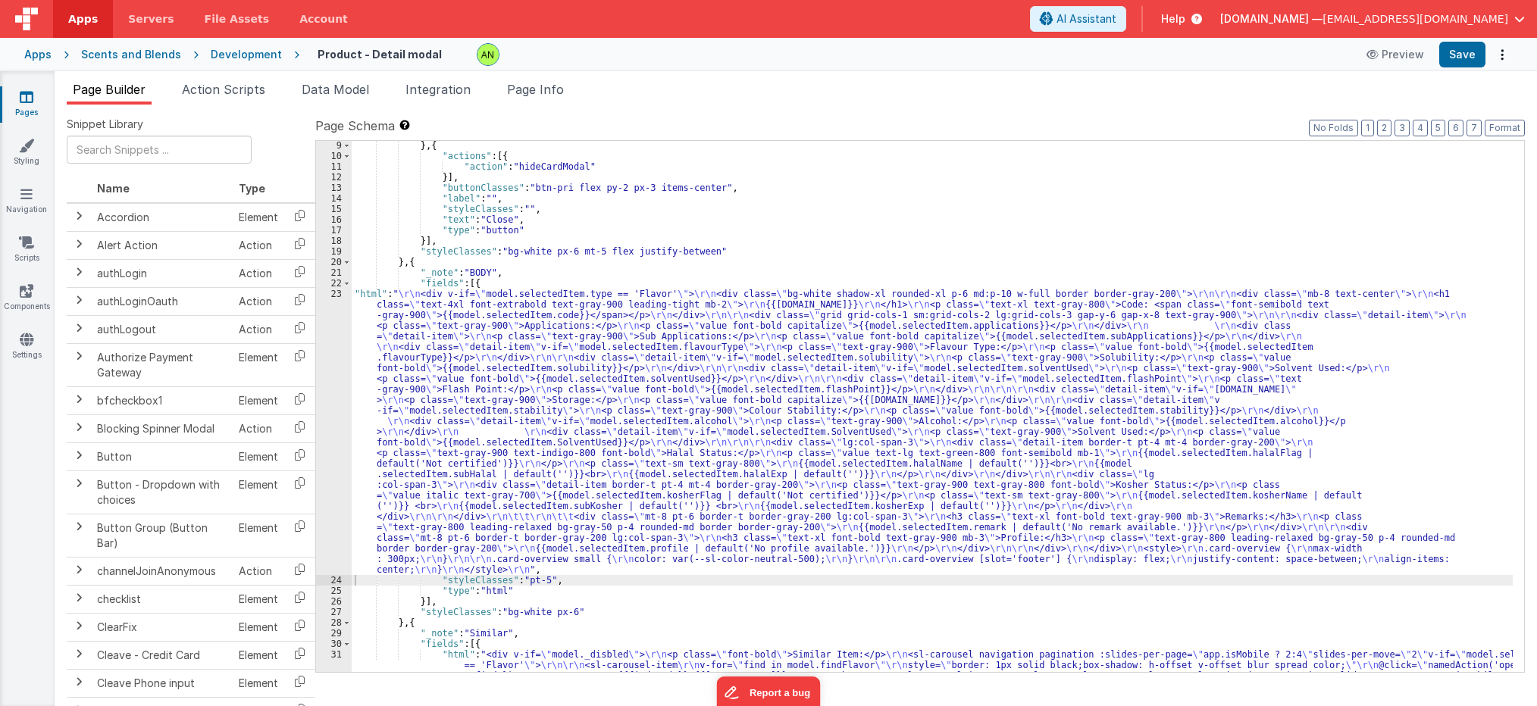
scroll to position [86, 0]
click at [493, 286] on div "} , { "actions" : [{ "action" : "hideCardModal" }] , "buttonClasses" : "btn-pri…" at bounding box center [932, 437] width 1161 height 595
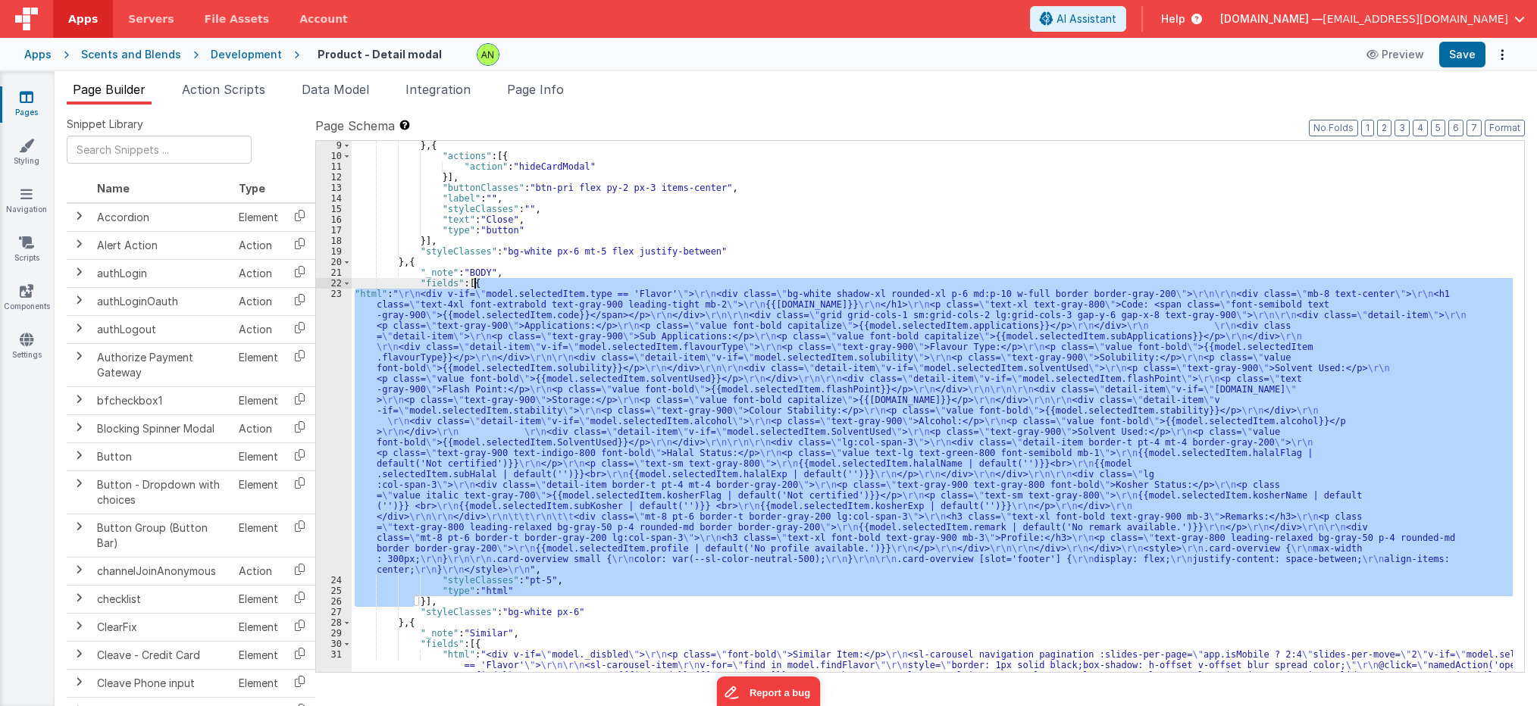
click at [493, 286] on div "} , { "actions" : [{ "action" : "hideCardModal" }] , "buttonClasses" : "btn-pri…" at bounding box center [932, 437] width 1161 height 595
click at [420, 602] on div "} , { "actions" : [{ "action" : "hideCardModal" }] , "buttonClasses" : "btn-pri…" at bounding box center [932, 437] width 1161 height 595
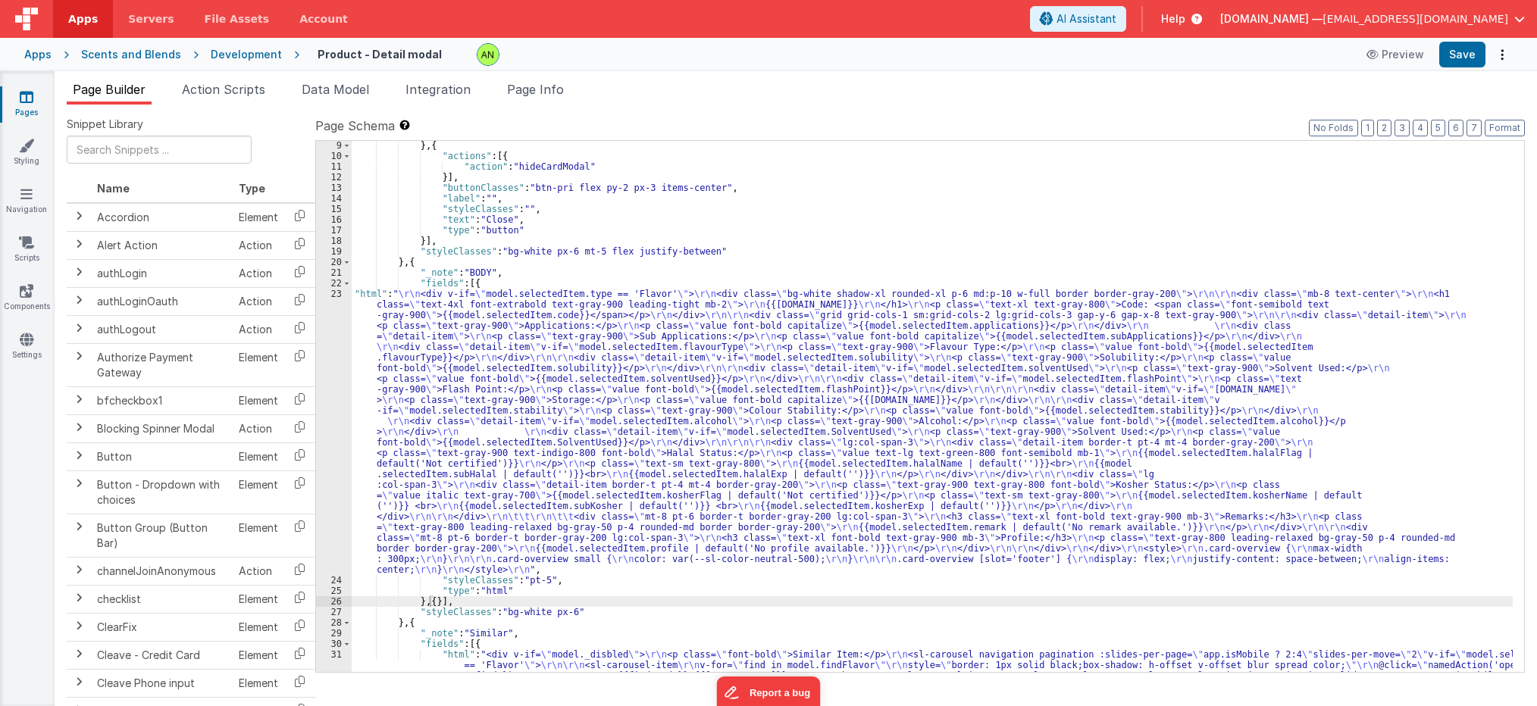
click at [609, 701] on div "Snippet Library Name Type Accordion Element Alert Action Action authLogin Actio…" at bounding box center [796, 418] width 1458 height 602
click at [427, 602] on div "} , { "actions" : [{ "action" : "hideCardModal" }] , "buttonClasses" : "btn-pri…" at bounding box center [932, 437] width 1161 height 595
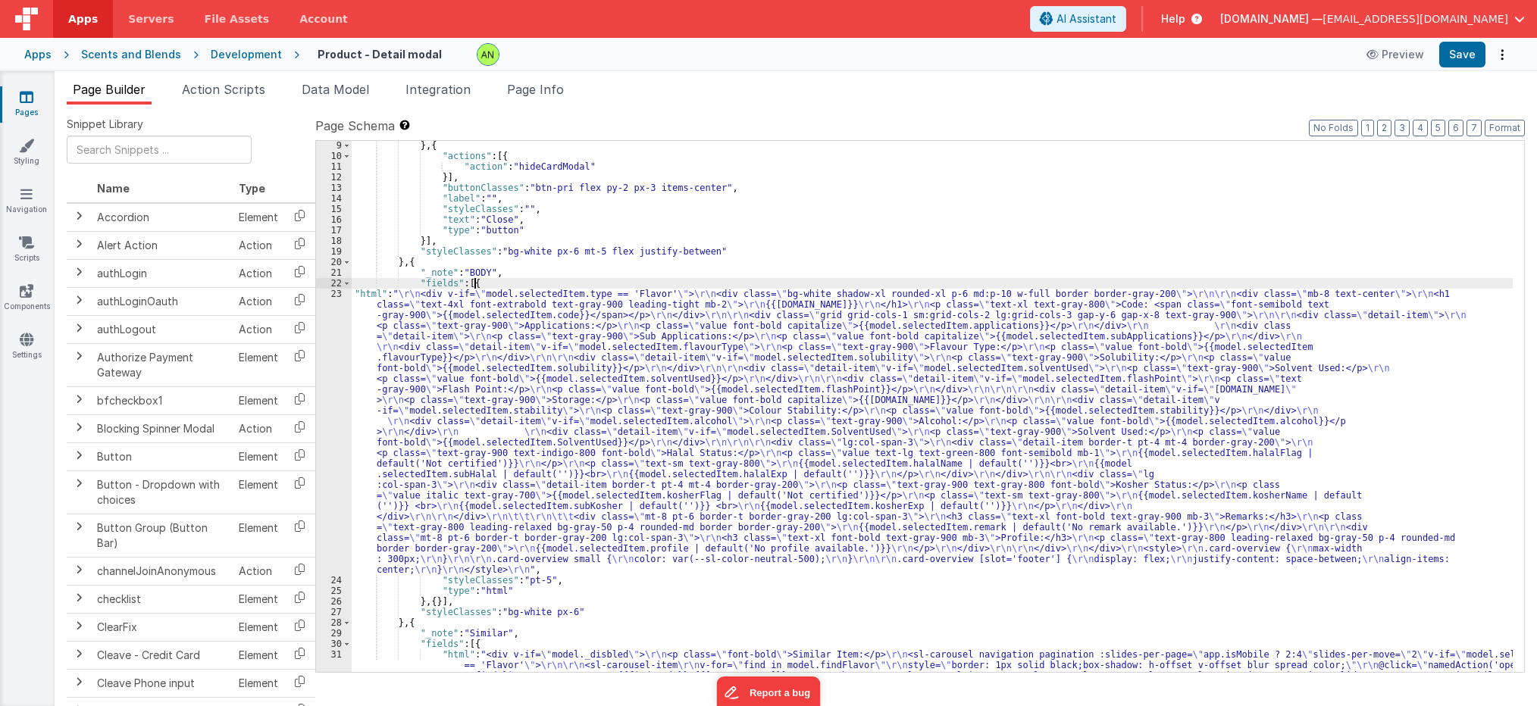
click at [479, 283] on div "} , { "actions" : [{ "action" : "hideCardModal" }] , "buttonClasses" : "btn-pri…" at bounding box center [932, 437] width 1161 height 595
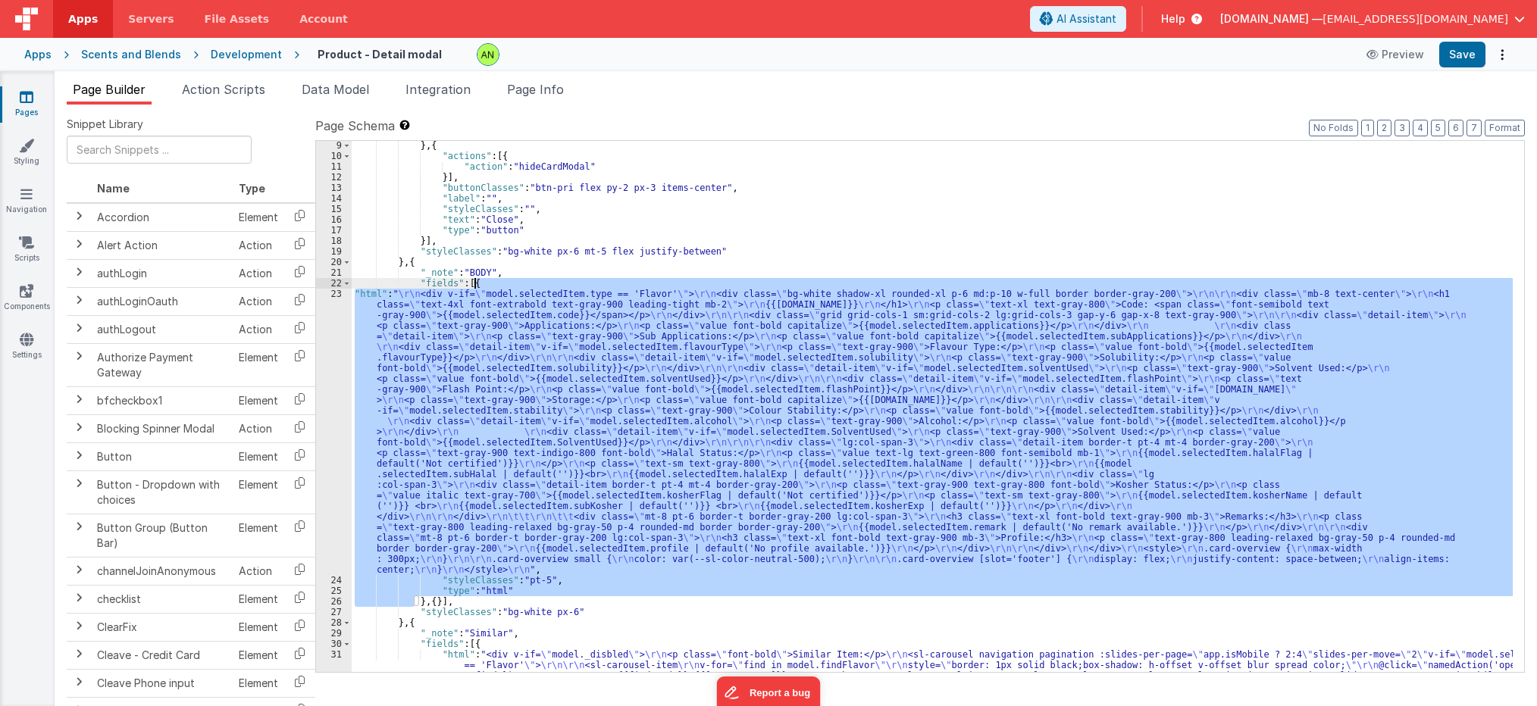
click at [479, 283] on div "} , { "actions" : [{ "action" : "hideCardModal" }] , "buttonClasses" : "btn-pri…" at bounding box center [932, 437] width 1161 height 595
click at [430, 600] on div "} , { "actions" : [{ "action" : "hideCardModal" }] , "buttonClasses" : "btn-pri…" at bounding box center [932, 437] width 1161 height 595
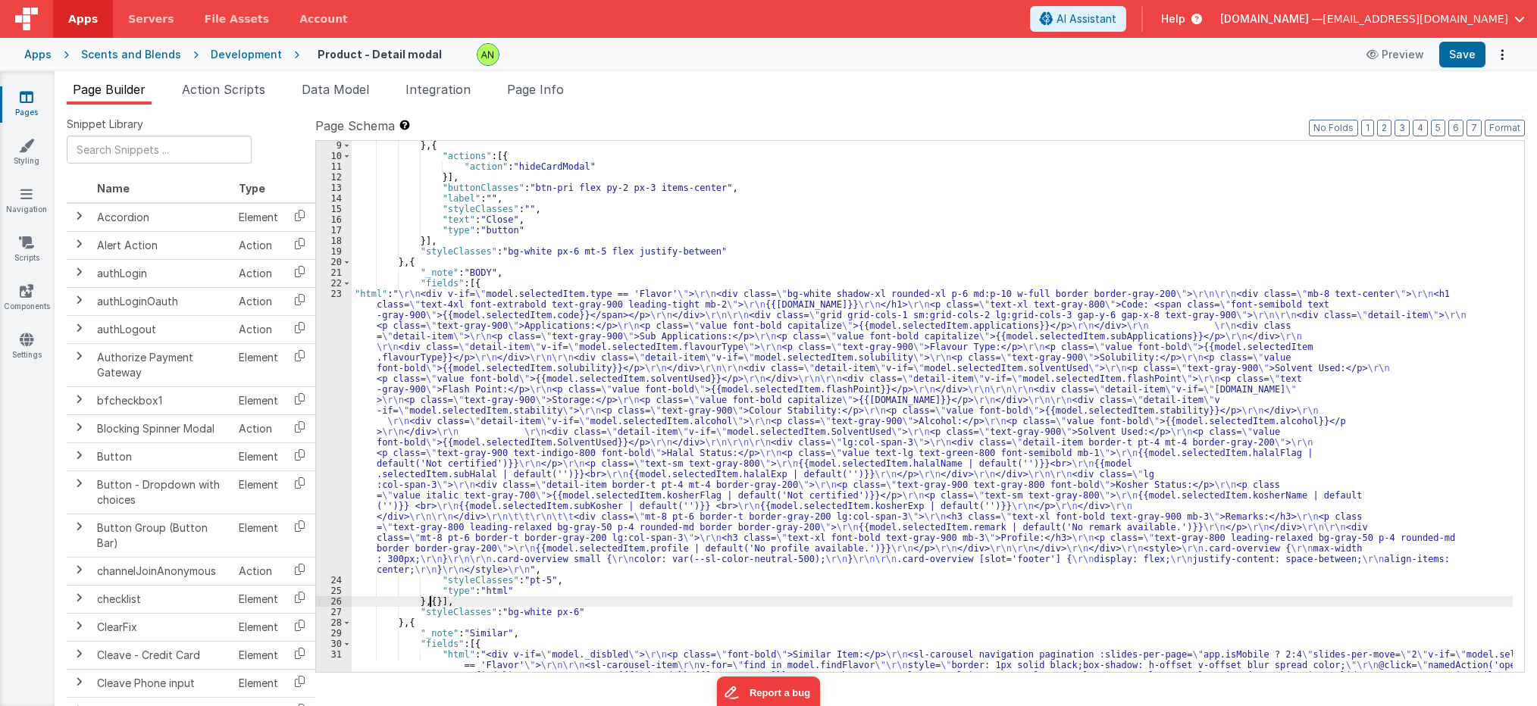
scroll to position [339, 0]
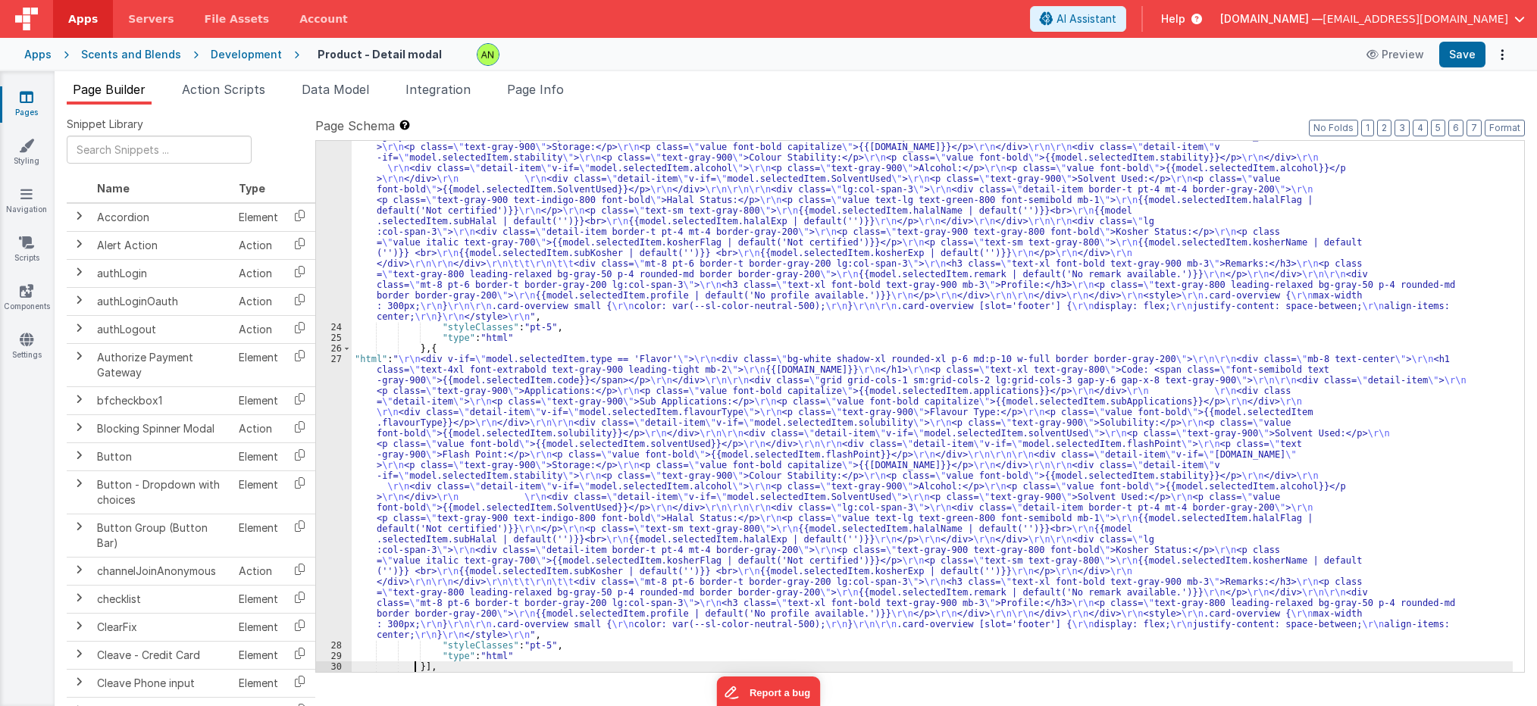
click at [615, 700] on div "Snippet Library Name Type Accordion Element Alert Action Action authLogin Actio…" at bounding box center [796, 418] width 1458 height 602
click at [551, 483] on div ""html" : " \r\n <div v-if= \" model.selectedItem.type == 'Flavor' \" > \r\n <di…" at bounding box center [932, 450] width 1161 height 828
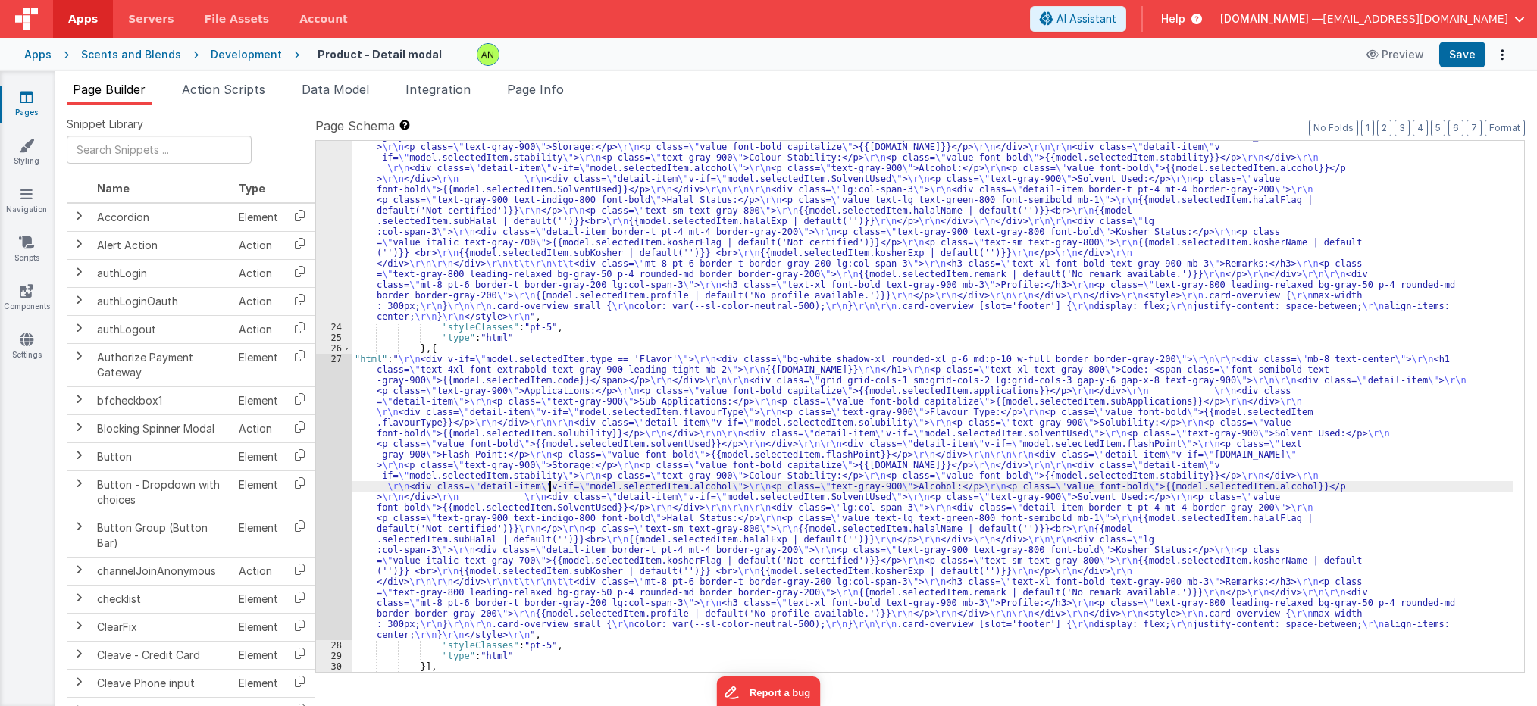
click at [335, 478] on div "27" at bounding box center [334, 497] width 36 height 287
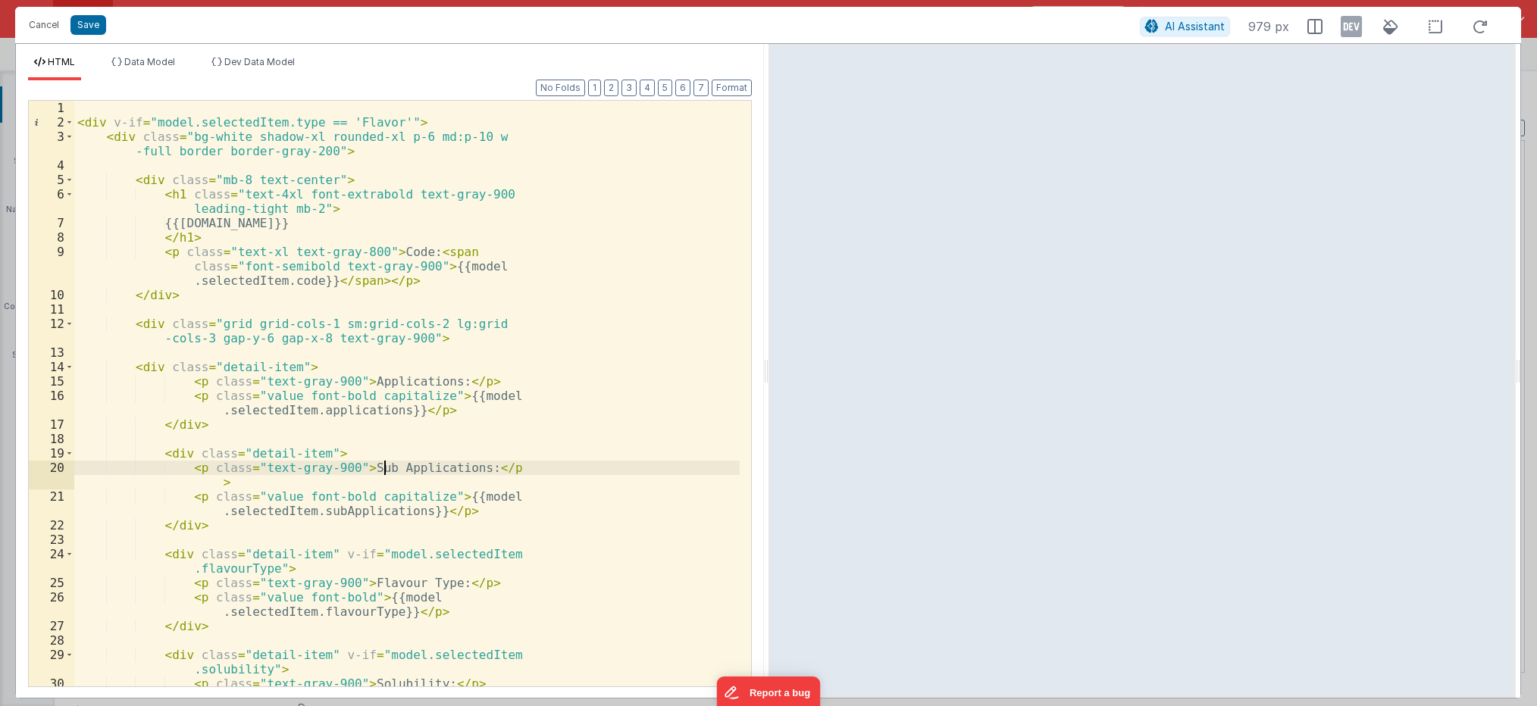
click at [385, 461] on div "< div v-if = "model.selectedItem.type == 'Flavor'" > < div class = "bg-white sh…" at bounding box center [406, 415] width 665 height 629
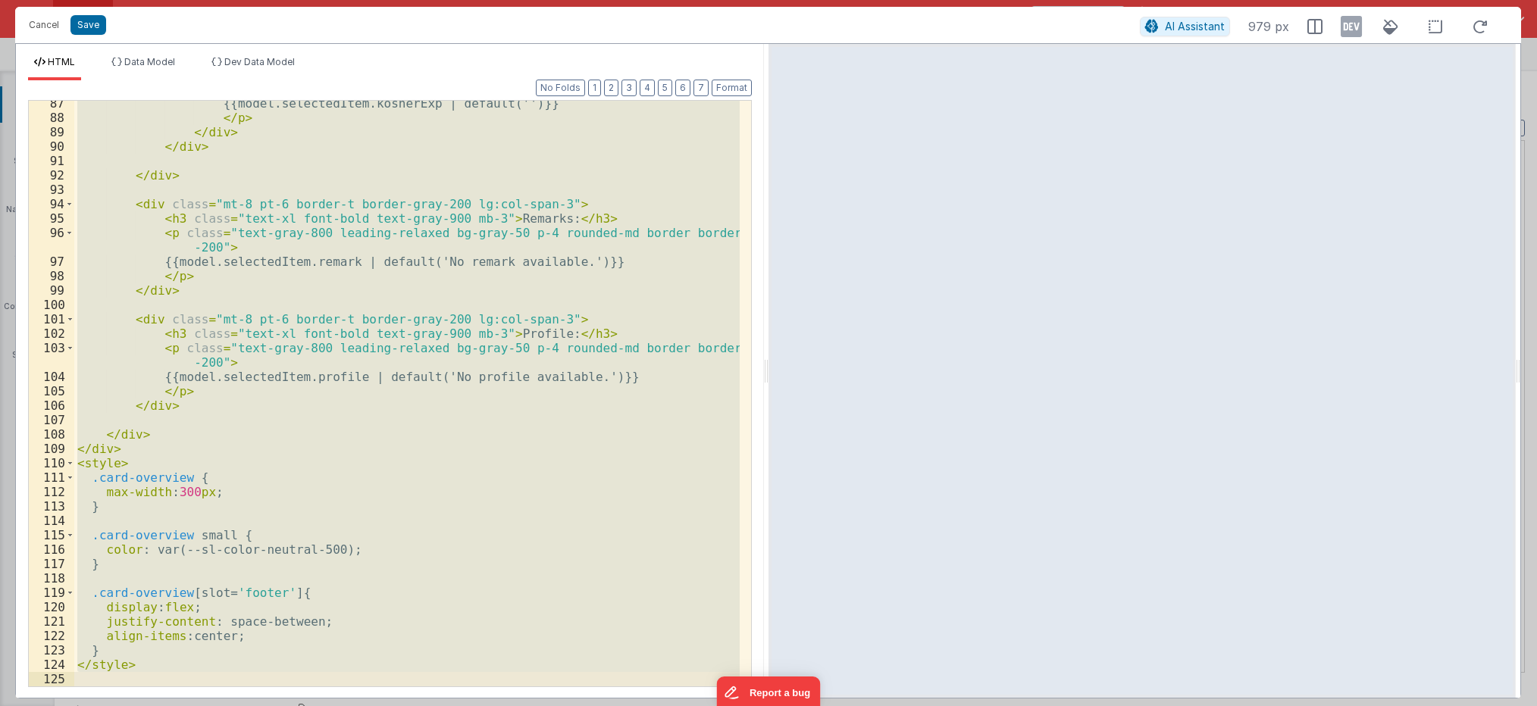
scroll to position [1226, 0]
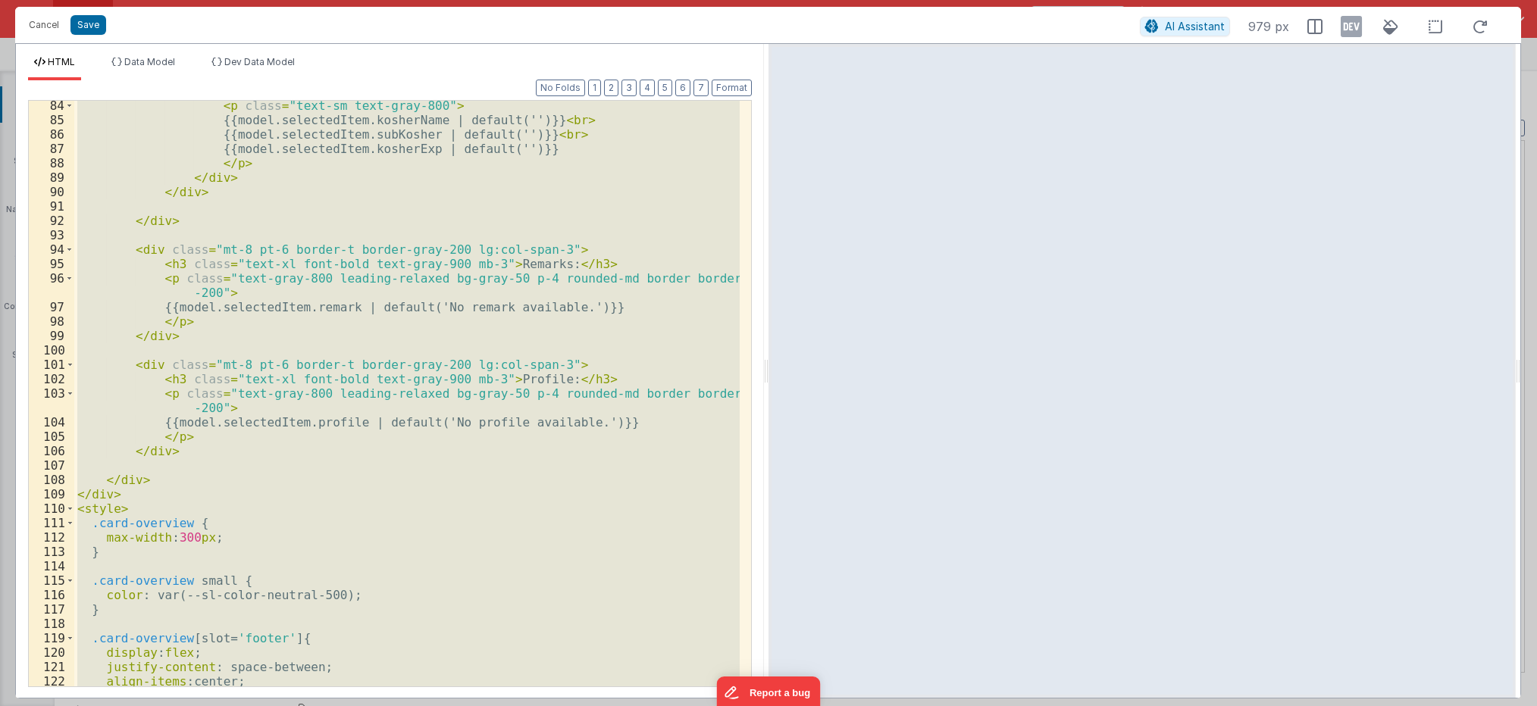
click at [110, 491] on div "< p class = "text-sm text-gray-800" > {{model.selectedItem.kosherName | default…" at bounding box center [406, 394] width 665 height 586
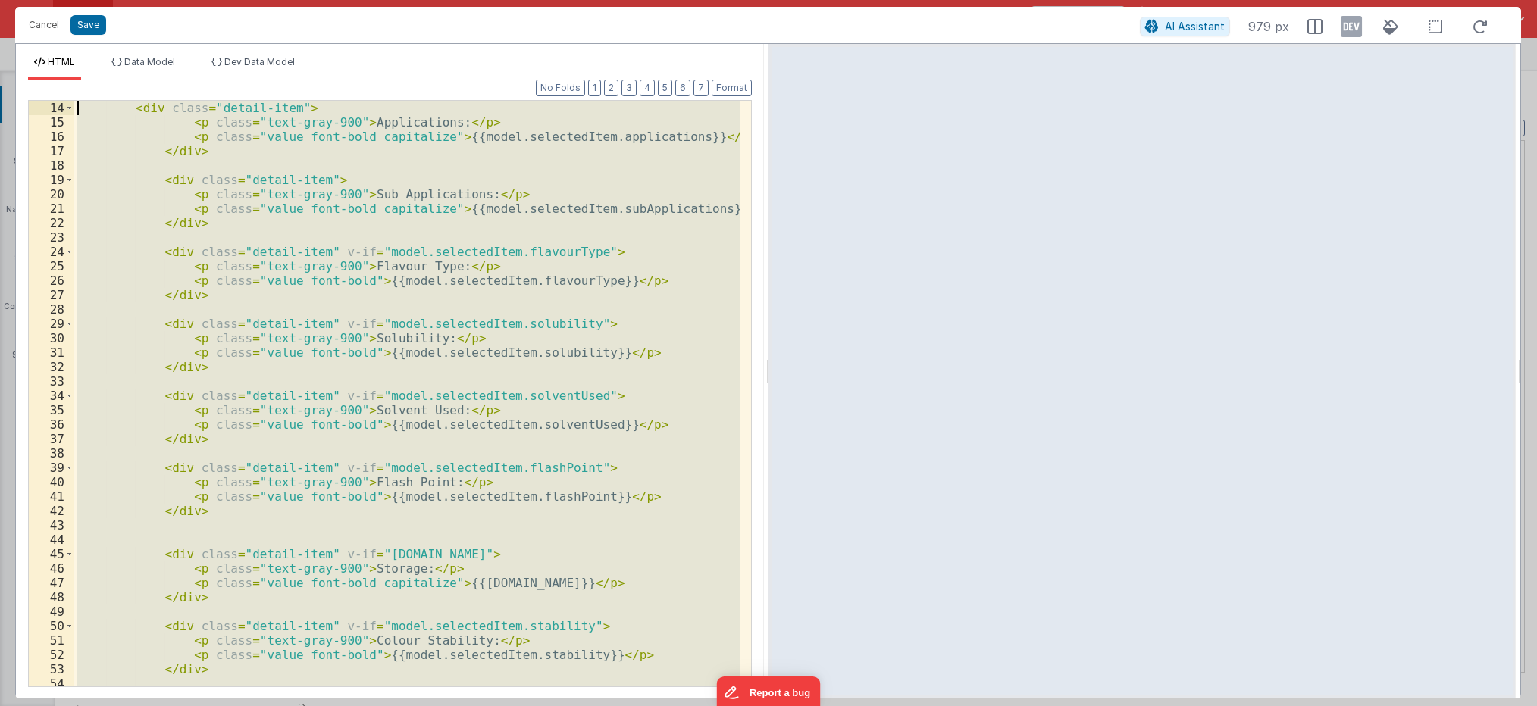
scroll to position [0, 0]
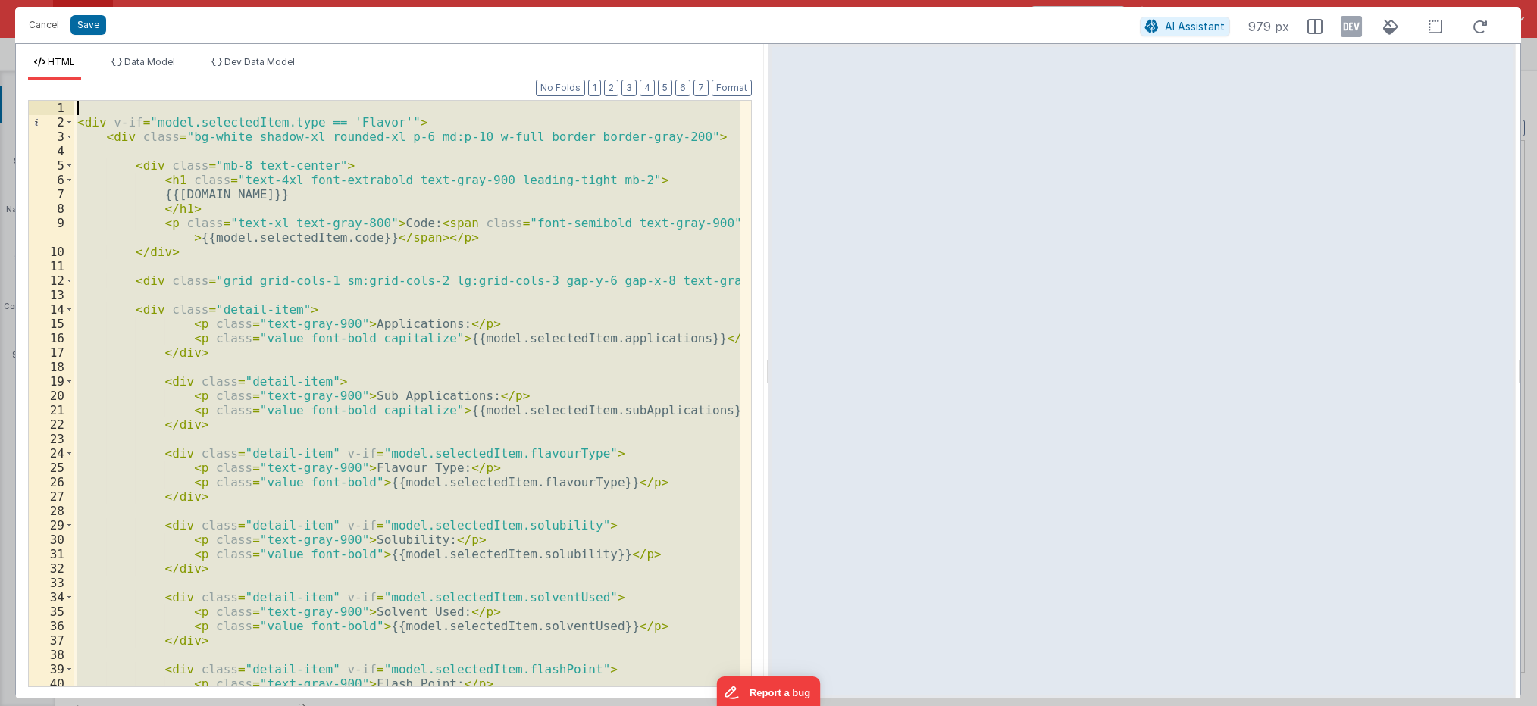
drag, startPoint x: 132, startPoint y: 495, endPoint x: -36, endPoint y: -52, distance: 572.5
click at [0, 0] on html "Cancel Save AI Assistant 979 px HTML Data Model Dev Data Model Format 7 6 5 4 3…" at bounding box center [768, 353] width 1537 height 706
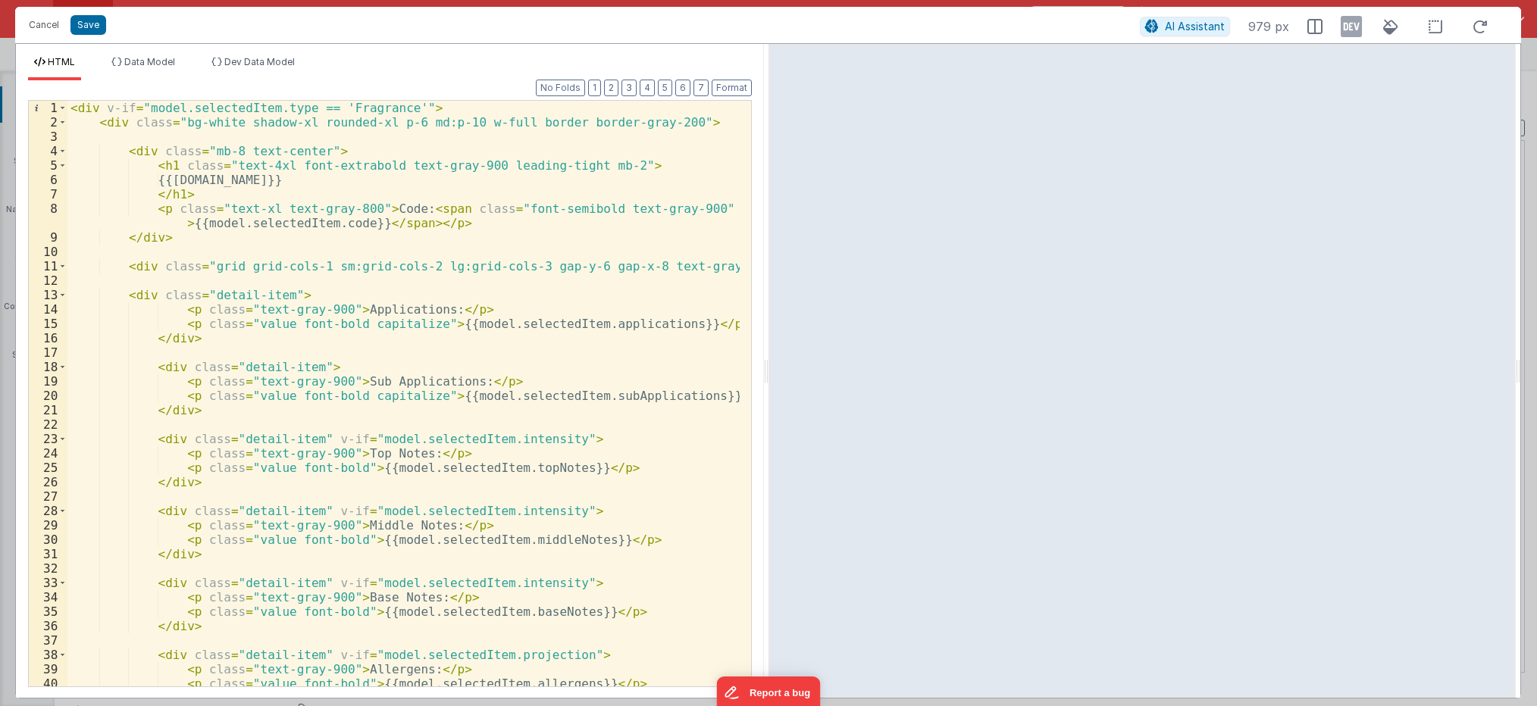
click at [174, 337] on div "< div v-if = "model.selectedItem.type == 'Fragrance'" > < div class = "bg-white…" at bounding box center [403, 408] width 672 height 615
click at [149, 294] on div "< div v-if = "model.selectedItem.type == 'Fragrance'" > < div class = "bg-white…" at bounding box center [403, 408] width 672 height 615
click at [195, 296] on div "< div v-if = "model.selectedItem.type == 'Fragrance'" > < div class = "bg-white…" at bounding box center [403, 408] width 672 height 615
click at [166, 372] on div "< div v-if = "model.selectedItem.type == 'Fragrance'" > < div class = "bg-white…" at bounding box center [403, 408] width 672 height 615
click at [236, 293] on div "< div v-if = "model.selectedItem.type == 'Fragrance'" > < div class = "bg-white…" at bounding box center [403, 408] width 672 height 615
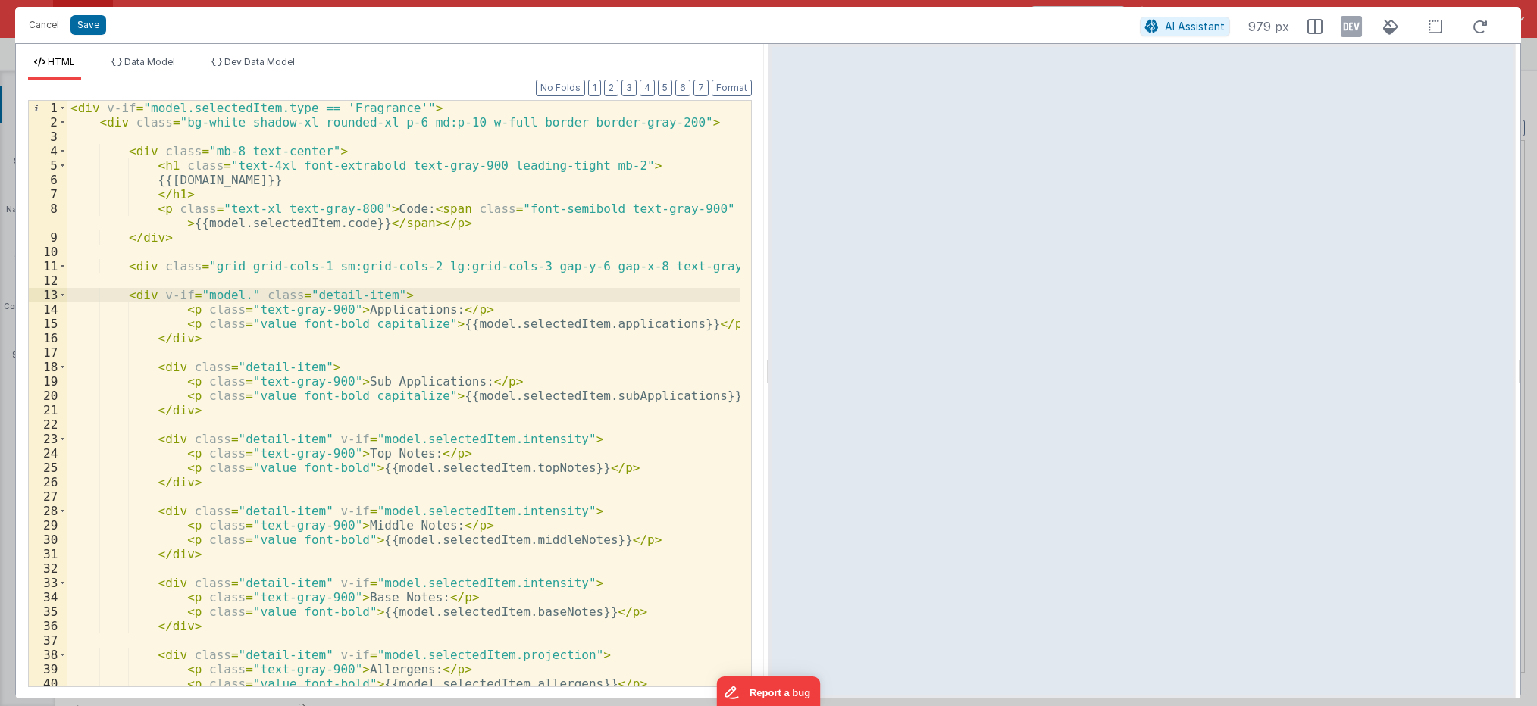
paste textarea
click at [196, 293] on div "< div v-if = "model.selectedItem.type == 'Fragrance'" > < div class = "bg-white…" at bounding box center [403, 408] width 672 height 615
click at [89, 28] on button "Save" at bounding box center [88, 25] width 36 height 20
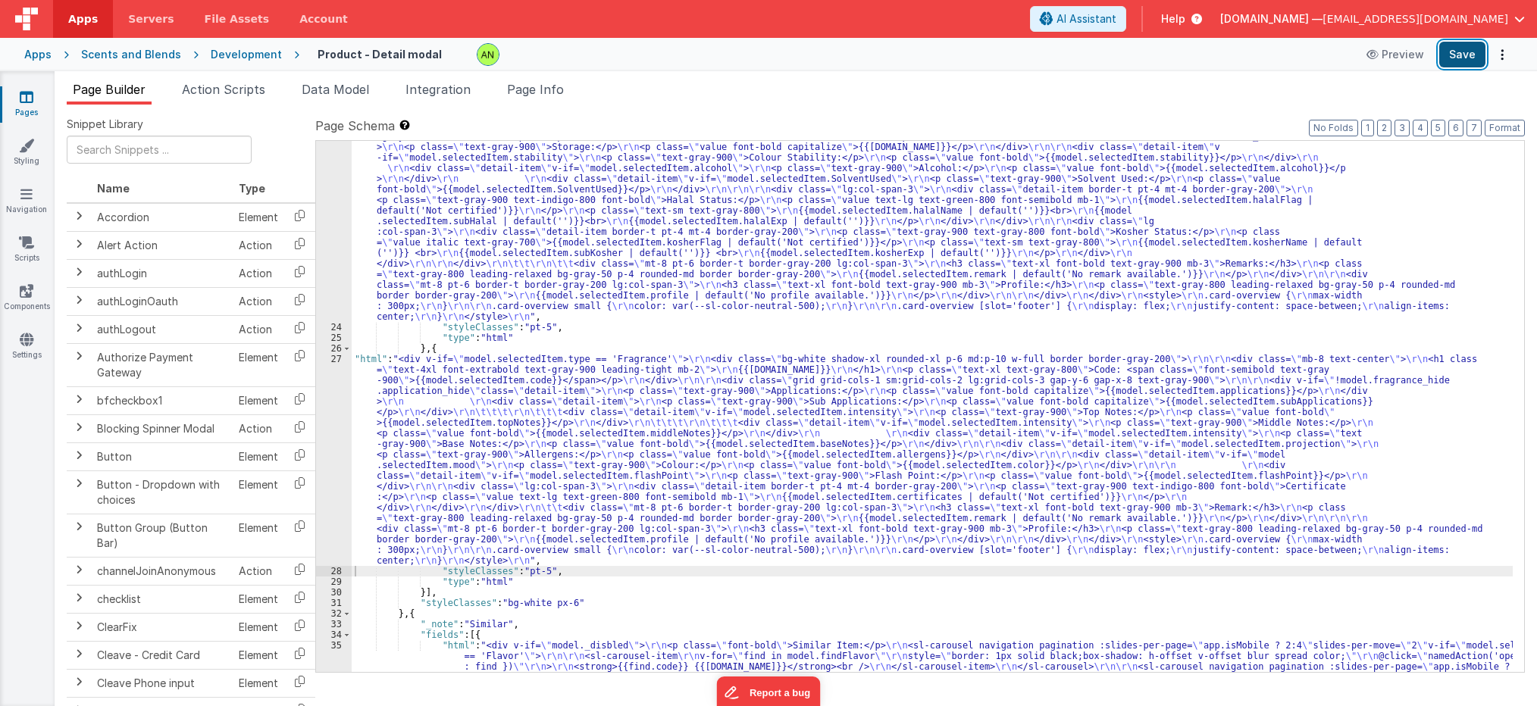
click at [1480, 57] on button "Save" at bounding box center [1462, 55] width 46 height 26
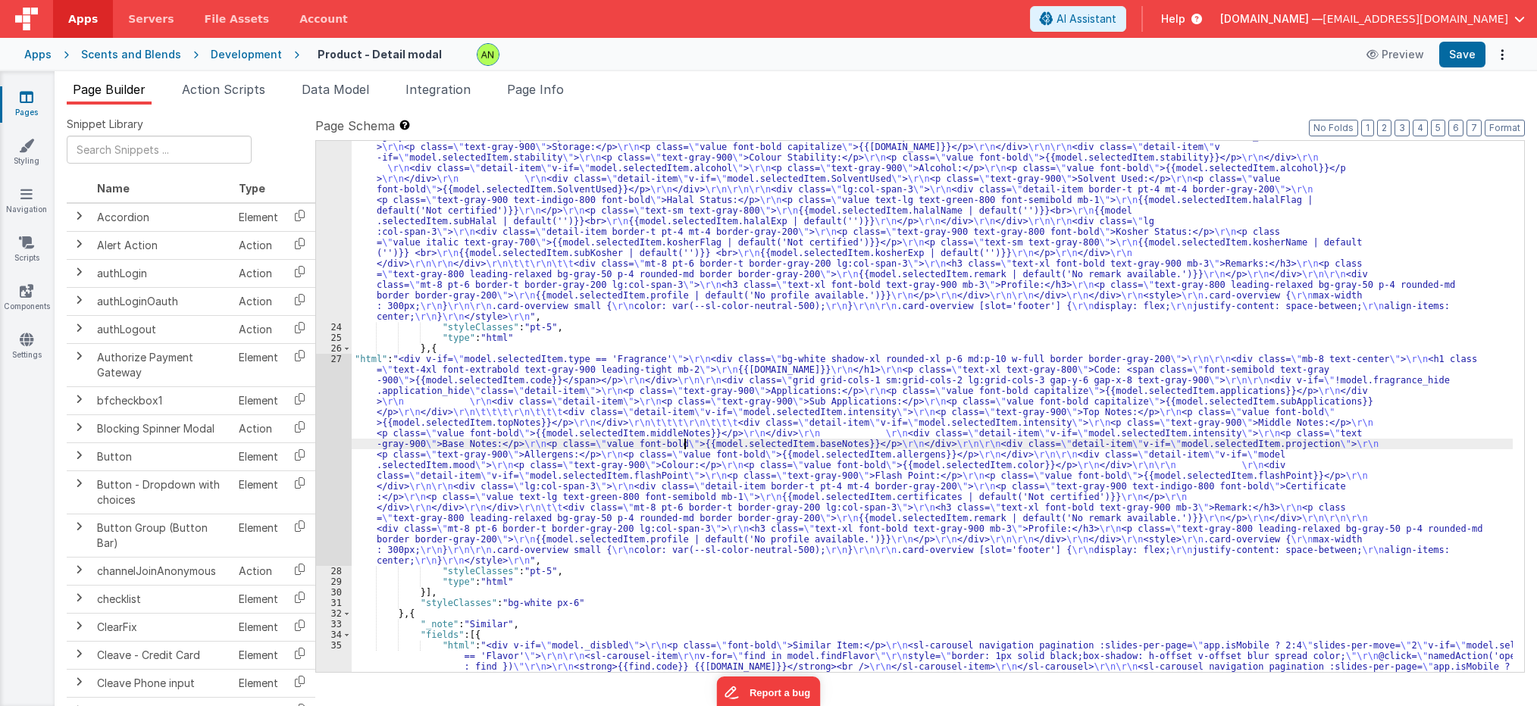
click at [684, 440] on div ""html" : " \r\n <div v-if= \" model.selectedItem.type == 'Flavor' \" > \r\n <di…" at bounding box center [932, 471] width 1161 height 871
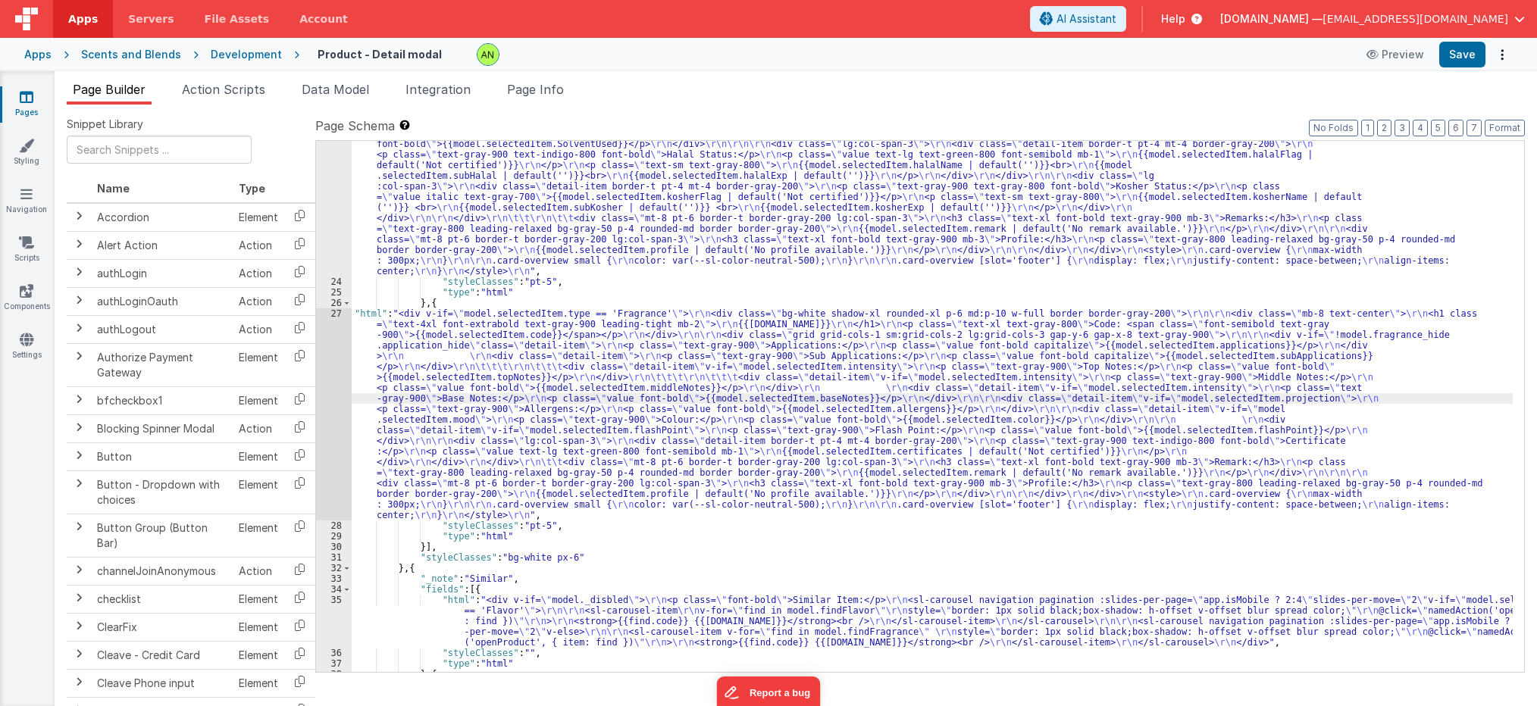
click at [330, 426] on div "27" at bounding box center [334, 414] width 36 height 212
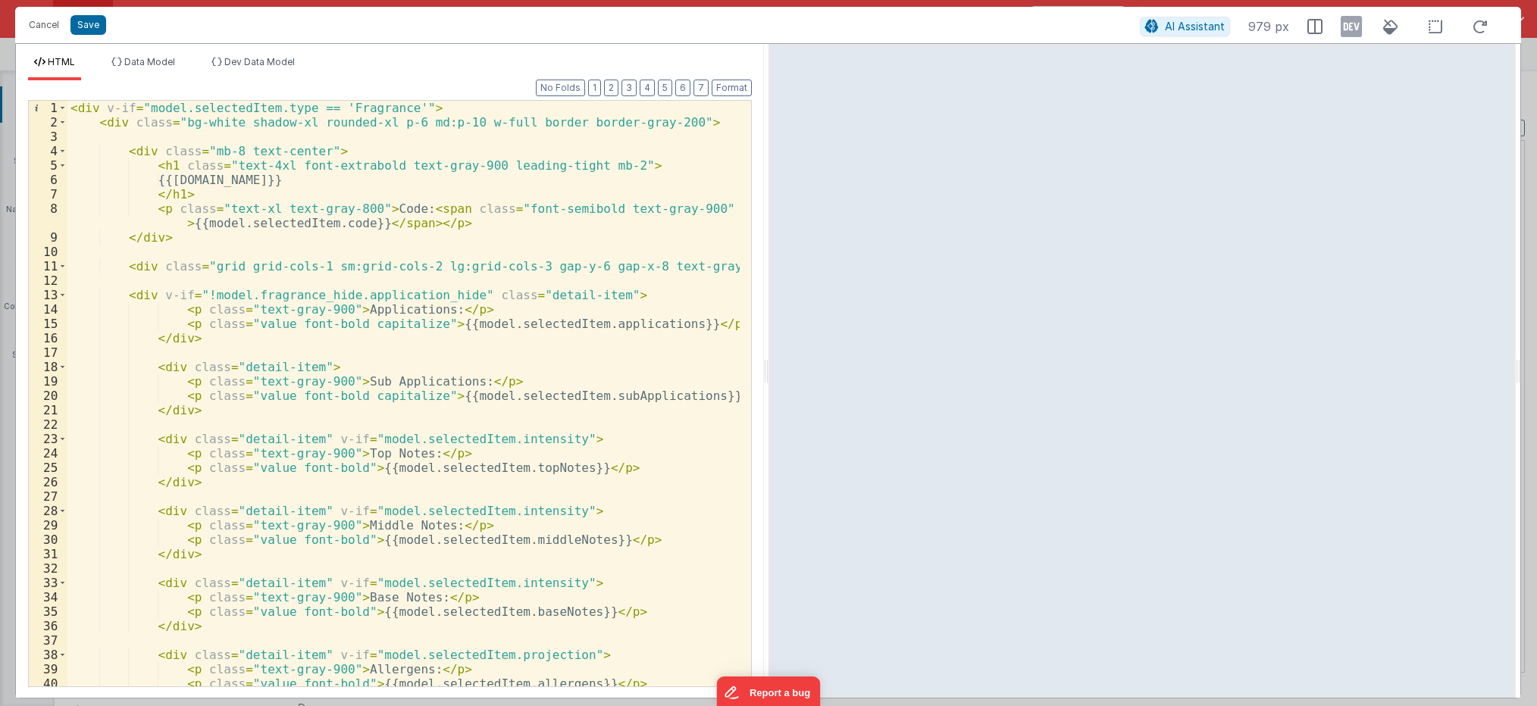
click at [205, 293] on div "< div v-if = "model.selectedItem.type == 'Fragrance'" > < div class = "bg-white…" at bounding box center [403, 408] width 672 height 615
click at [96, 19] on button "Save" at bounding box center [88, 25] width 36 height 20
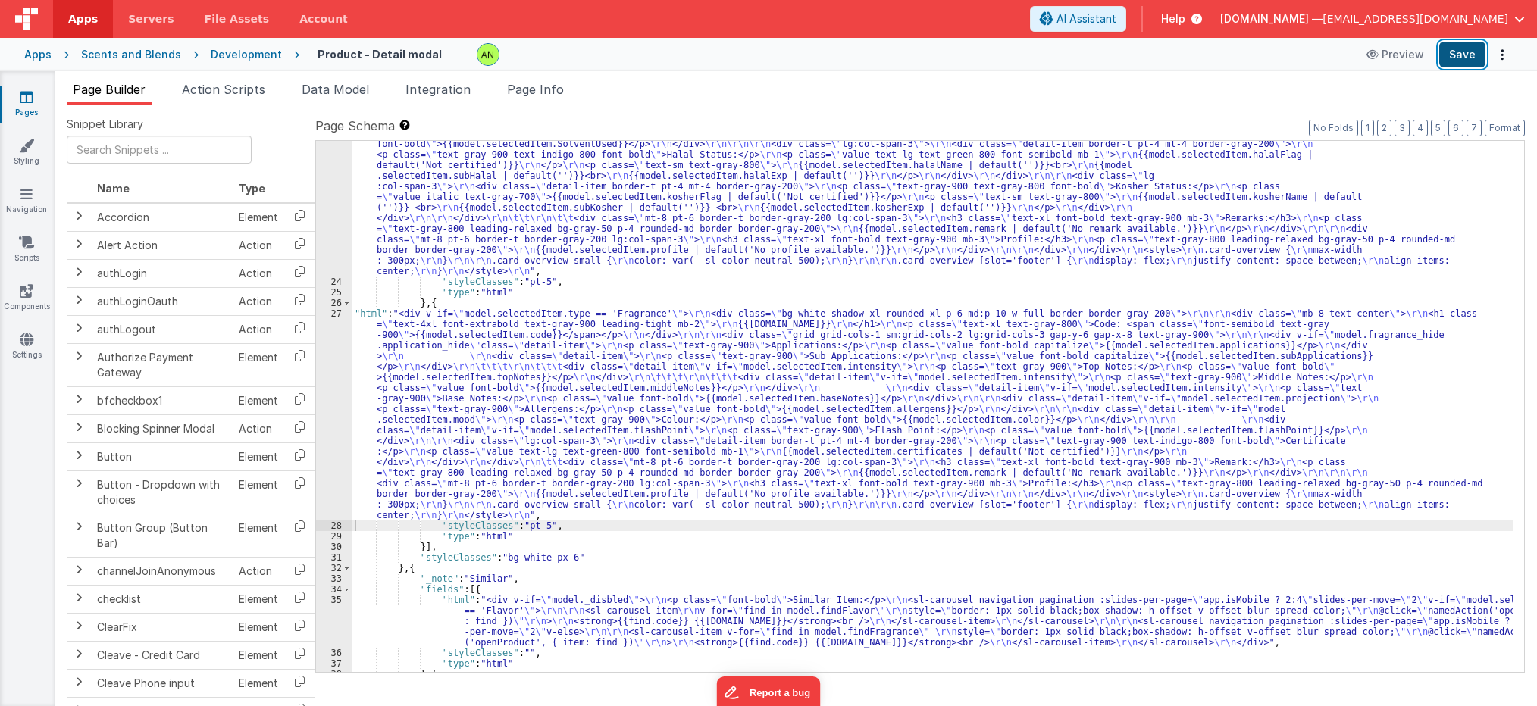
click at [1454, 54] on button "Save" at bounding box center [1462, 55] width 46 height 26
click at [560, 452] on div ""html" : " \r\n <div v-if= \" model.selectedItem.type == 'Flavor' \" > \r\n <di…" at bounding box center [932, 404] width 1161 height 828
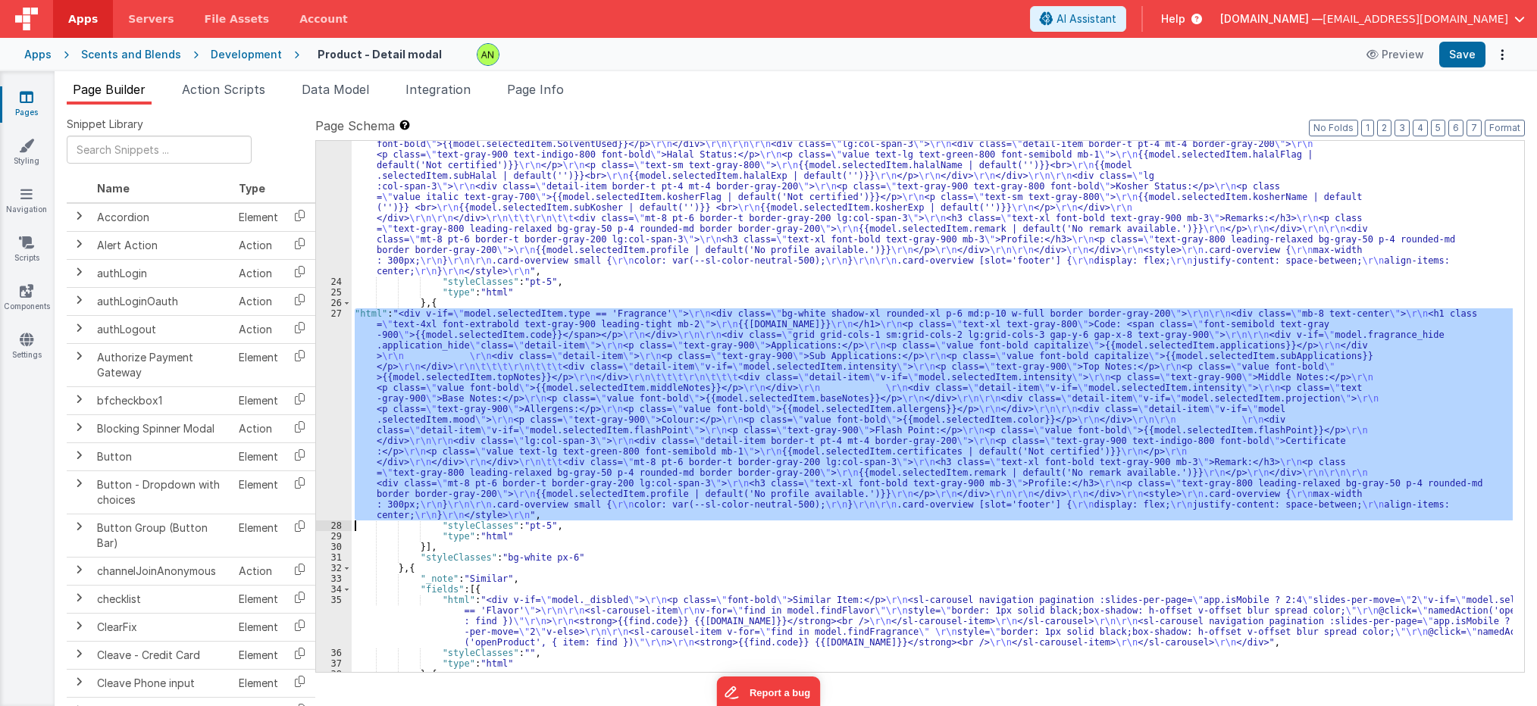
click at [323, 412] on div "27" at bounding box center [334, 414] width 36 height 212
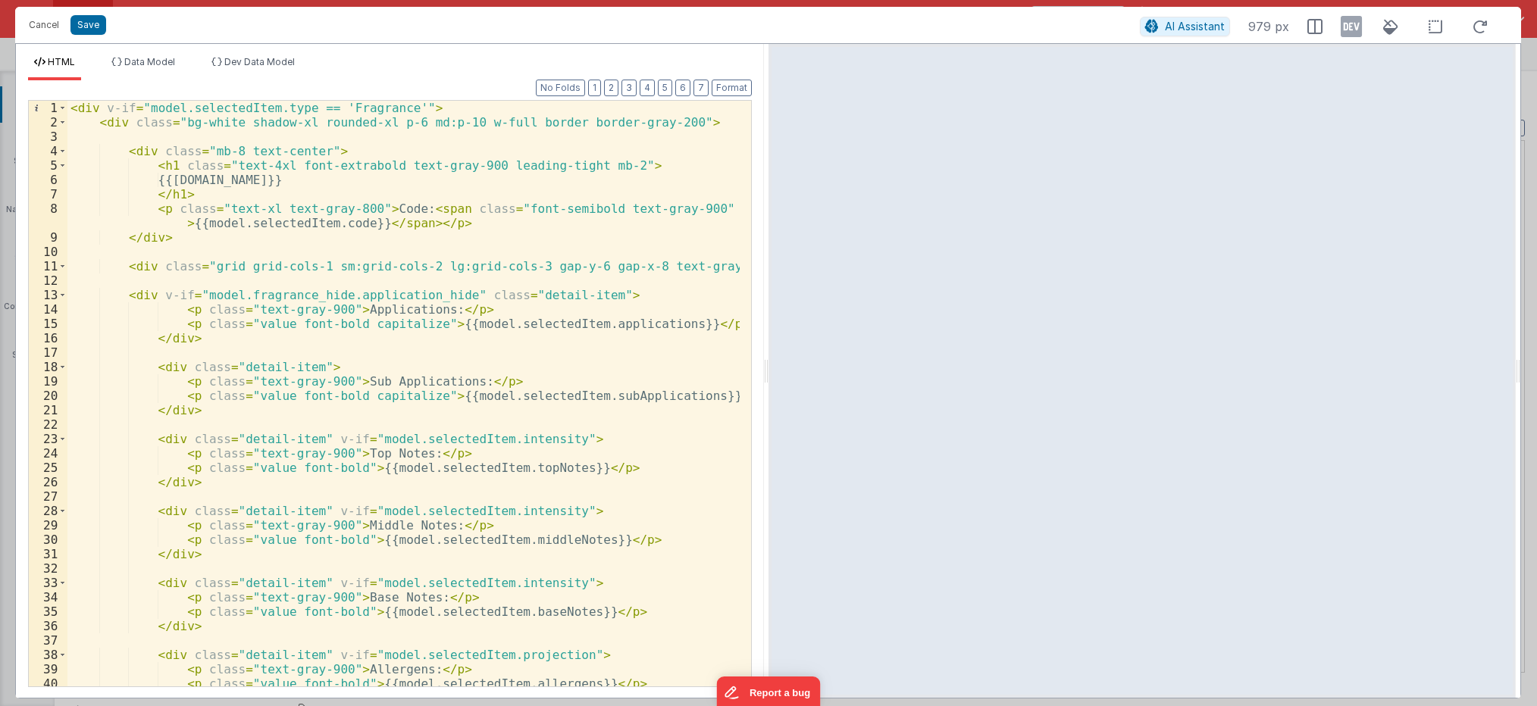
click at [446, 292] on div "< div v-if = "model.selectedItem.type == 'Fragrance'" > < div class = "bg-white…" at bounding box center [403, 408] width 672 height 615
click at [93, 22] on button "Save" at bounding box center [88, 25] width 36 height 20
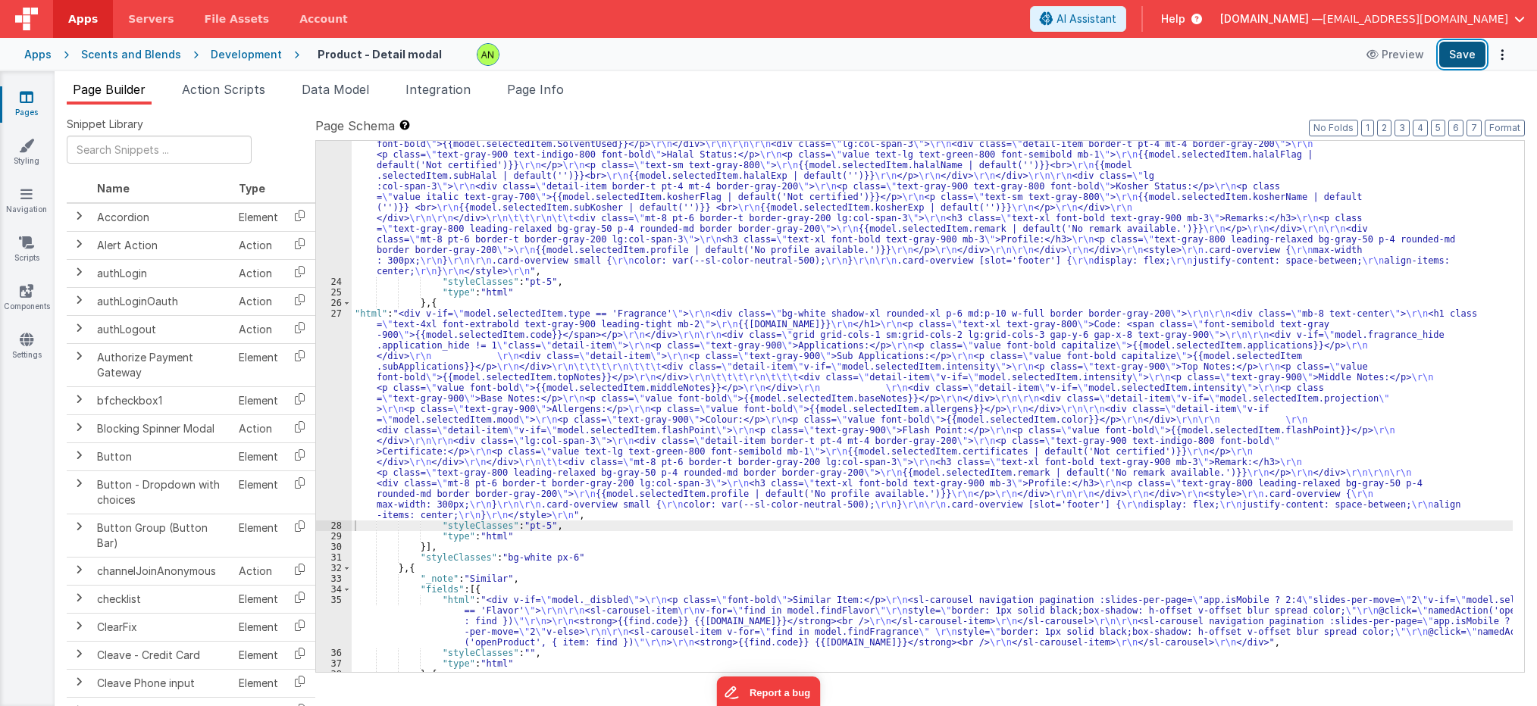
click at [1470, 50] on button "Save" at bounding box center [1462, 55] width 46 height 26
drag, startPoint x: 683, startPoint y: 384, endPoint x: 673, endPoint y: 384, distance: 9.9
click at [683, 384] on div ""html" : " \r\n <div v-if= \" model.selectedItem.type == 'Flavor' \" > \r\n <di…" at bounding box center [932, 404] width 1161 height 828
click at [322, 410] on div "27" at bounding box center [334, 414] width 36 height 212
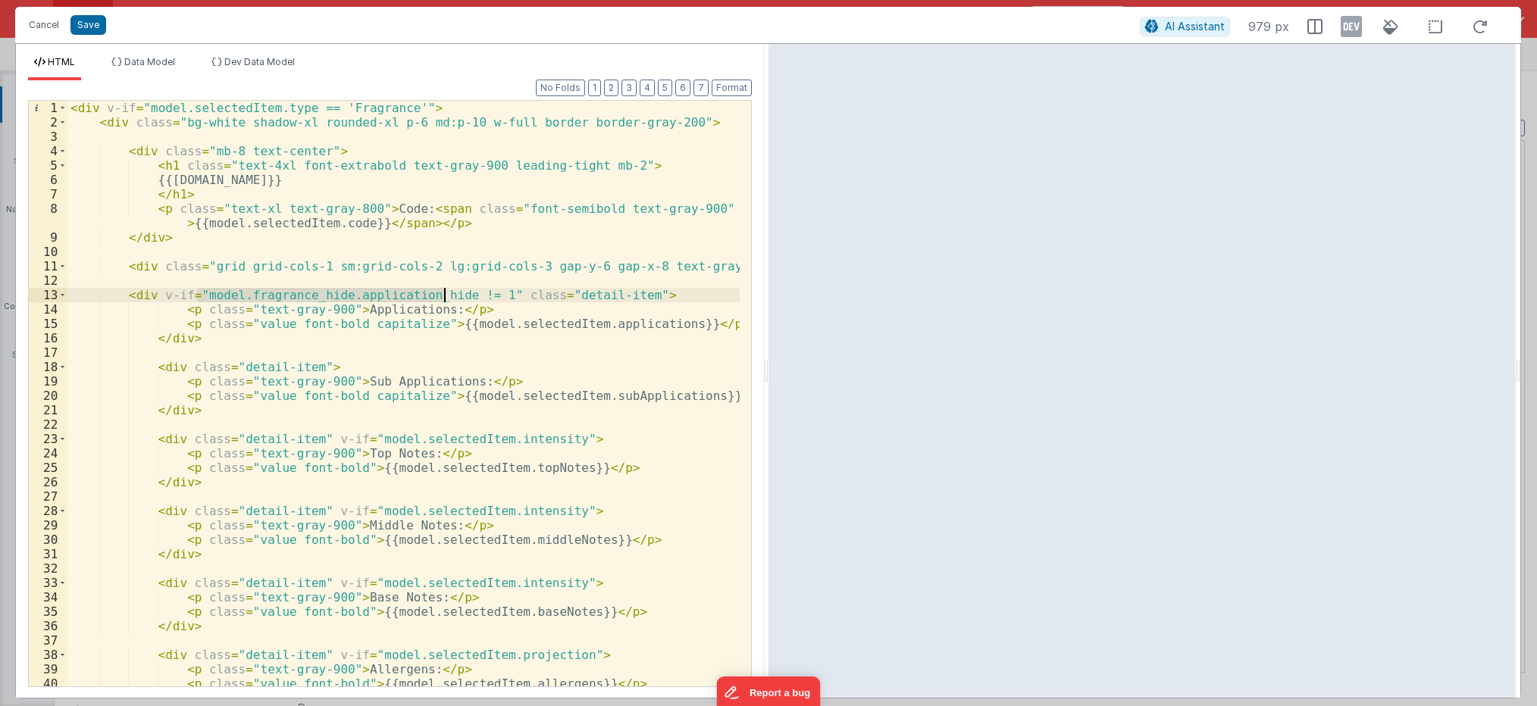
drag, startPoint x: 213, startPoint y: 296, endPoint x: 443, endPoint y: 299, distance: 229.7
click at [443, 299] on div "< div v-if = "model.selectedItem.type == 'Fragrance'" > < div class = "bg-white…" at bounding box center [403, 408] width 672 height 615
click at [664, 322] on div "< div v-if = "model.selectedItem.type == 'Fragrance'" > < div class = "bg-white…" at bounding box center [403, 408] width 672 height 615
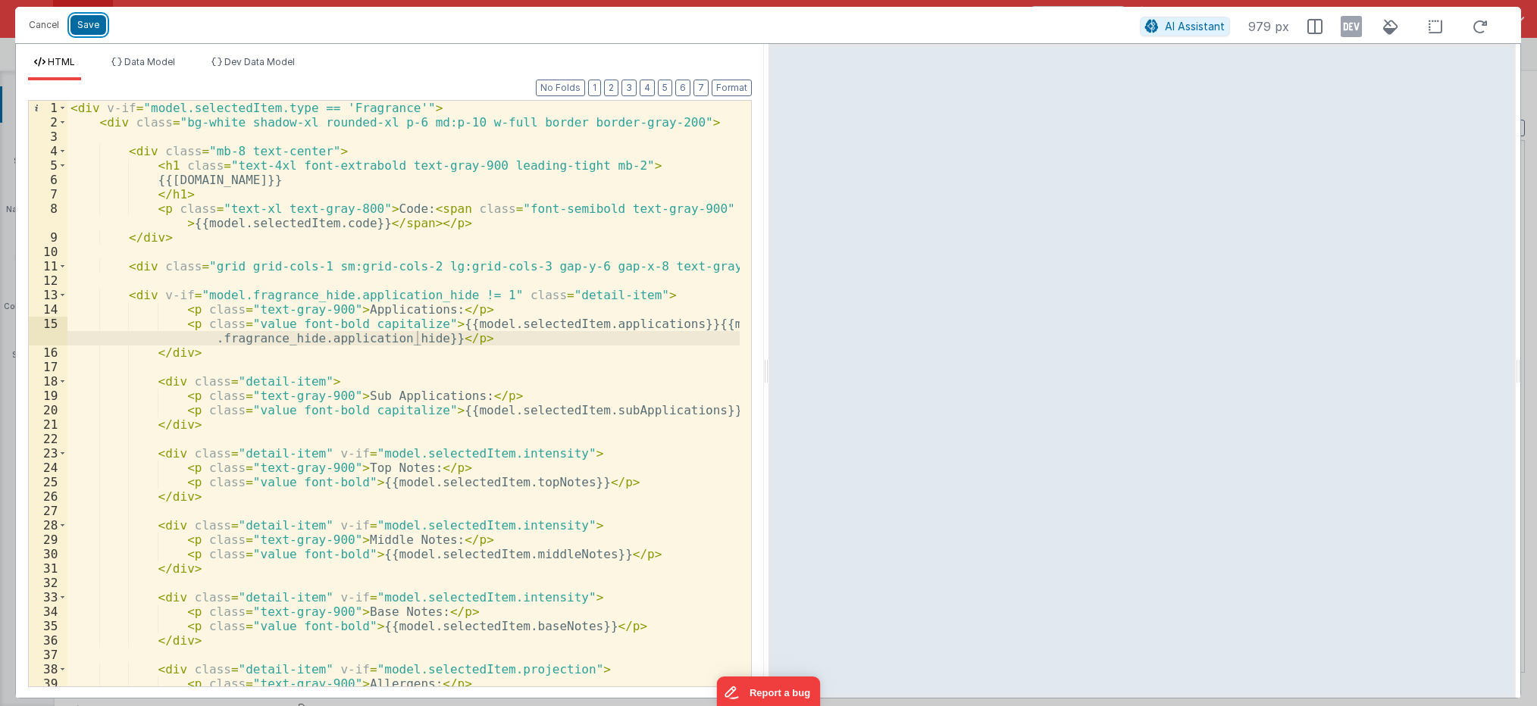
click at [94, 23] on button "Save" at bounding box center [88, 25] width 36 height 20
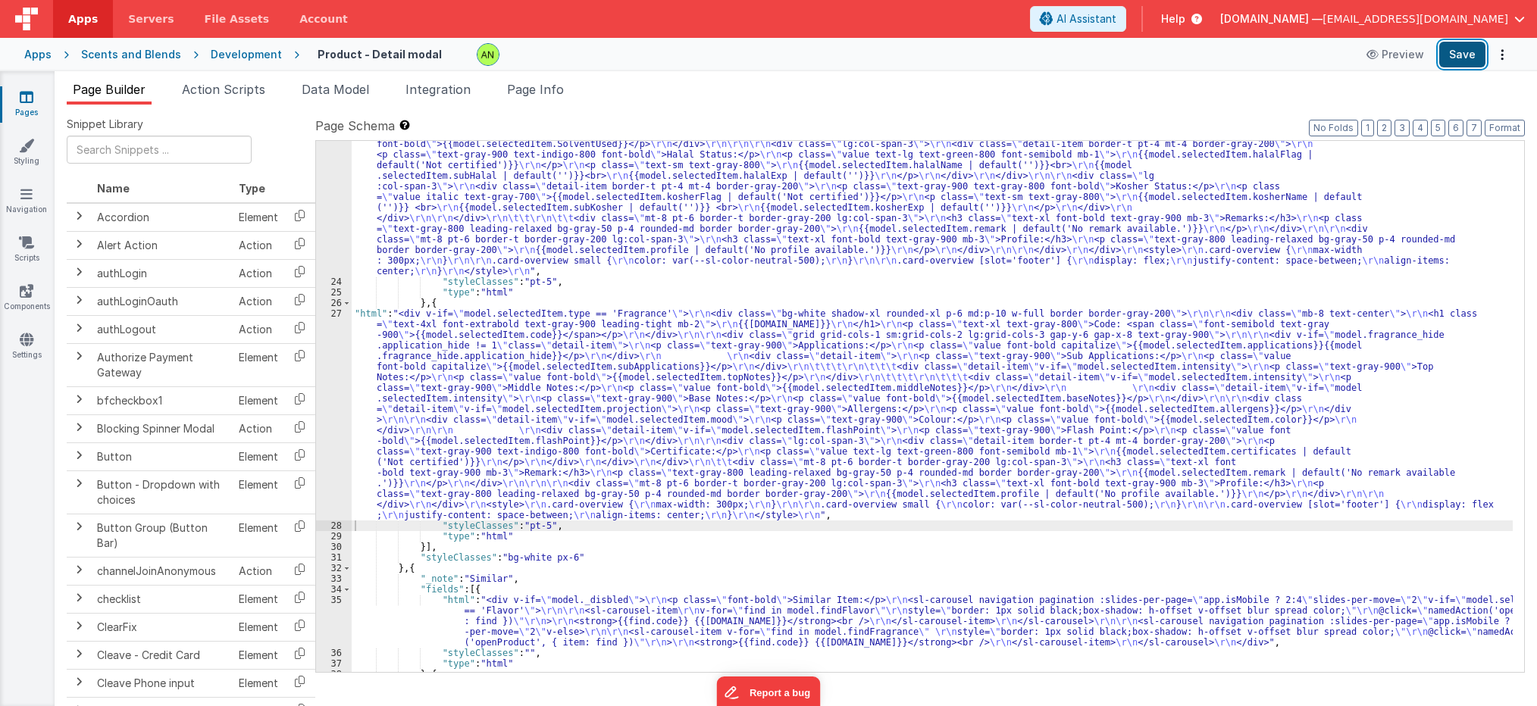
click at [1470, 58] on button "Save" at bounding box center [1462, 55] width 46 height 26
click at [656, 368] on div ""html" : " \r\n <div v-if= \" model.selectedItem.type == 'Flavor' \" > \r\n <di…" at bounding box center [932, 404] width 1161 height 828
click at [330, 402] on div "27" at bounding box center [334, 414] width 36 height 212
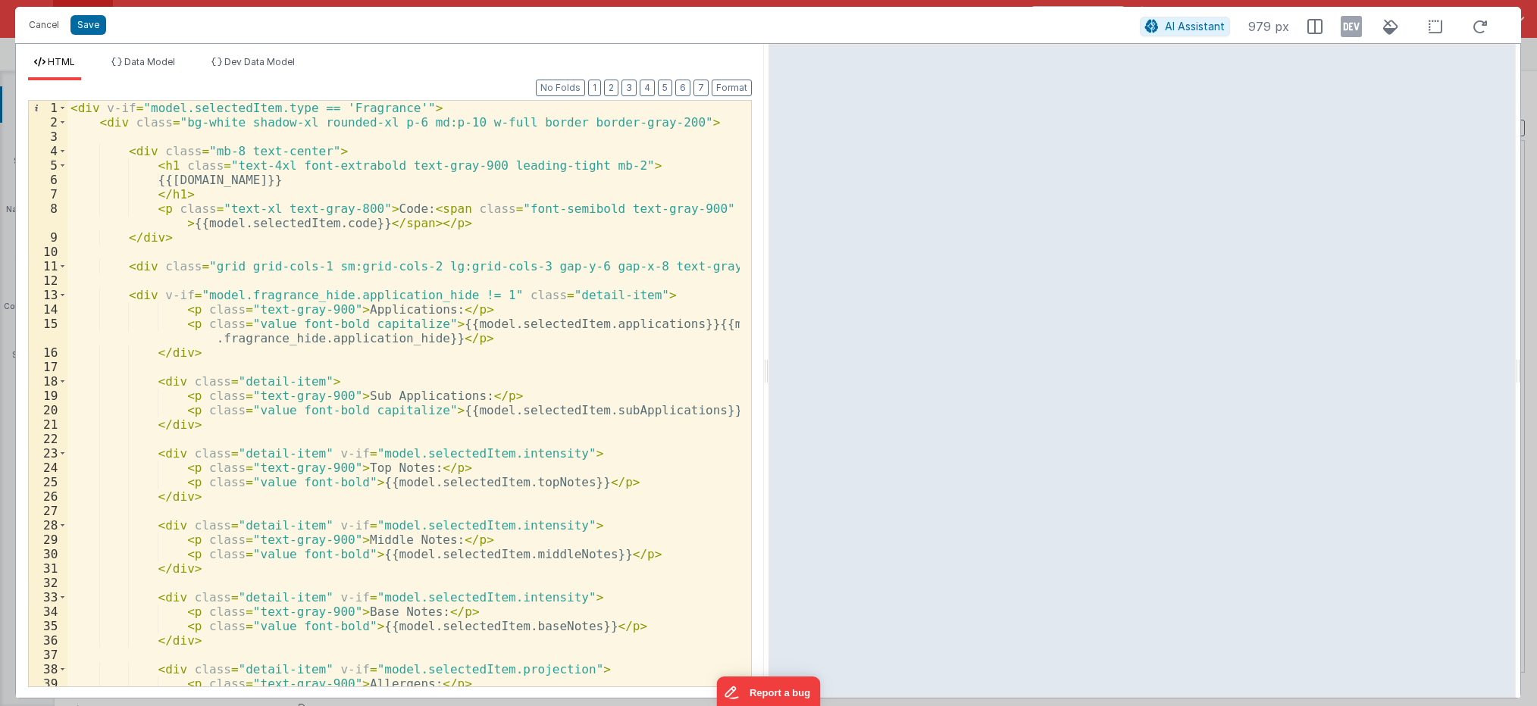
drag, startPoint x: 127, startPoint y: 199, endPoint x: 137, endPoint y: 204, distance: 11.2
click at [127, 199] on div "< div v-if = "model.selectedItem.type == 'Fragrance'" > < div class = "bg-white…" at bounding box center [403, 408] width 672 height 615
click at [268, 296] on div "< div v-if = "model.selectedItem.type == 'Fragrance'" > < div class = "bg-white…" at bounding box center [403, 408] width 672 height 615
click at [411, 296] on div "< div v-if = "model.selectedItem.type == 'Fragrance'" > < div class = "bg-white…" at bounding box center [403, 408] width 672 height 615
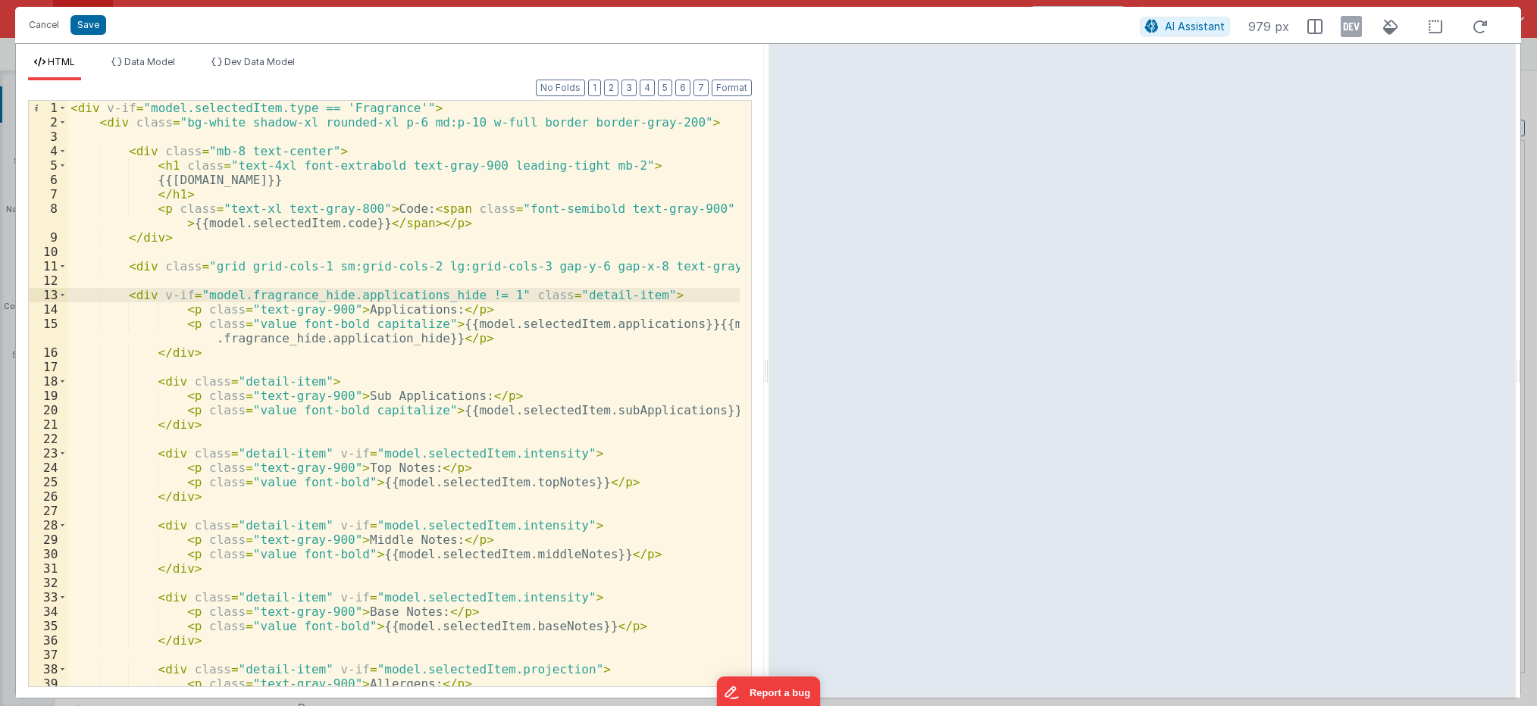
click at [383, 340] on div "< div v-if = "model.selectedItem.type == 'Fragrance'" > < div class = "bg-white…" at bounding box center [403, 408] width 672 height 615
click at [79, 26] on button "Save" at bounding box center [88, 25] width 36 height 20
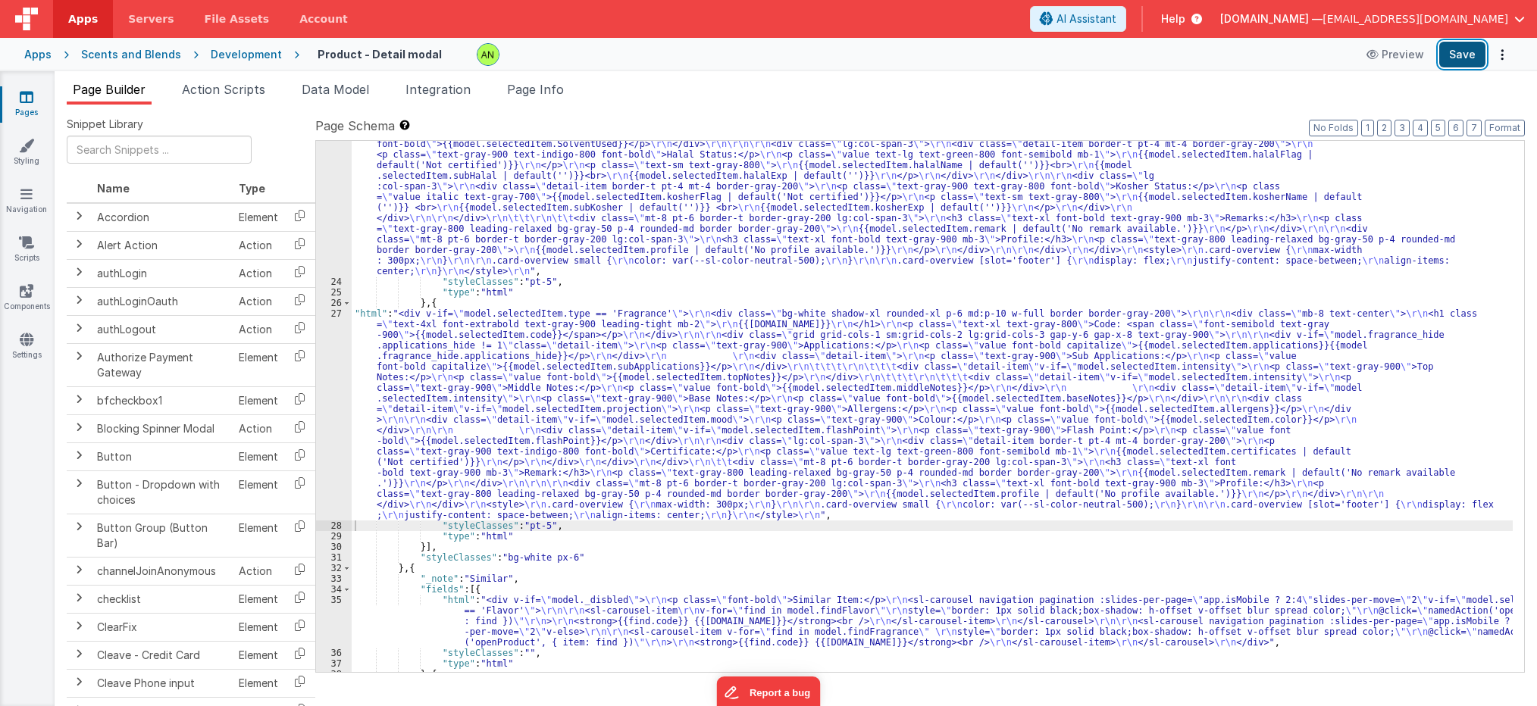
click at [1458, 49] on button "Save" at bounding box center [1462, 55] width 46 height 26
click at [697, 55] on div at bounding box center [911, 54] width 869 height 23
click at [710, 233] on div ""html" : " \r\n <div v-if= \" model.selectedItem.type == 'Flavor' \" > \r\n <di…" at bounding box center [932, 404] width 1161 height 828
click at [596, 365] on div ""html" : " \r\n <div v-if= \" model.selectedItem.type == 'Flavor' \" > \r\n <di…" at bounding box center [932, 404] width 1161 height 828
click at [318, 403] on div "27" at bounding box center [334, 414] width 36 height 212
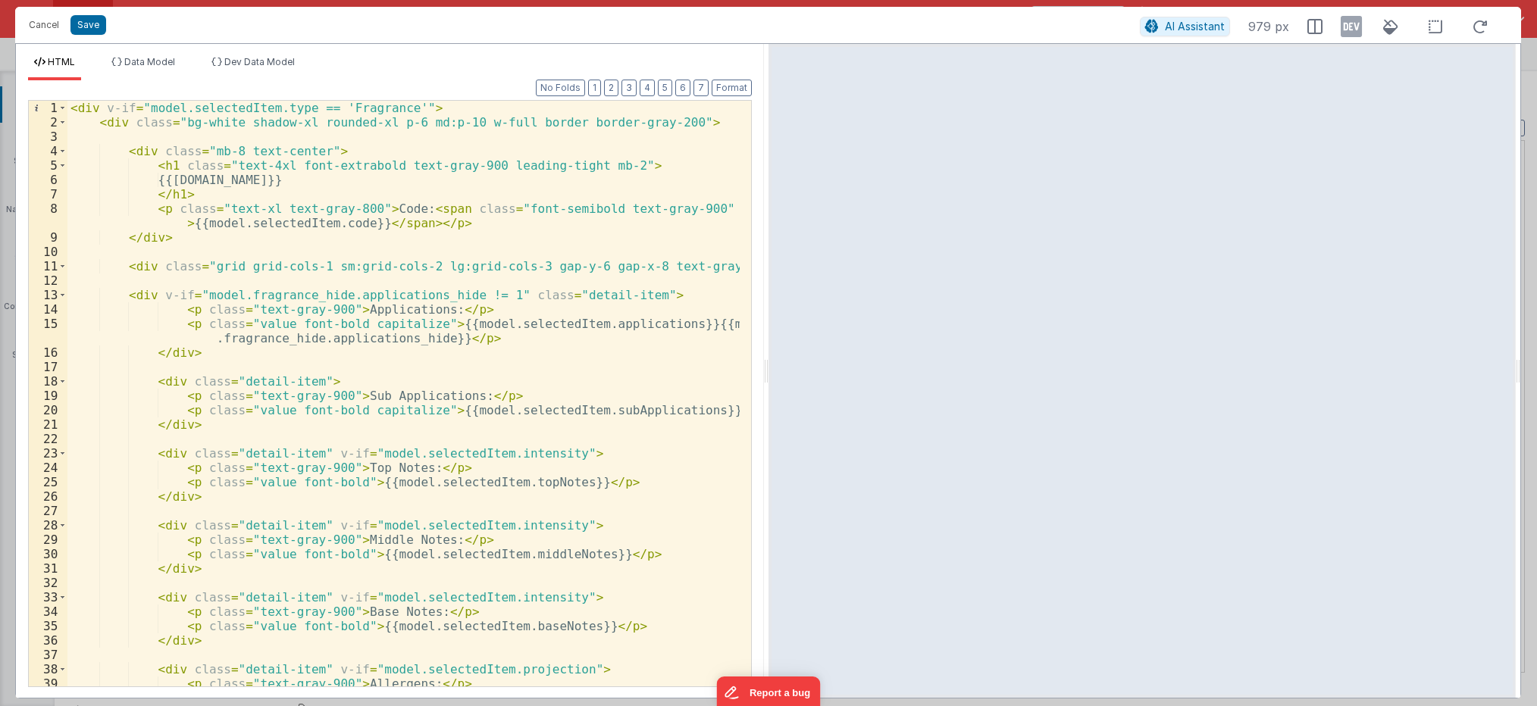
click at [155, 293] on div "< div v-if = "model.selectedItem.type == 'Fragrance'" > < div class = "bg-white…" at bounding box center [403, 408] width 672 height 615
click at [490, 293] on div "< div v-if = "model.selectedItem.type == 'Fragrance'" > < div class = "bg-white…" at bounding box center [403, 408] width 672 height 615
drag, startPoint x: 177, startPoint y: 384, endPoint x: 188, endPoint y: 383, distance: 11.4
click at [177, 384] on div "< div v-if = "model.selectedItem.type == 'Fragrance'" > < div class = "bg-white…" at bounding box center [403, 408] width 672 height 615
click at [601, 412] on div "< div v-if = "model.selectedItem.type == 'Fragrance'" > < div class = "bg-white…" at bounding box center [403, 408] width 672 height 615
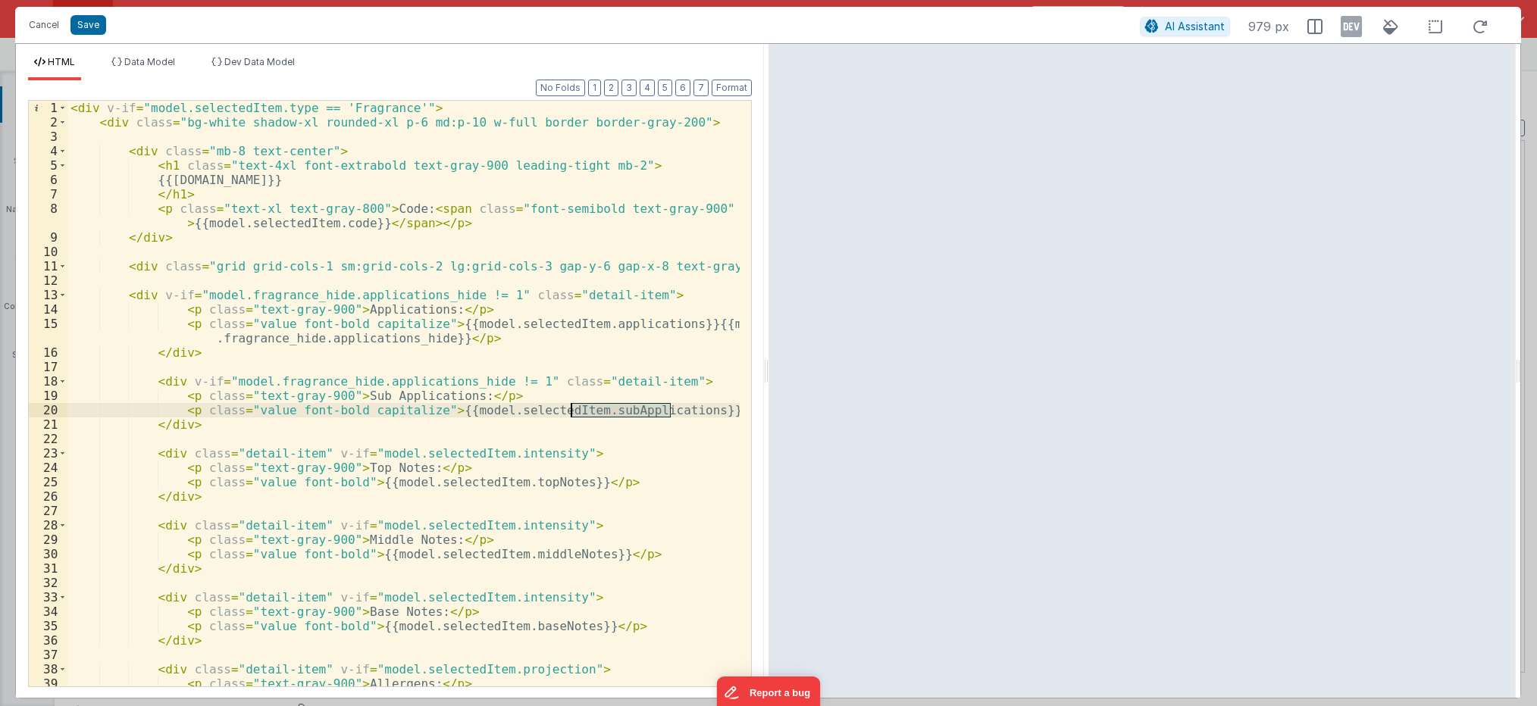
click at [601, 412] on div "< div v-if = "model.selectedItem.type == 'Fragrance'" > < div class = "bg-white…" at bounding box center [403, 408] width 672 height 615
click at [396, 381] on div "< div v-if = "model.selectedItem.type == 'Fragrance'" > < div class = "bg-white…" at bounding box center [403, 408] width 672 height 615
click at [185, 381] on div "< div v-if = "model.selectedItem.type == 'Fragrance'" > < div class = "bg-white…" at bounding box center [403, 408] width 672 height 615
click at [501, 378] on div "< div v-if = "model.selectedItem.type == 'Fragrance'" > < div class = "bg-white…" at bounding box center [403, 408] width 672 height 615
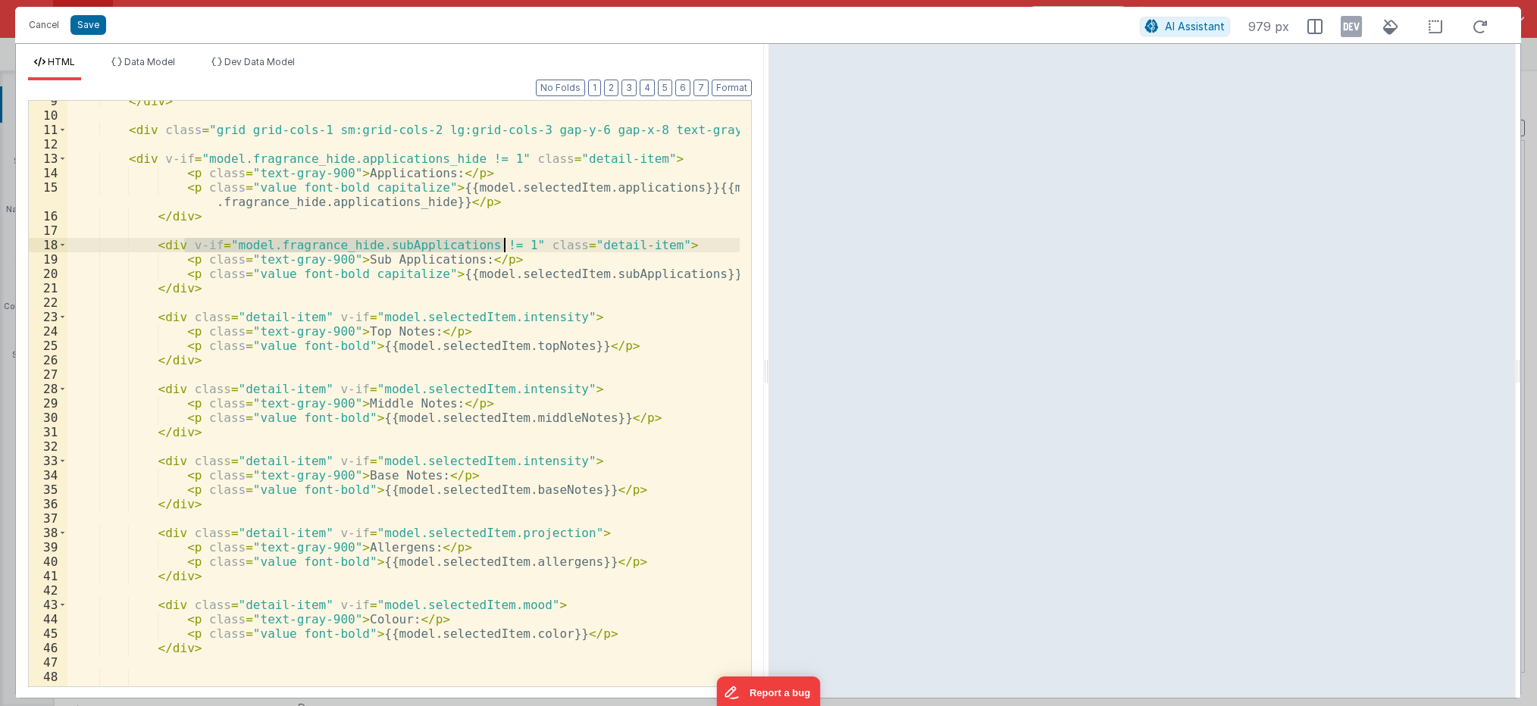
scroll to position [136, 0]
click at [524, 346] on div "</ div > < div class = "grid grid-cols-1 sm:grid-cols-2 lg:grid-cols-3 gap-y-6 …" at bounding box center [403, 401] width 672 height 615
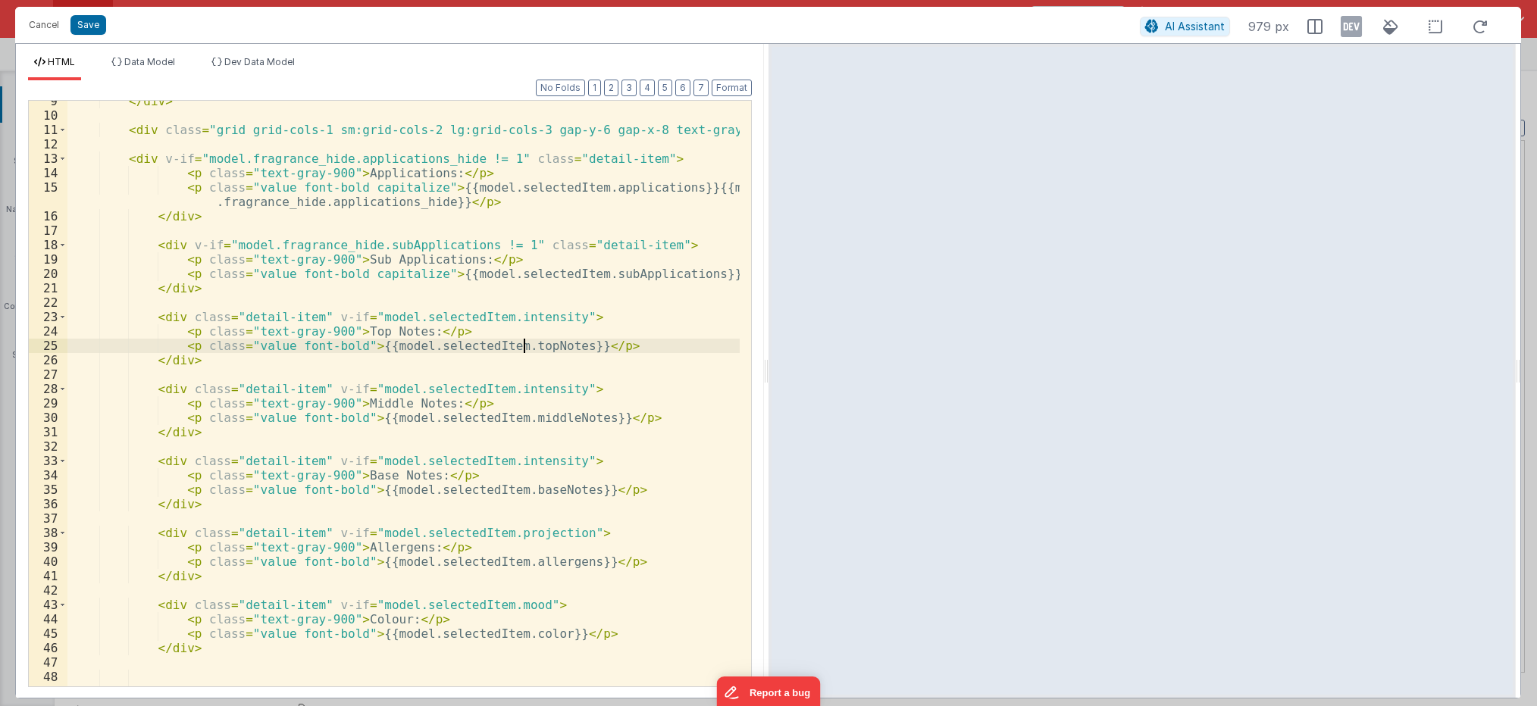
click at [524, 346] on div "</ div > < div class = "grid grid-cols-1 sm:grid-cols-2 lg:grid-cols-3 gap-y-6 …" at bounding box center [403, 401] width 672 height 615
click at [503, 315] on div "</ div > < div class = "grid grid-cols-1 sm:grid-cols-2 lg:grid-cols-3 gap-y-6 …" at bounding box center [403, 401] width 672 height 615
click at [537, 421] on div "</ div > < div class = "grid grid-cols-1 sm:grid-cols-2 lg:grid-cols-3 gap-y-6 …" at bounding box center [403, 401] width 672 height 615
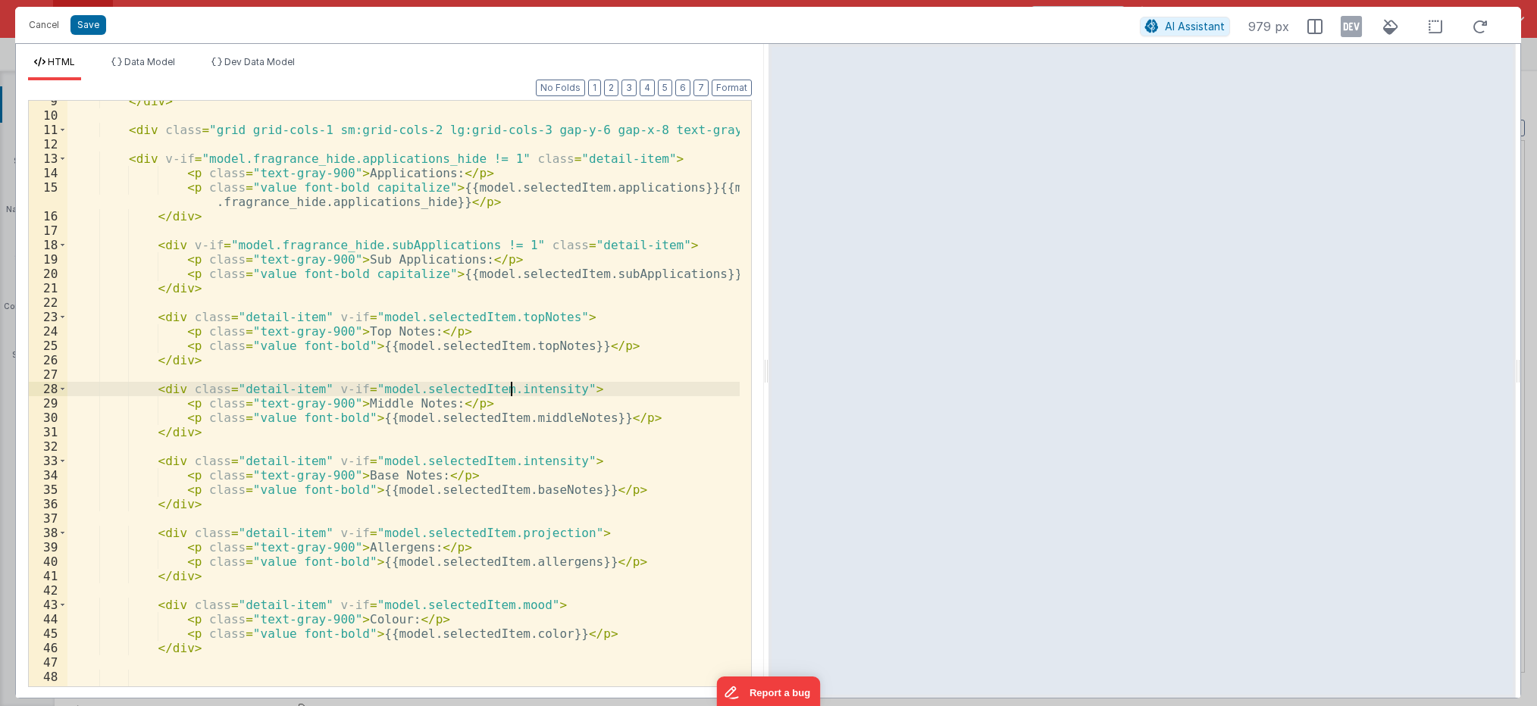
click at [510, 390] on div "</ div > < div class = "grid grid-cols-1 sm:grid-cols-2 lg:grid-cols-3 gap-y-6 …" at bounding box center [403, 401] width 672 height 615
click at [530, 488] on div "</ div > < div class = "grid grid-cols-1 sm:grid-cols-2 lg:grid-cols-3 gap-y-6 …" at bounding box center [403, 401] width 672 height 615
click at [506, 460] on div "</ div > < div class = "grid grid-cols-1 sm:grid-cols-2 lg:grid-cols-3 gap-y-6 …" at bounding box center [403, 401] width 672 height 615
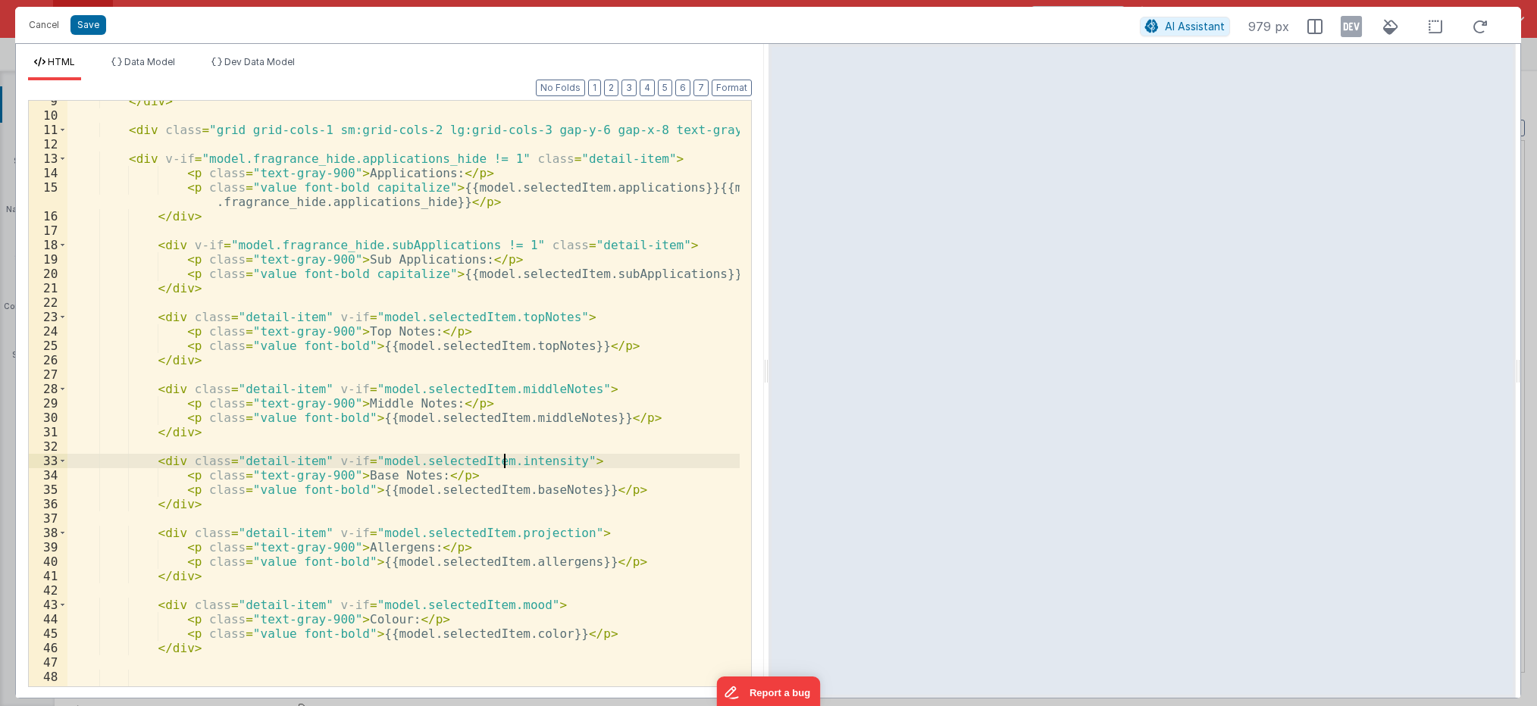
click at [506, 460] on div "</ div > < div class = "grid grid-cols-1 sm:grid-cols-2 lg:grid-cols-3 gap-y-6 …" at bounding box center [403, 401] width 672 height 615
click at [520, 561] on div "</ div > < div class = "grid grid-cols-1 sm:grid-cols-2 lg:grid-cols-3 gap-y-6 …" at bounding box center [403, 401] width 672 height 615
click at [517, 531] on div "</ div > < div class = "grid grid-cols-1 sm:grid-cols-2 lg:grid-cols-3 gap-y-6 …" at bounding box center [403, 401] width 672 height 615
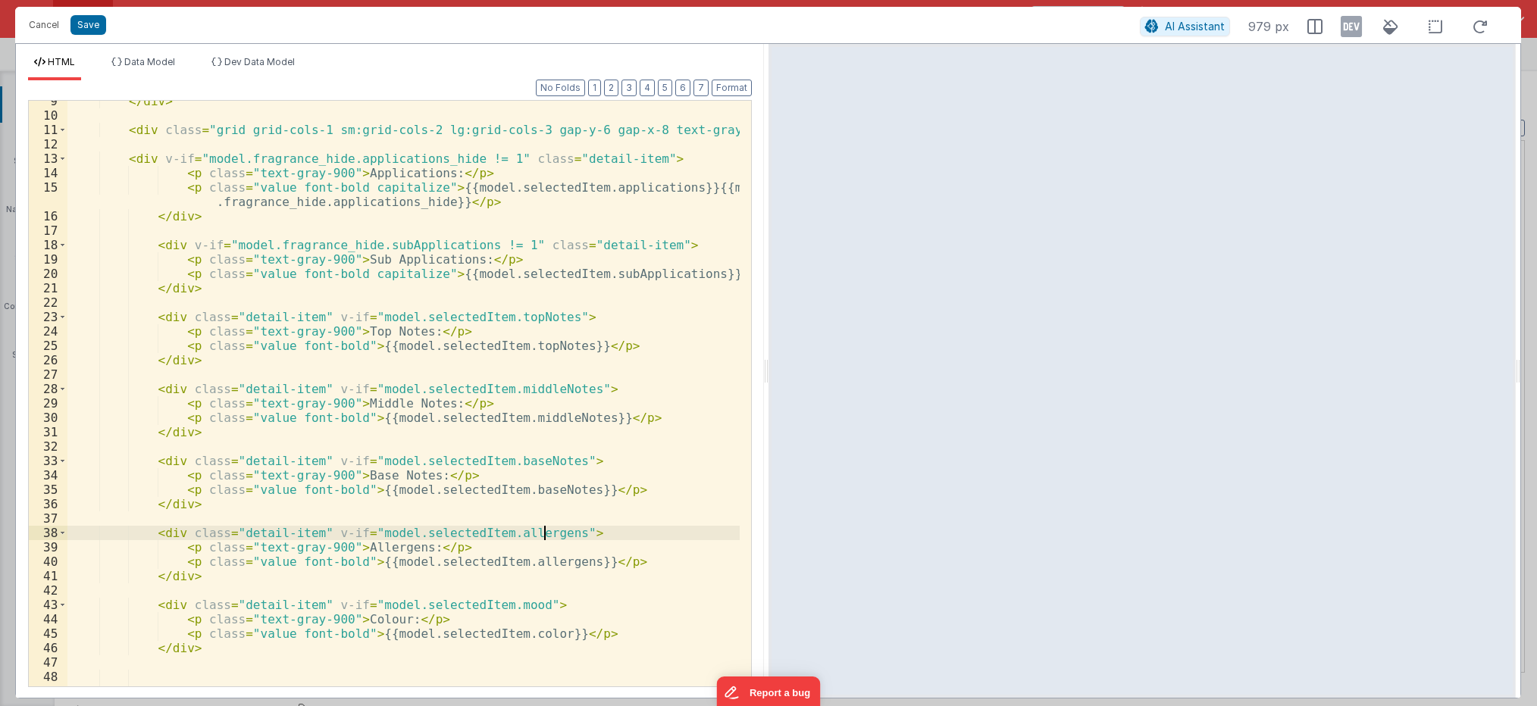
scroll to position [227, 0]
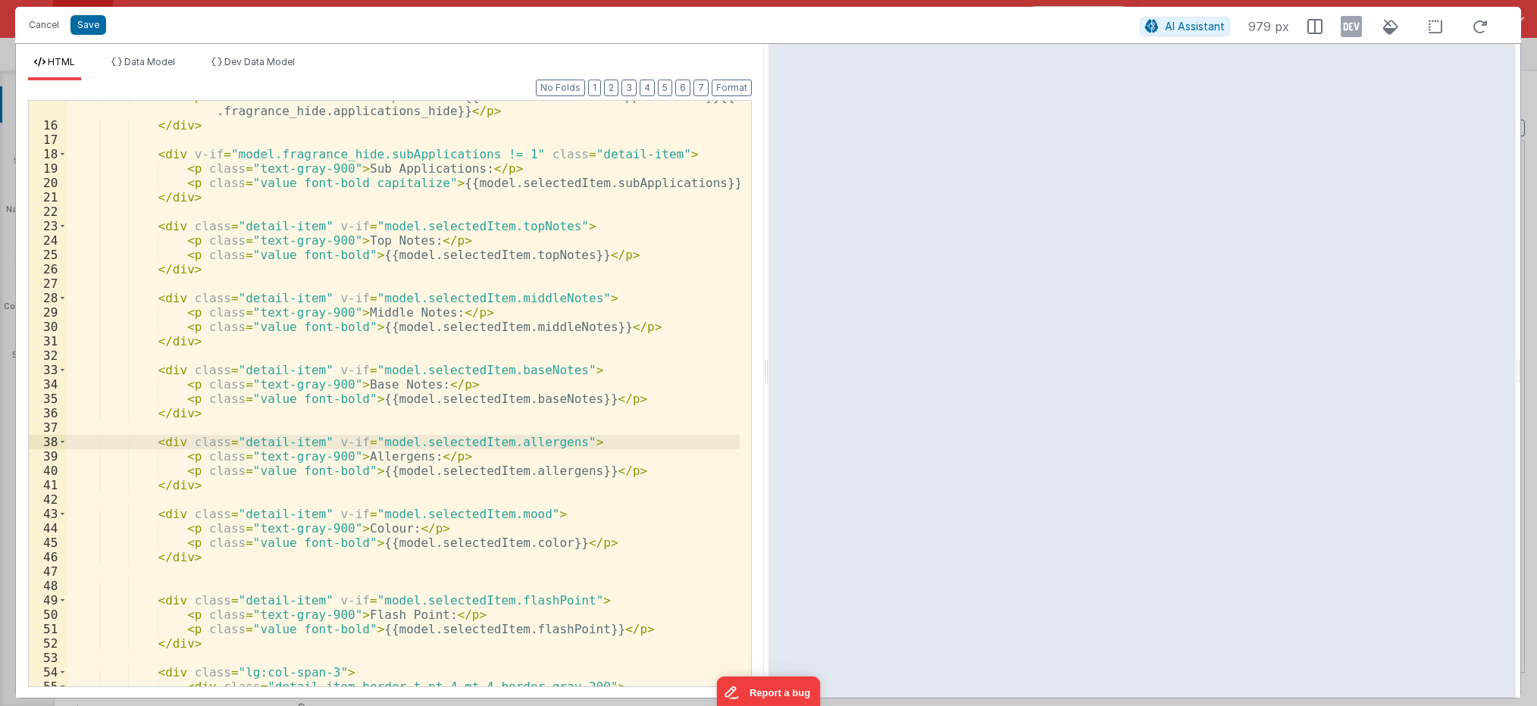
click at [511, 544] on div "< p class = "value font-bold capitalize" > {{model.selectedItem.applications}}{…" at bounding box center [403, 403] width 672 height 629
click at [499, 517] on div "< p class = "value font-bold capitalize" > {{model.selectedItem.applications}}{…" at bounding box center [403, 403] width 672 height 629
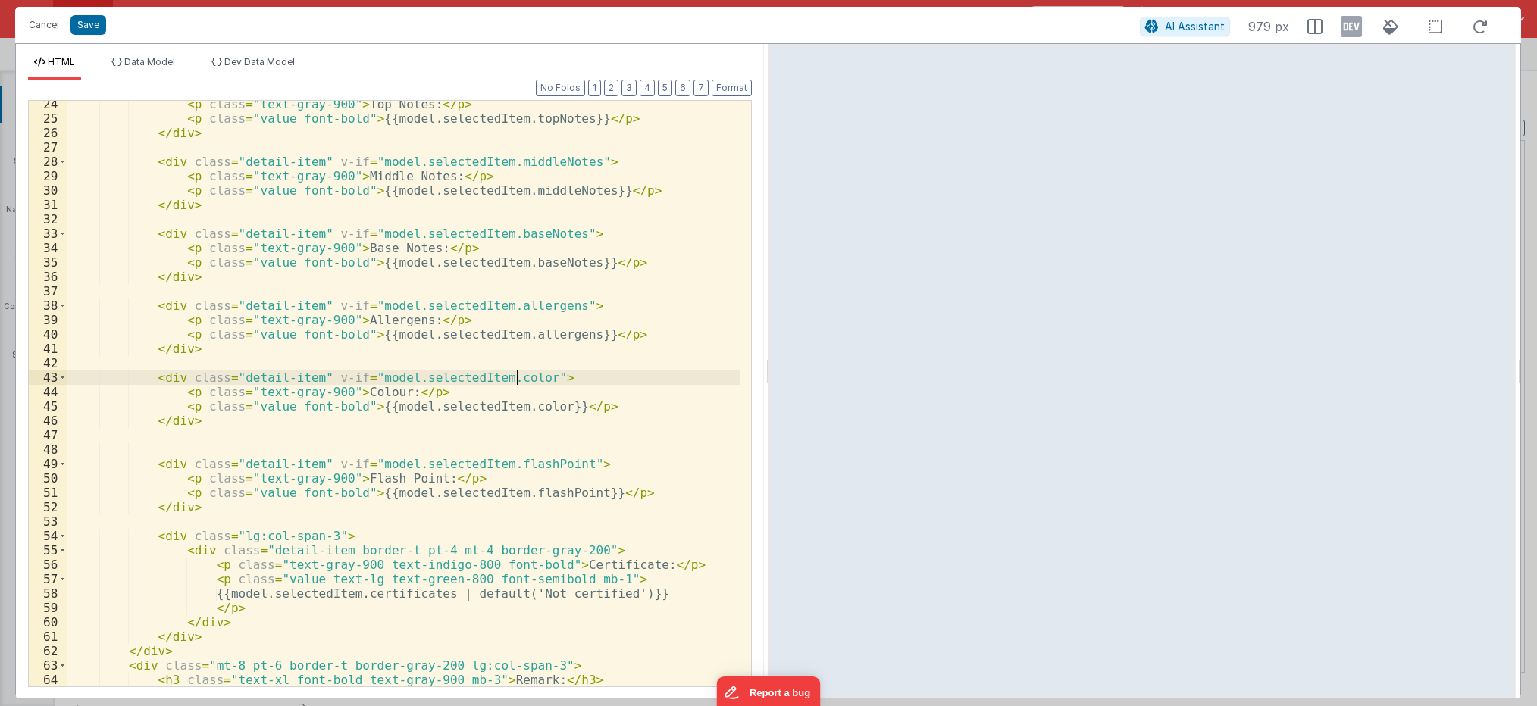
scroll to position [364, 0]
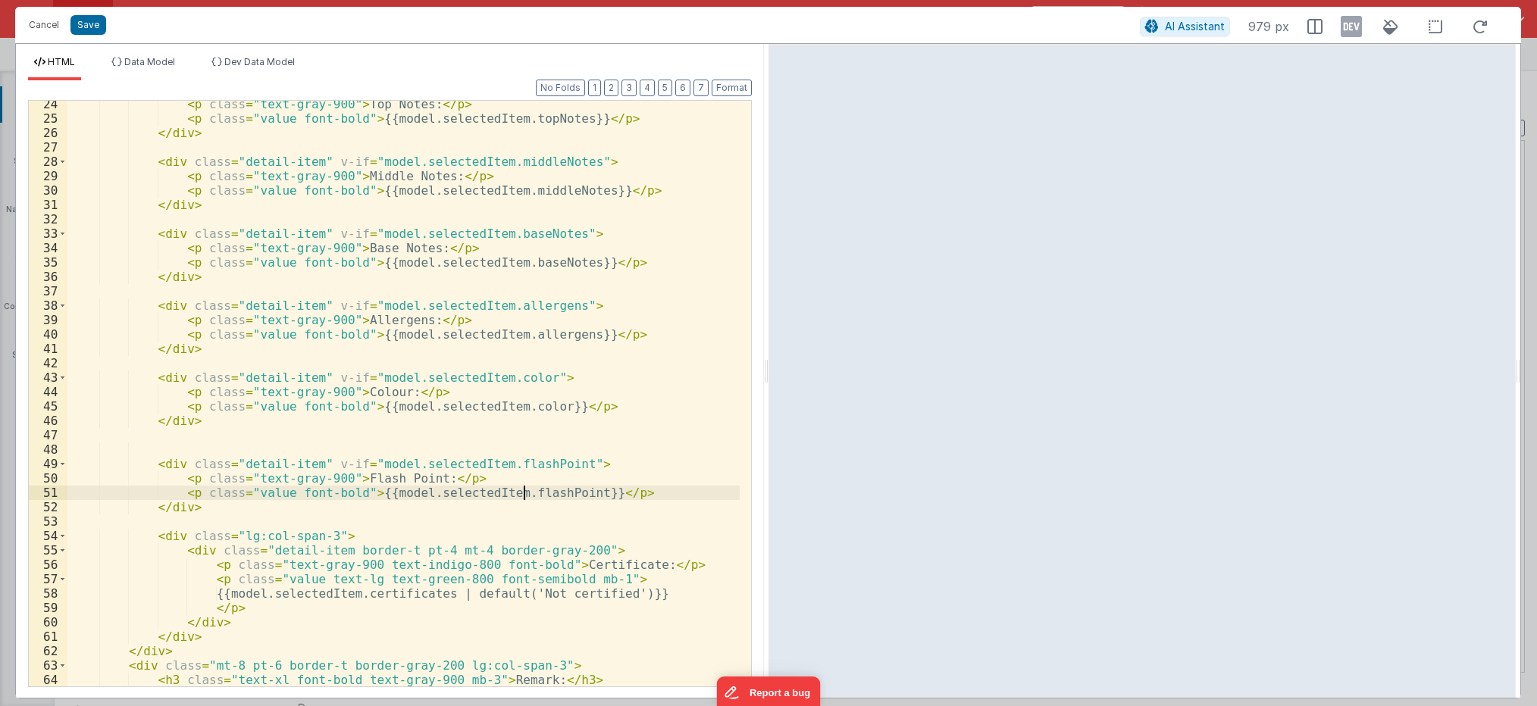
click at [521, 497] on div "< p class = "text-gray-900" > Top Notes: </ p > < p class = "value font-bold" >…" at bounding box center [403, 411] width 672 height 629
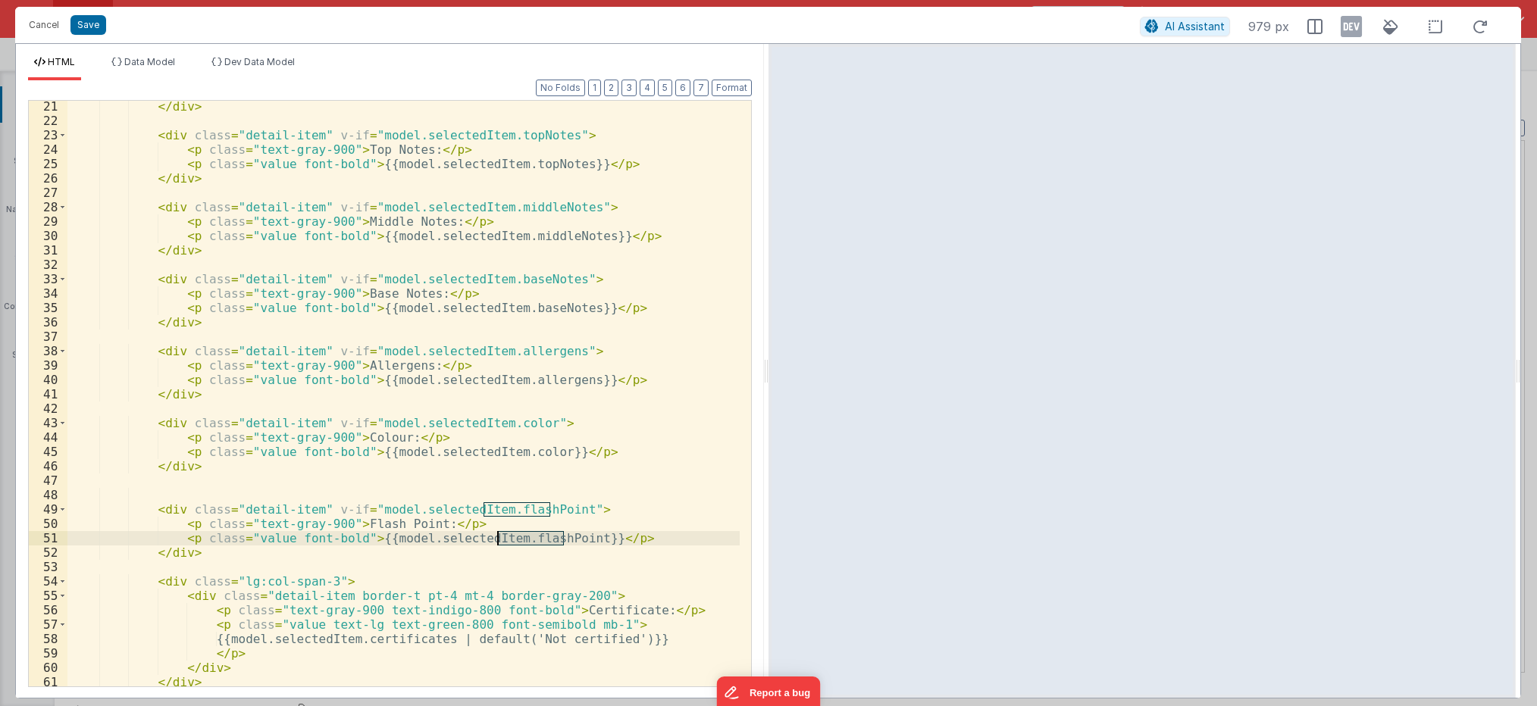
scroll to position [227, 0]
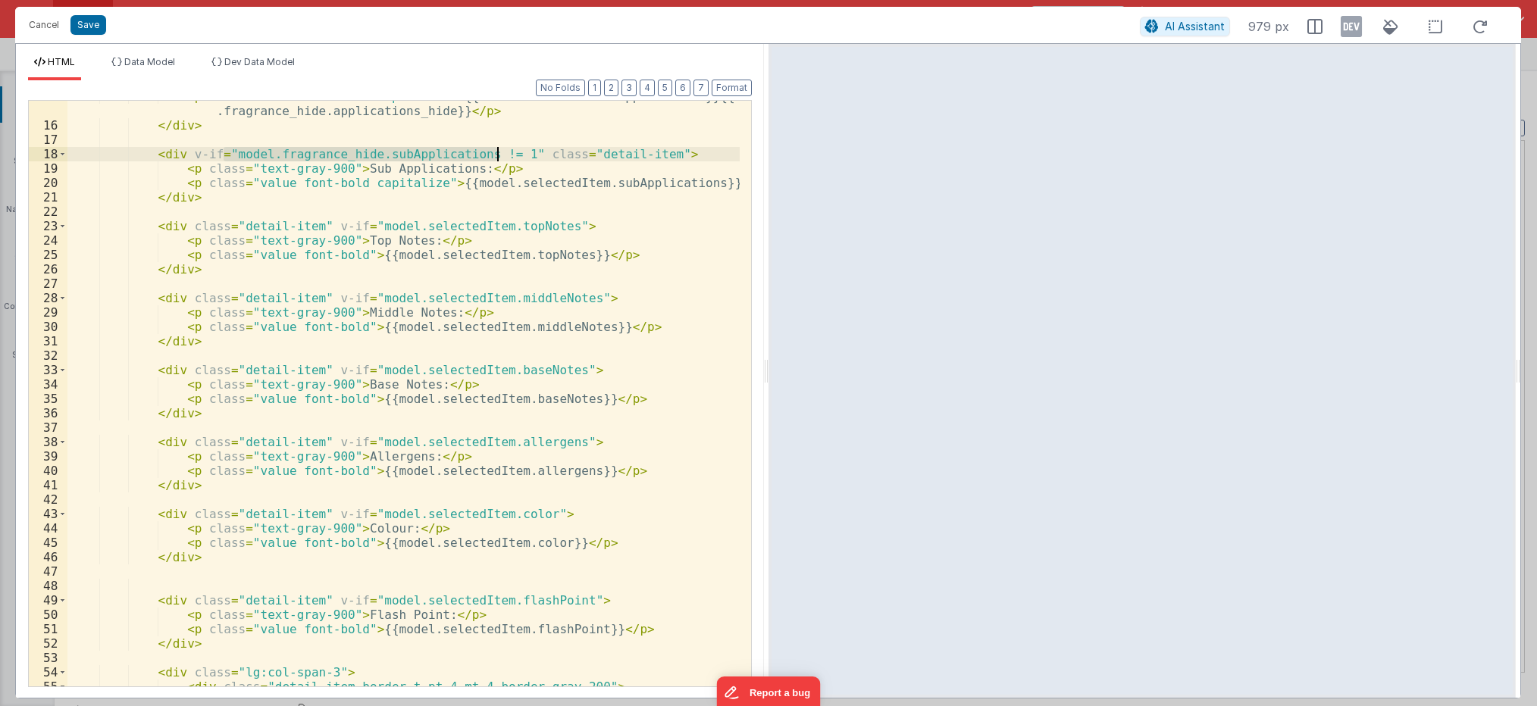
drag, startPoint x: 225, startPoint y: 152, endPoint x: 497, endPoint y: 153, distance: 272.1
click at [497, 153] on div "< p class = "value font-bold capitalize" > {{model.selectedItem.applications}}{…" at bounding box center [403, 403] width 672 height 629
click at [540, 224] on div "< p class = "value font-bold capitalize" > {{model.selectedItem.applications}}{…" at bounding box center [403, 403] width 672 height 629
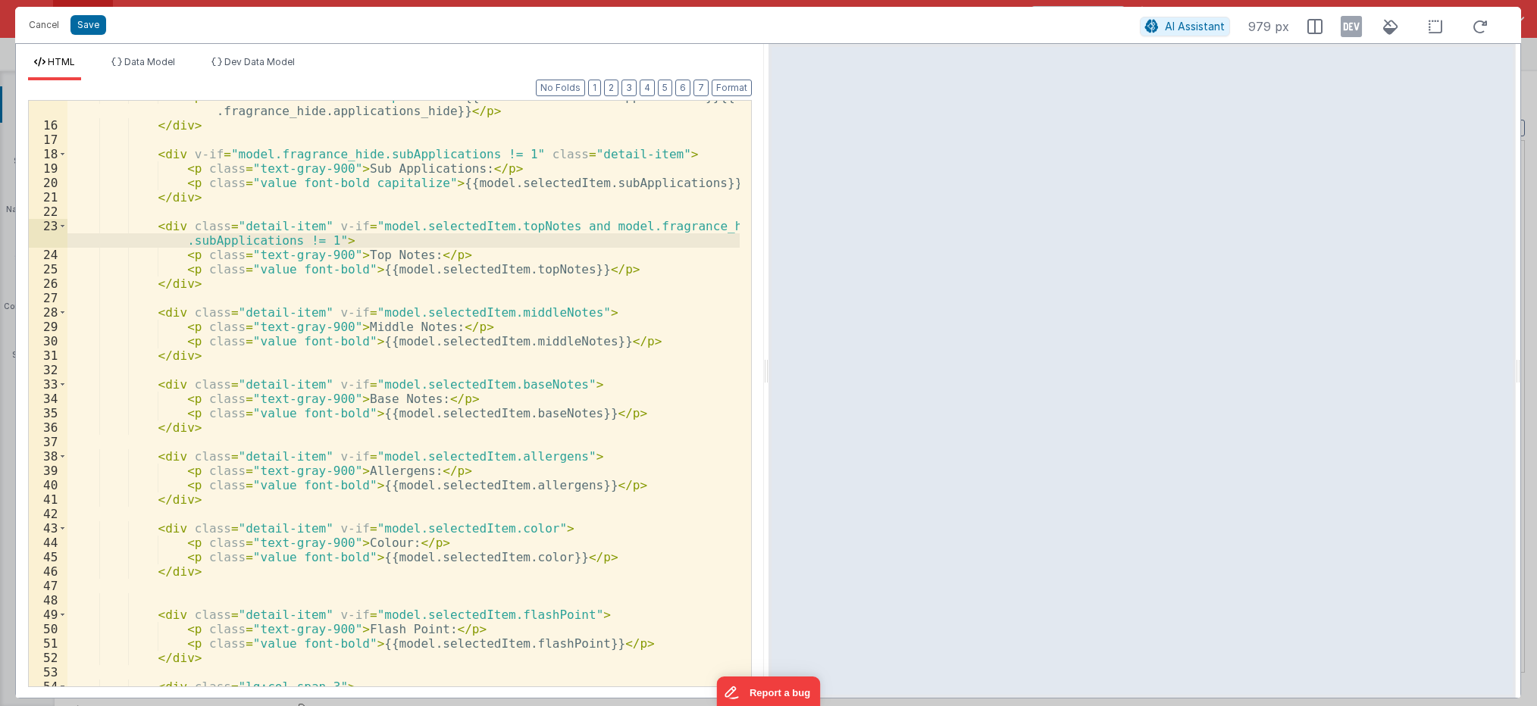
click at [558, 315] on div "< p class = "value font-bold capitalize" > {{model.selectedItem.applications}}{…" at bounding box center [403, 403] width 672 height 629
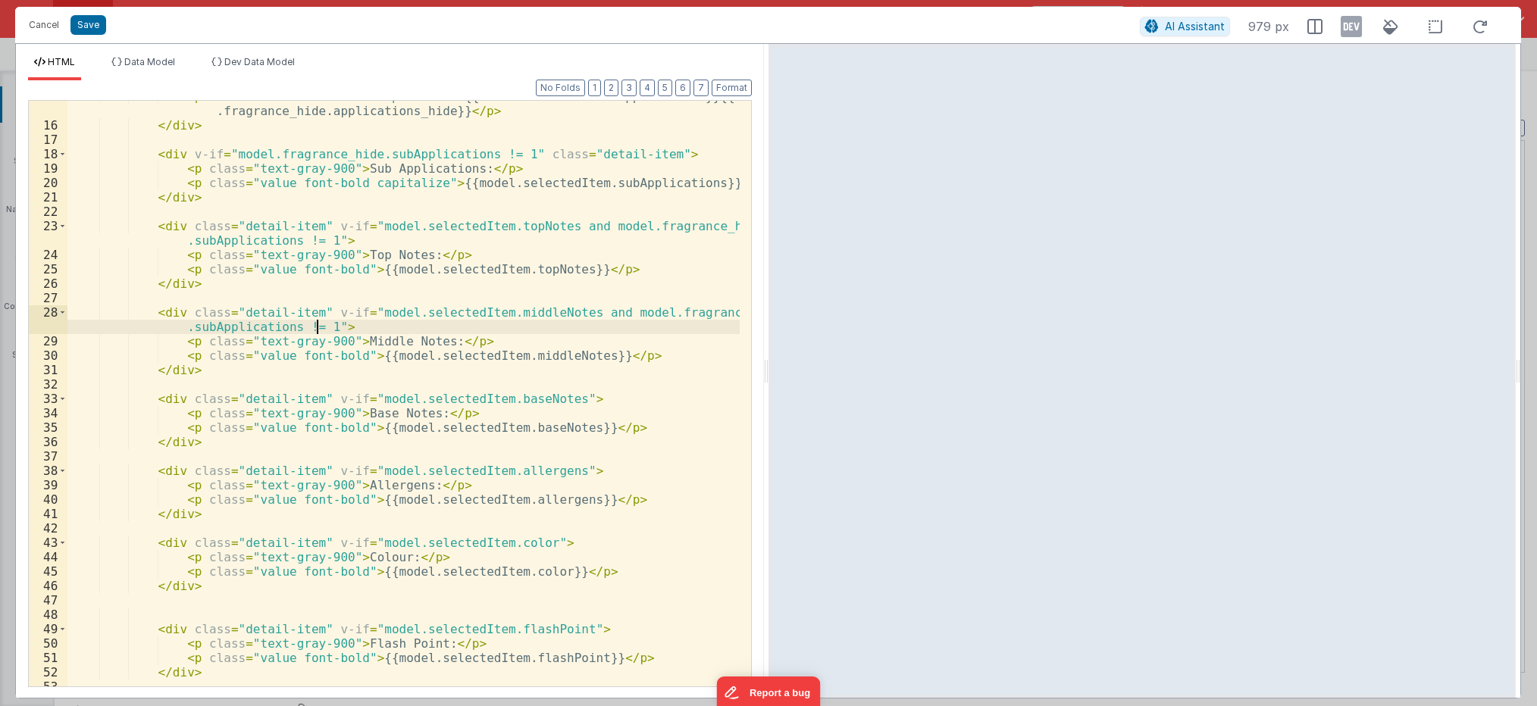
click at [547, 395] on div "< p class = "value font-bold capitalize" > {{model.selectedItem.applications}}{…" at bounding box center [403, 403] width 672 height 629
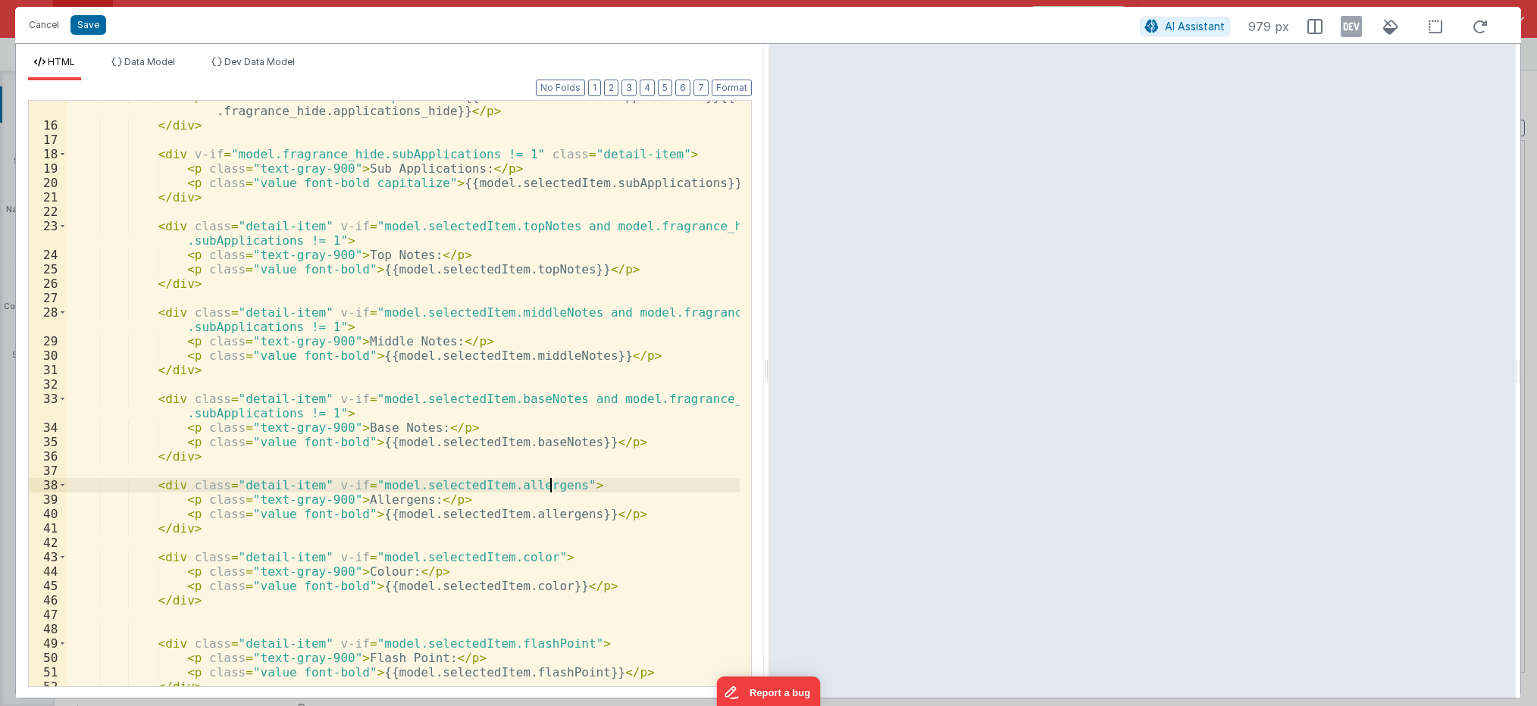
click at [548, 482] on div "< p class = "value font-bold capitalize" > {{model.selectedItem.applications}}{…" at bounding box center [403, 403] width 672 height 629
paste textarea
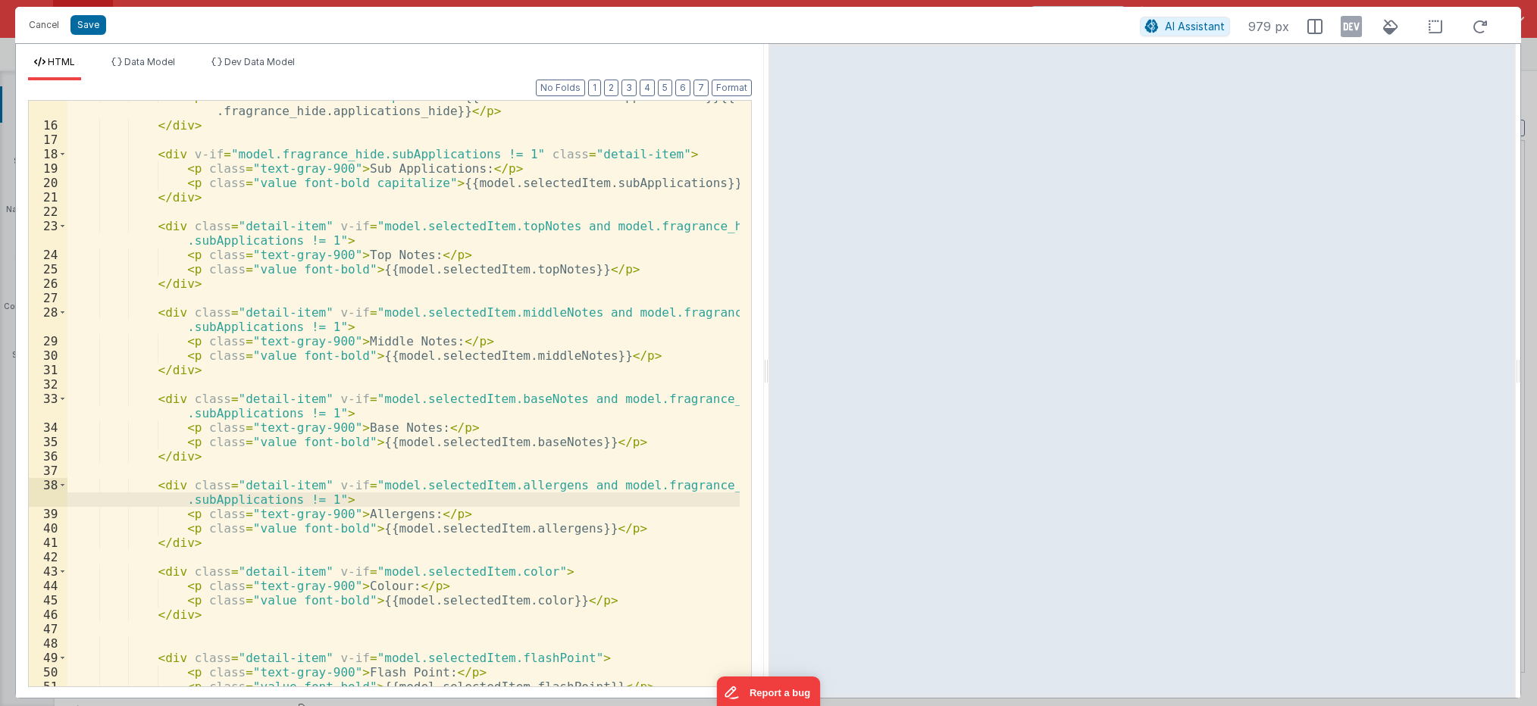
click at [518, 570] on div "< p class = "value font-bold capitalize" > {{model.selectedItem.applications}}{…" at bounding box center [403, 403] width 672 height 629
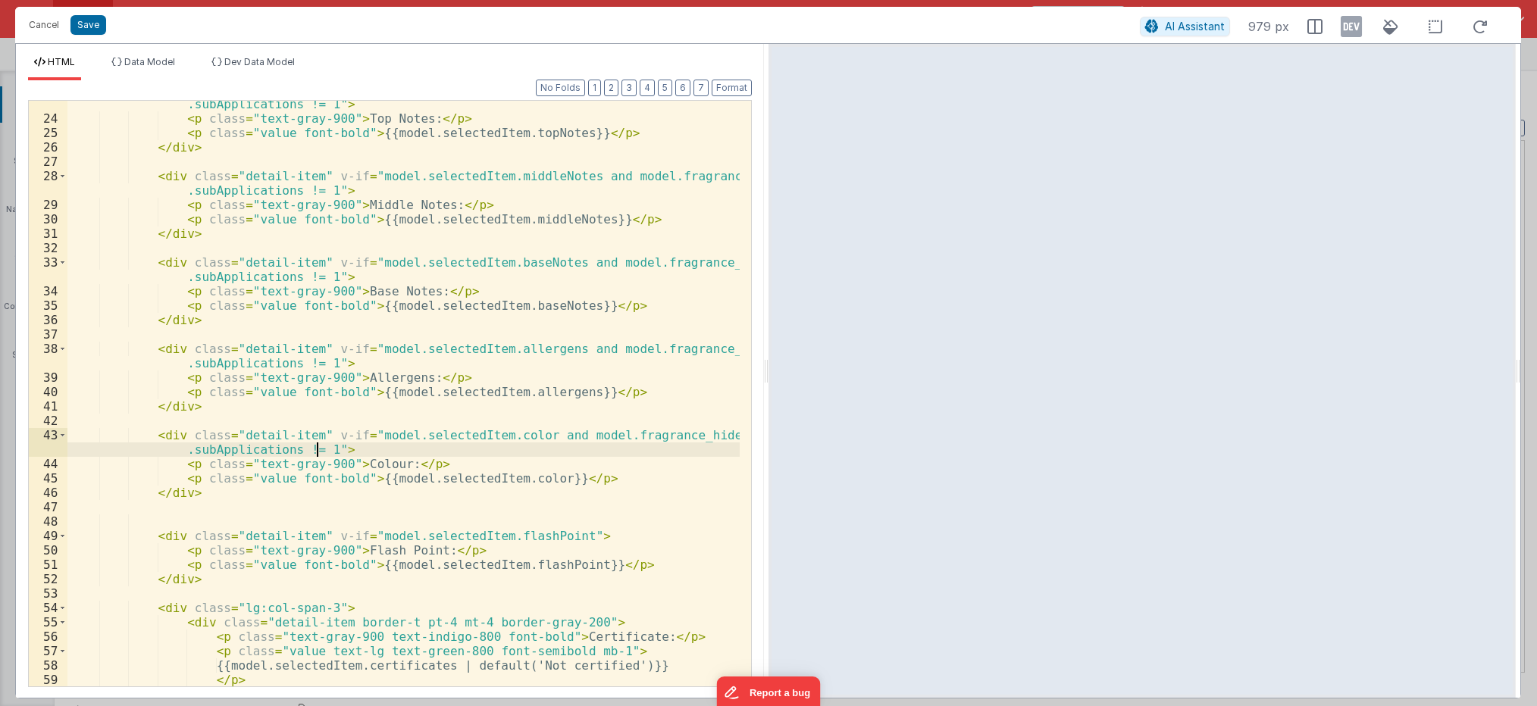
scroll to position [455, 0]
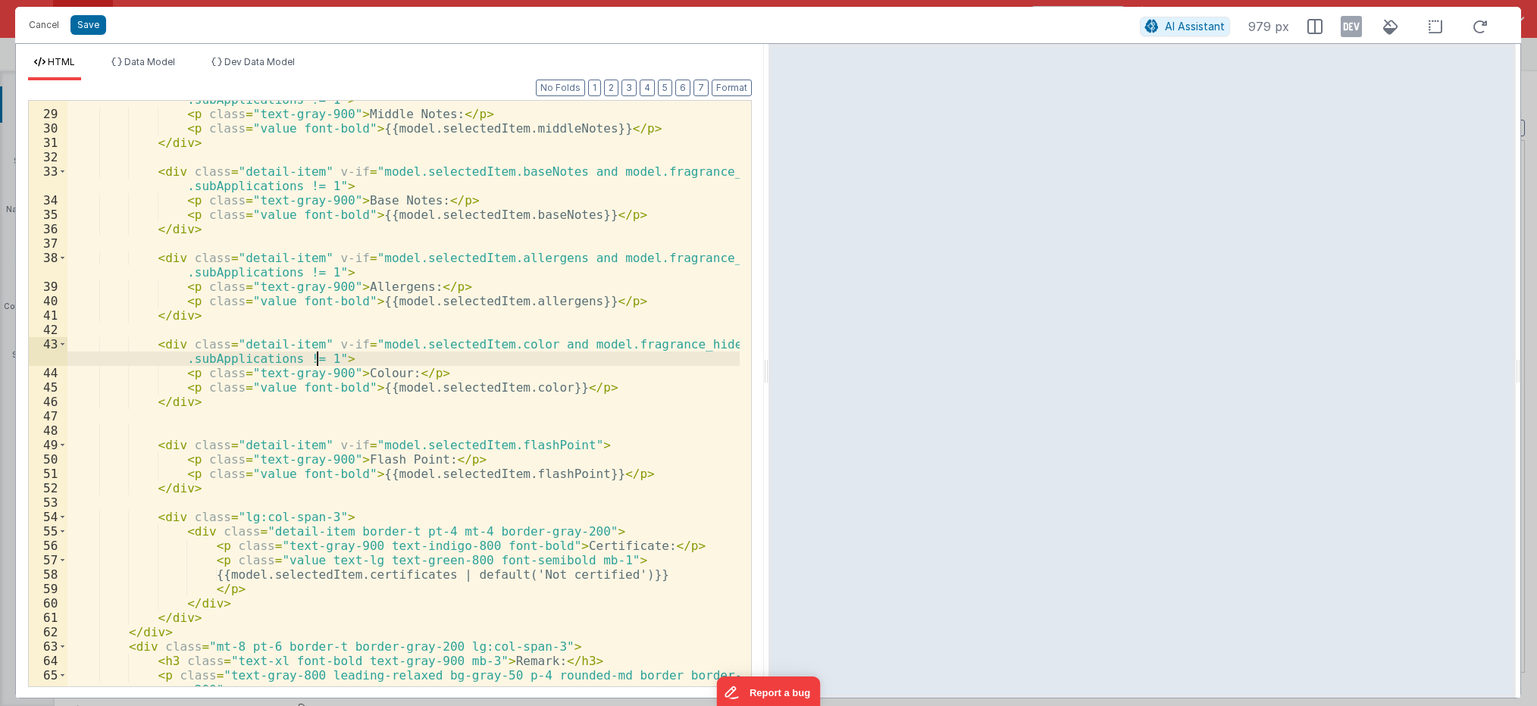
click at [550, 445] on div "< div class = "detail-item" v-if = "model.selectedItem.middleNotes and model.fr…" at bounding box center [403, 400] width 672 height 644
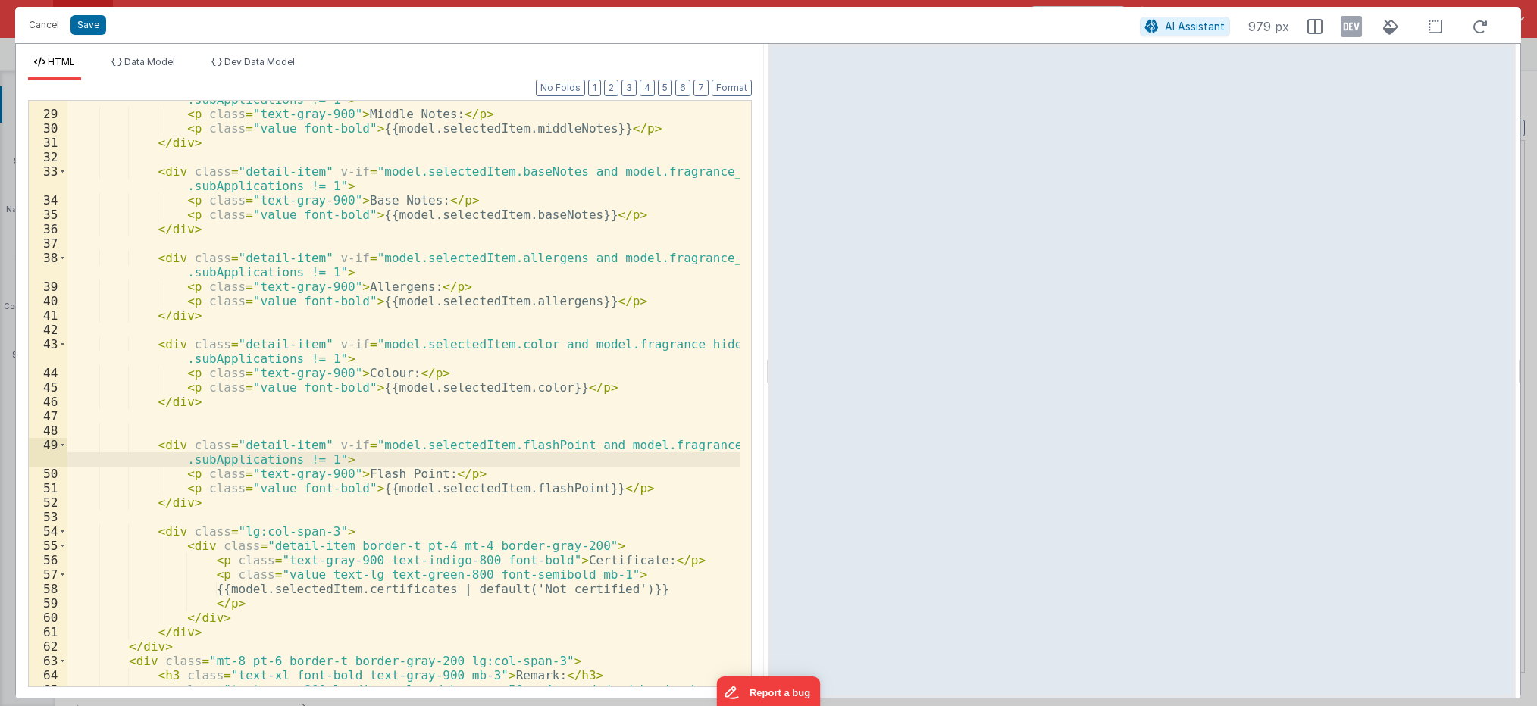
scroll to position [591, 0]
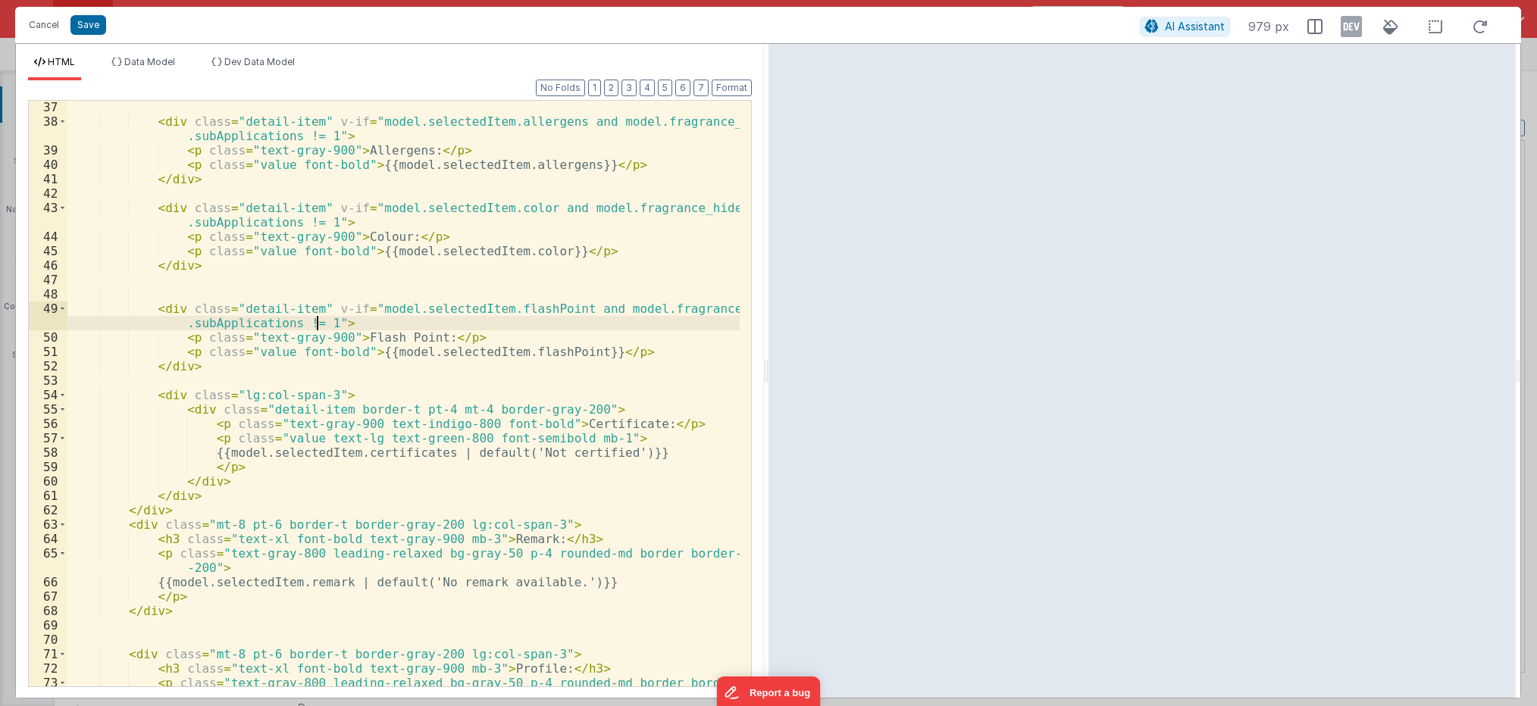
click at [317, 308] on div "< div class = "detail-item" v-if = "model.selectedItem.allergens and model.frag…" at bounding box center [403, 414] width 672 height 629
click at [322, 321] on div "< div class = "detail-item" v-if = "model.selectedItem.allergens and model.frag…" at bounding box center [403, 414] width 672 height 629
click at [178, 393] on div "< div class = "detail-item" v-if = "model.selectedItem.allergens and model.frag…" at bounding box center [403, 414] width 672 height 629
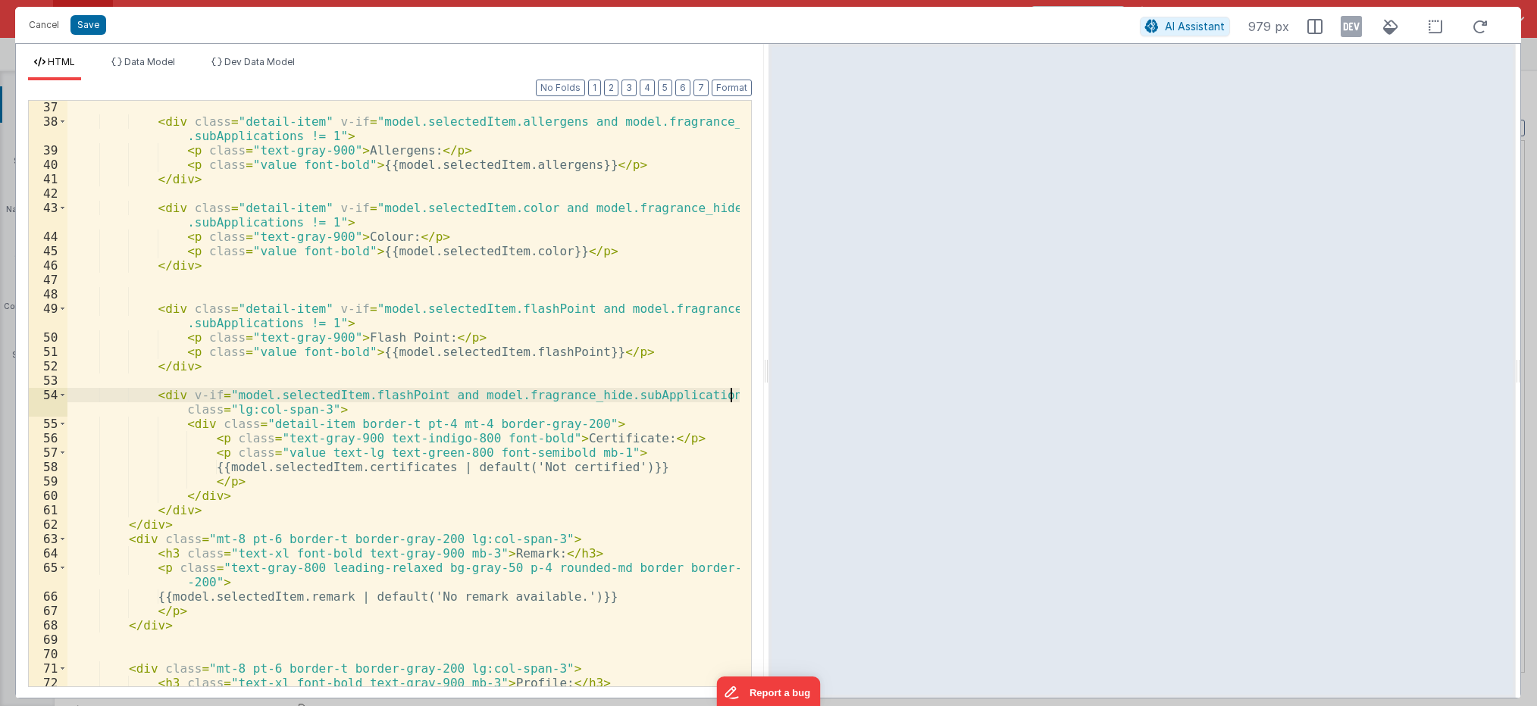
click at [533, 354] on div "< div class = "detail-item" v-if = "model.selectedItem.allergens and model.frag…" at bounding box center [403, 414] width 672 height 629
click at [533, 352] on div "< div class = "detail-item" v-if = "model.selectedItem.allergens and model.frag…" at bounding box center [403, 414] width 672 height 629
click at [232, 325] on div "< div class = "detail-item" v-if = "model.selectedItem.allergens and model.frag…" at bounding box center [403, 414] width 672 height 629
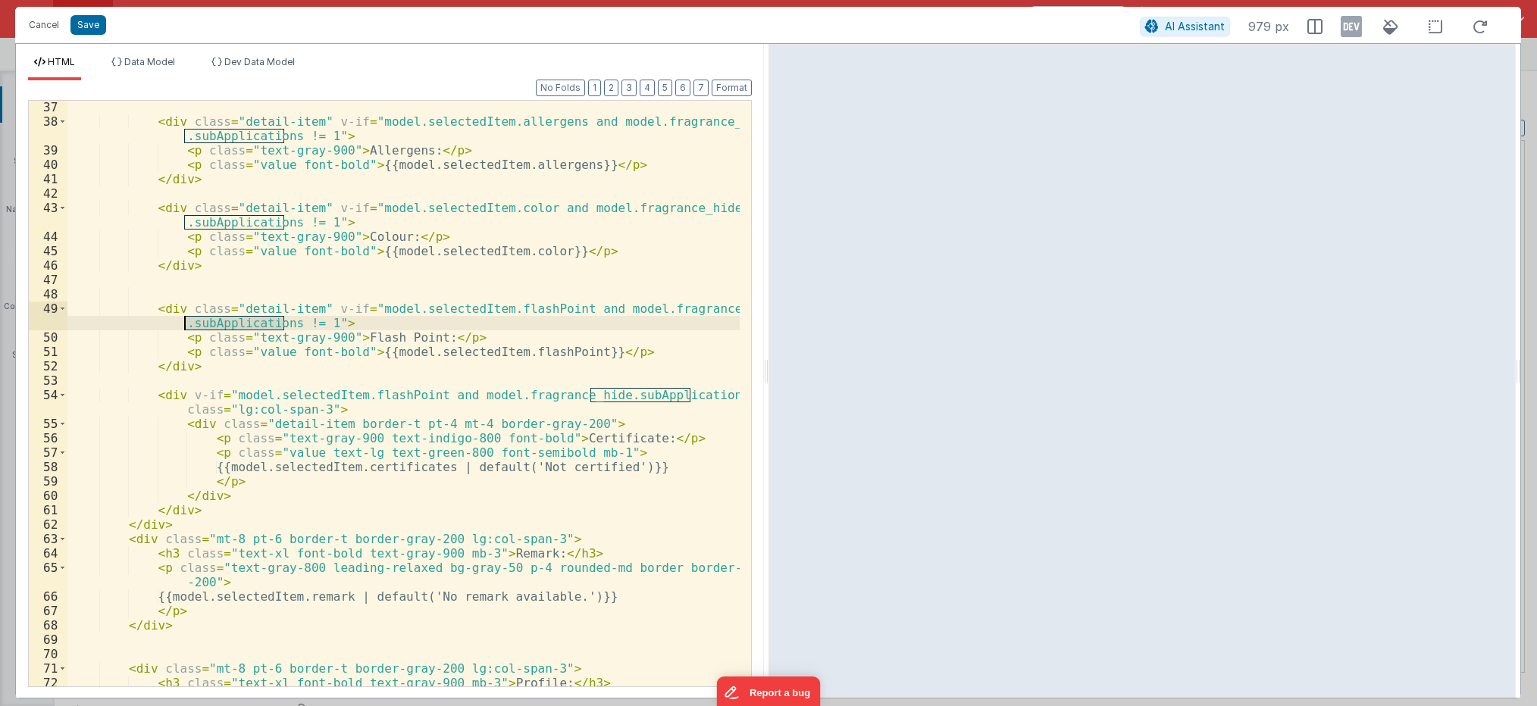
click at [232, 325] on div "< div class = "detail-item" v-if = "model.selectedItem.allergens and model.frag…" at bounding box center [403, 414] width 672 height 629
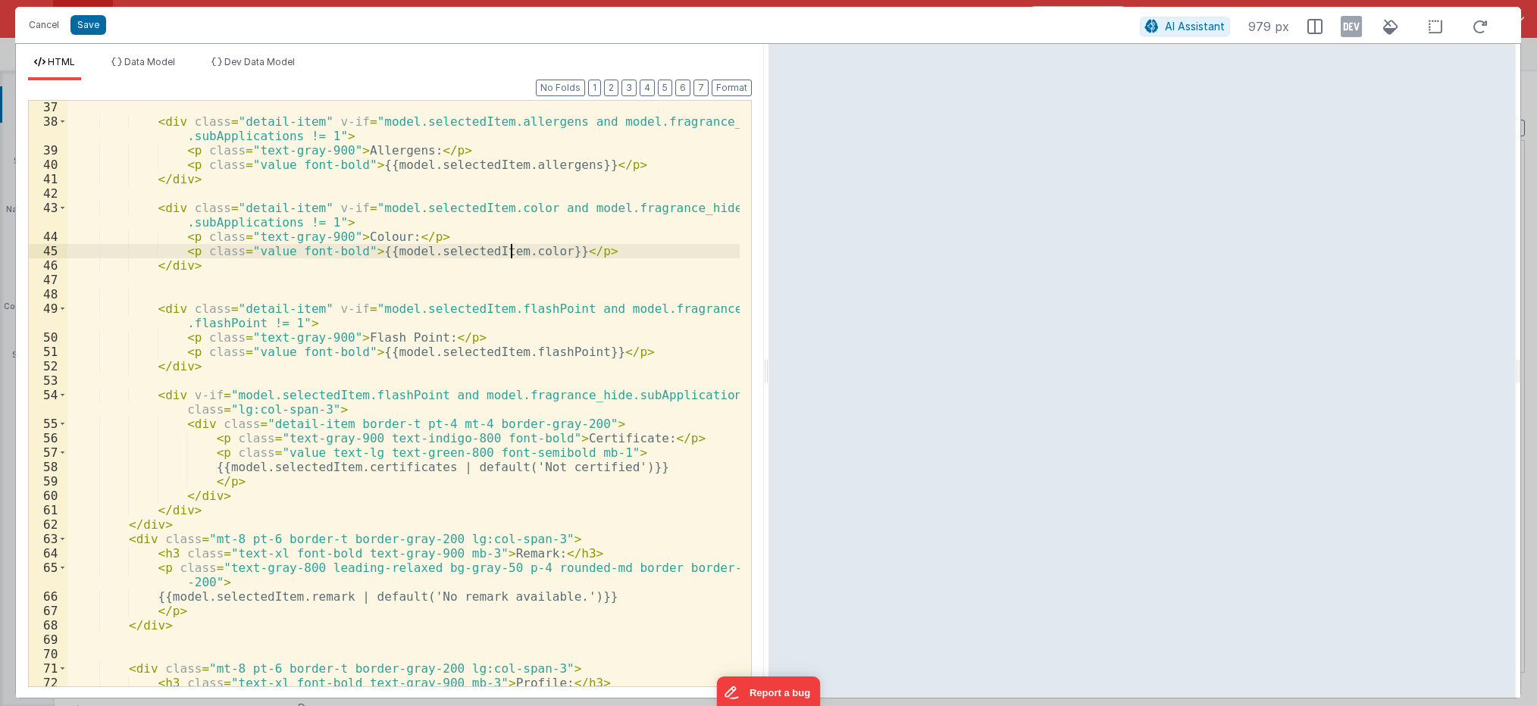
click at [512, 252] on div "< div class = "detail-item" v-if = "model.selectedItem.allergens and model.frag…" at bounding box center [403, 414] width 672 height 629
click at [227, 224] on div "< div class = "detail-item" v-if = "model.selectedItem.allergens and model.frag…" at bounding box center [403, 414] width 672 height 629
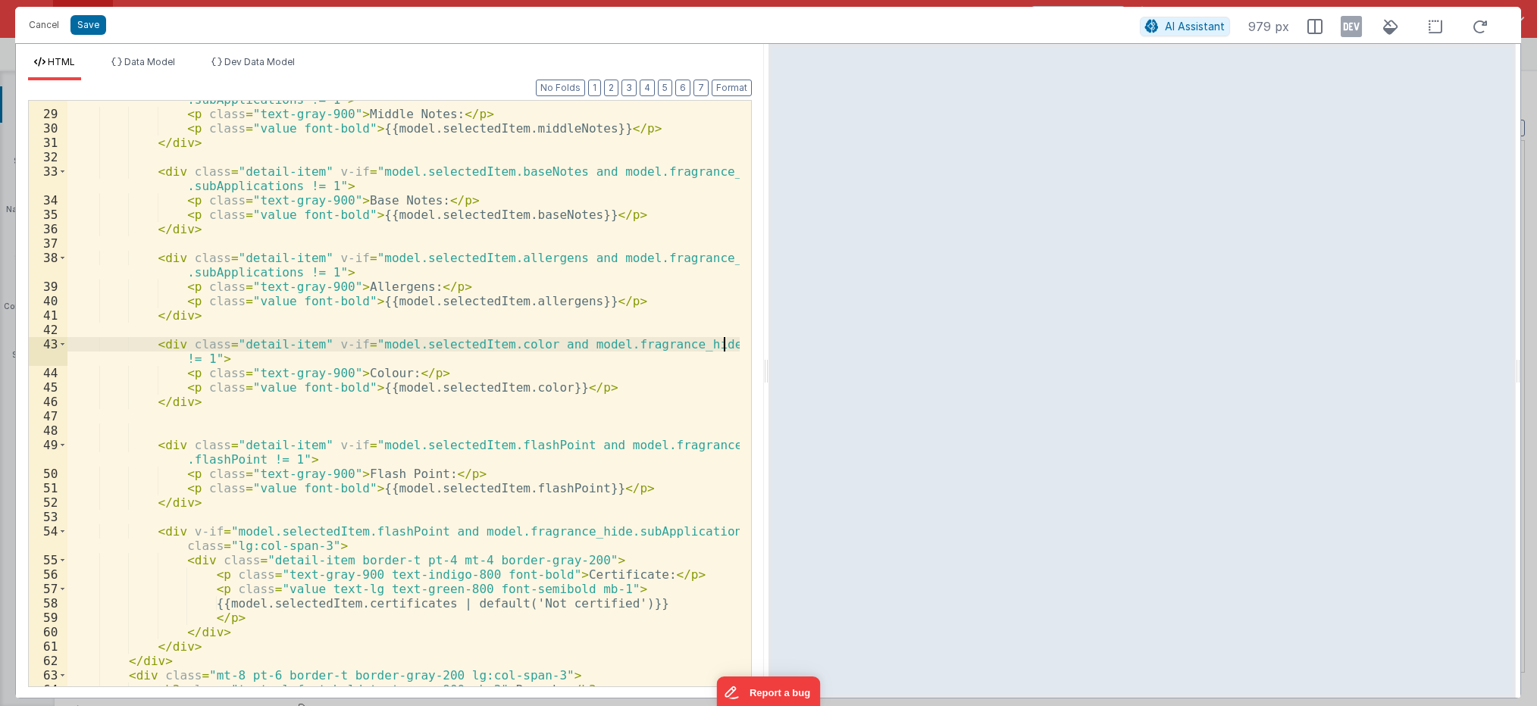
scroll to position [409, 0]
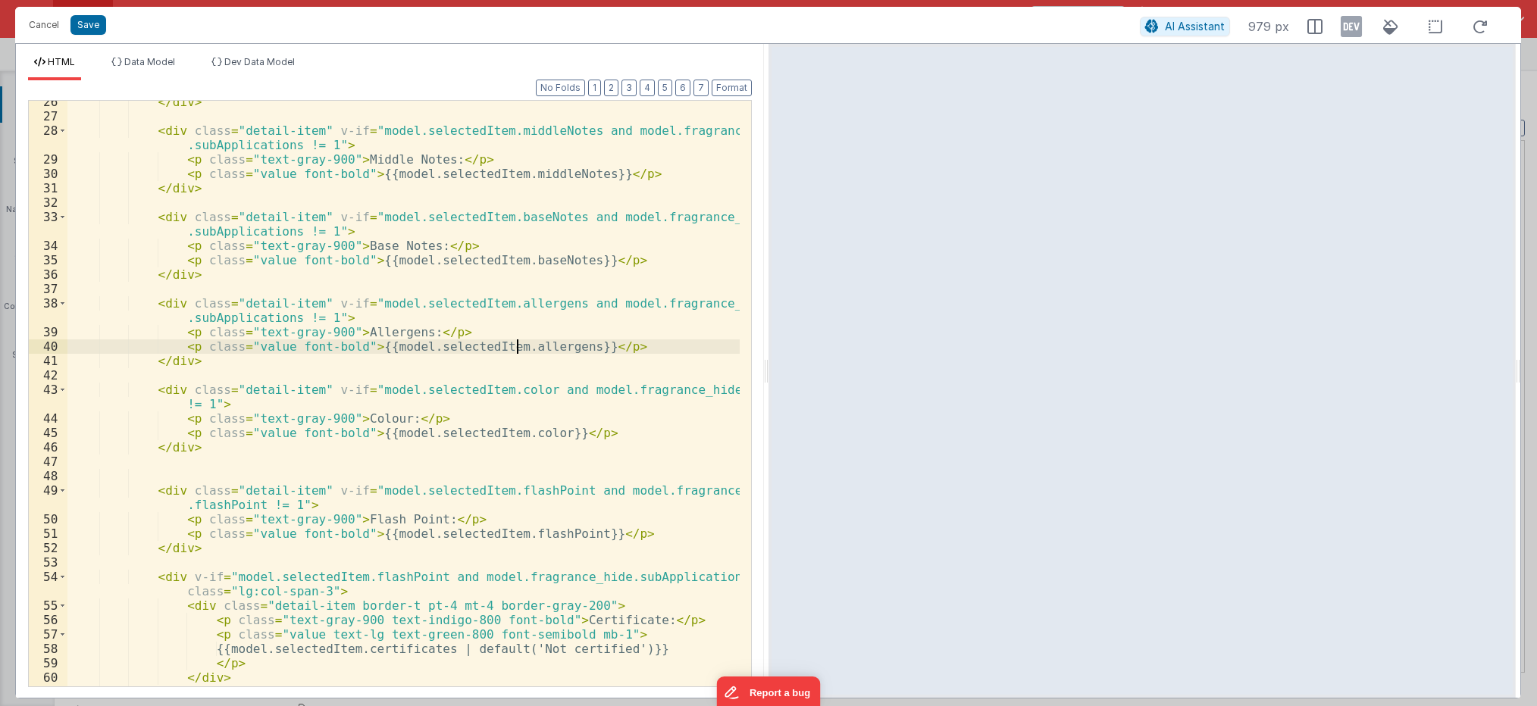
click at [515, 346] on div "</ div > < div class = "detail-item" v-if = "model.selectedItem.middleNotes and…" at bounding box center [403, 402] width 672 height 615
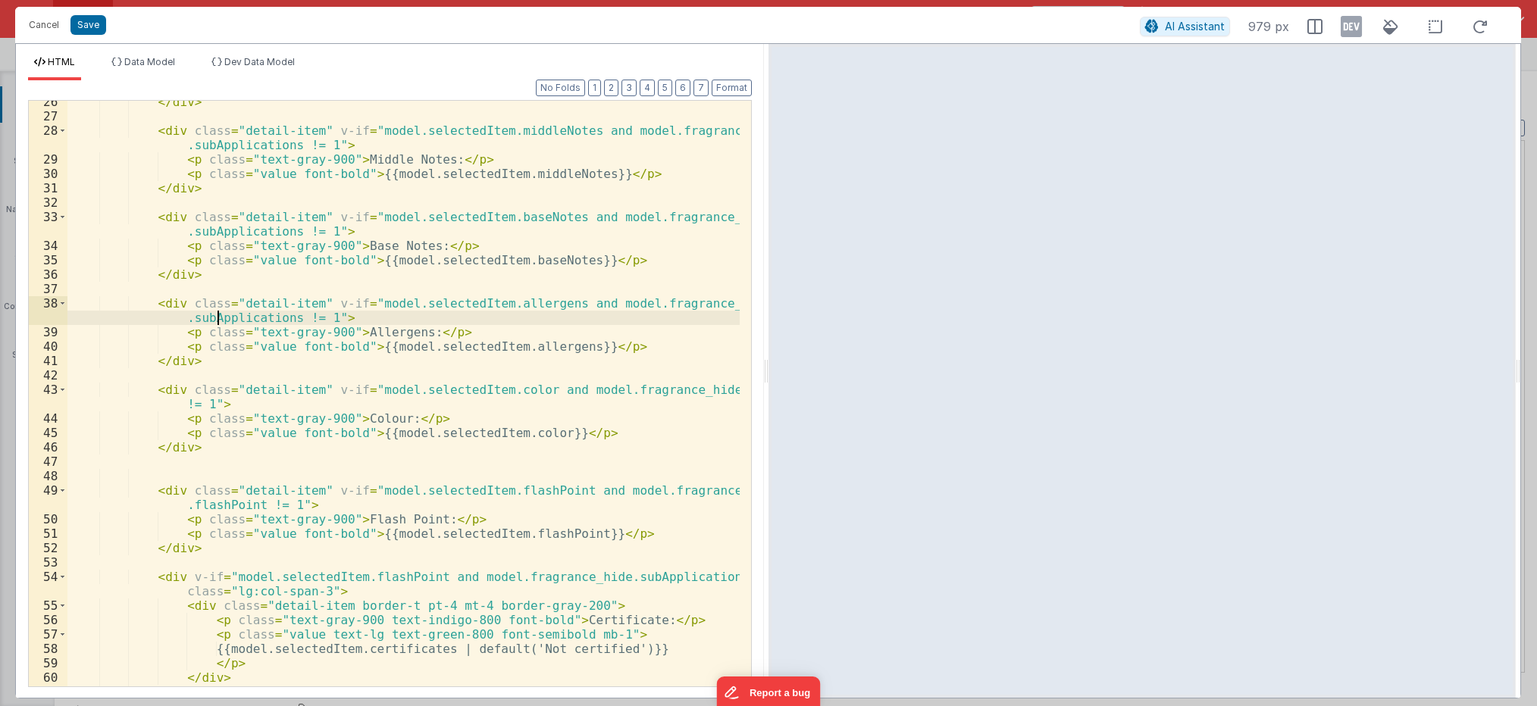
click at [217, 319] on div "</ div > < div class = "detail-item" v-if = "model.selectedItem.middleNotes and…" at bounding box center [403, 402] width 672 height 615
click at [527, 262] on div "</ div > < div class = "detail-item" v-if = "model.selectedItem.middleNotes and…" at bounding box center [403, 402] width 672 height 615
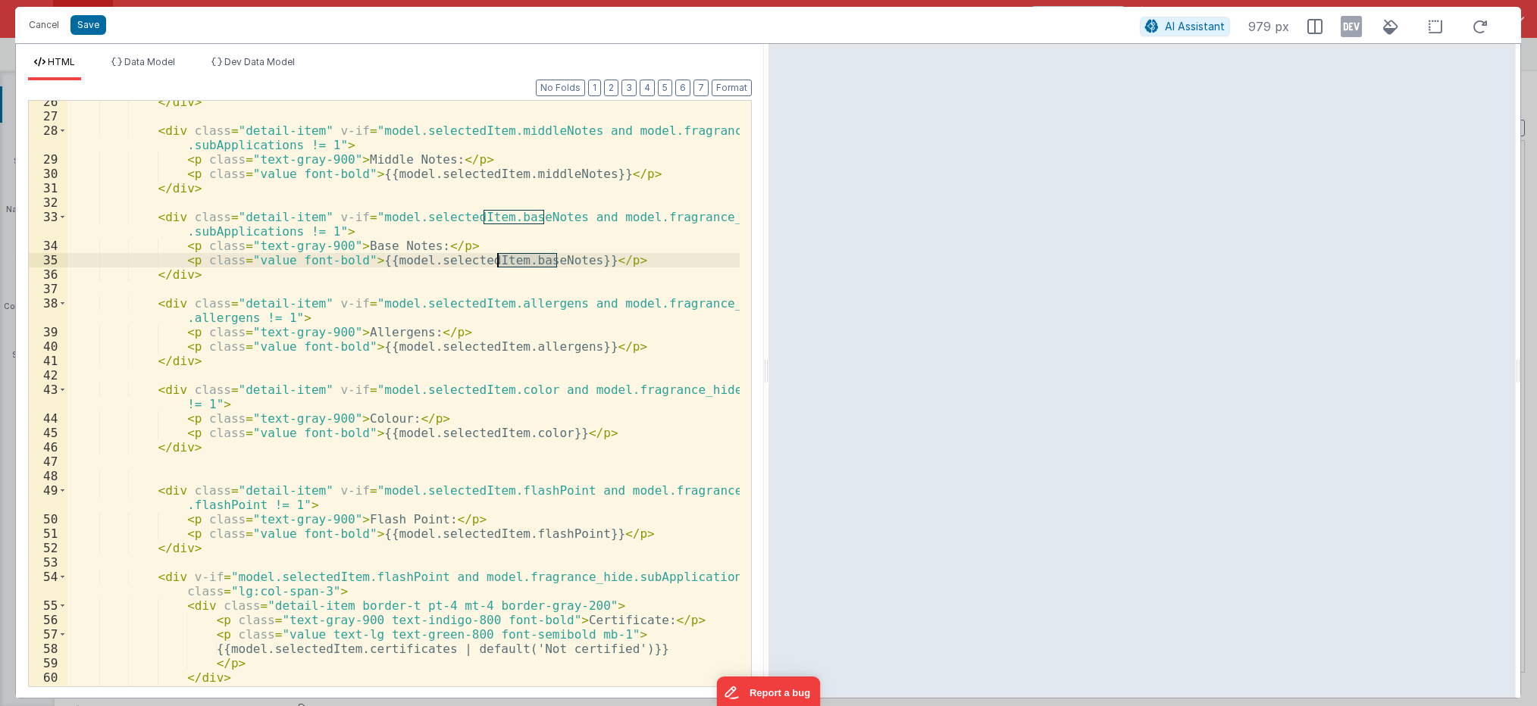
click at [527, 262] on div "</ div > < div class = "detail-item" v-if = "model.selectedItem.middleNotes and…" at bounding box center [403, 402] width 672 height 615
click at [236, 232] on div "</ div > < div class = "detail-item" v-if = "model.selectedItem.middleNotes and…" at bounding box center [403, 402] width 672 height 615
click at [537, 176] on div "</ div > < div class = "detail-item" v-if = "model.selectedItem.middleNotes and…" at bounding box center [403, 402] width 672 height 615
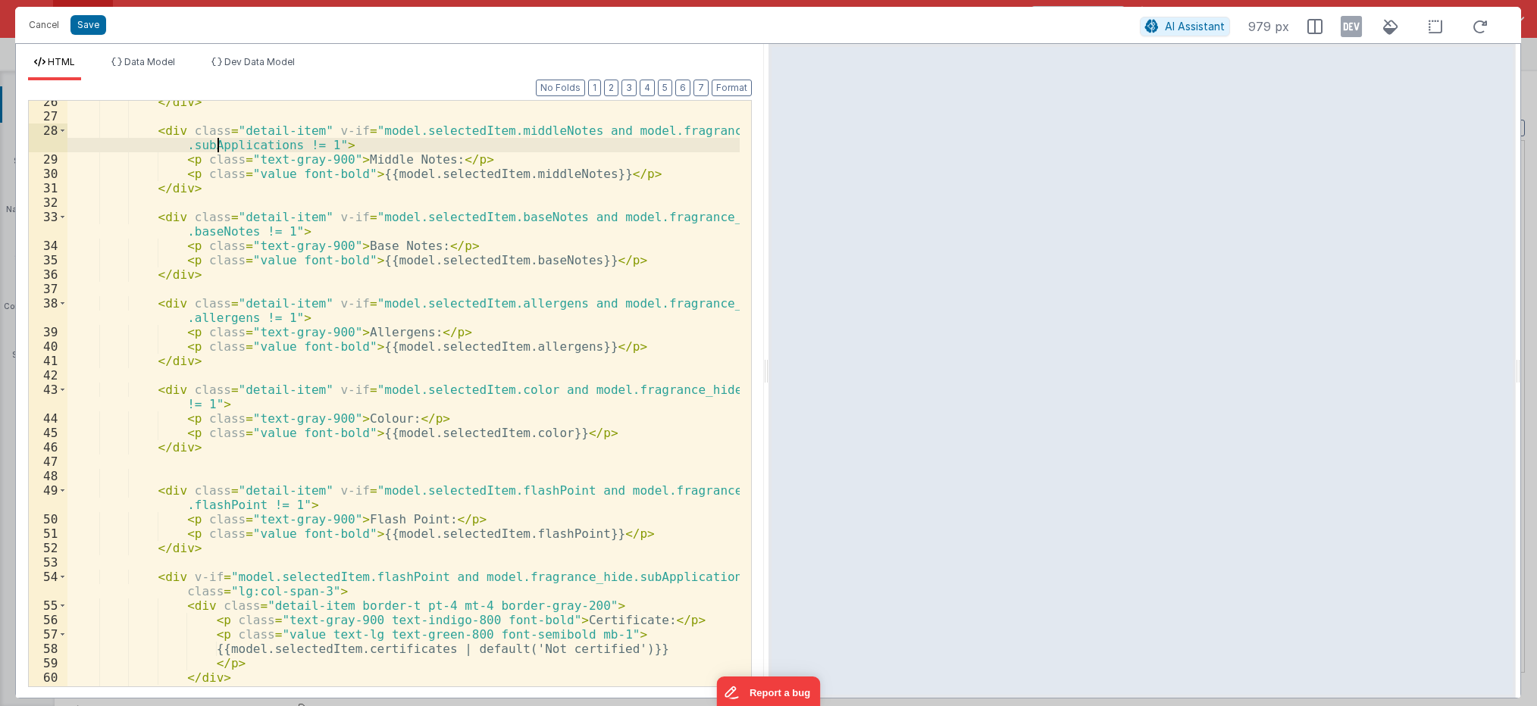
click at [220, 149] on div "</ div > < div class = "detail-item" v-if = "model.selectedItem.middleNotes and…" at bounding box center [403, 402] width 672 height 615
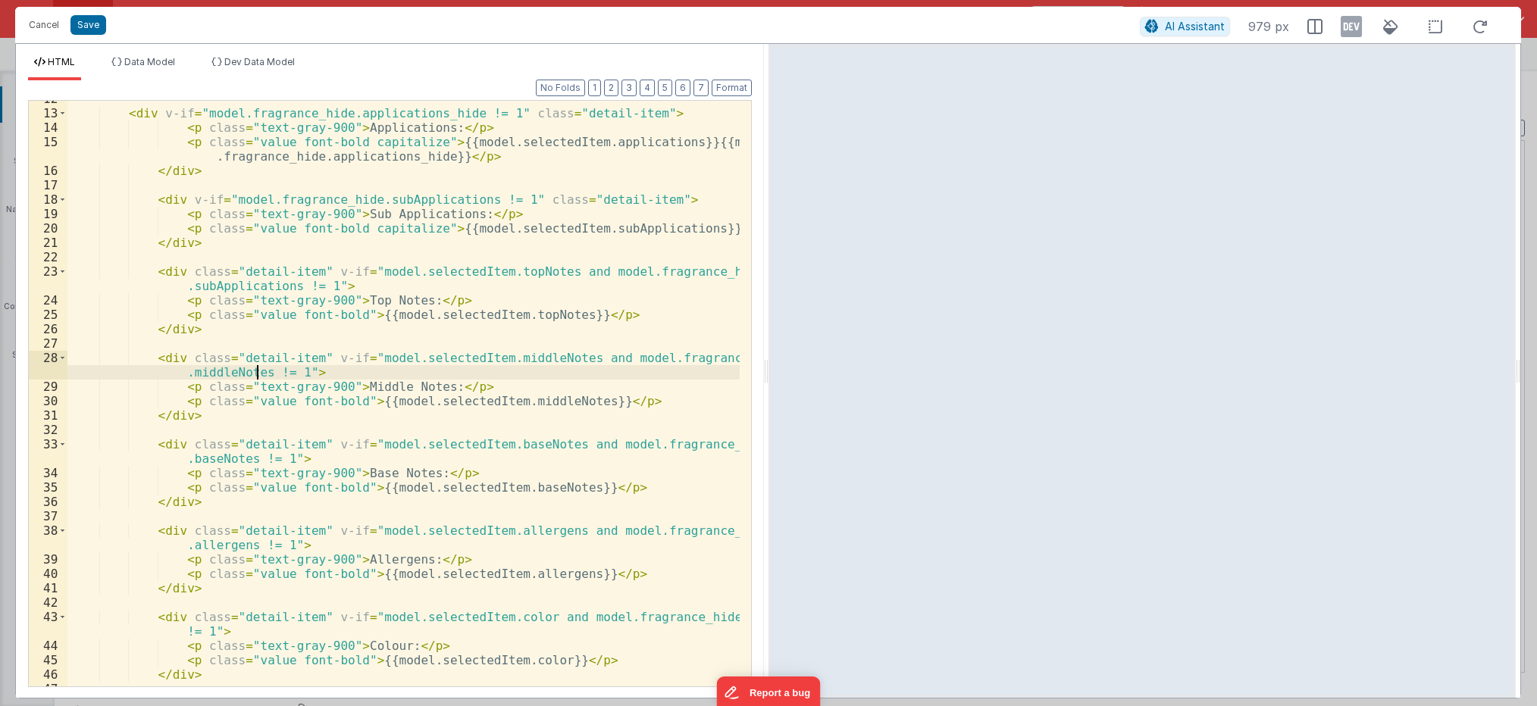
scroll to position [136, 0]
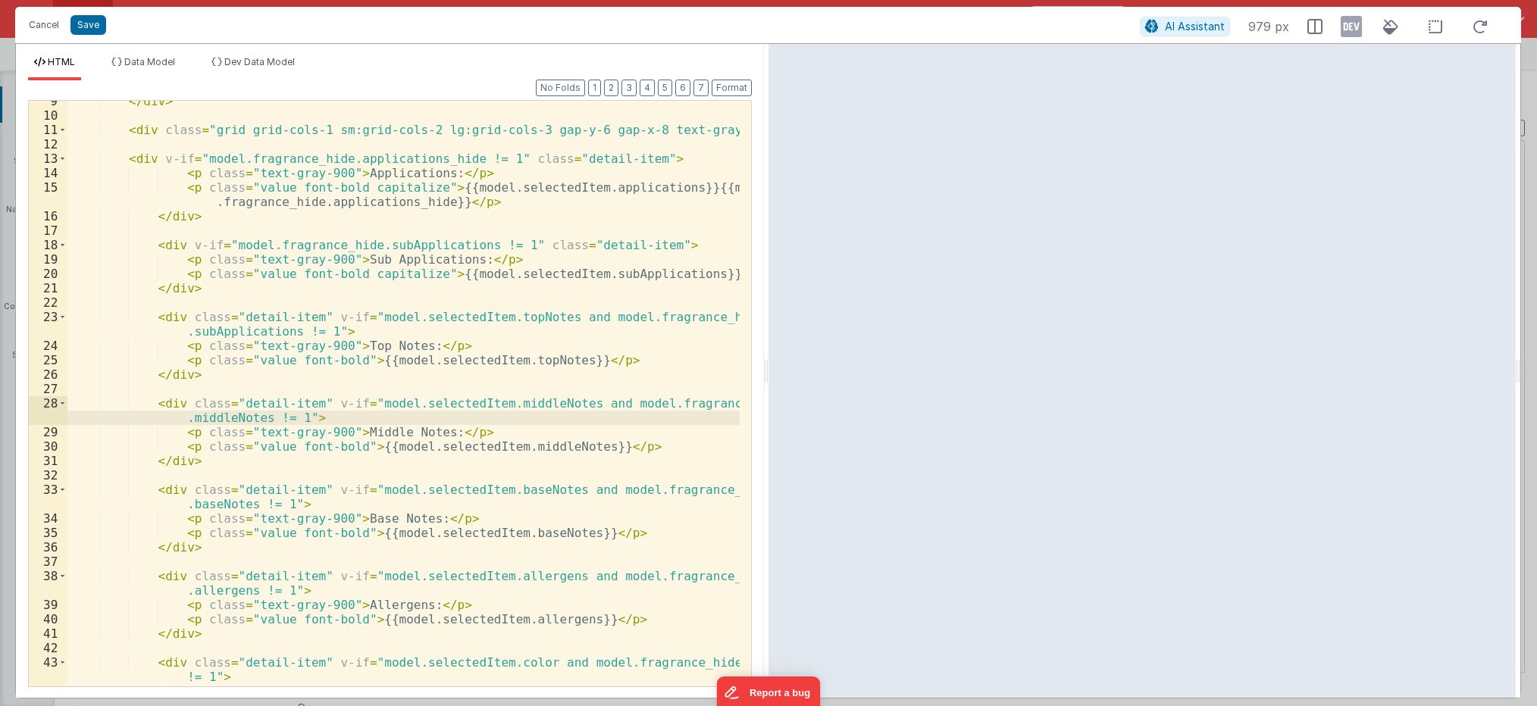
click at [511, 360] on div "</ div > < div class = "grid grid-cols-1 sm:grid-cols-2 lg:grid-cols-3 gap-y-6 …" at bounding box center [403, 401] width 672 height 615
click at [225, 332] on div "</ div > < div class = "grid grid-cols-1 sm:grid-cols-2 lg:grid-cols-3 gap-y-6 …" at bounding box center [403, 401] width 672 height 615
click at [463, 246] on div "</ div > < div class = "grid grid-cols-1 sm:grid-cols-2 lg:grid-cols-3 gap-y-6 …" at bounding box center [403, 401] width 672 height 615
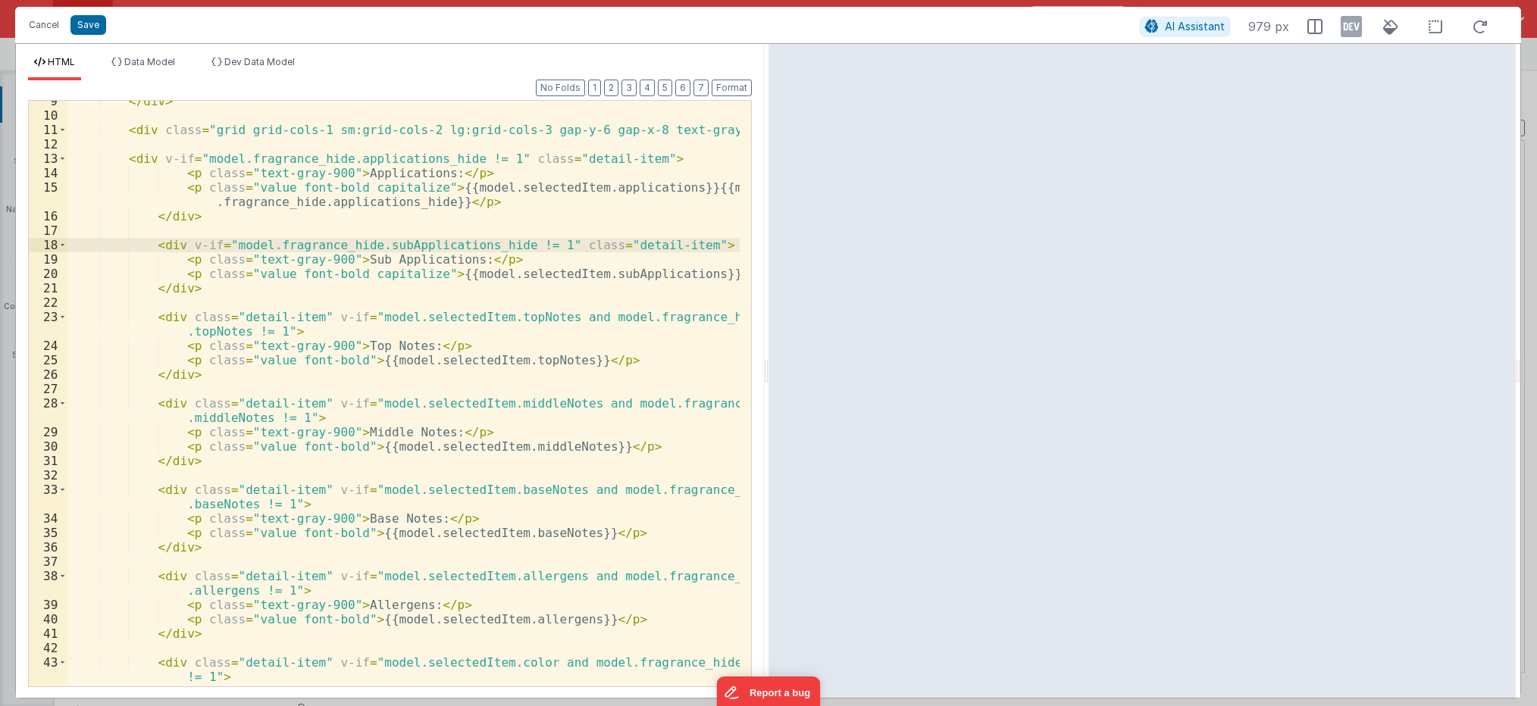
click at [467, 245] on div "</ div > < div class = "grid grid-cols-1 sm:grid-cols-2 lg:grid-cols-3 gap-y-6 …" at bounding box center [403, 401] width 672 height 615
click at [236, 331] on div "</ div > < div class = "grid grid-cols-1 sm:grid-cols-2 lg:grid-cols-3 gap-y-6 …" at bounding box center [403, 401] width 672 height 615
click at [255, 415] on div "</ div > < div class = "grid grid-cols-1 sm:grid-cols-2 lg:grid-cols-3 gap-y-6 …" at bounding box center [403, 401] width 672 height 615
click at [240, 503] on div "</ div > < div class = "grid grid-cols-1 sm:grid-cols-2 lg:grid-cols-3 gap-y-6 …" at bounding box center [403, 401] width 672 height 615
click at [246, 503] on div "</ div > < div class = "grid grid-cols-1 sm:grid-cols-2 lg:grid-cols-3 gap-y-6 …" at bounding box center [403, 401] width 672 height 615
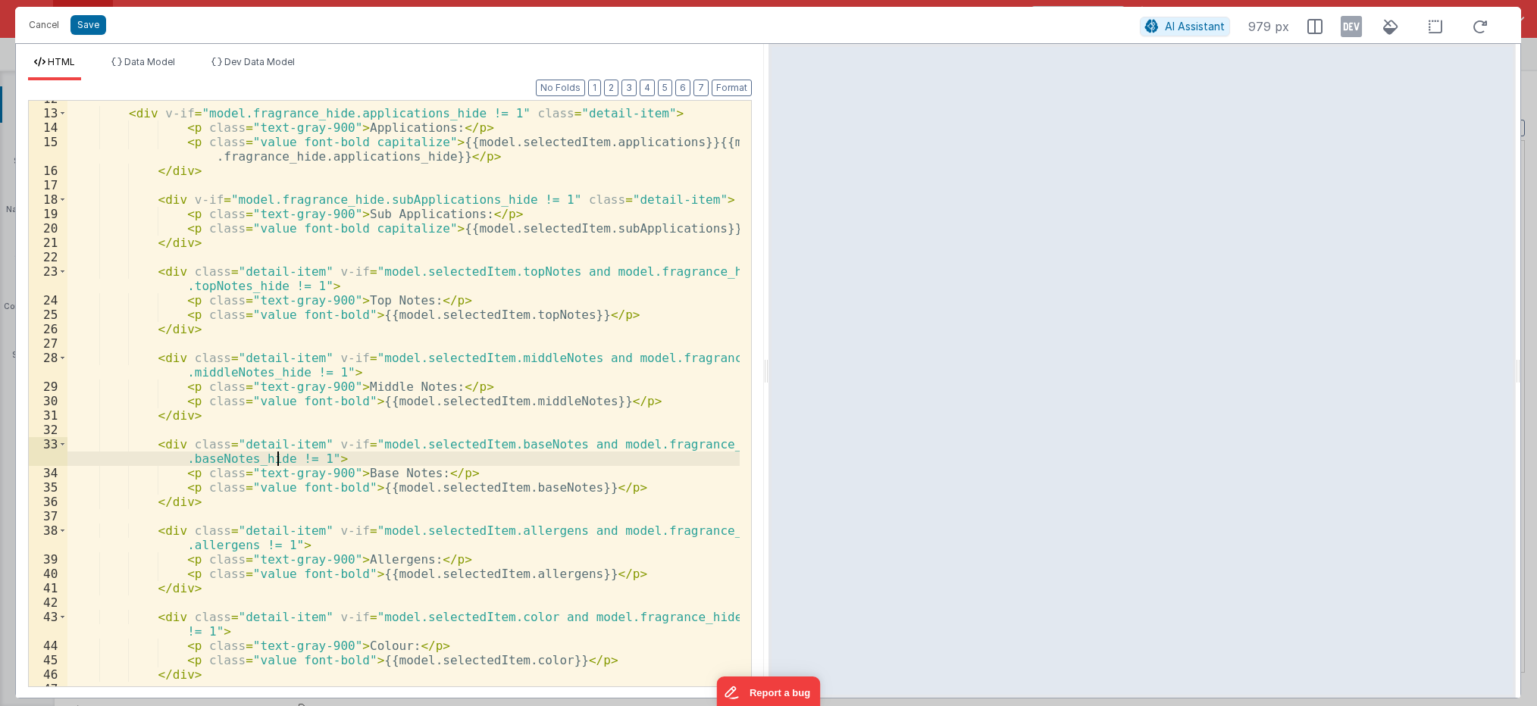
scroll to position [227, 0]
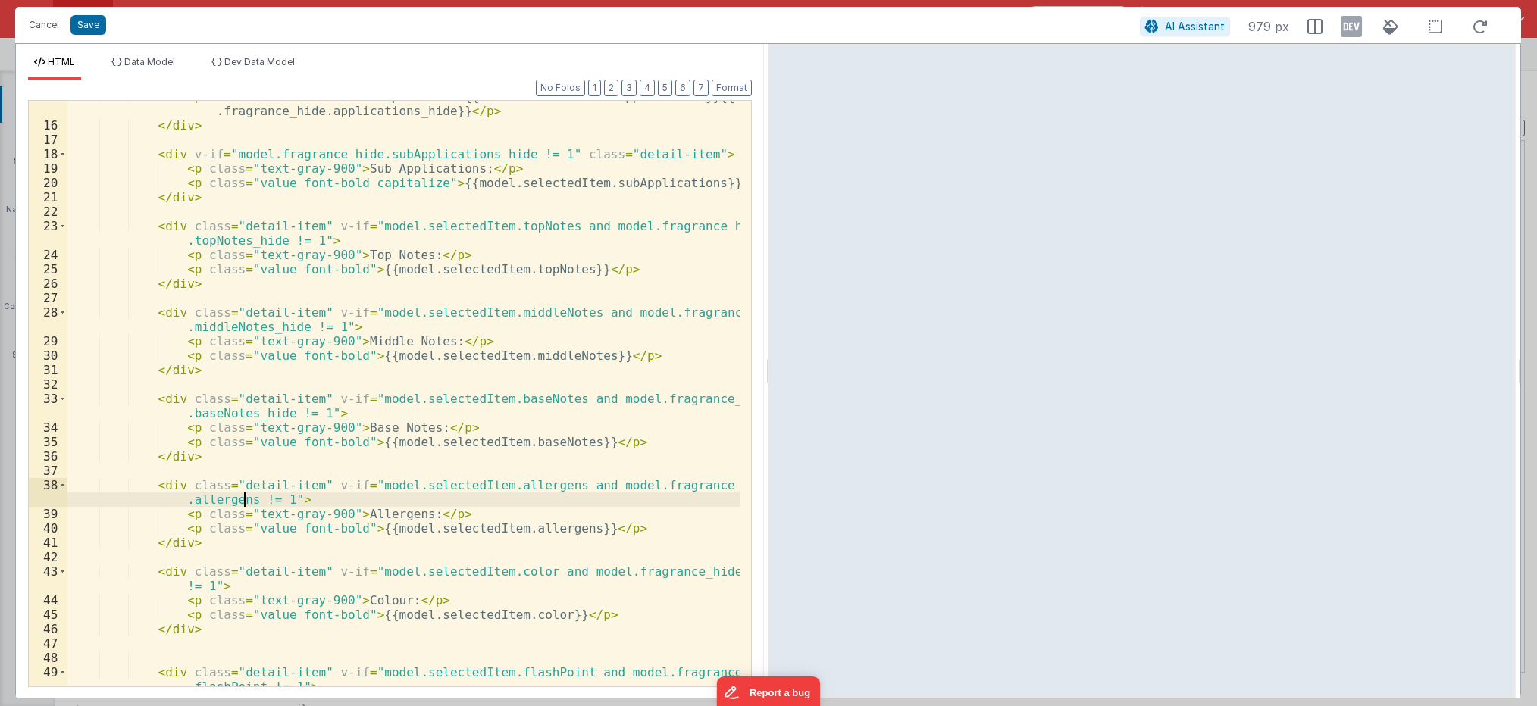
click at [243, 503] on div "< p class = "value font-bold capitalize" > {{model.selectedItem.applications}}{…" at bounding box center [403, 411] width 672 height 644
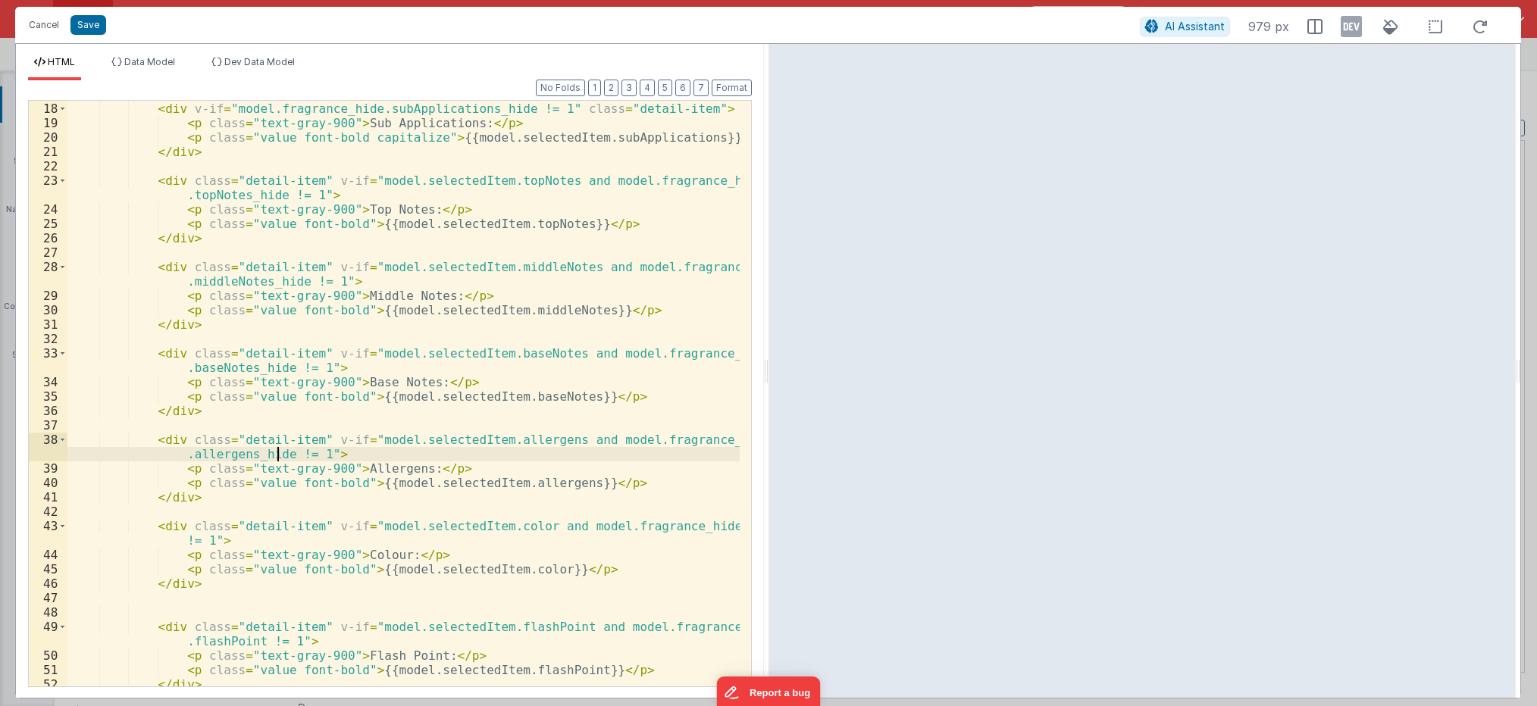
scroll to position [318, 0]
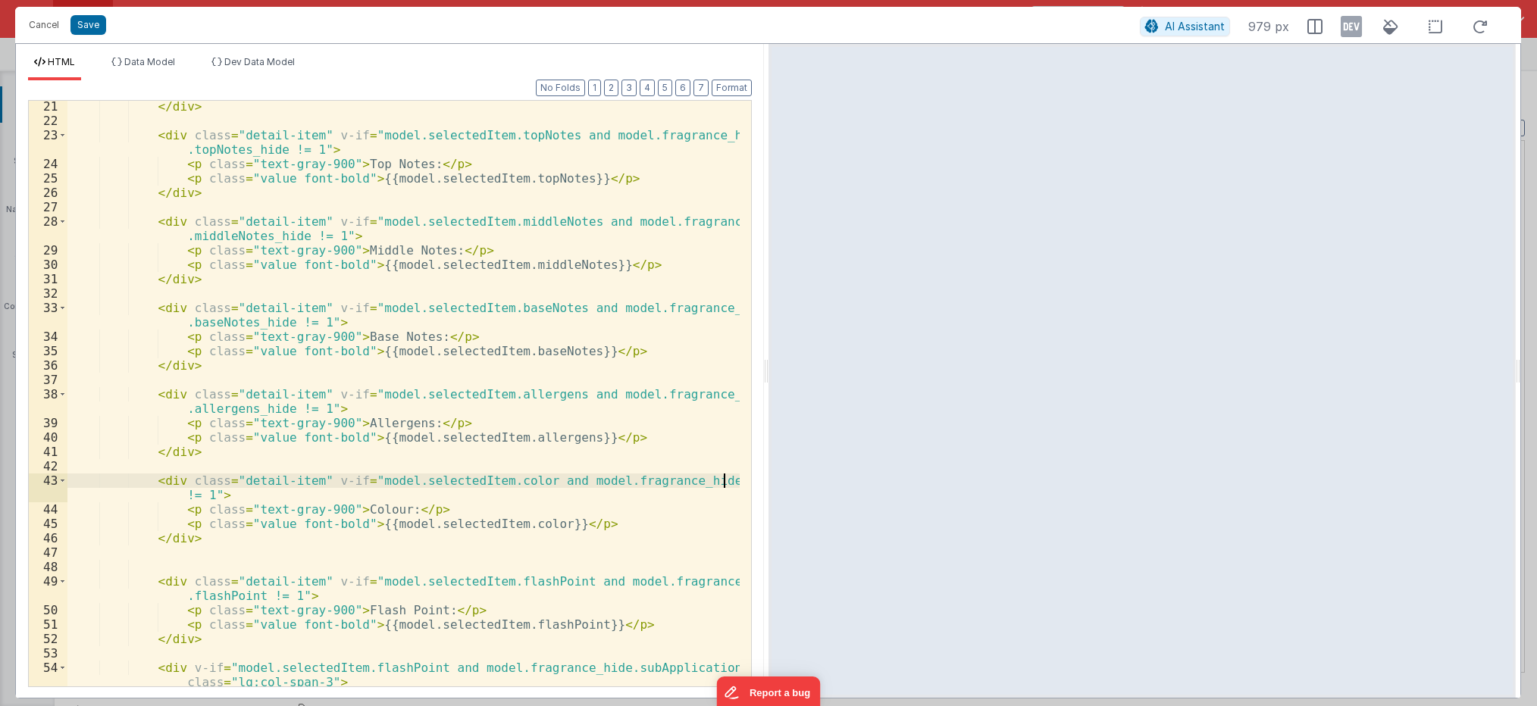
drag, startPoint x: 722, startPoint y: 483, endPoint x: 731, endPoint y: 481, distance: 9.4
click at [723, 483] on div "</ div > < div class = "detail-item" v-if = "model.selectedItem.topNotes and mo…" at bounding box center [403, 406] width 672 height 615
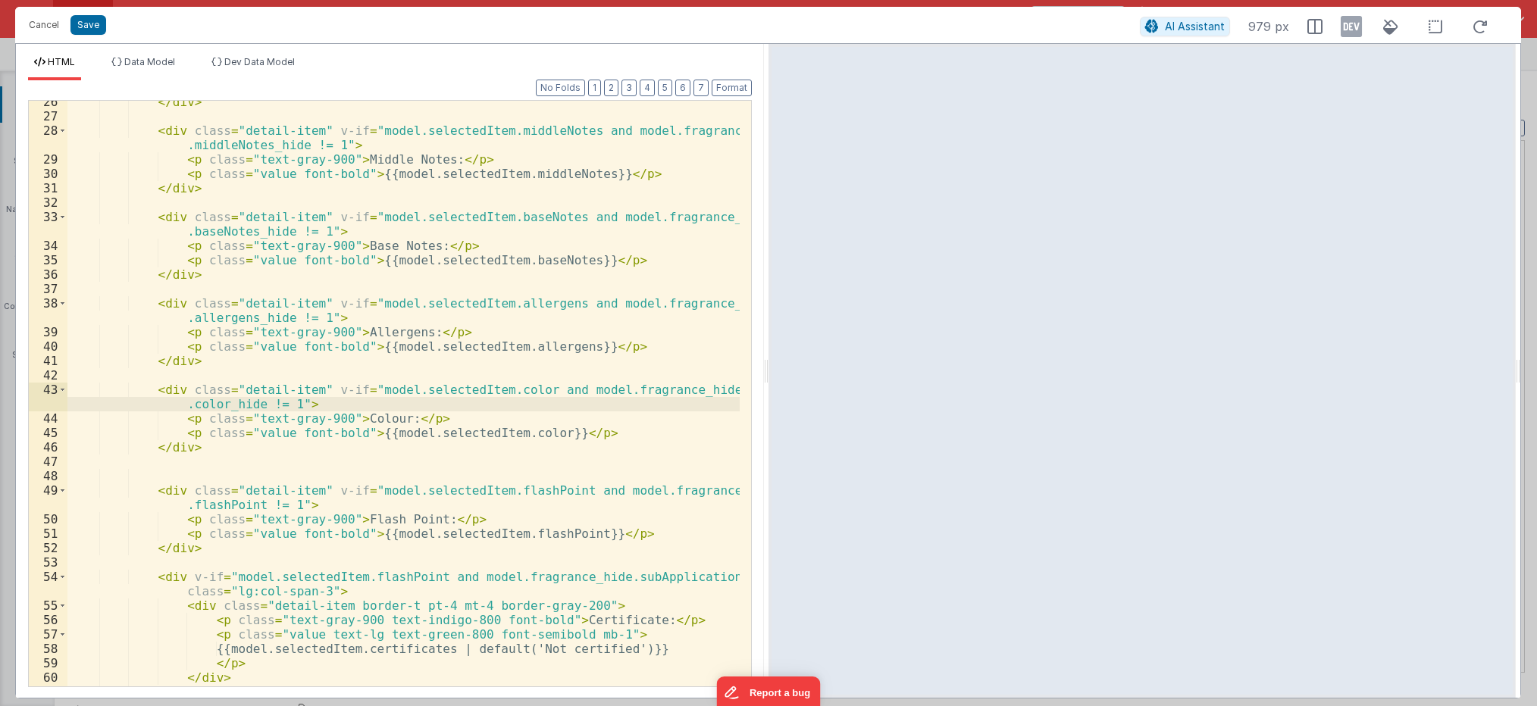
click at [248, 507] on div "</ div > < div class = "detail-item" v-if = "model.selectedItem.middleNotes and…" at bounding box center [403, 402] width 672 height 615
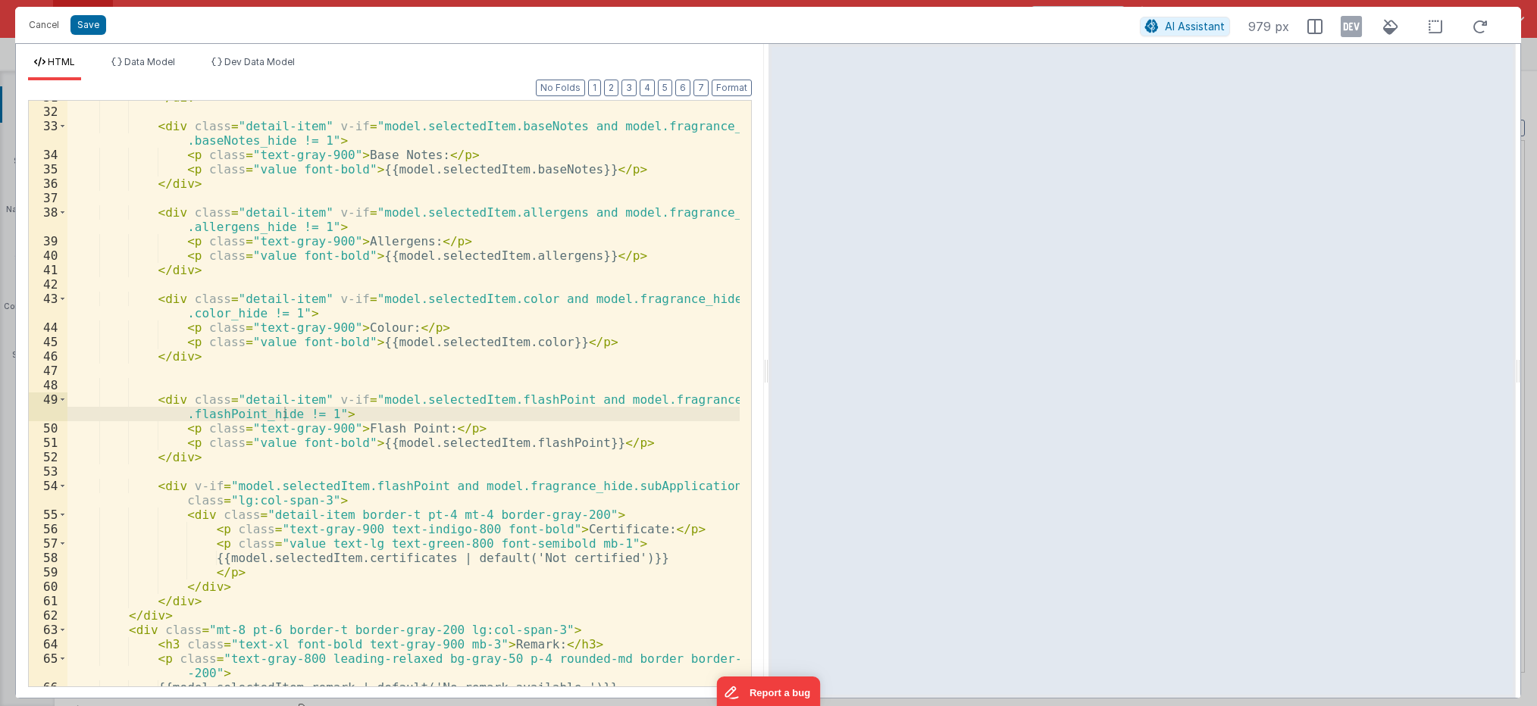
scroll to position [591, 0]
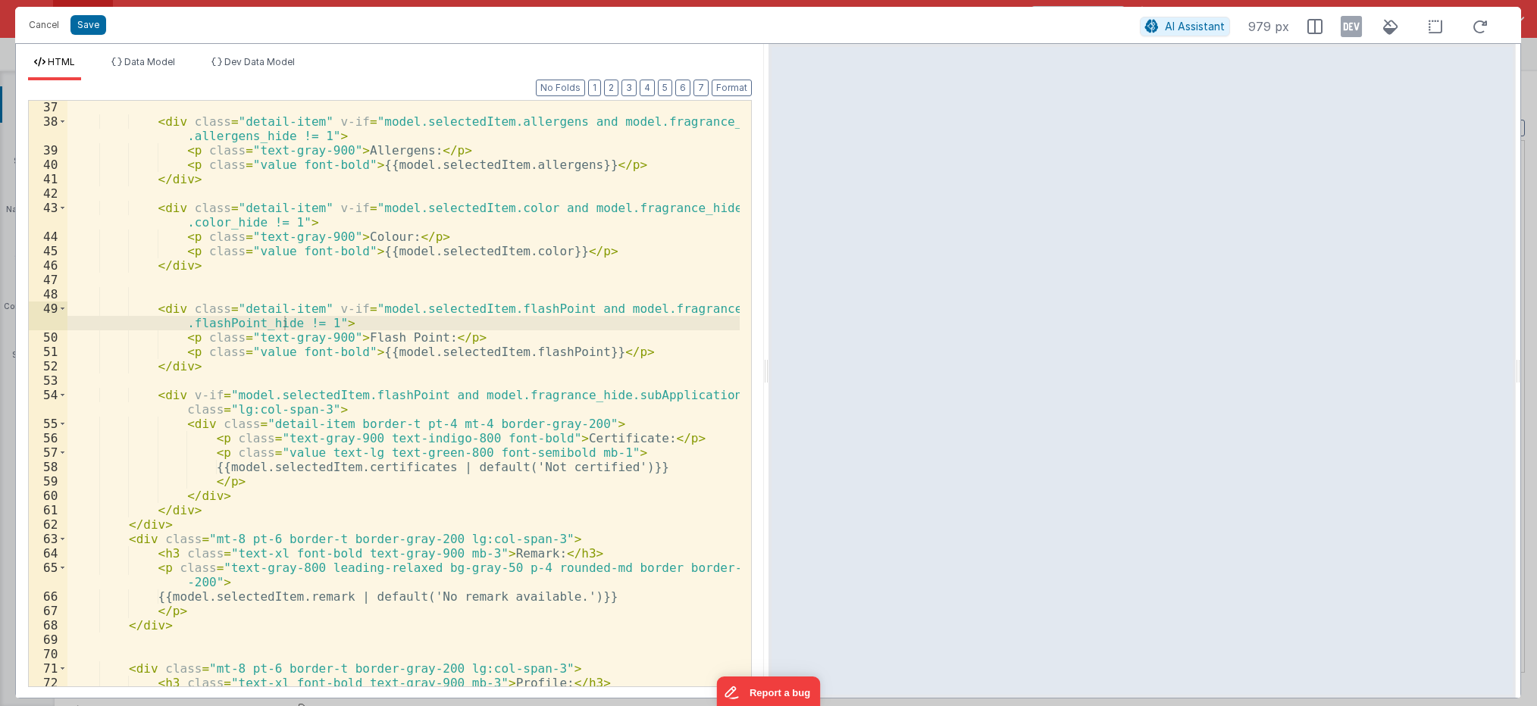
click at [165, 395] on div "< div class = "detail-item" v-if = "model.selectedItem.allergens and model.frag…" at bounding box center [403, 414] width 672 height 629
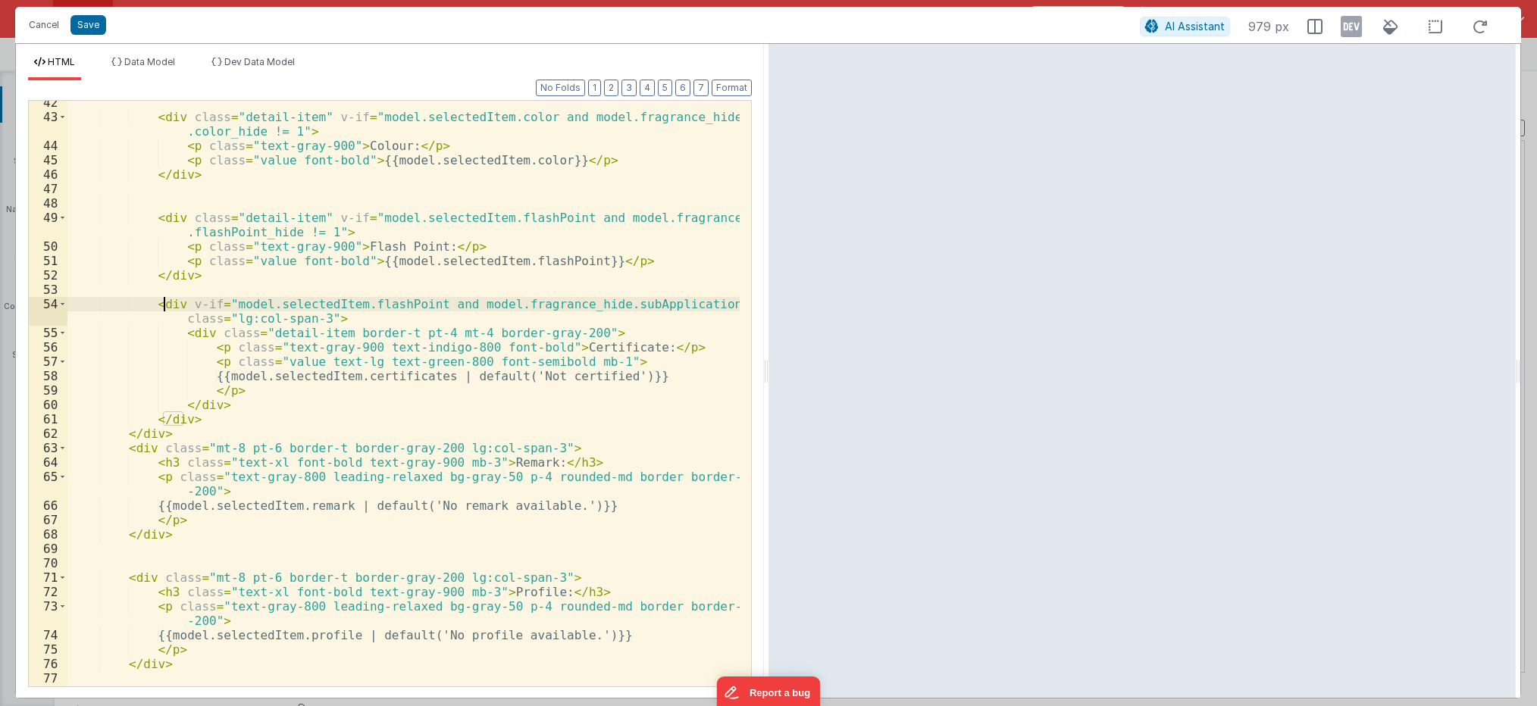
click at [161, 299] on div "< div class = "detail-item" v-if = "model.selectedItem.color and model.fragranc…" at bounding box center [403, 403] width 672 height 615
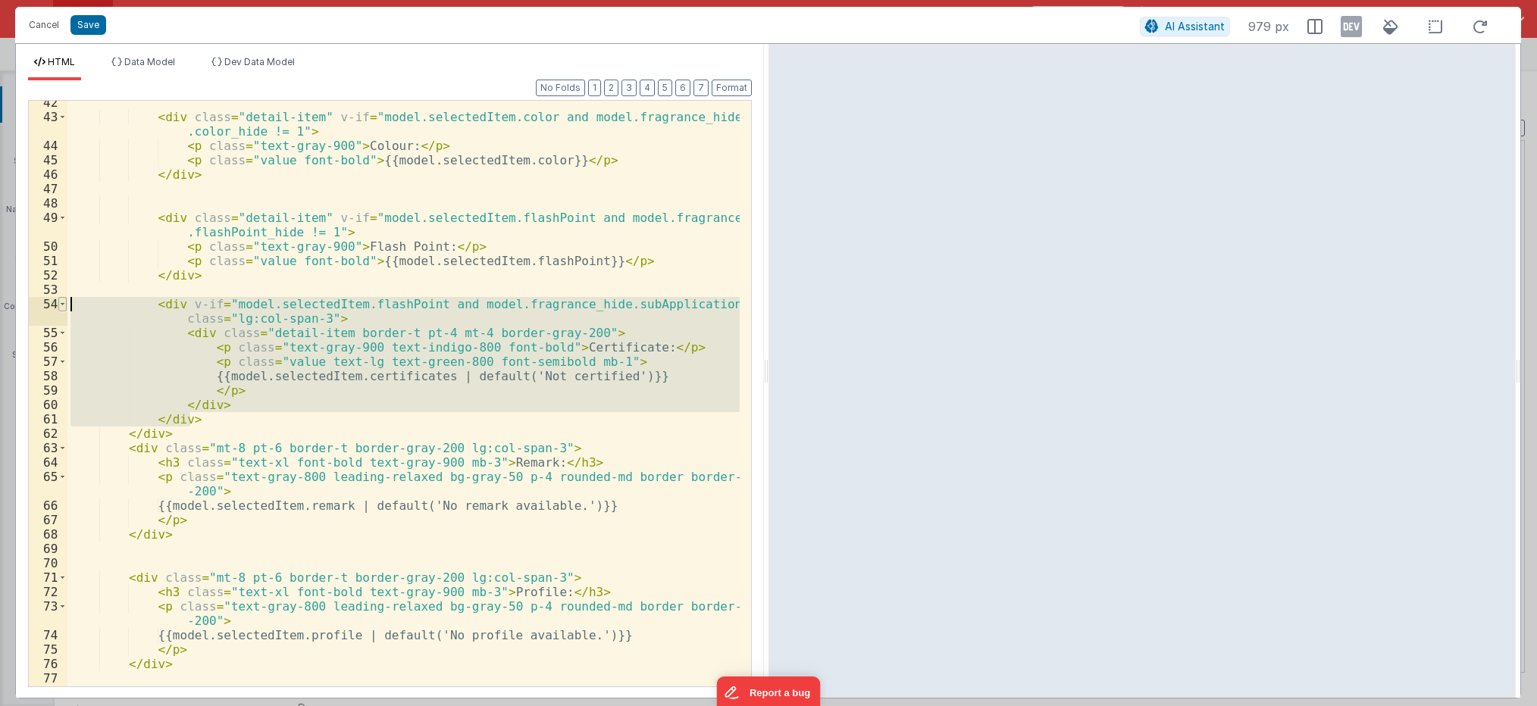
drag, startPoint x: 189, startPoint y: 424, endPoint x: 64, endPoint y: 302, distance: 174.2
click at [64, 302] on div "42 43 44 45 46 47 48 49 50 51 52 53 54 55 56 57 58 59 60 61 62 63 64 65 66 67 6…" at bounding box center [390, 393] width 724 height 587
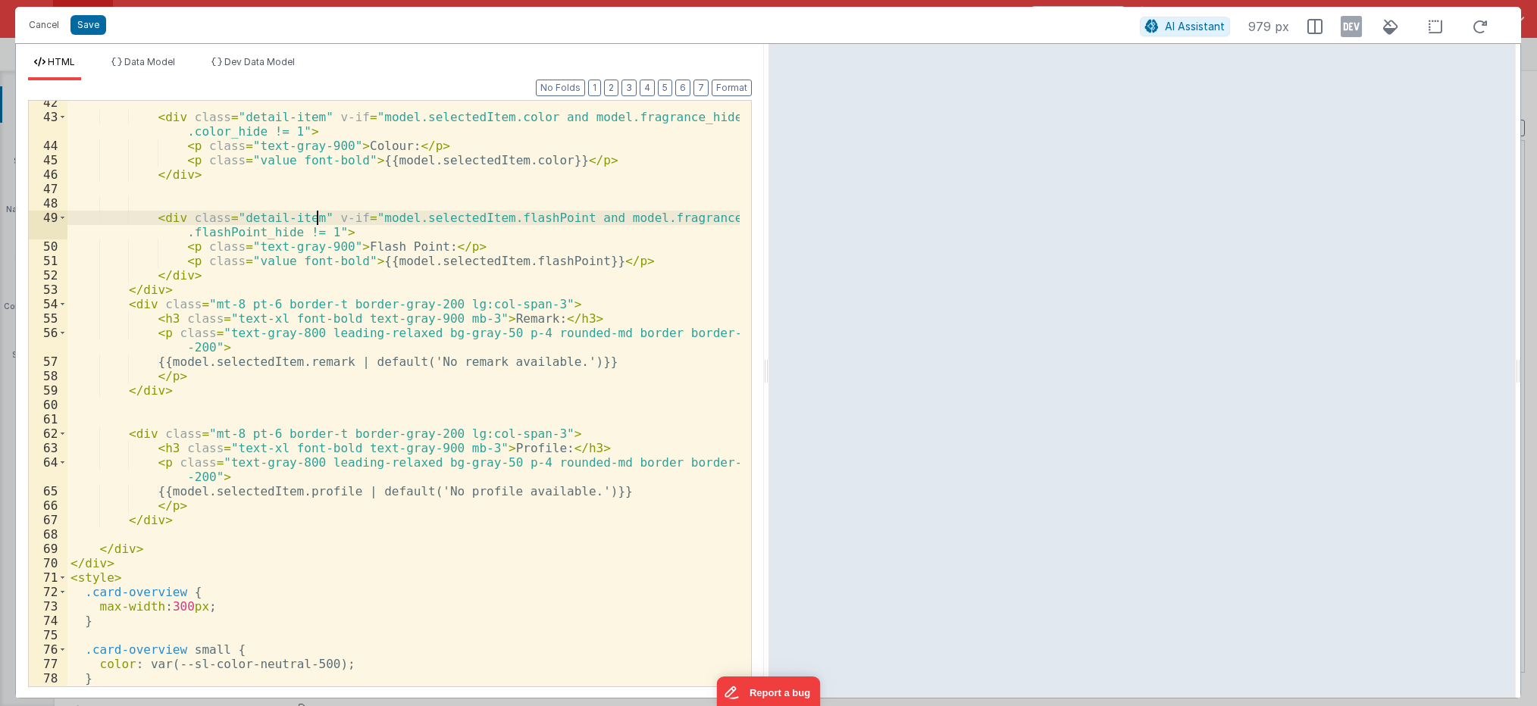
click at [315, 215] on div "< div class = "detail-item" v-if = "model.selectedItem.color and model.fragranc…" at bounding box center [403, 403] width 672 height 615
click at [324, 228] on div "< div class = "detail-item" v-if = "model.selectedItem.color and model.fragranc…" at bounding box center [403, 403] width 672 height 615
click at [158, 304] on div "< div class = "detail-item" v-if = "model.selectedItem.color and model.fragranc…" at bounding box center [403, 403] width 672 height 615
paste textarea
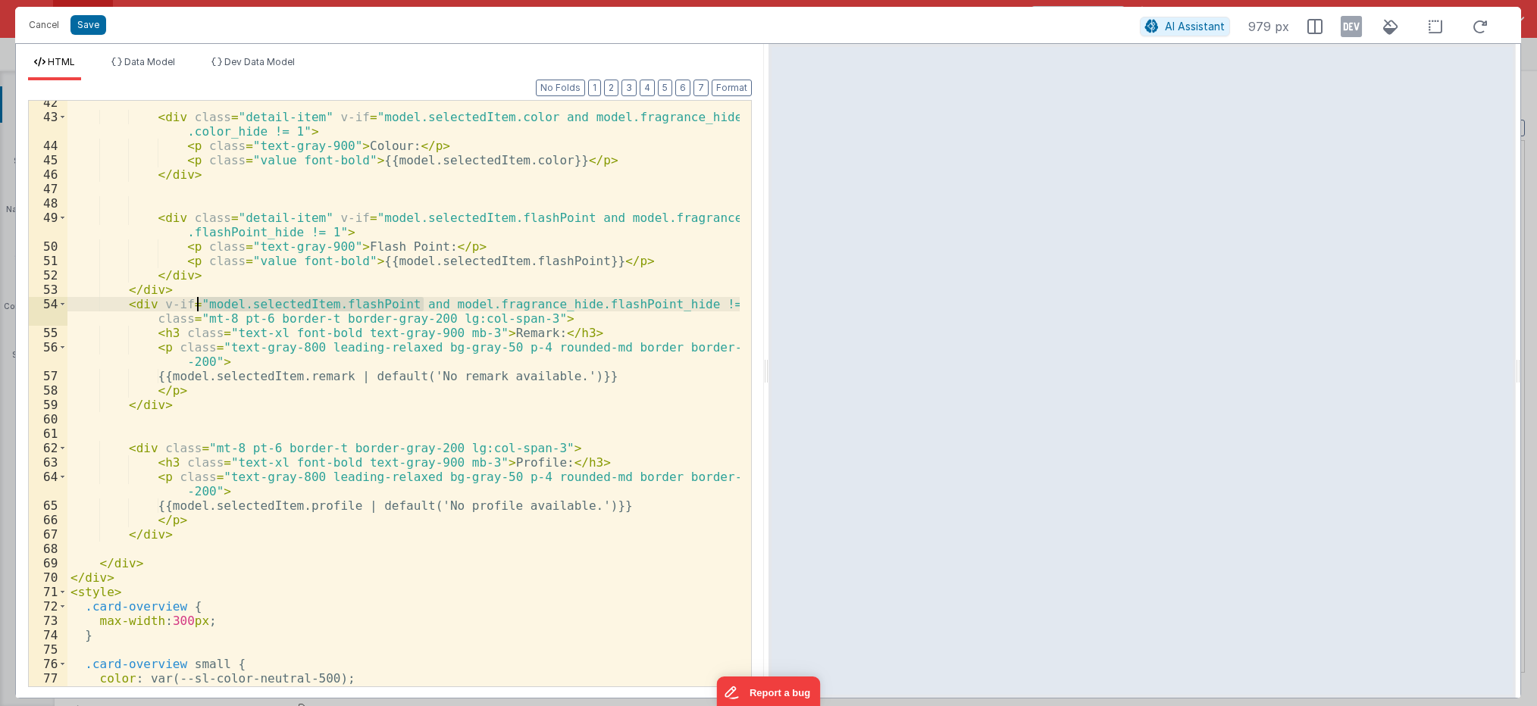
drag, startPoint x: 423, startPoint y: 303, endPoint x: 199, endPoint y: 307, distance: 224.4
click at [199, 307] on div "< div class = "detail-item" v-if = "model.selectedItem.color and model.fragranc…" at bounding box center [403, 403] width 672 height 615
click at [156, 305] on div "< div class = "detail-item" v-if = "model.selectedItem.color and model.fragranc…" at bounding box center [403, 403] width 672 height 615
click at [477, 302] on div "< div class = "detail-item" v-if = "model.selectedItem.color and model.fragranc…" at bounding box center [403, 403] width 672 height 615
click at [360, 305] on div "< div class = "detail-item" v-if = "model.selectedItem.color and model.fragranc…" at bounding box center [403, 394] width 672 height 586
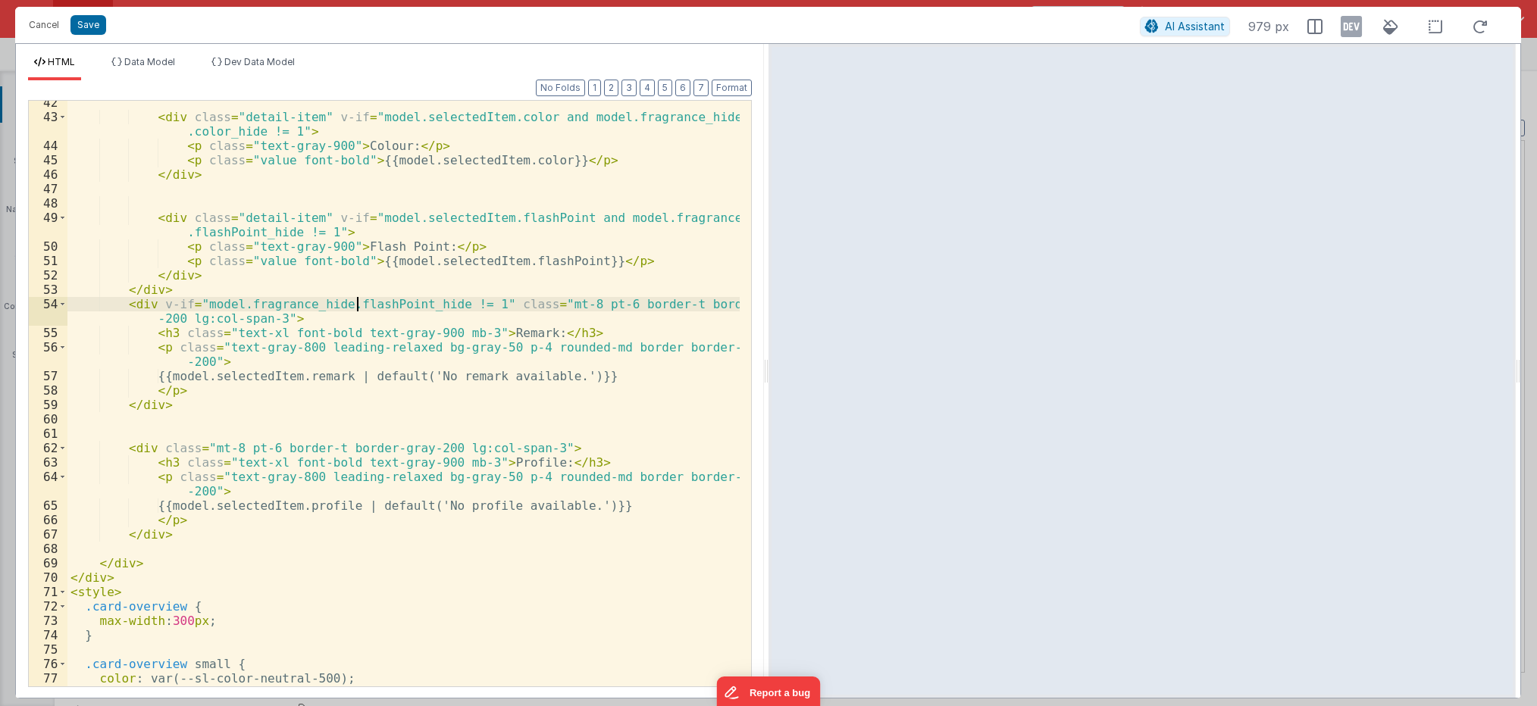
click at [360, 305] on div "< div class = "detail-item" v-if = "model.selectedItem.color and model.fragranc…" at bounding box center [403, 403] width 672 height 615
click at [402, 305] on div "< div class = "detail-item" v-if = "model.selectedItem.color and model.fragranc…" at bounding box center [403, 394] width 672 height 586
click at [152, 451] on div "< div class = "detail-item" v-if = "model.selectedItem.color and model.fragranc…" at bounding box center [403, 403] width 672 height 615
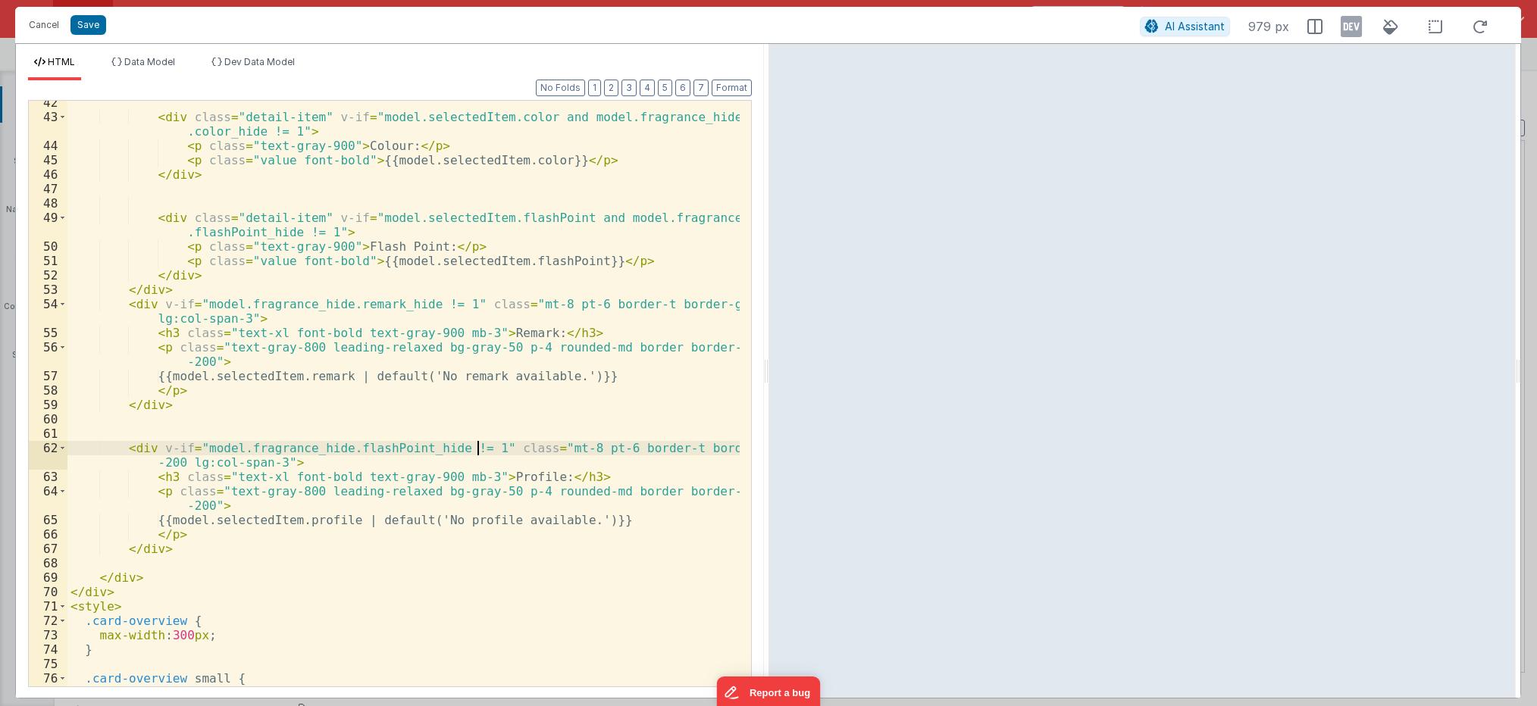
click at [406, 447] on div "< div class = "detail-item" v-if = "model.selectedItem.color and model.fragranc…" at bounding box center [403, 403] width 672 height 615
click at [86, 26] on button "Save" at bounding box center [88, 25] width 36 height 20
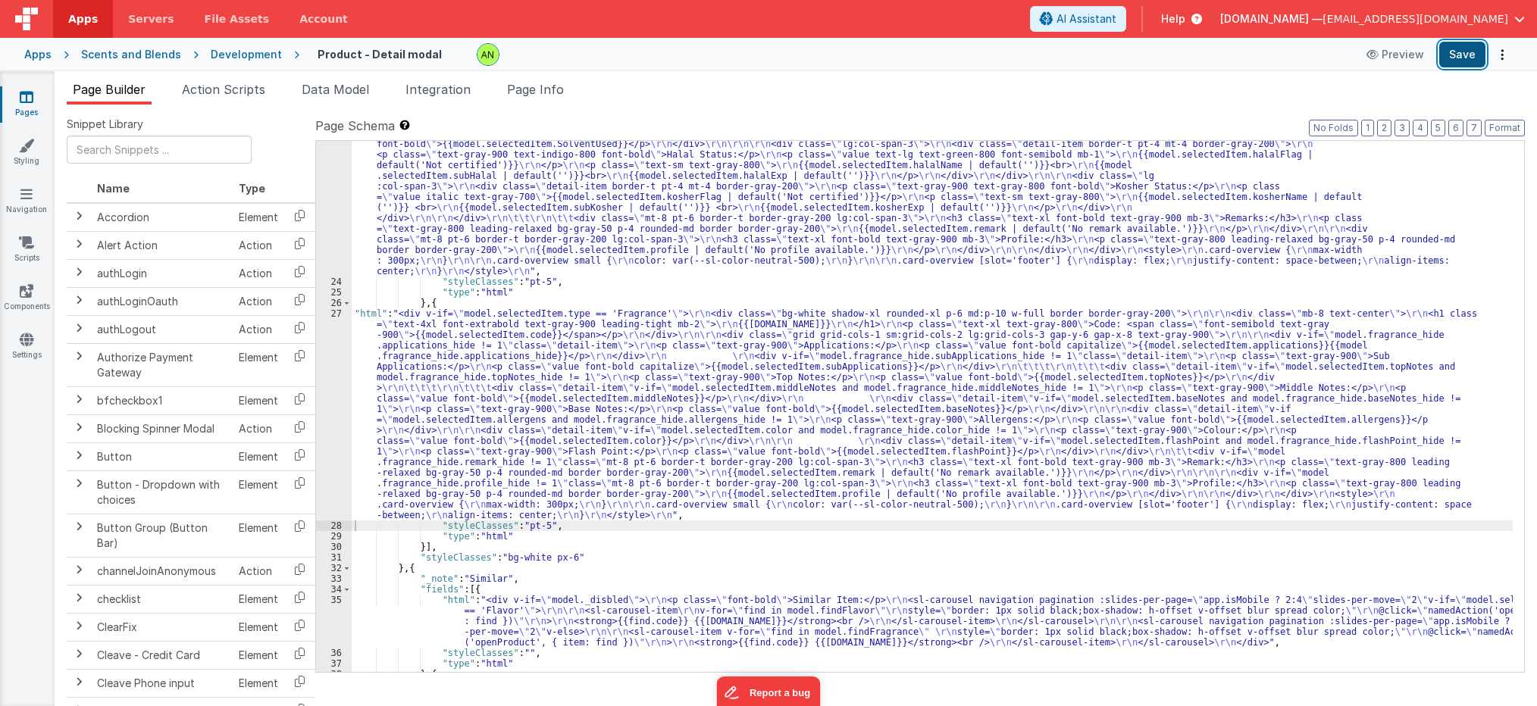
click at [1476, 45] on button "Save" at bounding box center [1462, 55] width 46 height 26
click at [762, 71] on div "Page Builder Action Scripts Data Model Integration Page Info Snippet Library Na…" at bounding box center [796, 388] width 1483 height 635
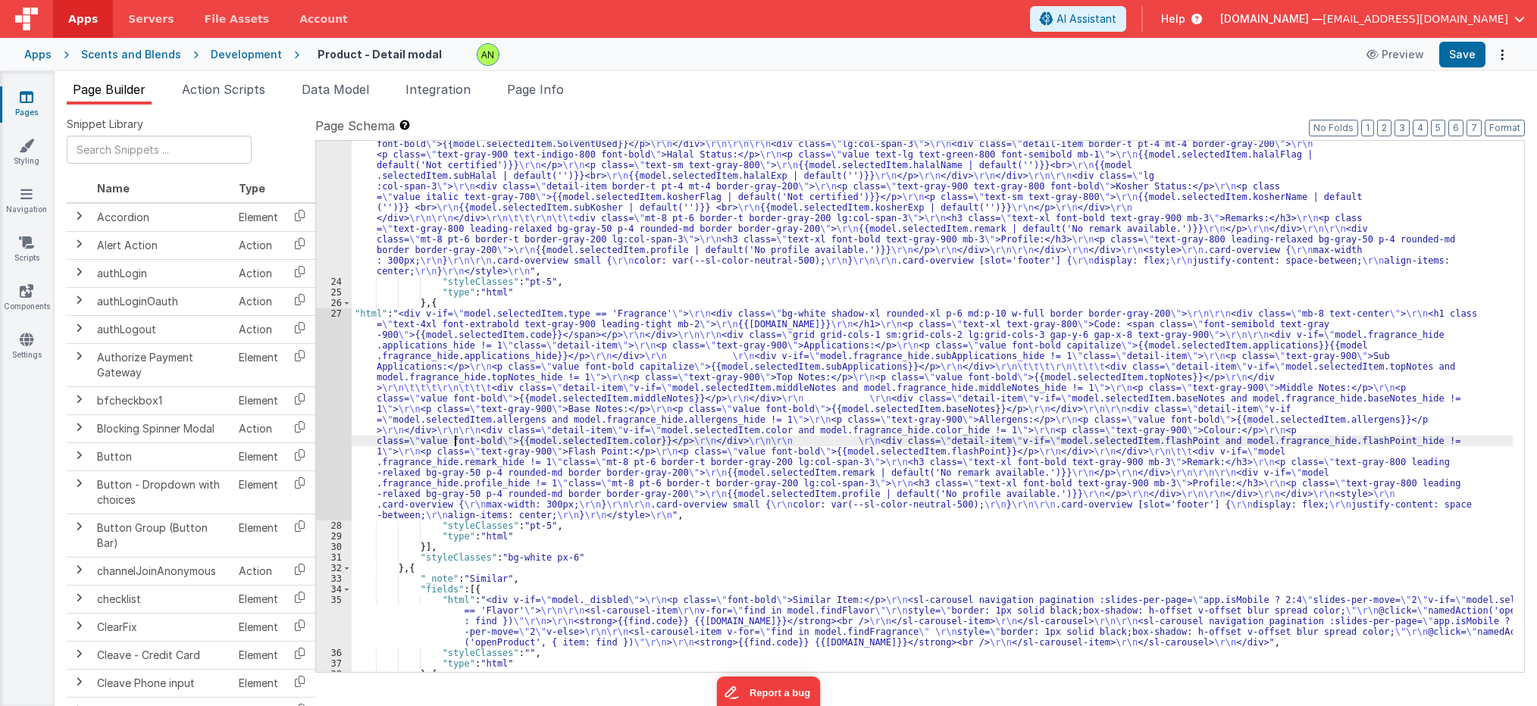
click at [452, 439] on div ""html" : " \r\n <div v-if= \" model.selectedItem.type == 'Flavor' \" > \r\n <di…" at bounding box center [932, 404] width 1161 height 828
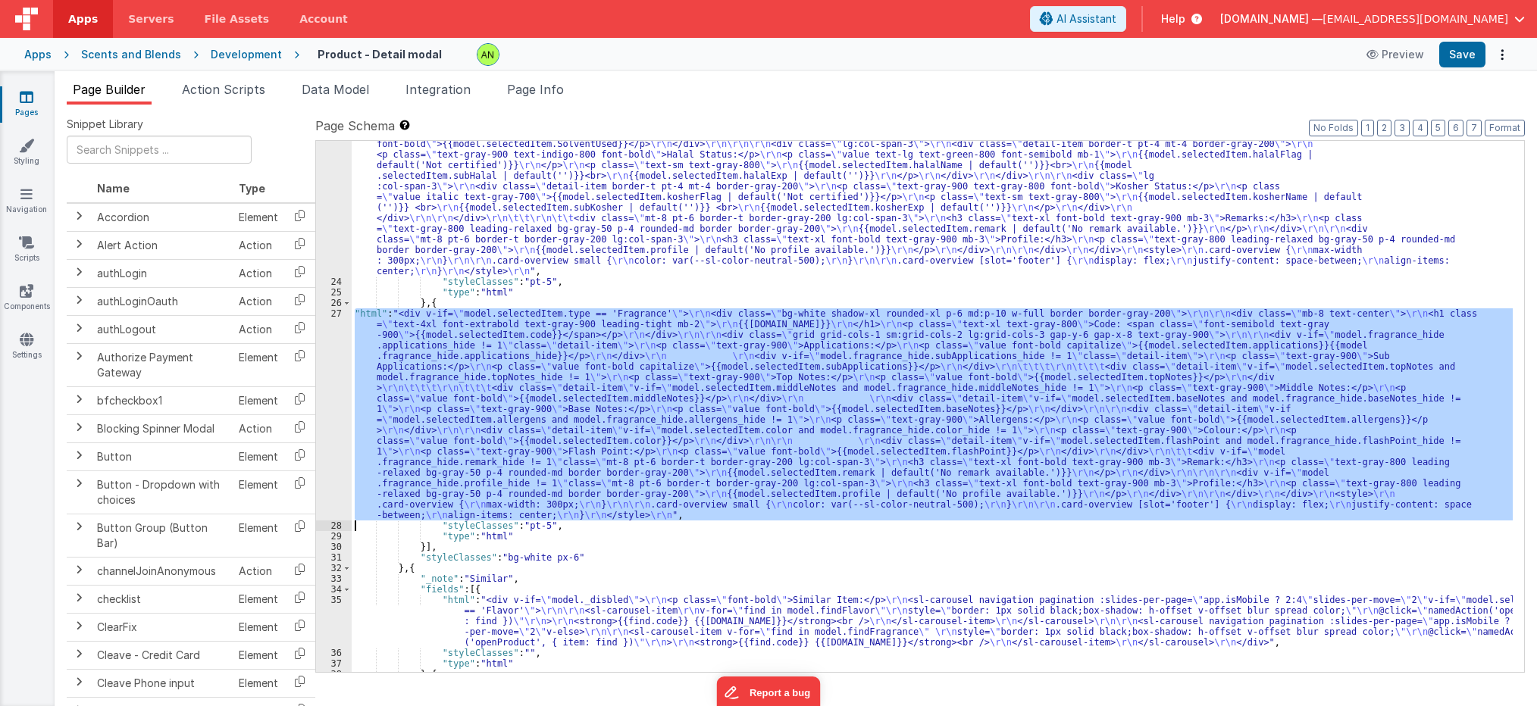
click at [334, 403] on div "27" at bounding box center [334, 414] width 36 height 212
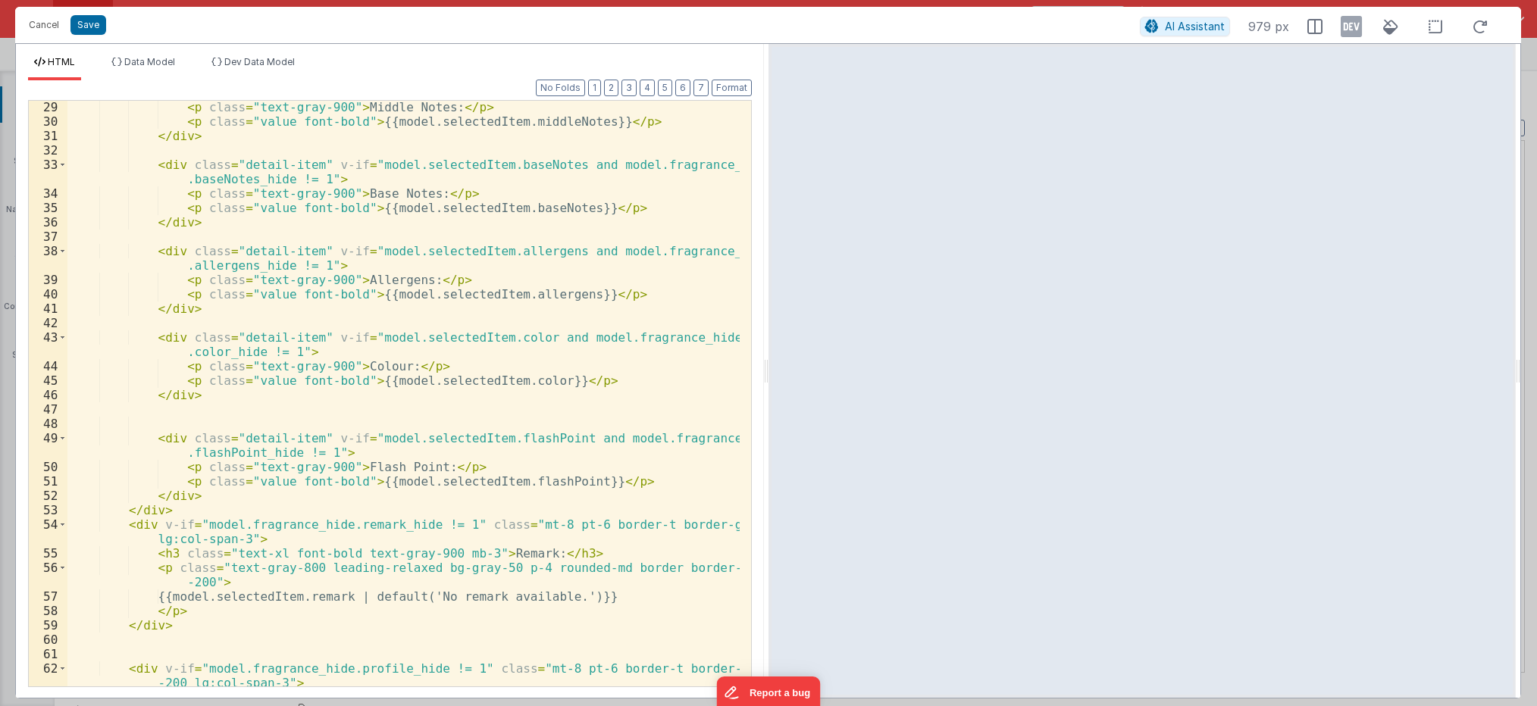
scroll to position [462, 0]
click at [227, 266] on div "< p class = "text-gray-900" > Middle Notes: </ p > < p class = "value font-bold…" at bounding box center [403, 407] width 672 height 615
click at [286, 97] on div "Format 7 6 5 4 3 2 1 No Folds 29 30 31 32 33 34 35 36 37 38 39 40 41 42 43 44 4…" at bounding box center [390, 383] width 724 height 606
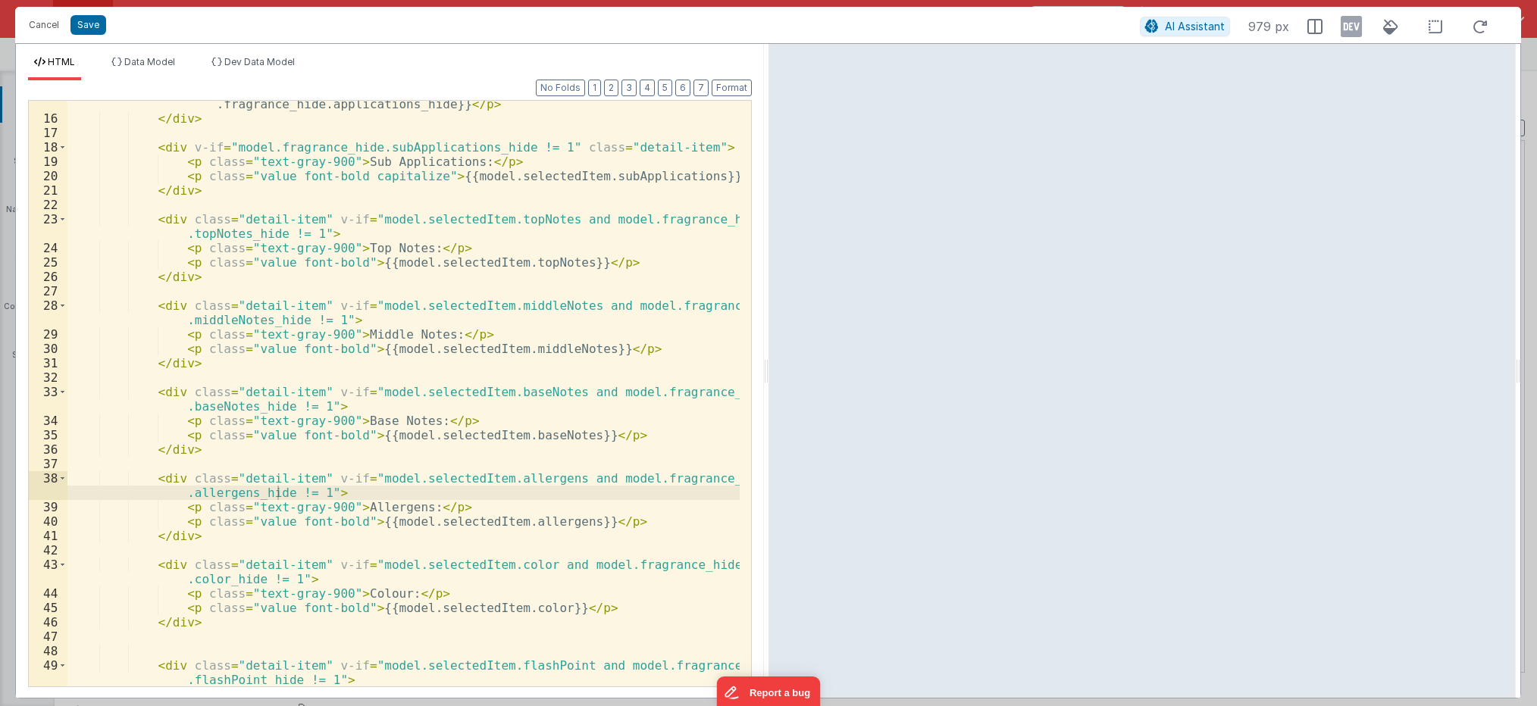
scroll to position [143, 0]
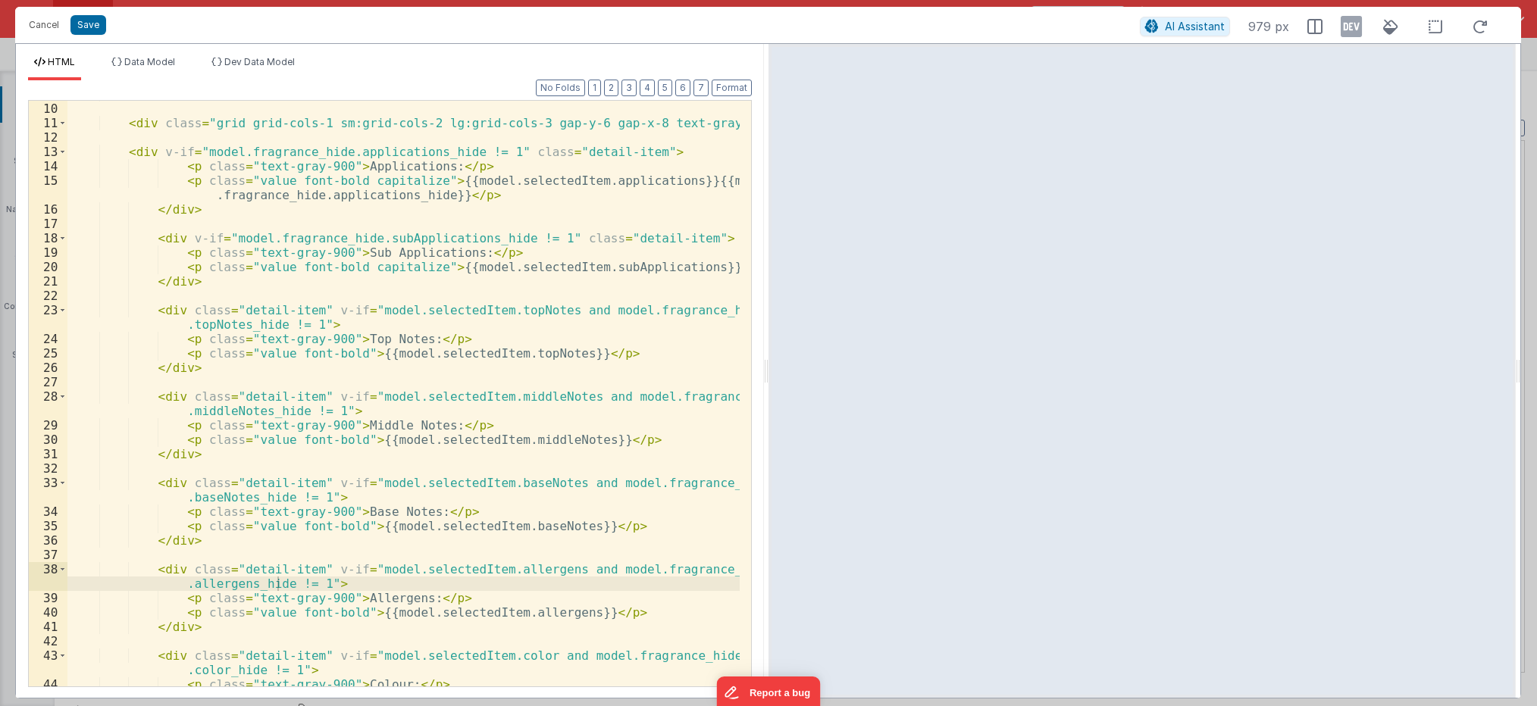
click at [353, 199] on div "</ div > < div class = "grid grid-cols-1 sm:grid-cols-2 lg:grid-cols-3 gap-y-6 …" at bounding box center [403, 394] width 672 height 615
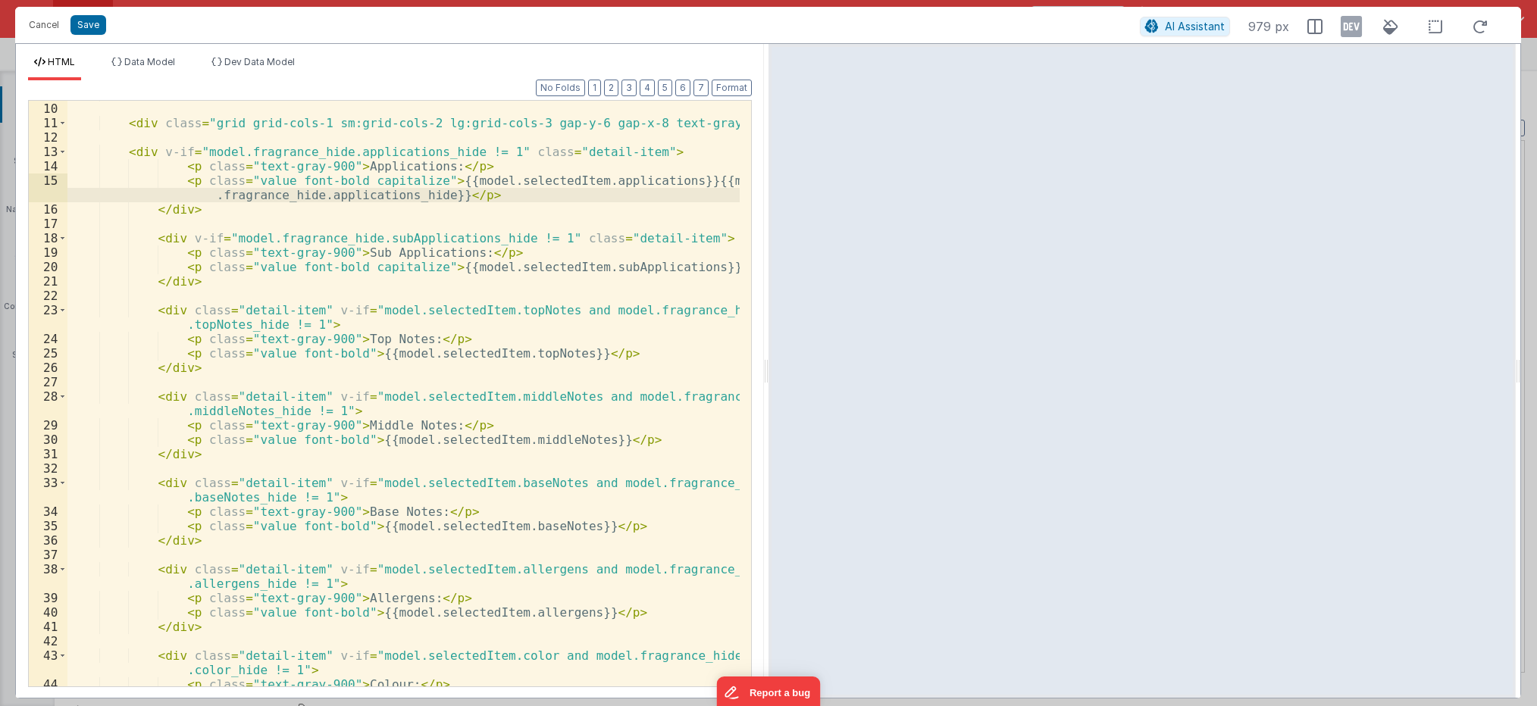
click at [353, 199] on div "</ div > < div class = "grid grid-cols-1 sm:grid-cols-2 lg:grid-cols-3 gap-y-6 …" at bounding box center [403, 394] width 672 height 615
click at [389, 156] on div "</ div > < div class = "grid grid-cols-1 sm:grid-cols-2 lg:grid-cols-3 gap-y-6 …" at bounding box center [403, 394] width 672 height 615
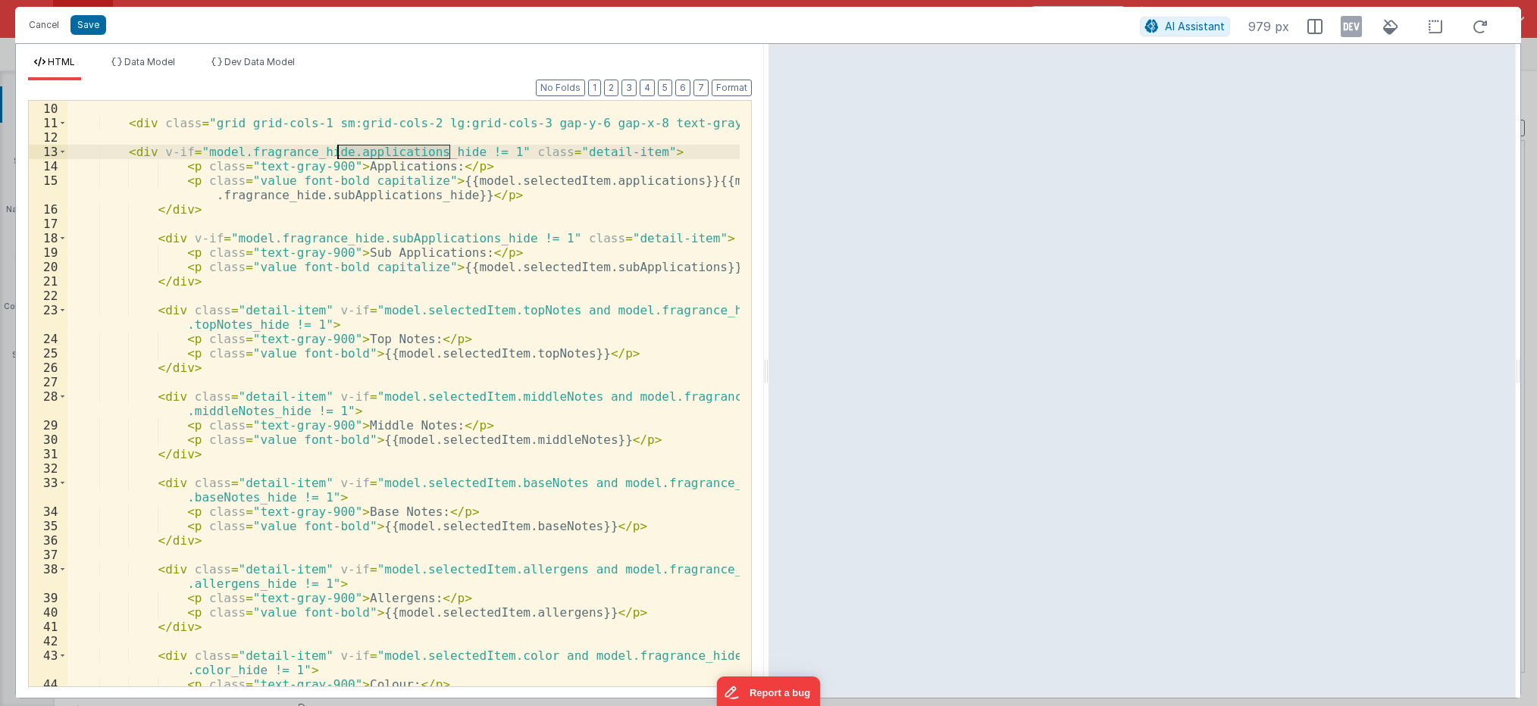
click at [389, 156] on div "</ div > < div class = "grid grid-cols-1 sm:grid-cols-2 lg:grid-cols-3 gap-y-6 …" at bounding box center [403, 394] width 672 height 615
click at [431, 240] on div "</ div > < div class = "grid grid-cols-1 sm:grid-cols-2 lg:grid-cols-3 gap-y-6 …" at bounding box center [403, 394] width 672 height 615
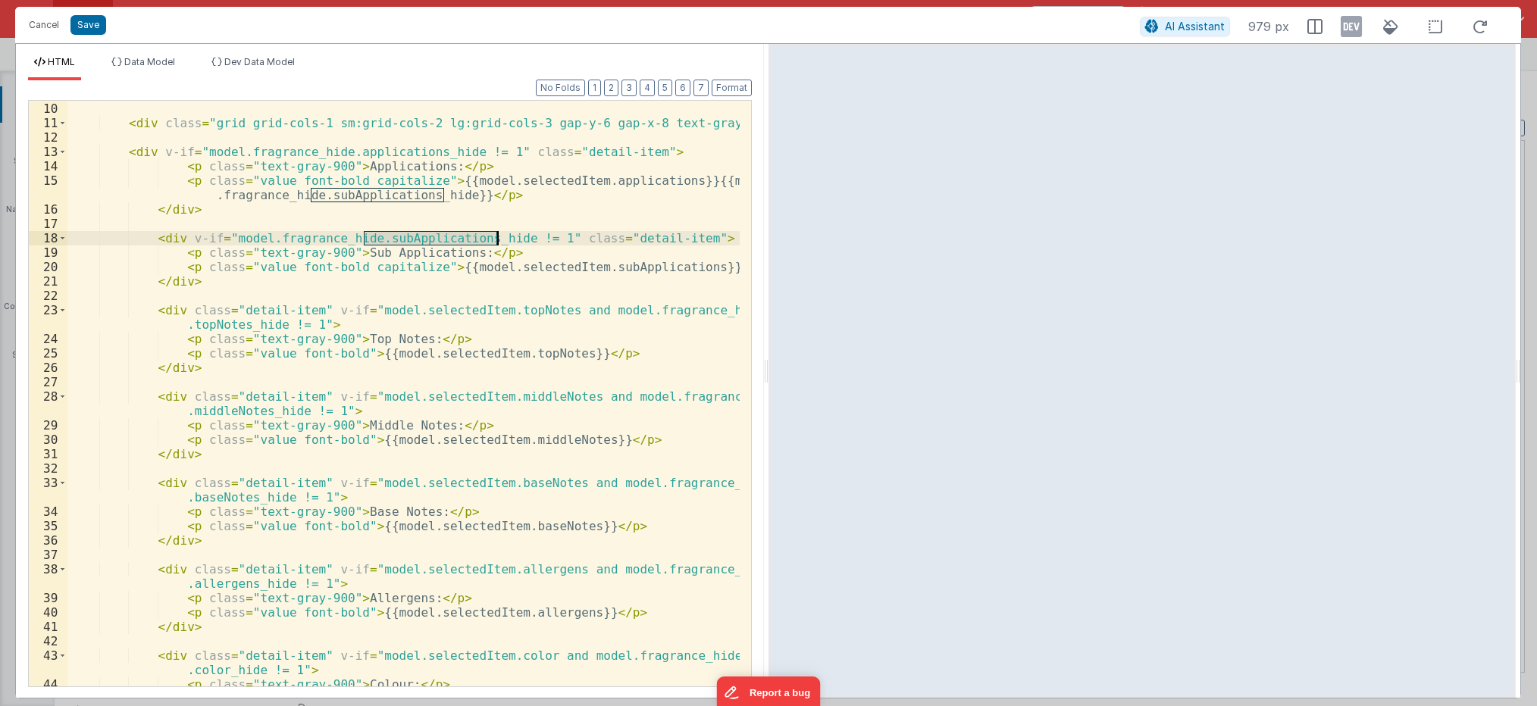
click at [431, 240] on div "</ div > < div class = "grid grid-cols-1 sm:grid-cols-2 lg:grid-cols-3 gap-y-6 …" at bounding box center [403, 394] width 672 height 615
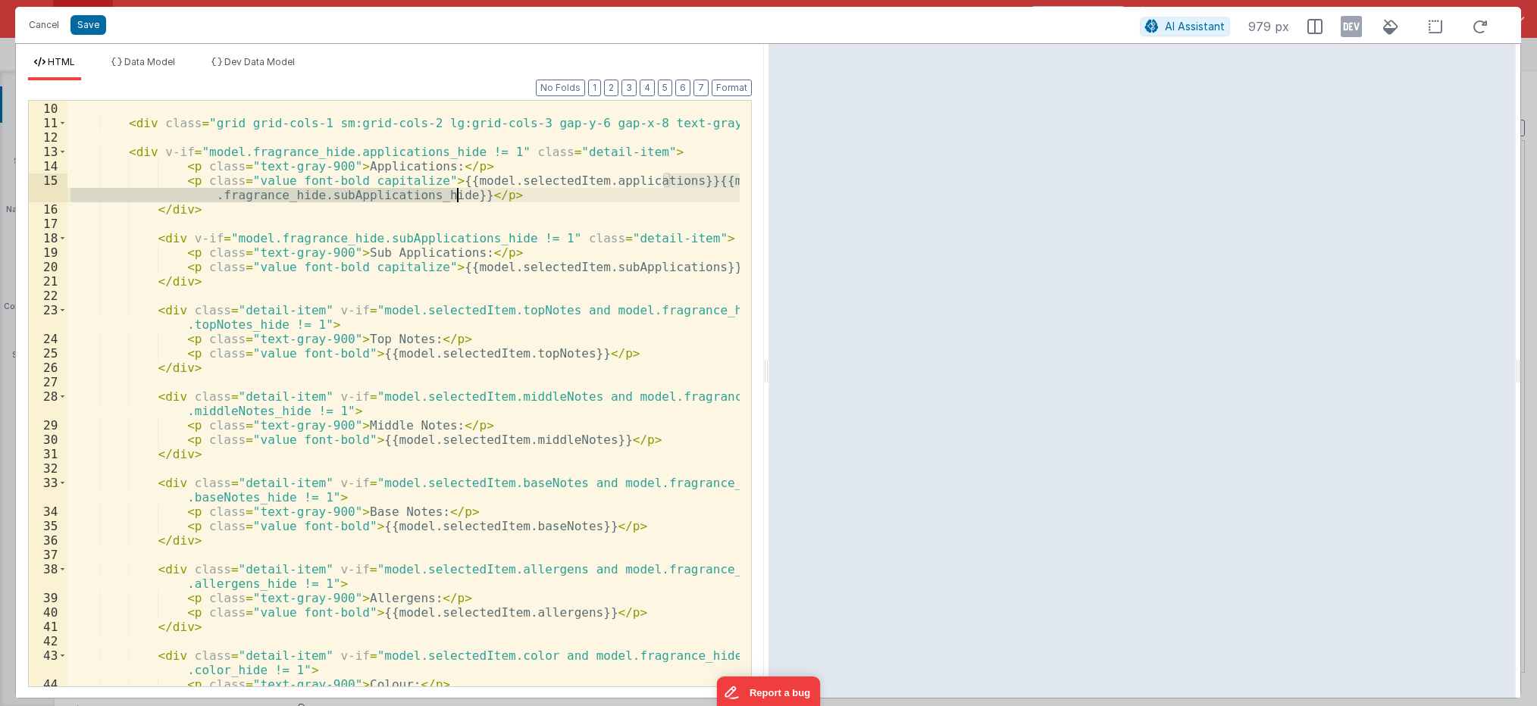
drag, startPoint x: 665, startPoint y: 180, endPoint x: 455, endPoint y: 192, distance: 210.3
click at [455, 192] on div "</ div > < div class = "grid grid-cols-1 sm:grid-cols-2 lg:grid-cols-3 gap-y-6 …" at bounding box center [403, 394] width 672 height 615
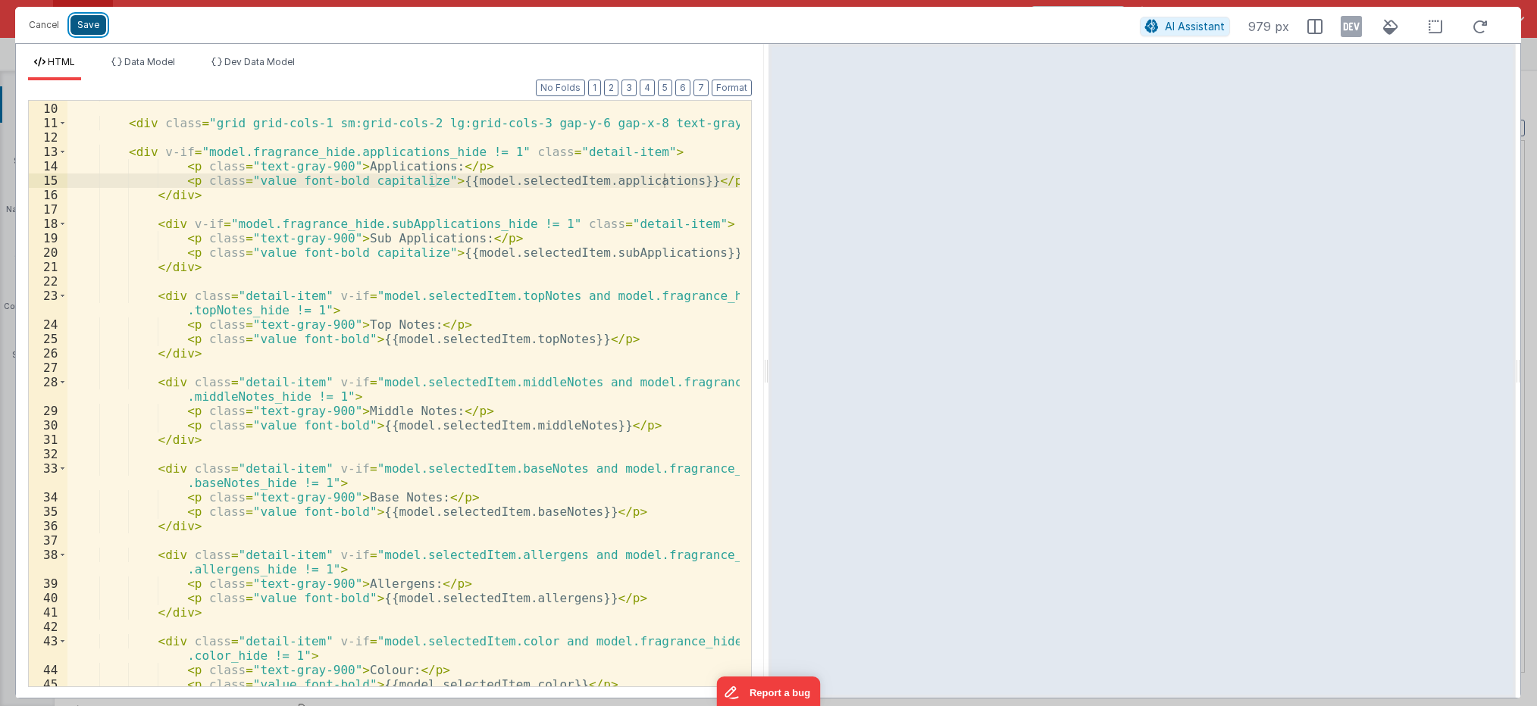
click at [92, 26] on button "Save" at bounding box center [88, 25] width 36 height 20
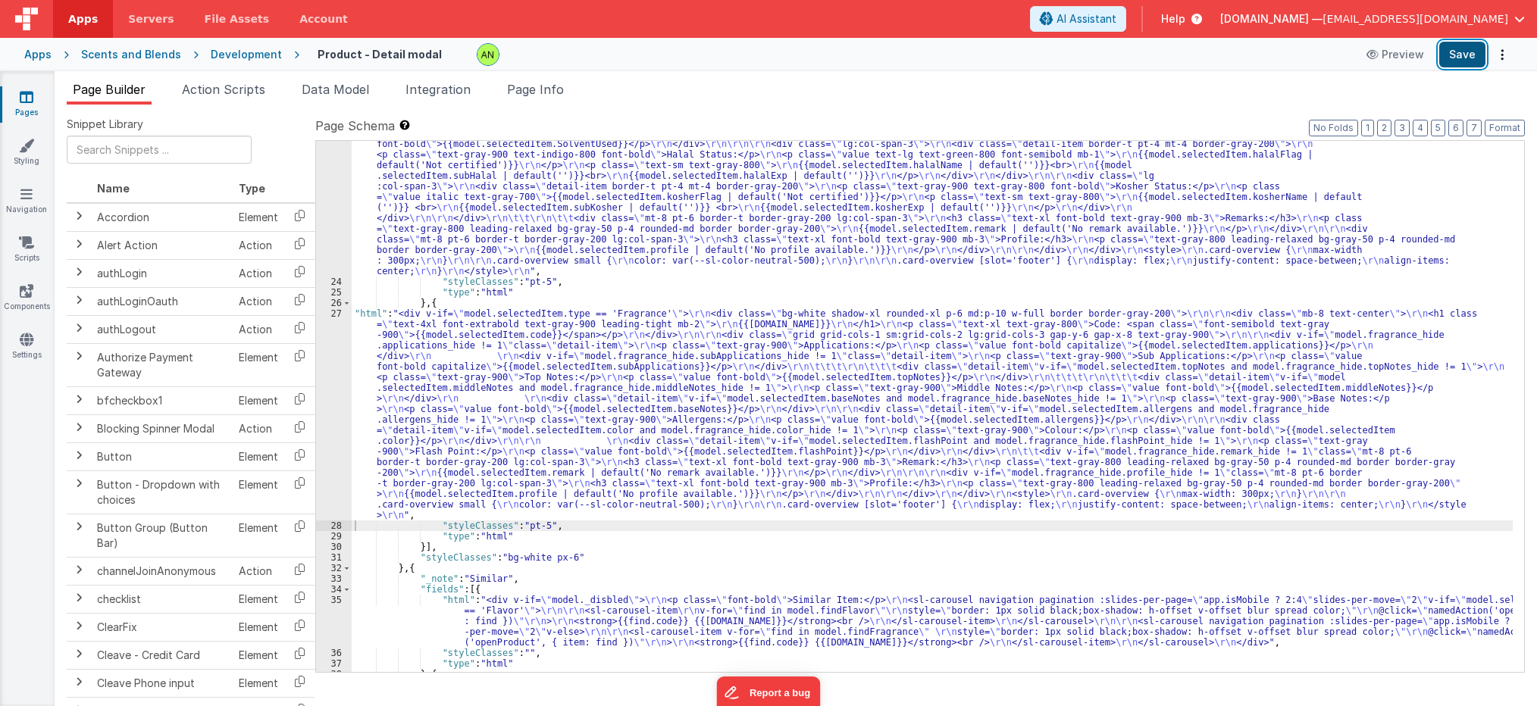
click at [1466, 59] on button "Save" at bounding box center [1462, 55] width 46 height 26
click at [575, 403] on div ""html" : " \r\n <div v-if= \" model.selectedItem.type == 'Flavor' \" > \r\n <di…" at bounding box center [932, 404] width 1161 height 828
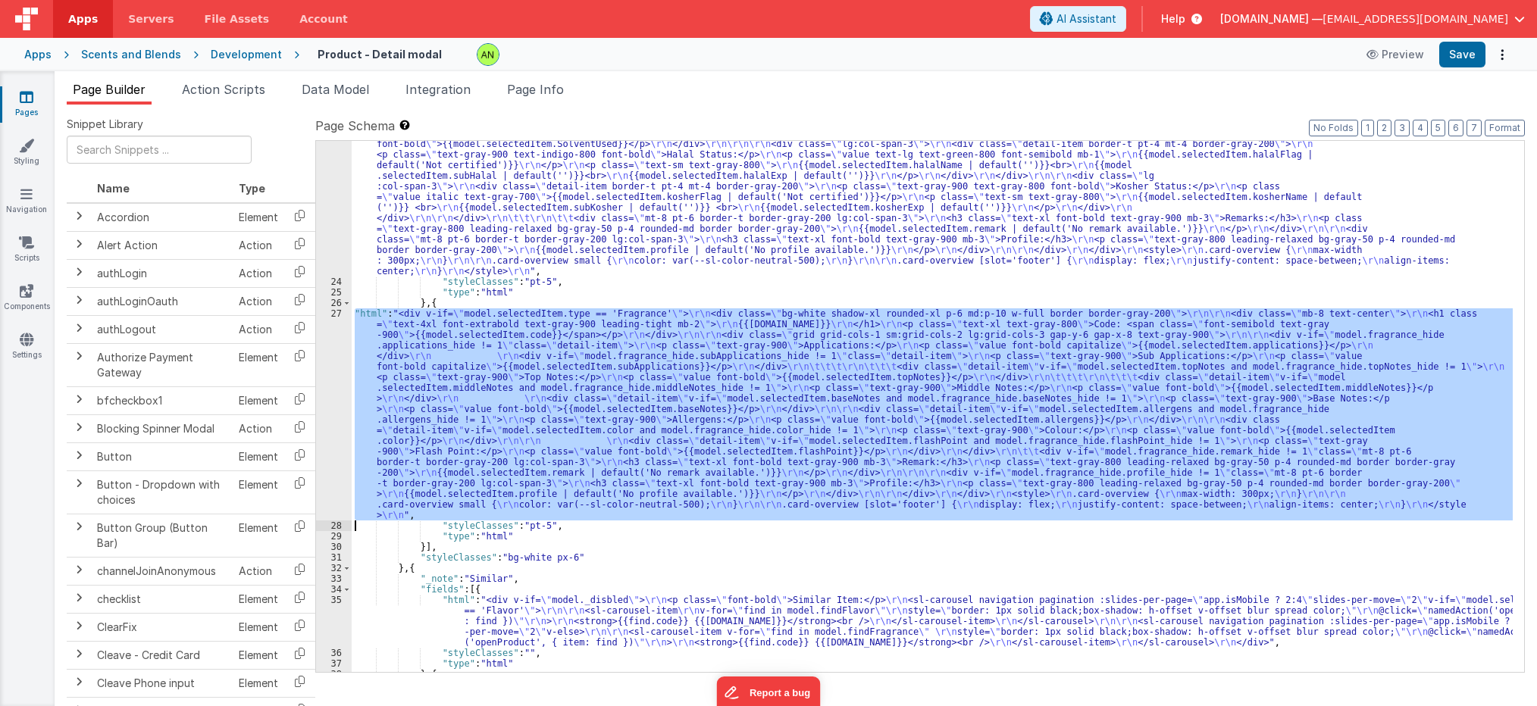
click at [332, 411] on div "27" at bounding box center [334, 414] width 36 height 212
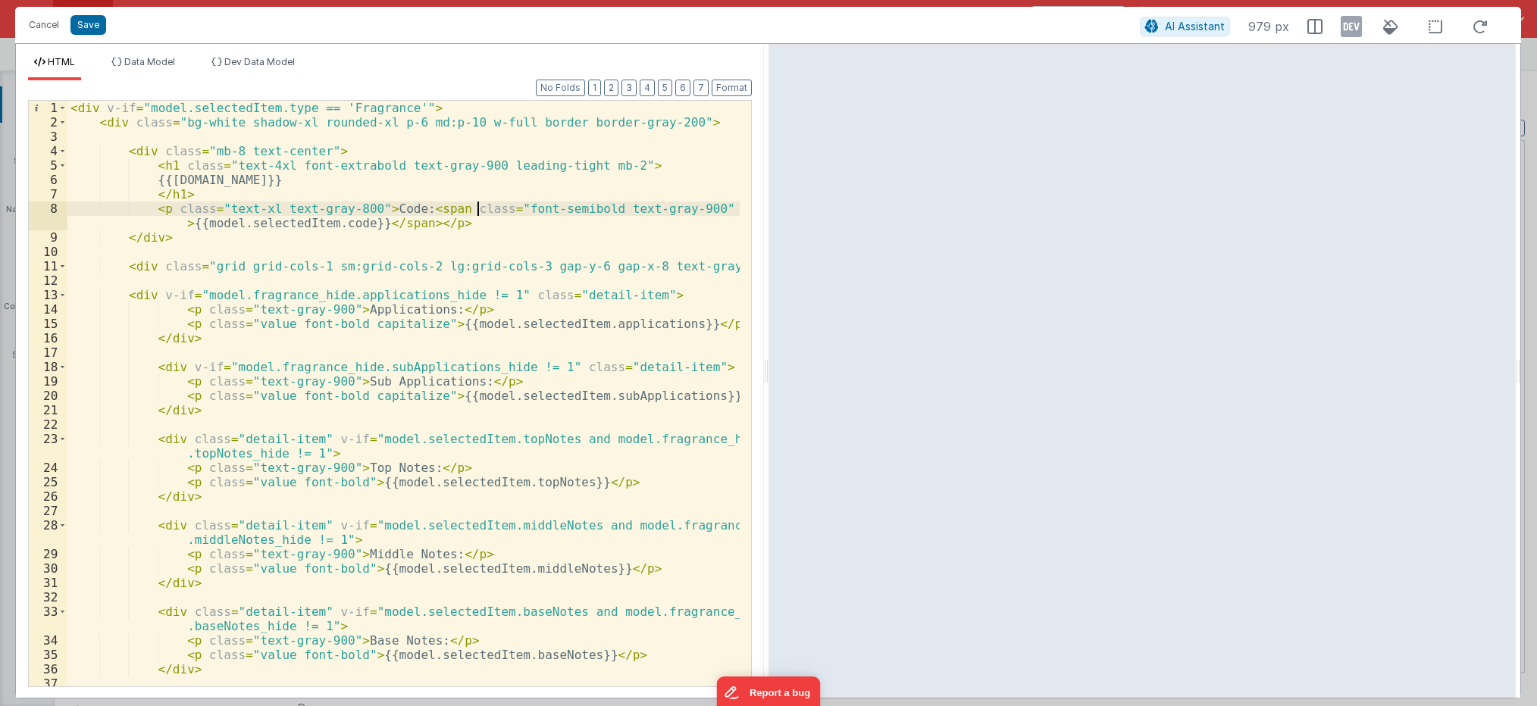
click at [474, 208] on div "< div v-if = "model.selectedItem.type == 'Fragrance'" > < div class = "bg-white…" at bounding box center [403, 415] width 672 height 629
click at [403, 371] on div "< div v-if = "model.selectedItem.type == 'Fragrance'" > < div class = "bg-white…" at bounding box center [403, 415] width 672 height 629
click at [644, 440] on div "< div v-if = "model.selectedItem.type == 'Fragrance'" > < div class = "bg-white…" at bounding box center [403, 415] width 672 height 629
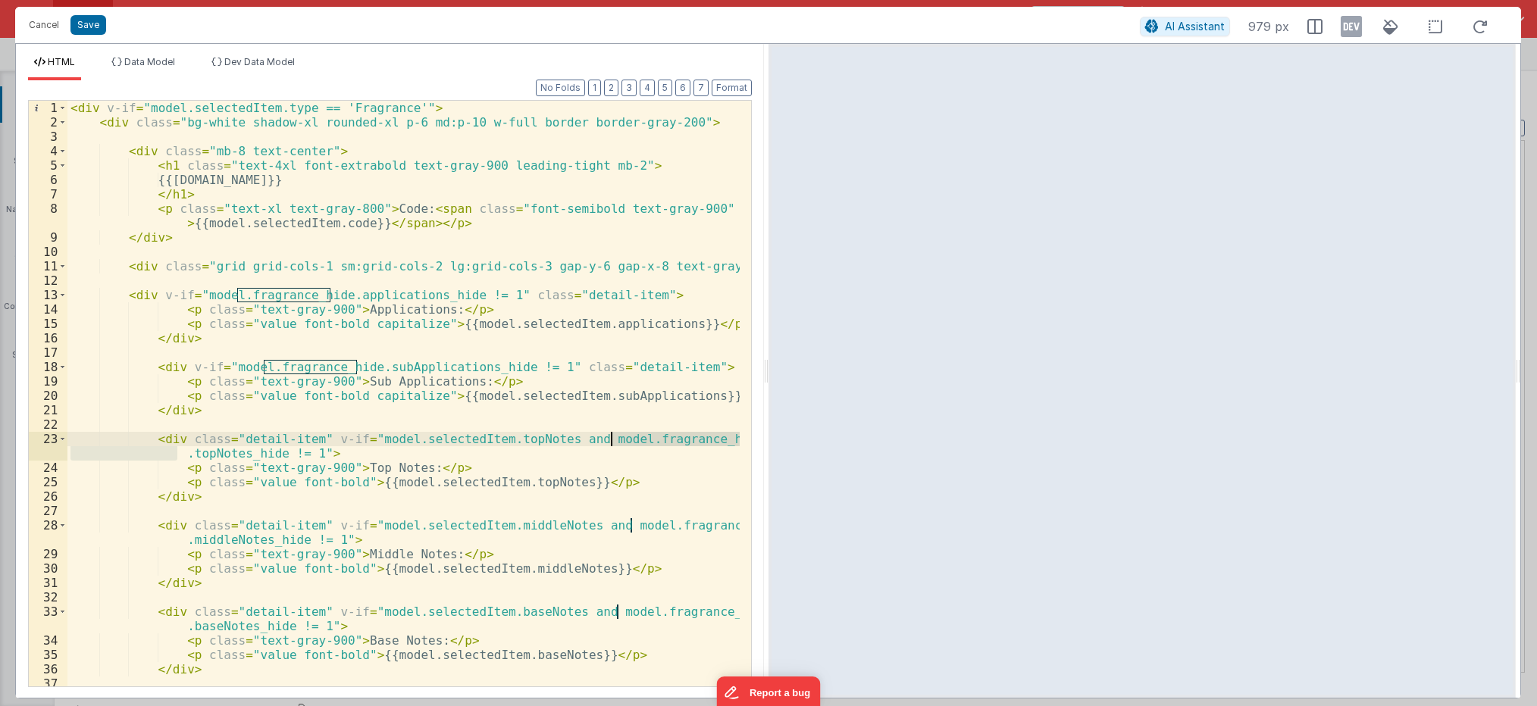
click at [208, 458] on div "< div v-if = "model.selectedItem.type == 'Fragrance'" > < div class = "bg-white…" at bounding box center [403, 415] width 672 height 629
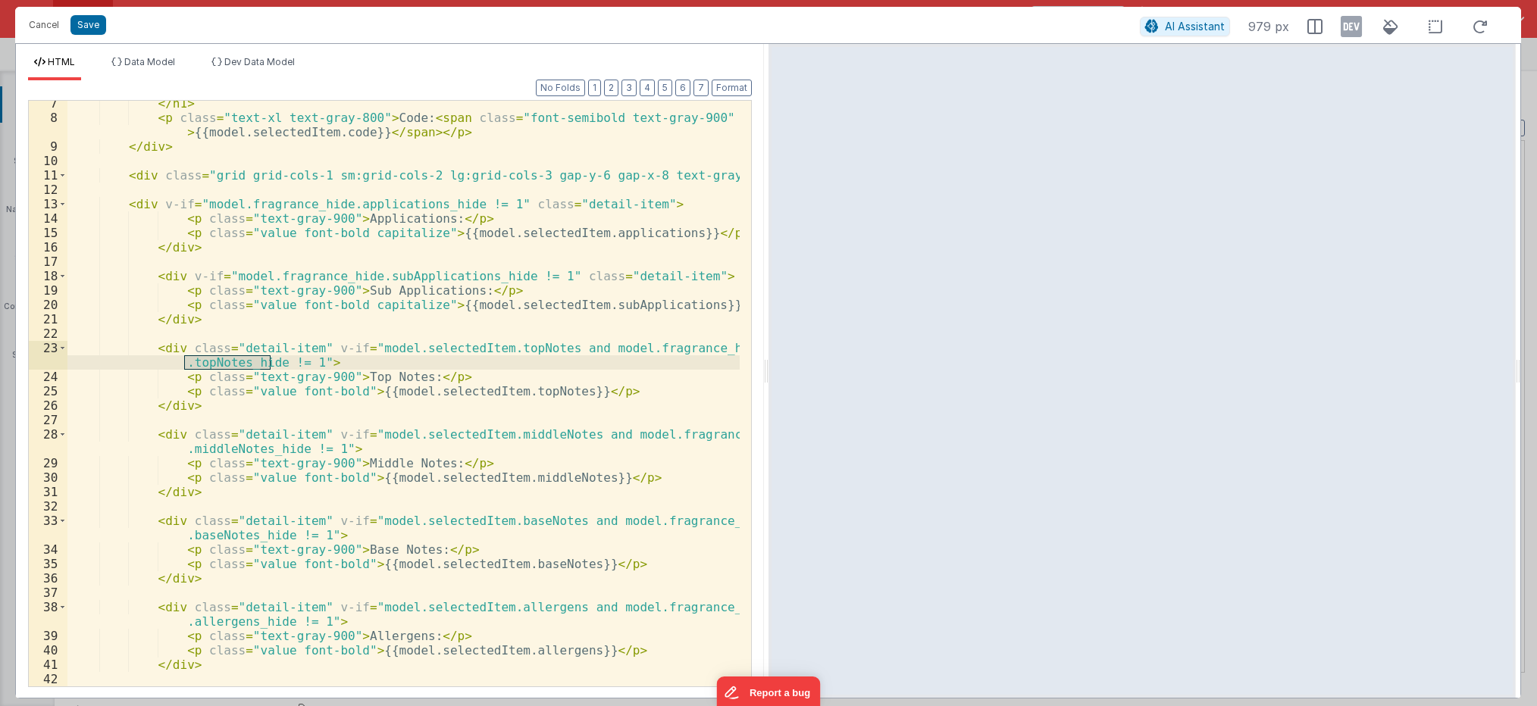
scroll to position [136, 0]
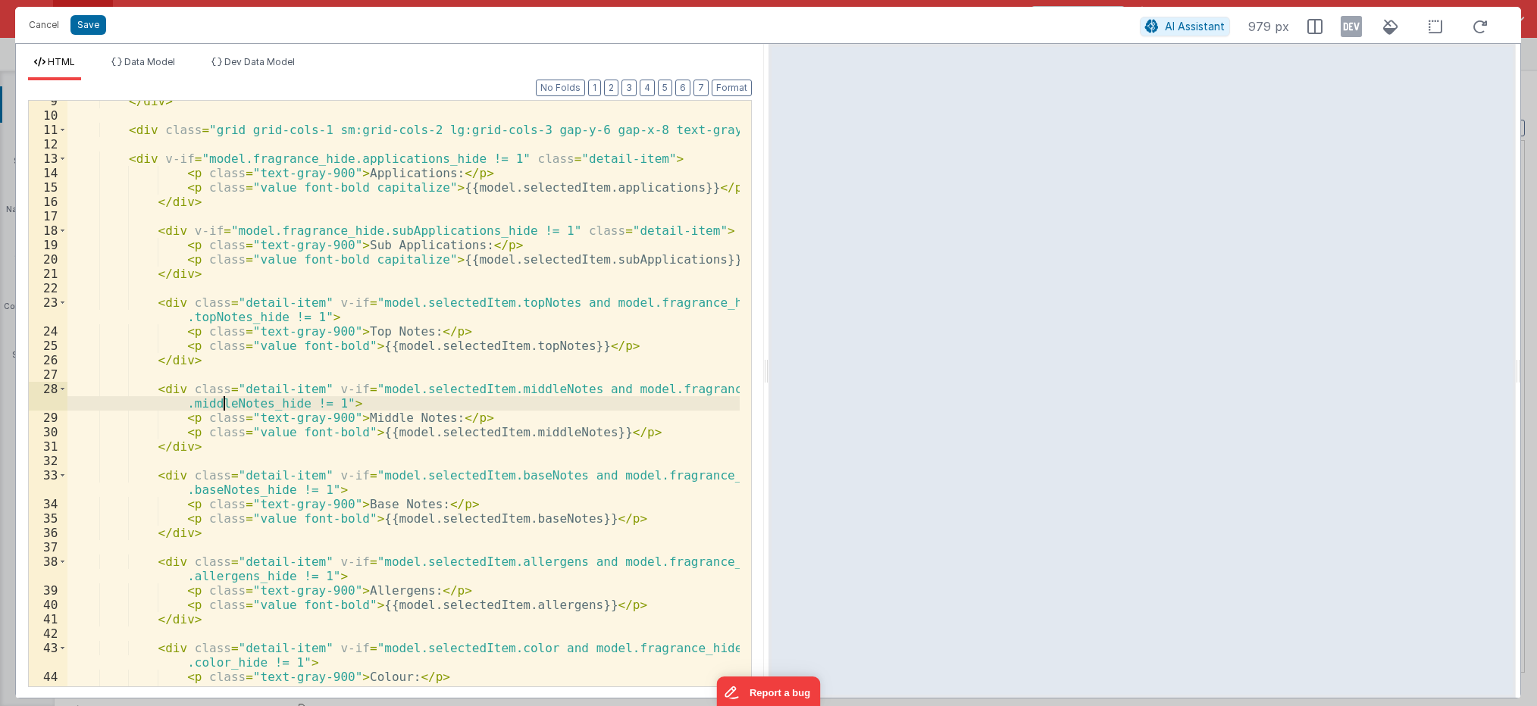
click at [227, 403] on div "</ div > < div class = "grid grid-cols-1 sm:grid-cols-2 lg:grid-cols-3 gap-y-6 …" at bounding box center [403, 401] width 672 height 615
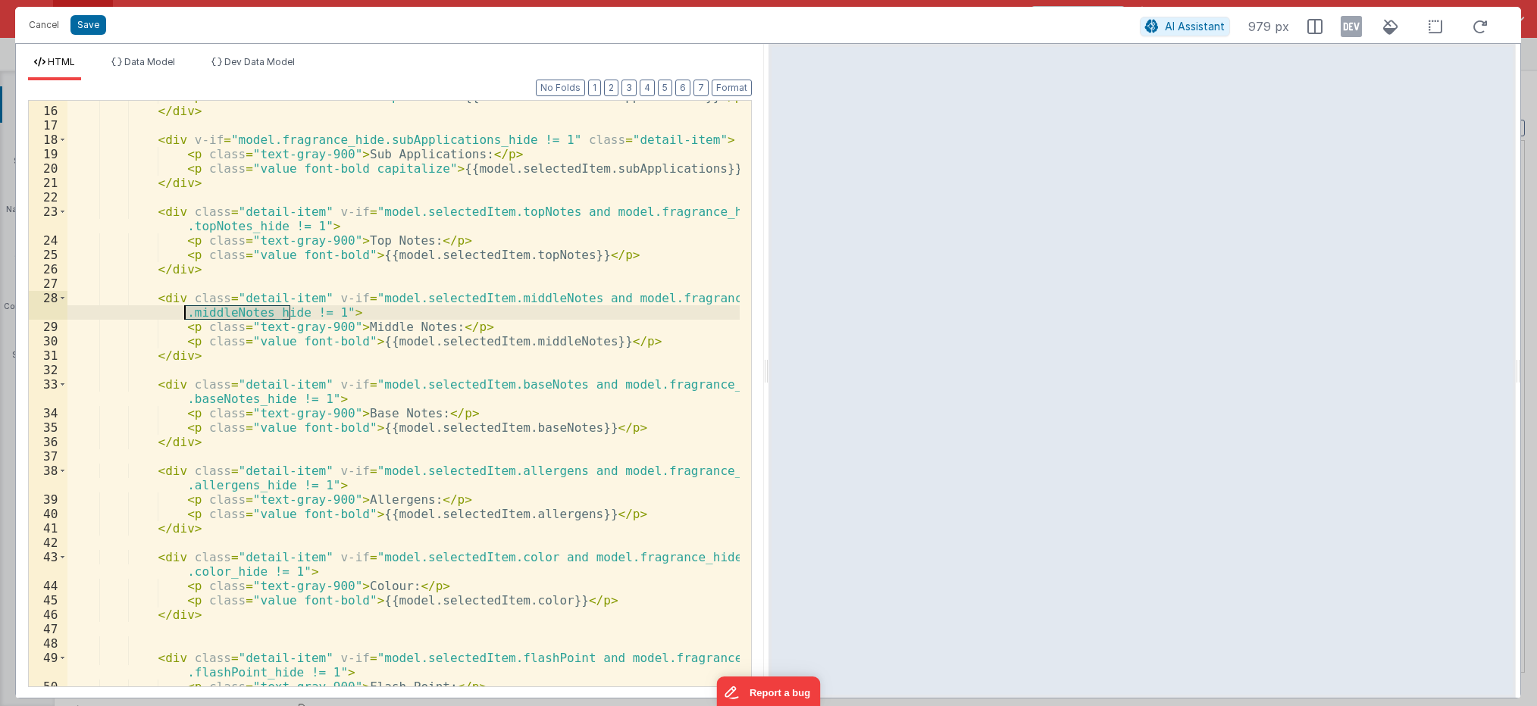
scroll to position [273, 0]
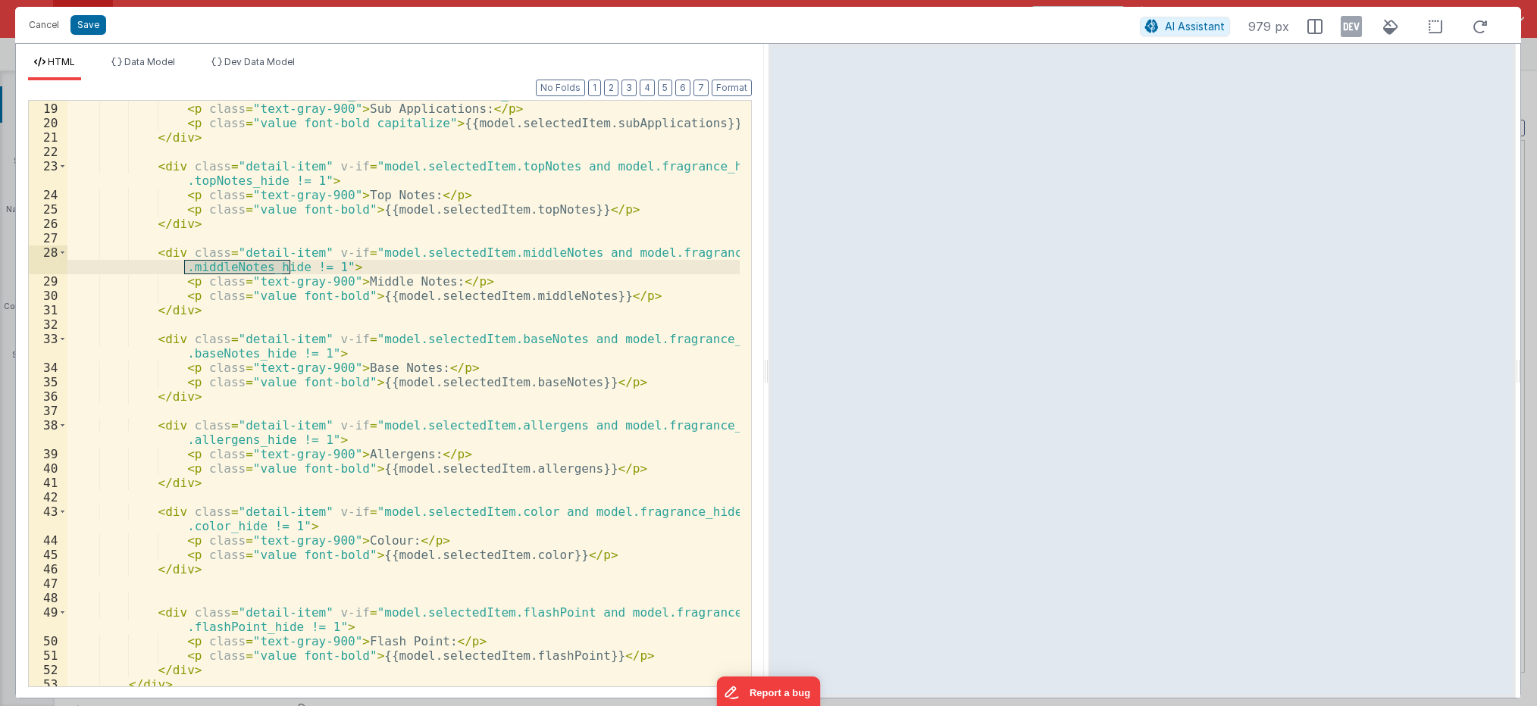
click at [222, 352] on div "< div v-if = "model.fragrance_hide.subApplications_hide != 1" class = "detail-i…" at bounding box center [403, 394] width 672 height 615
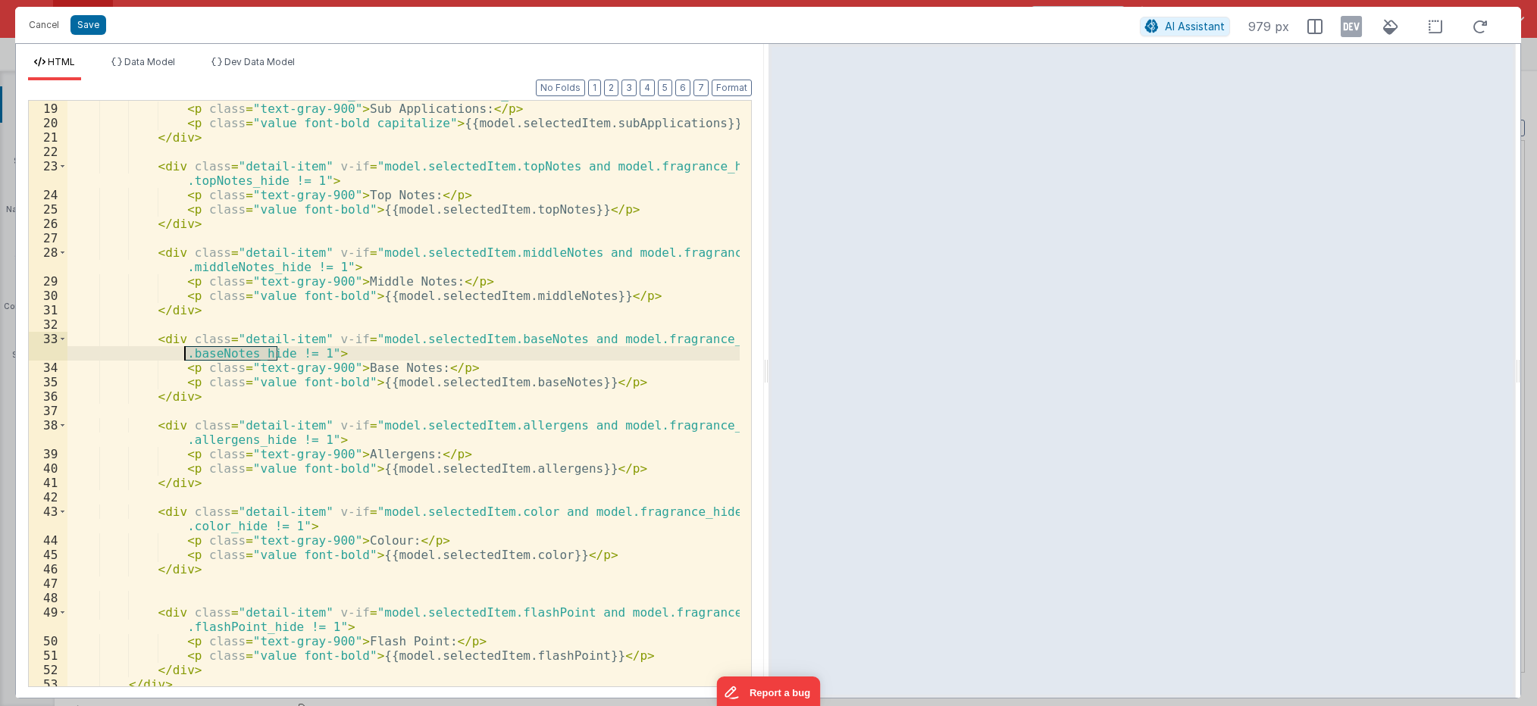
scroll to position [318, 0]
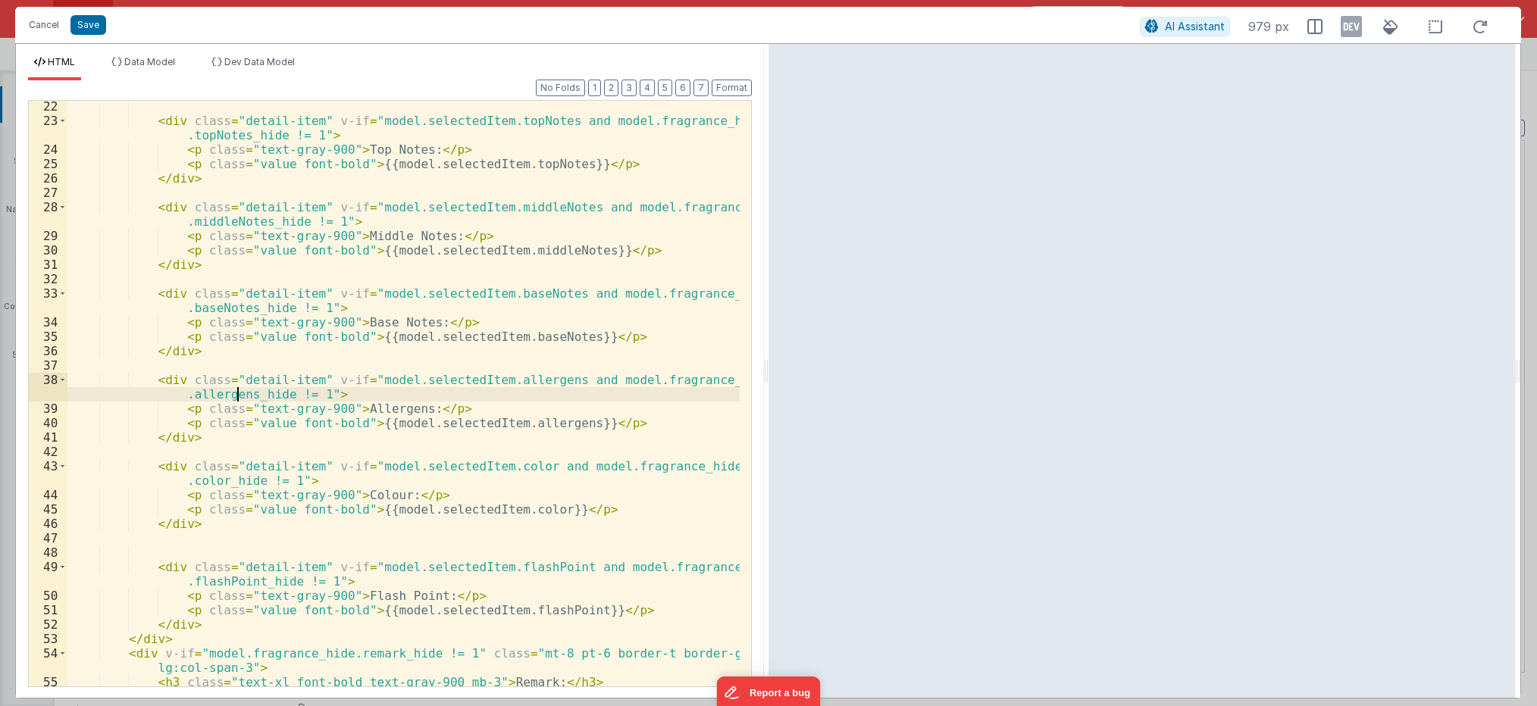
click at [239, 395] on div "< div class = "detail-item" v-if = "model.selectedItem.topNotes and model.fragr…" at bounding box center [403, 413] width 672 height 629
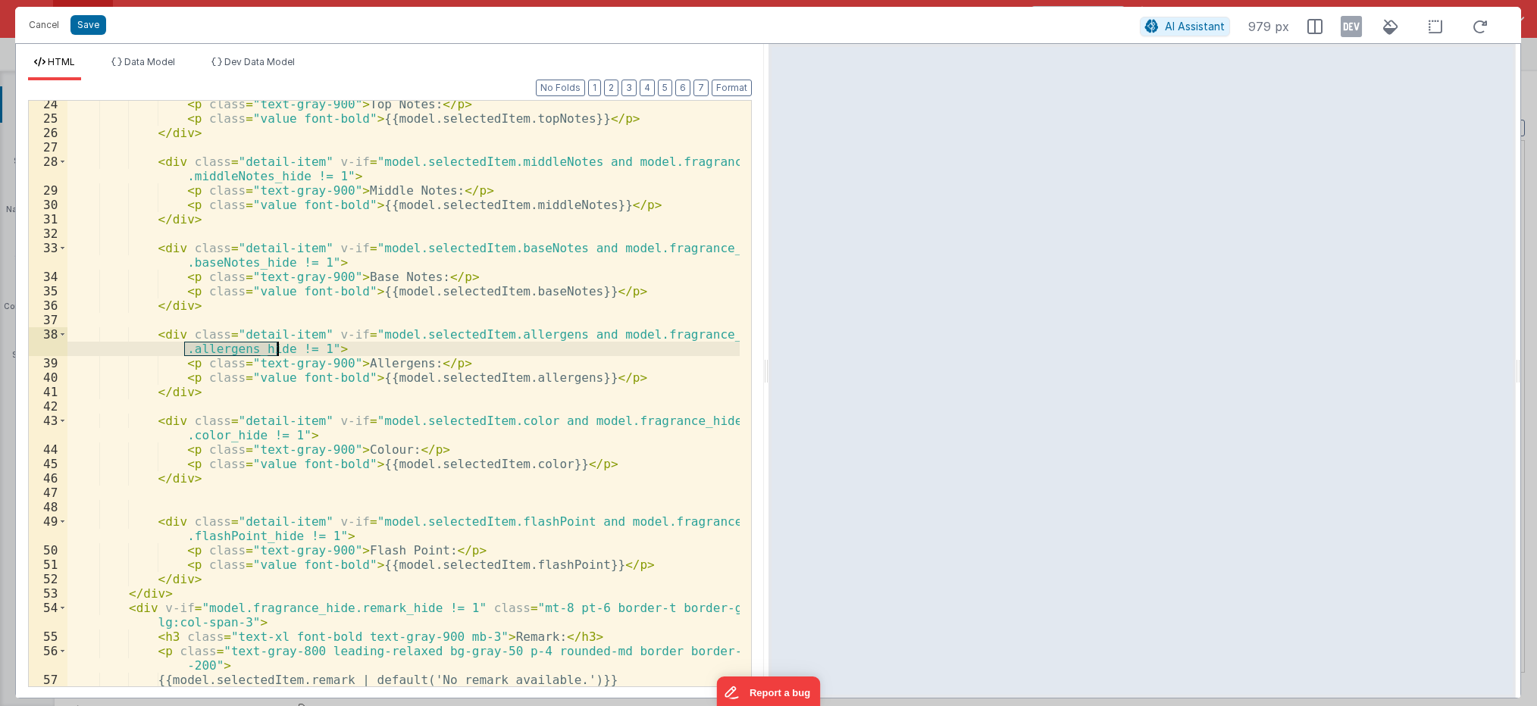
scroll to position [364, 0]
click at [217, 434] on div "< p class = "text-gray-900" > Top Notes: </ p > < p class = "value font-bold" >…" at bounding box center [403, 404] width 672 height 615
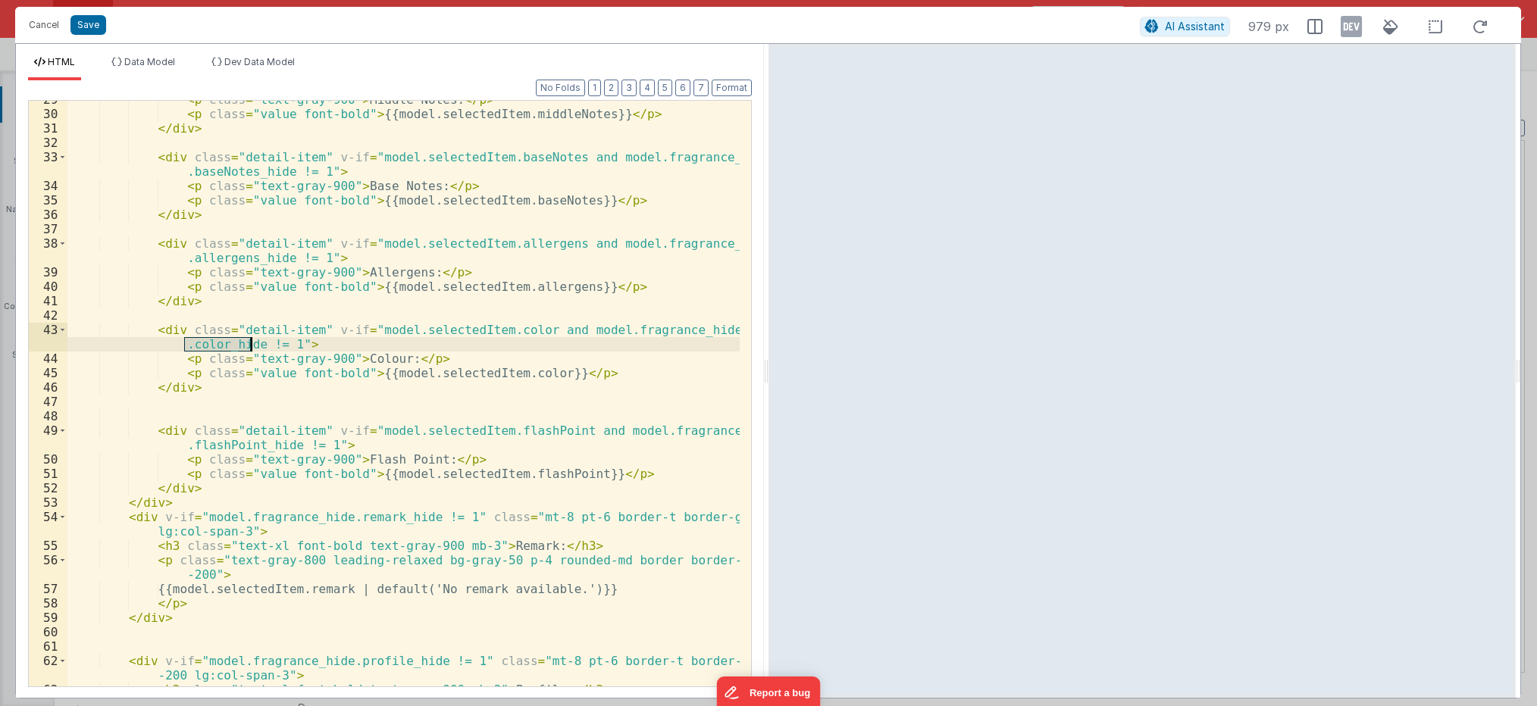
scroll to position [455, 0]
click at [241, 444] on div "< p class = "text-gray-900" > Middle Notes: </ p > < p class = "value font-bold…" at bounding box center [403, 399] width 672 height 615
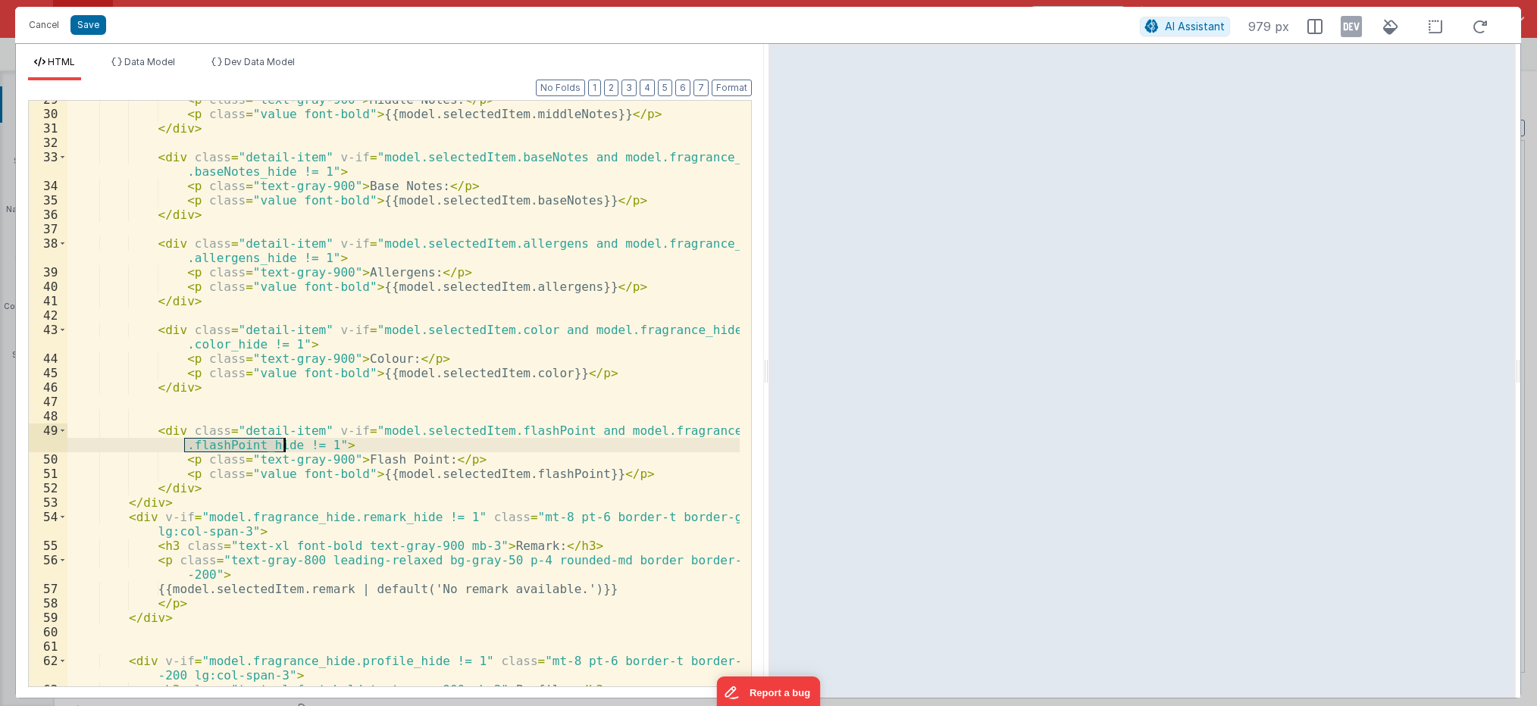
click at [241, 444] on div "< p class = "text-gray-900" > Middle Notes: </ p > < p class = "value font-bold…" at bounding box center [403, 399] width 672 height 615
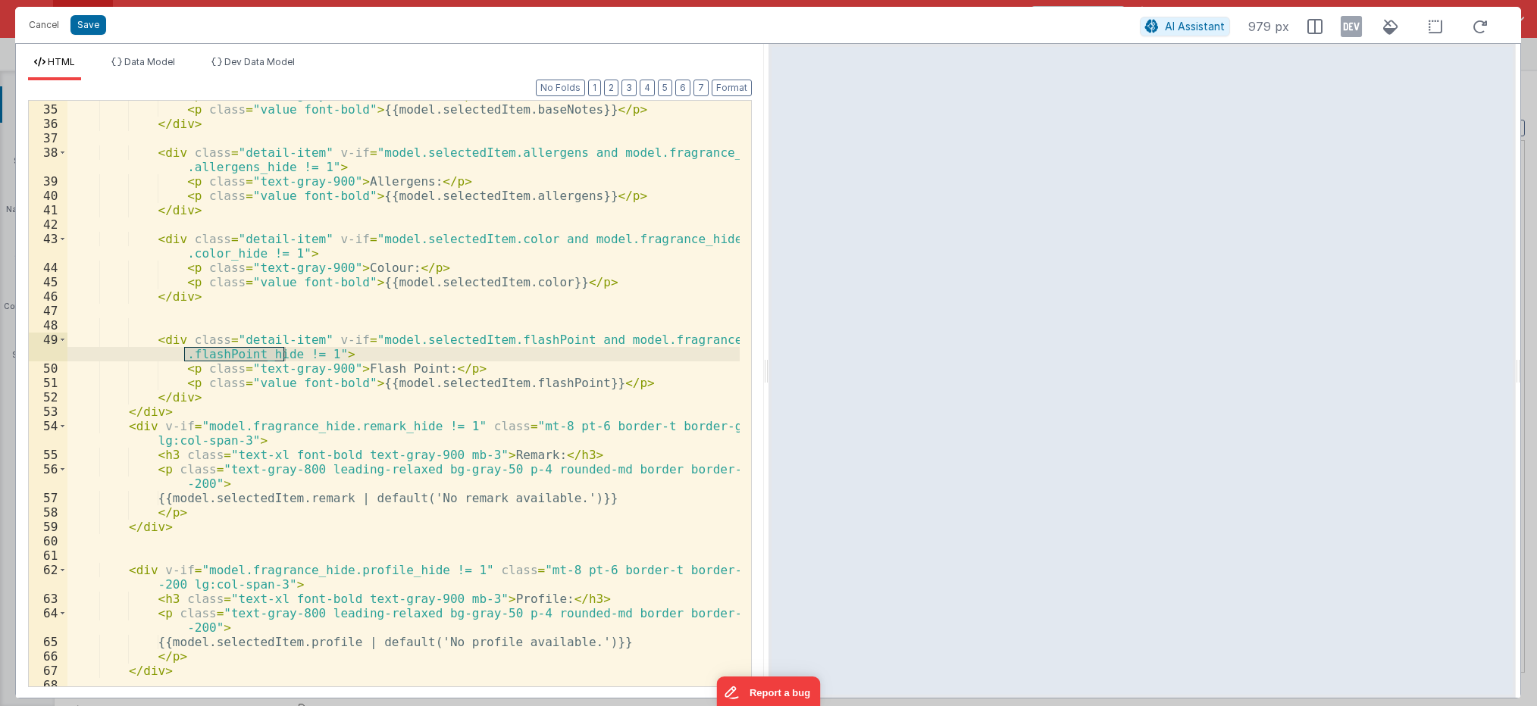
click at [355, 427] on div "< p class = "text-gray-900" > Base Notes: </ p > < p class = "value font-bold" …" at bounding box center [403, 395] width 672 height 615
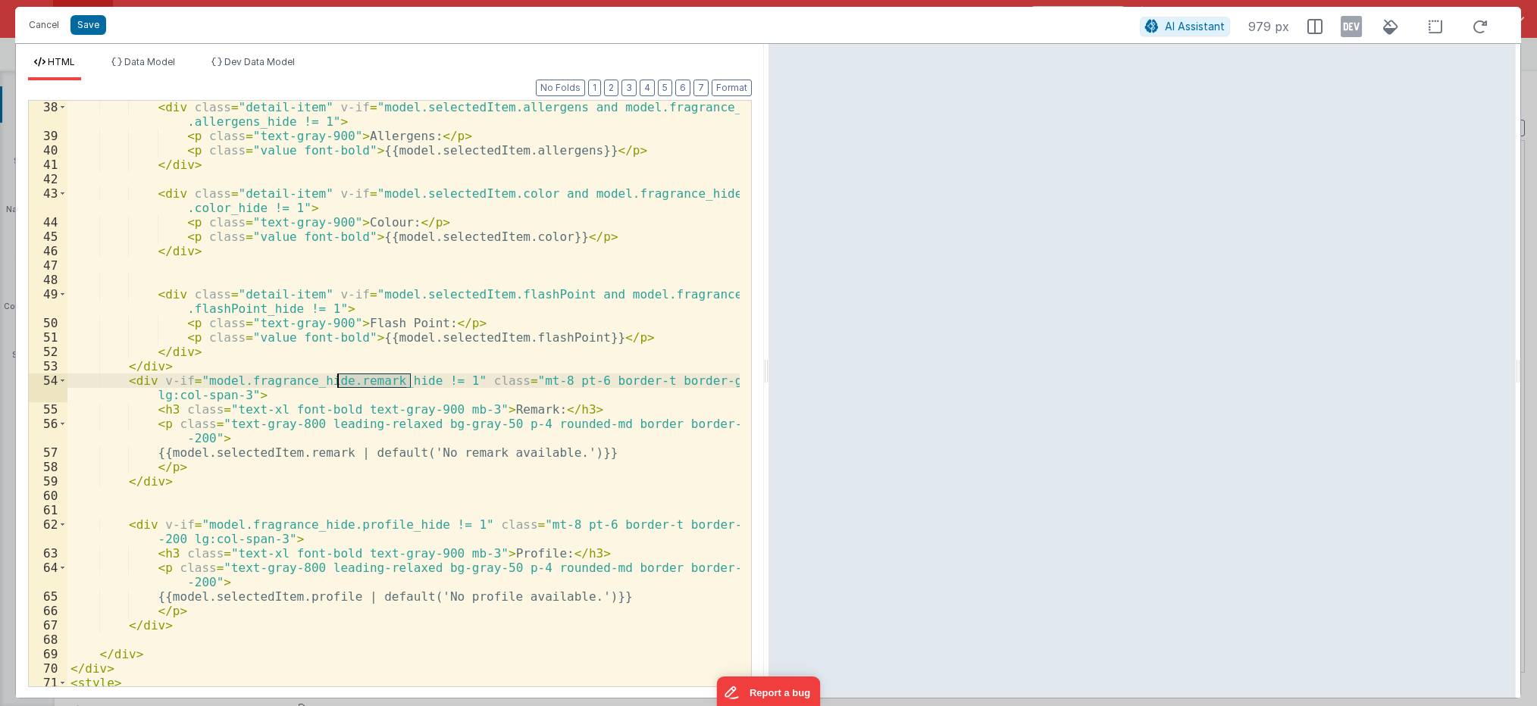
scroll to position [637, 0]
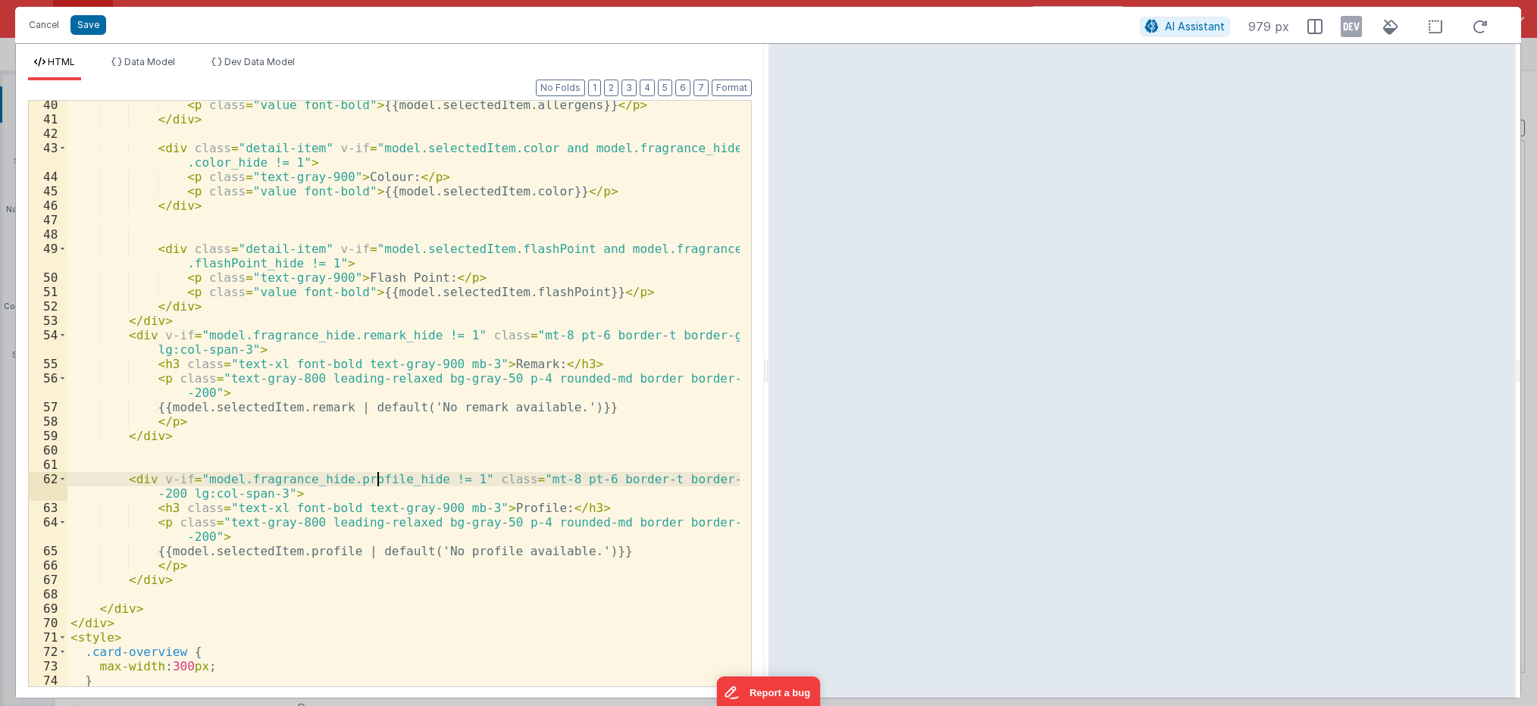
click at [374, 476] on div "< p class = "value font-bold" > {{model.selectedItem.allergens}} </ p > </ div …" at bounding box center [403, 405] width 672 height 615
click at [318, 478] on div "< p class = "value font-bold" > {{model.selectedItem.allergens}} </ p > </ div …" at bounding box center [403, 405] width 672 height 615
click at [324, 476] on div "< p class = "value font-bold" > {{model.selectedItem.allergens}} </ p > </ div …" at bounding box center [403, 394] width 672 height 586
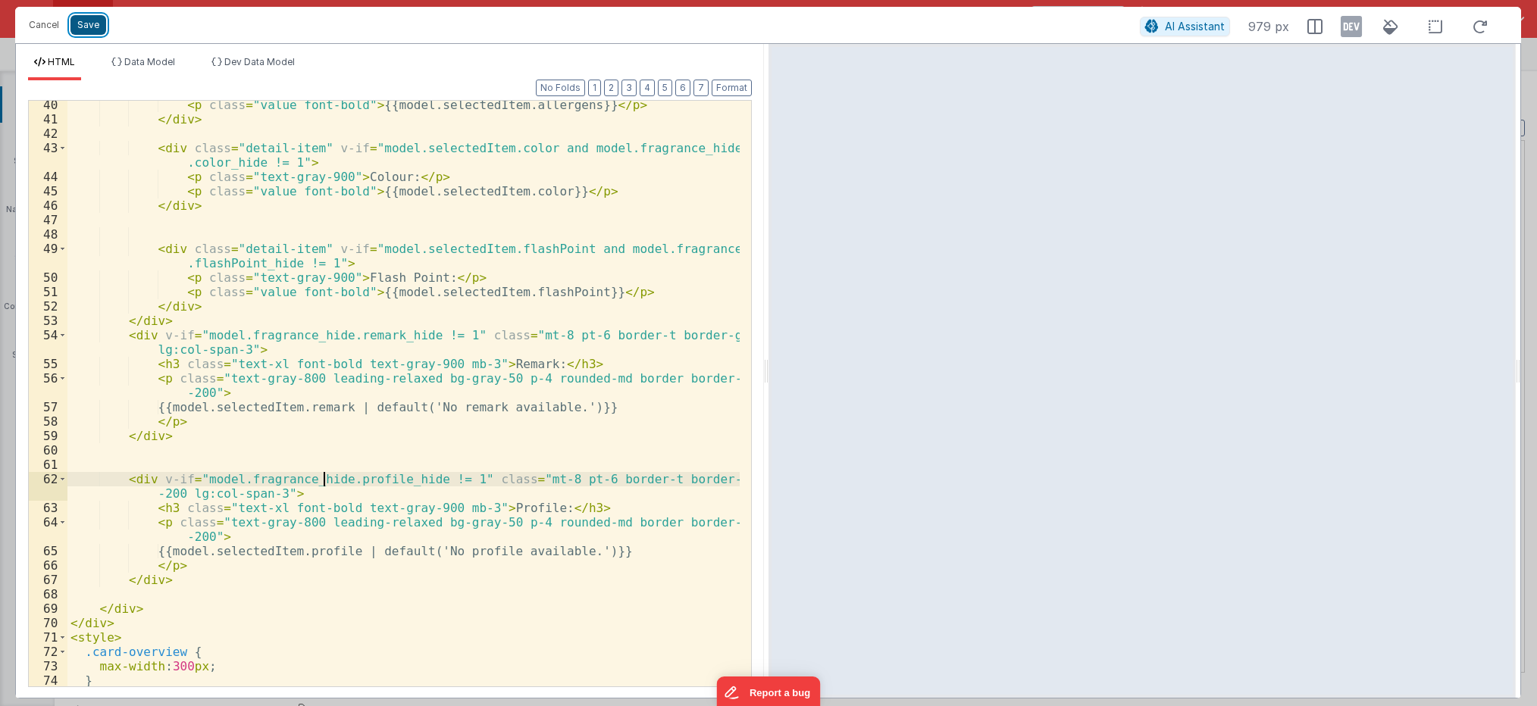
click at [89, 31] on button "Save" at bounding box center [88, 25] width 36 height 20
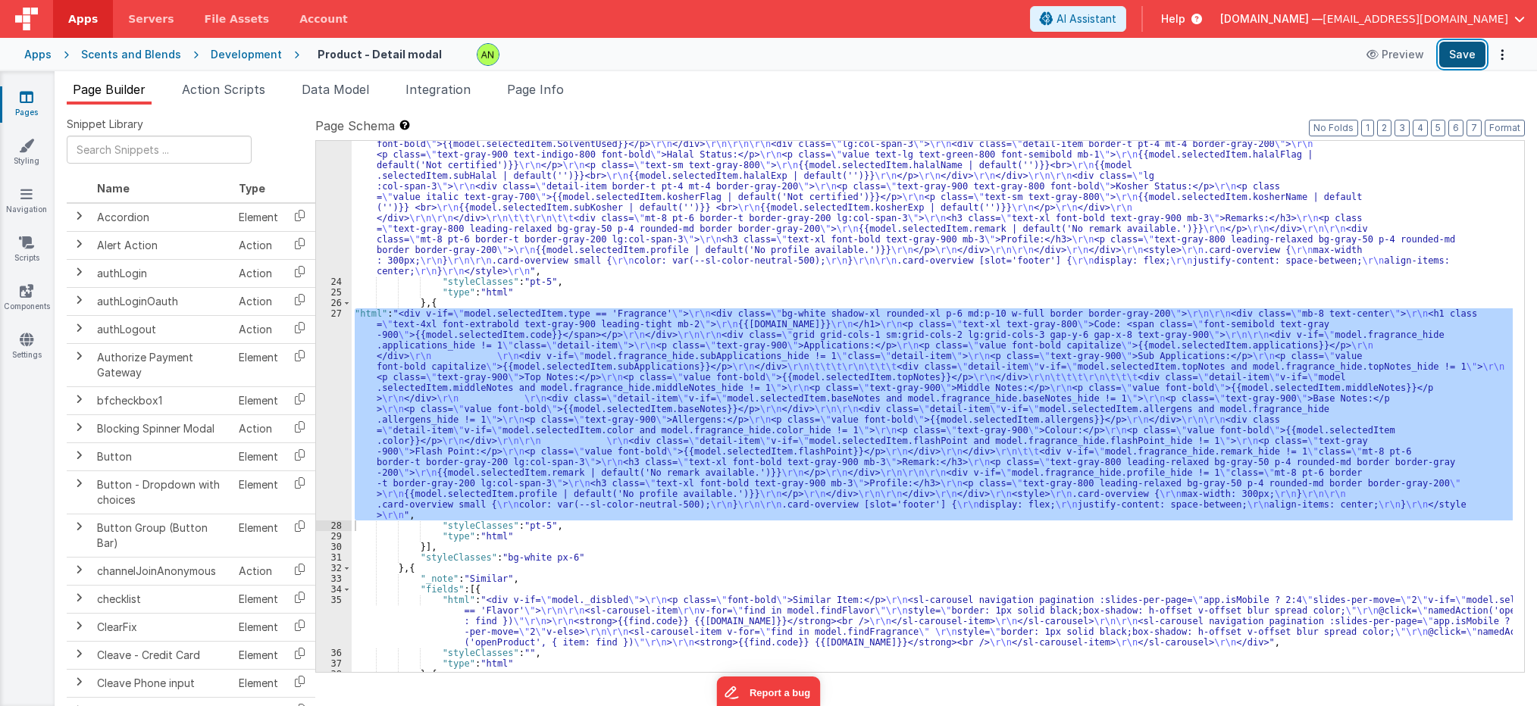
click at [1461, 58] on button "Save" at bounding box center [1462, 55] width 46 height 26
click at [1468, 393] on div ""html" : " \r\n <div v-if= \" model.selectedItem.type == 'Flavor' \" > \r\n <di…" at bounding box center [932, 406] width 1161 height 531
click at [332, 406] on div "27" at bounding box center [334, 414] width 36 height 212
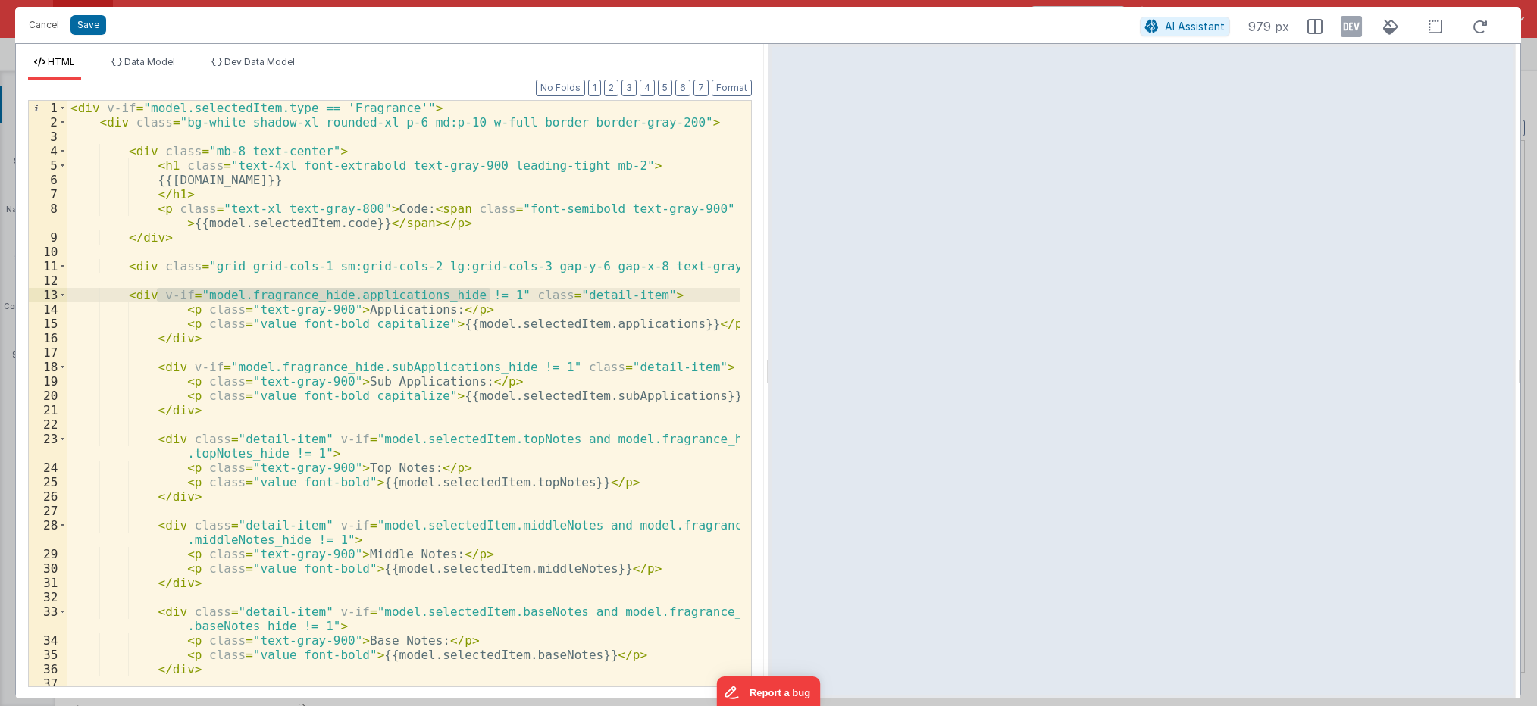
drag, startPoint x: 491, startPoint y: 290, endPoint x: 156, endPoint y: 298, distance: 335.1
click at [156, 298] on div "< div v-if = "model.selectedItem.type == 'Fragrance'" > < div class = "bg-white…" at bounding box center [403, 415] width 672 height 629
click at [402, 368] on div "< div v-if = "model.selectedItem.type == 'Fragrance'" > < div class = "bg-white…" at bounding box center [403, 415] width 672 height 629
click at [515, 440] on div "< div v-if = "model.selectedItem.type == 'Fragrance'" > < div class = "bg-white…" at bounding box center [403, 415] width 672 height 629
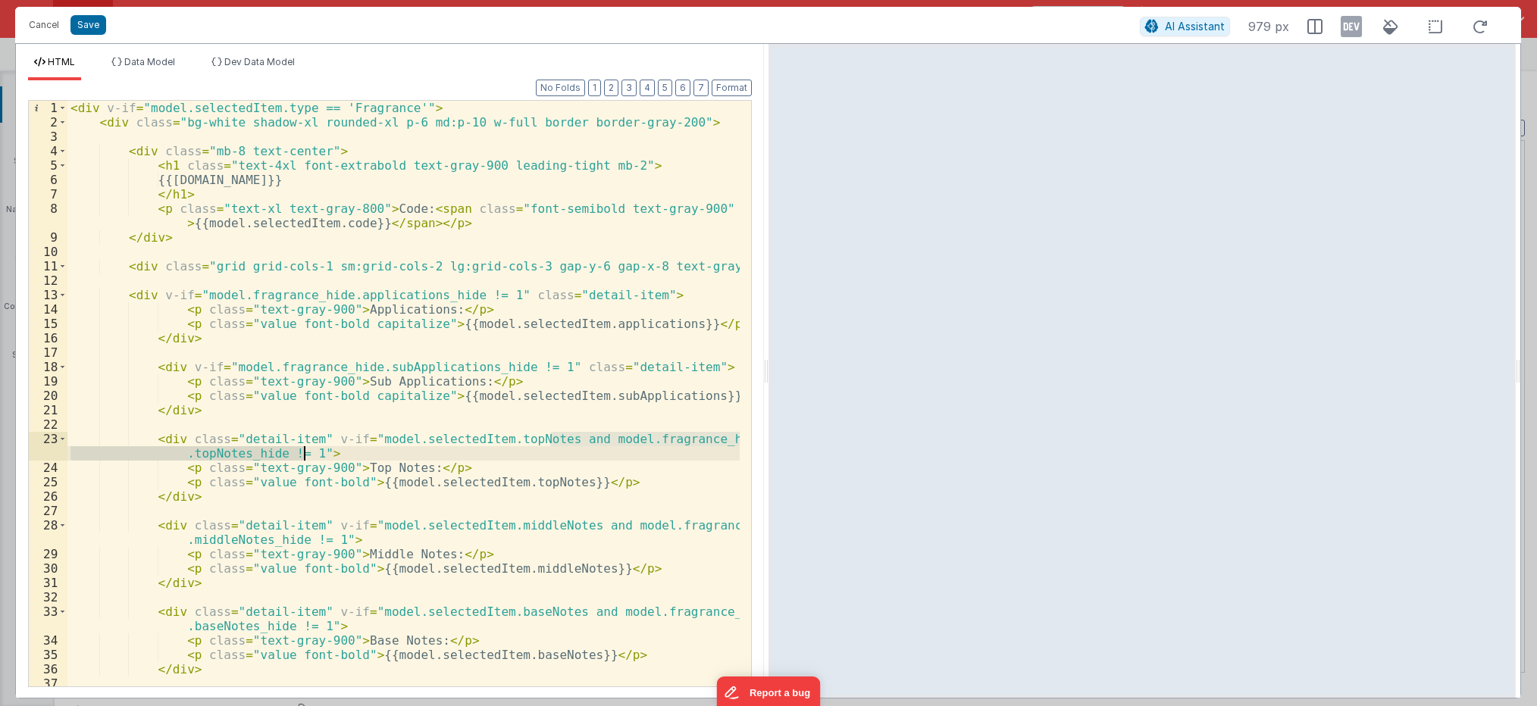
drag, startPoint x: 549, startPoint y: 440, endPoint x: 301, endPoint y: 453, distance: 248.2
click at [301, 453] on div "< div v-if = "model.selectedItem.type == 'Fragrance'" > < div class = "bg-white…" at bounding box center [403, 415] width 672 height 629
click at [550, 438] on div "< div v-if = "model.selectedItem.type == 'Fragrance'" > < div class = "bg-white…" at bounding box center [403, 394] width 672 height 586
drag, startPoint x: 566, startPoint y: 439, endPoint x: 357, endPoint y: 440, distance: 209.2
click at [357, 440] on div "< div v-if = "model.selectedItem.type == 'Fragrance'" > < div class = "bg-white…" at bounding box center [403, 415] width 672 height 629
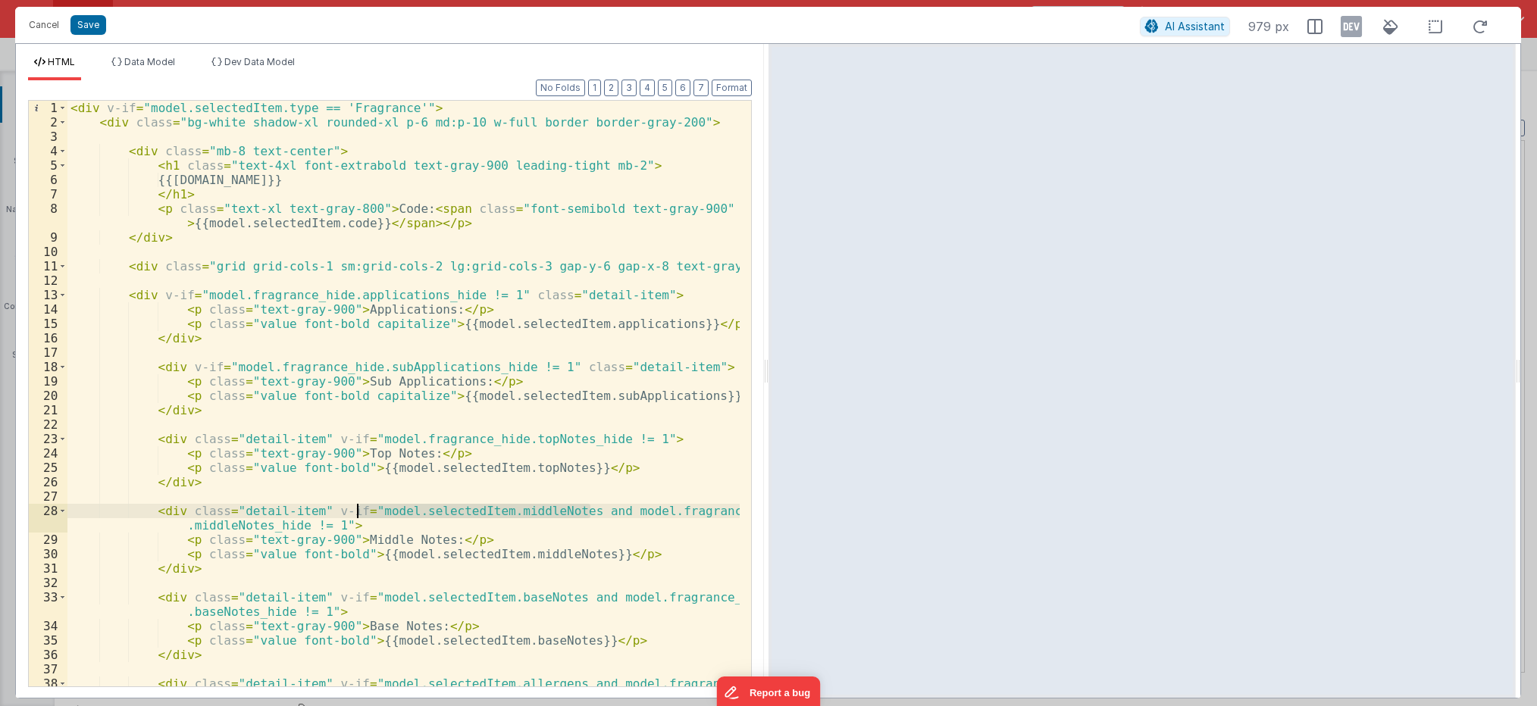
drag, startPoint x: 590, startPoint y: 512, endPoint x: 359, endPoint y: 515, distance: 232.0
click at [359, 515] on div "< div v-if = "model.selectedItem.type == 'Fragrance'" > < div class = "bg-white…" at bounding box center [403, 415] width 672 height 629
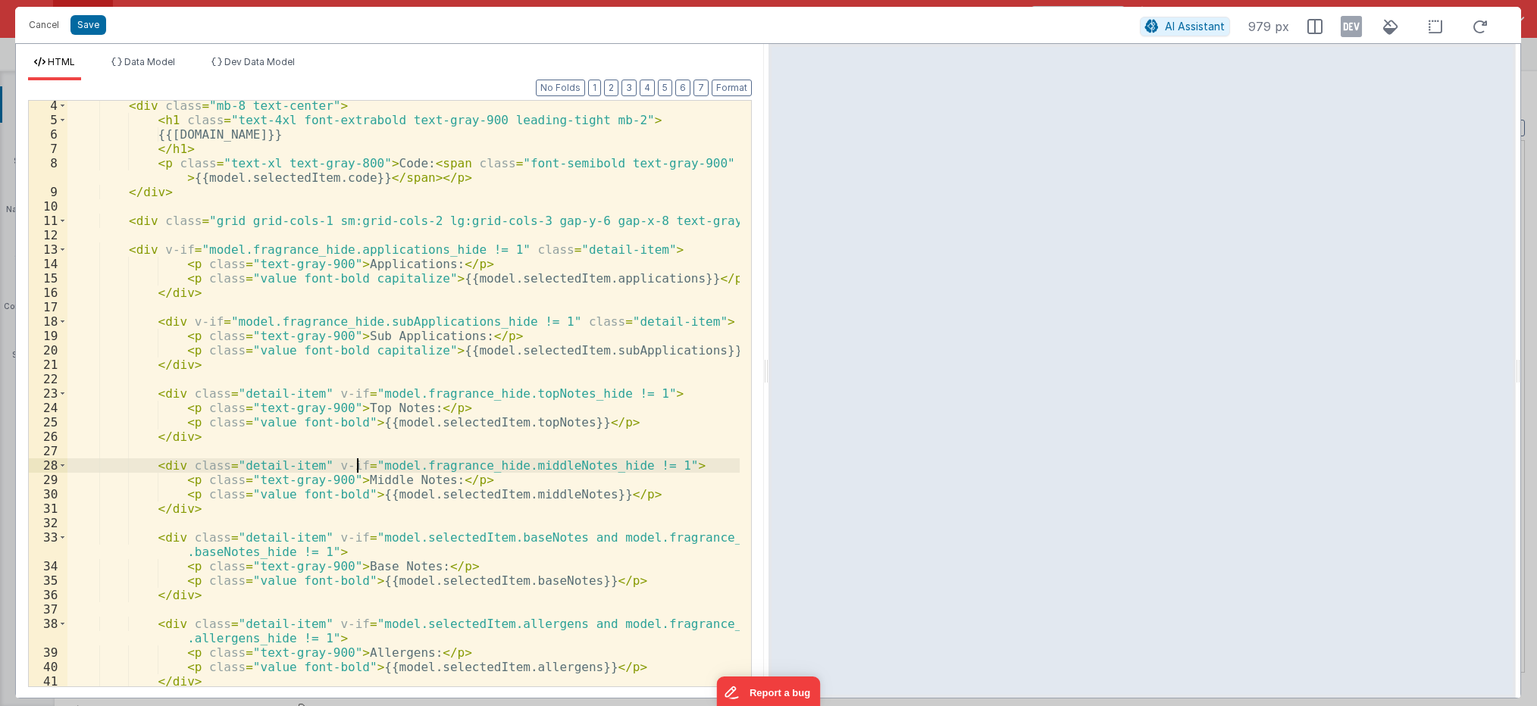
scroll to position [91, 0]
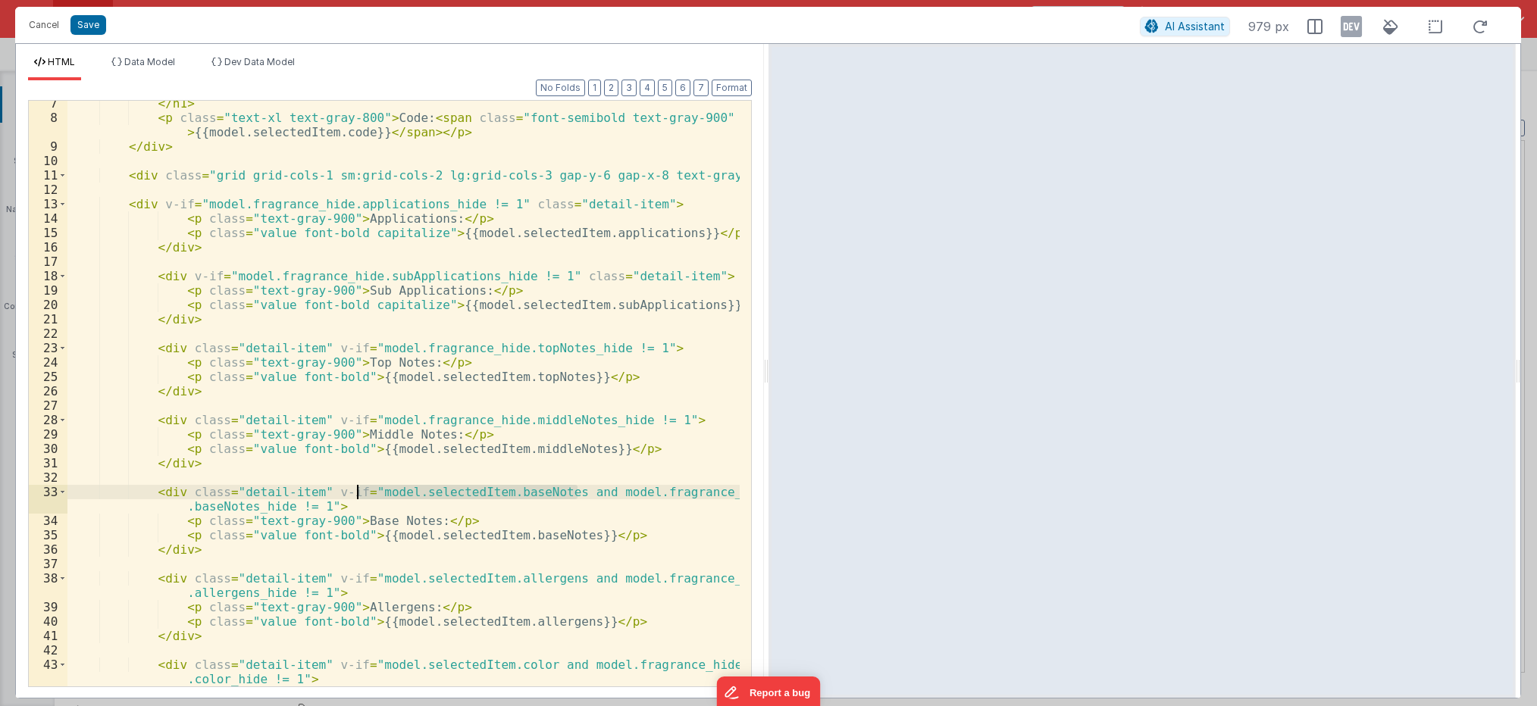
drag, startPoint x: 575, startPoint y: 494, endPoint x: 358, endPoint y: 495, distance: 217.5
click at [358, 495] on div "</ h1 > < p class = "text-xl text-gray-800" > Code: < span class = "font-semibo…" at bounding box center [403, 403] width 672 height 615
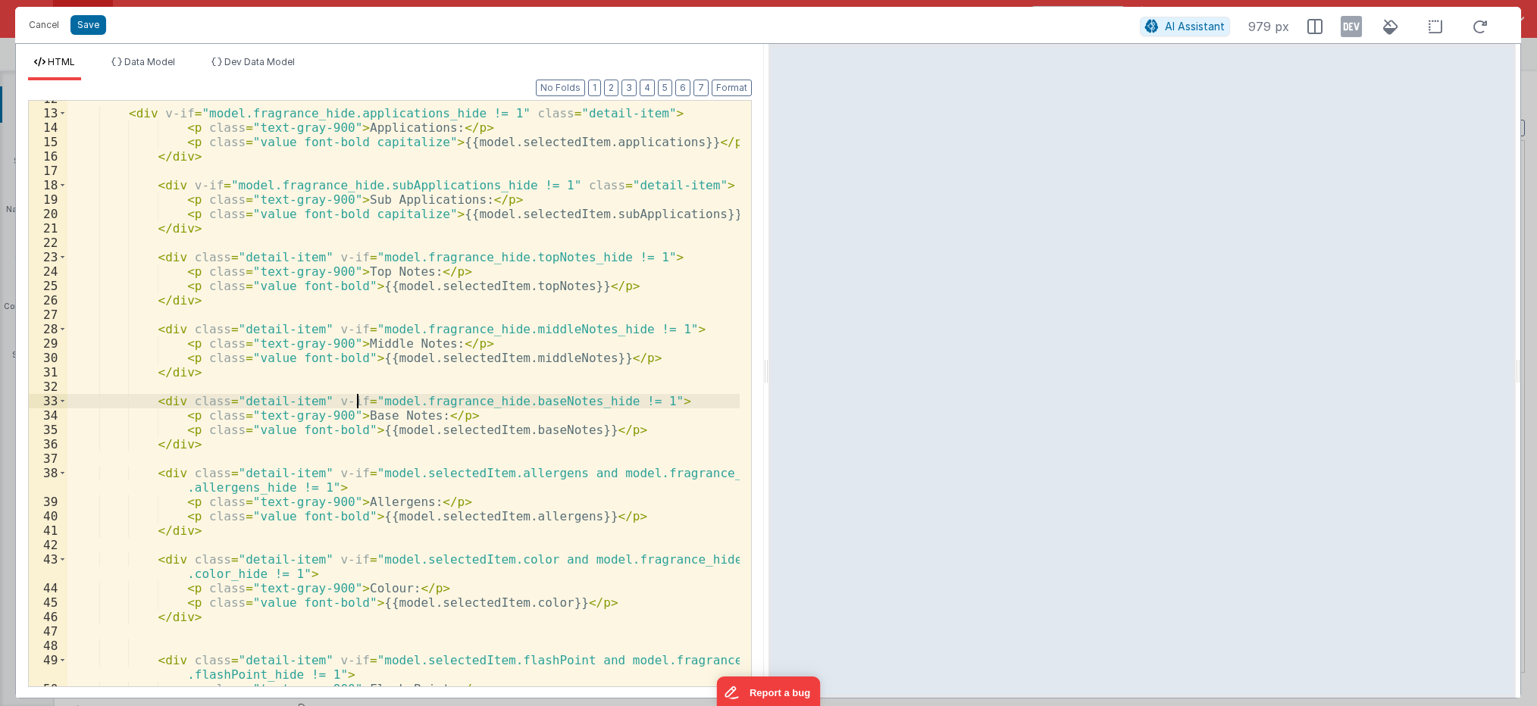
scroll to position [182, 0]
drag, startPoint x: 575, startPoint y: 473, endPoint x: 359, endPoint y: 477, distance: 216.8
click at [359, 477] on div "< div v-if = "model.fragrance_hide.applications_hide != 1" class = "detail-item…" at bounding box center [403, 399] width 672 height 615
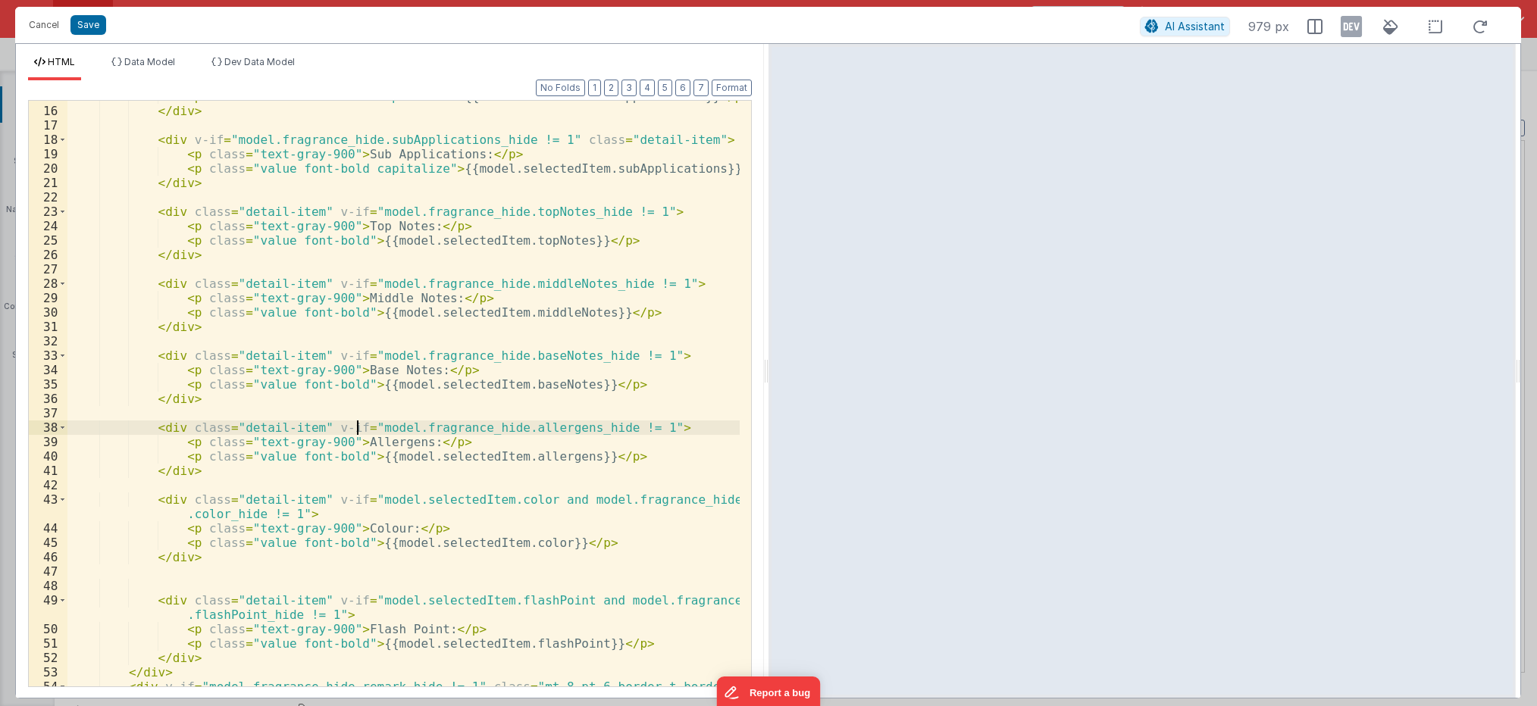
scroll to position [273, 0]
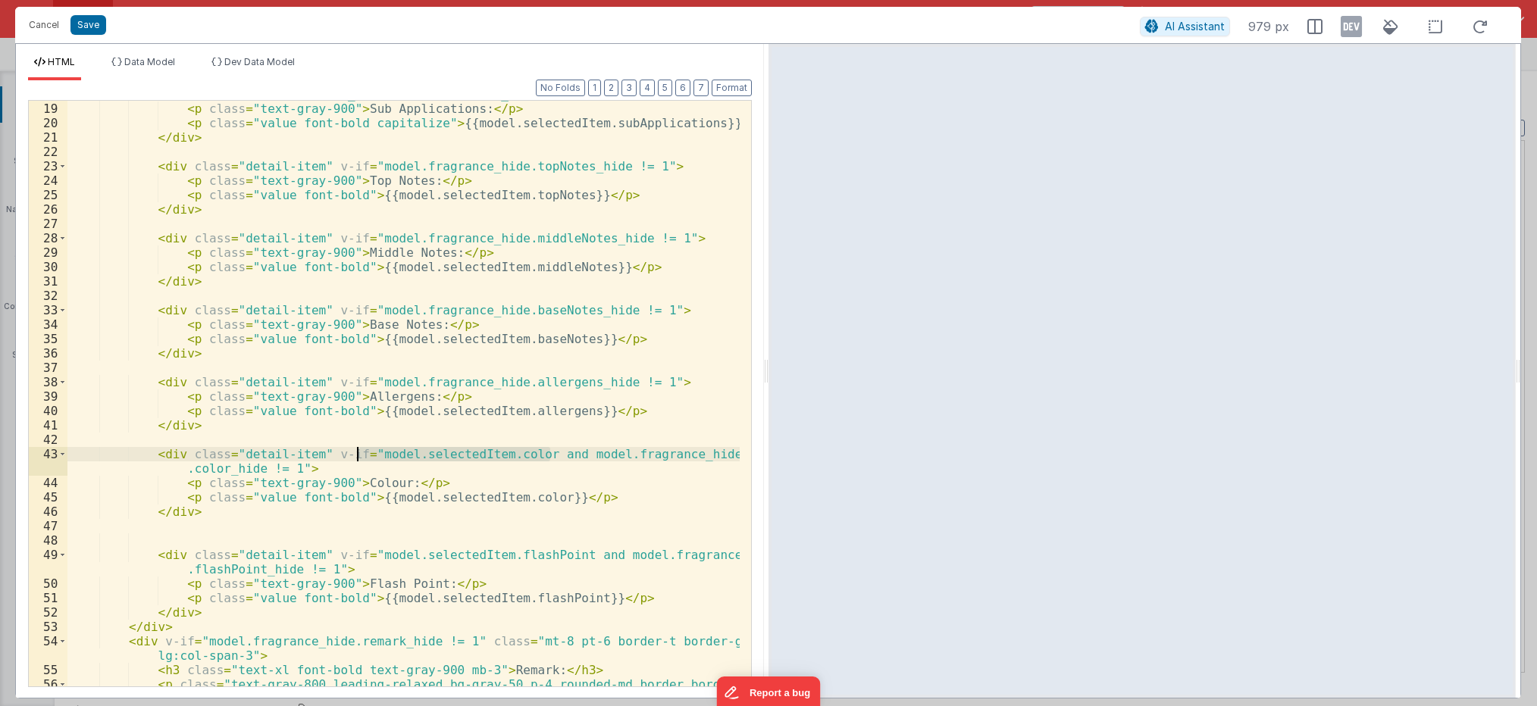
drag, startPoint x: 550, startPoint y: 456, endPoint x: 359, endPoint y: 459, distance: 190.3
click at [358, 459] on div "< div v-if = "model.fragrance_hide.subApplications_hide != 1" class = "detail-i…" at bounding box center [403, 401] width 672 height 629
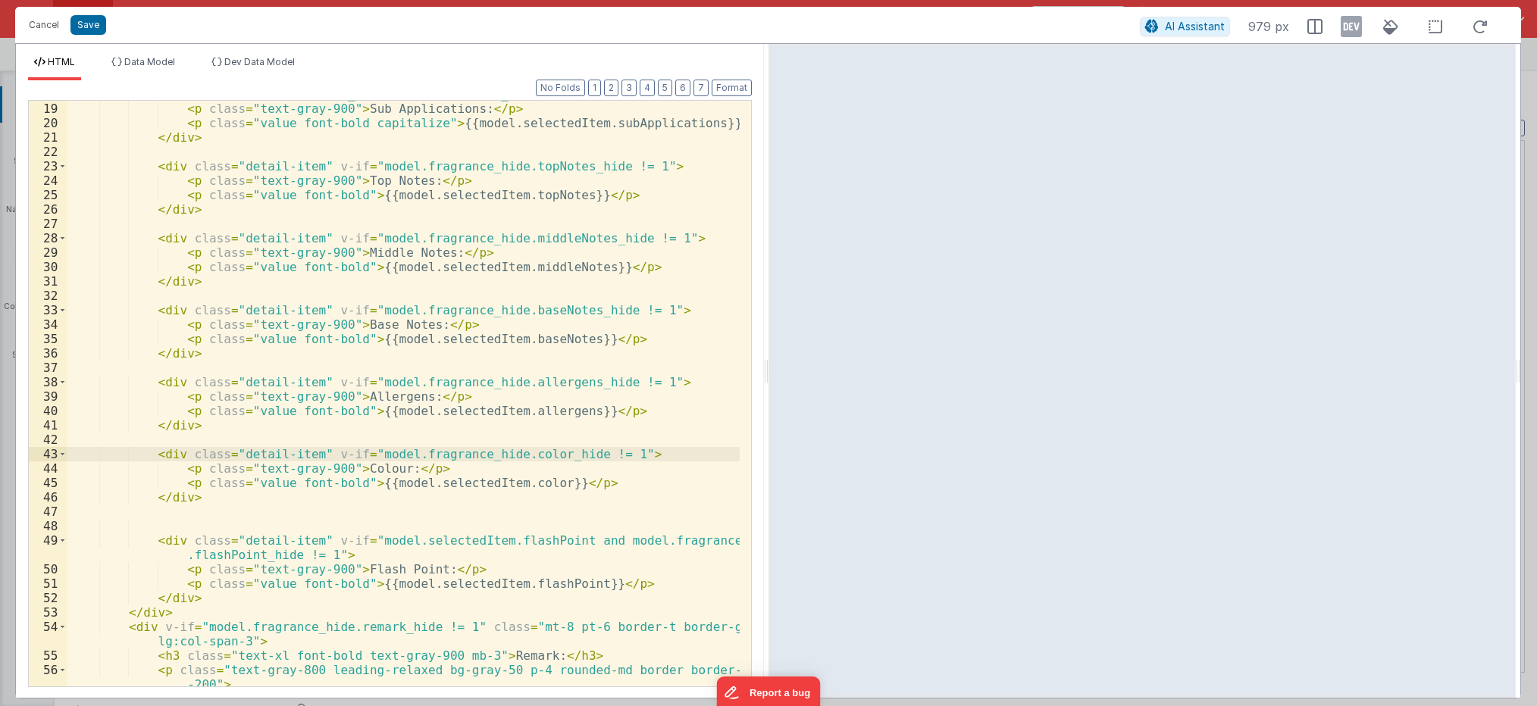
scroll to position [318, 0]
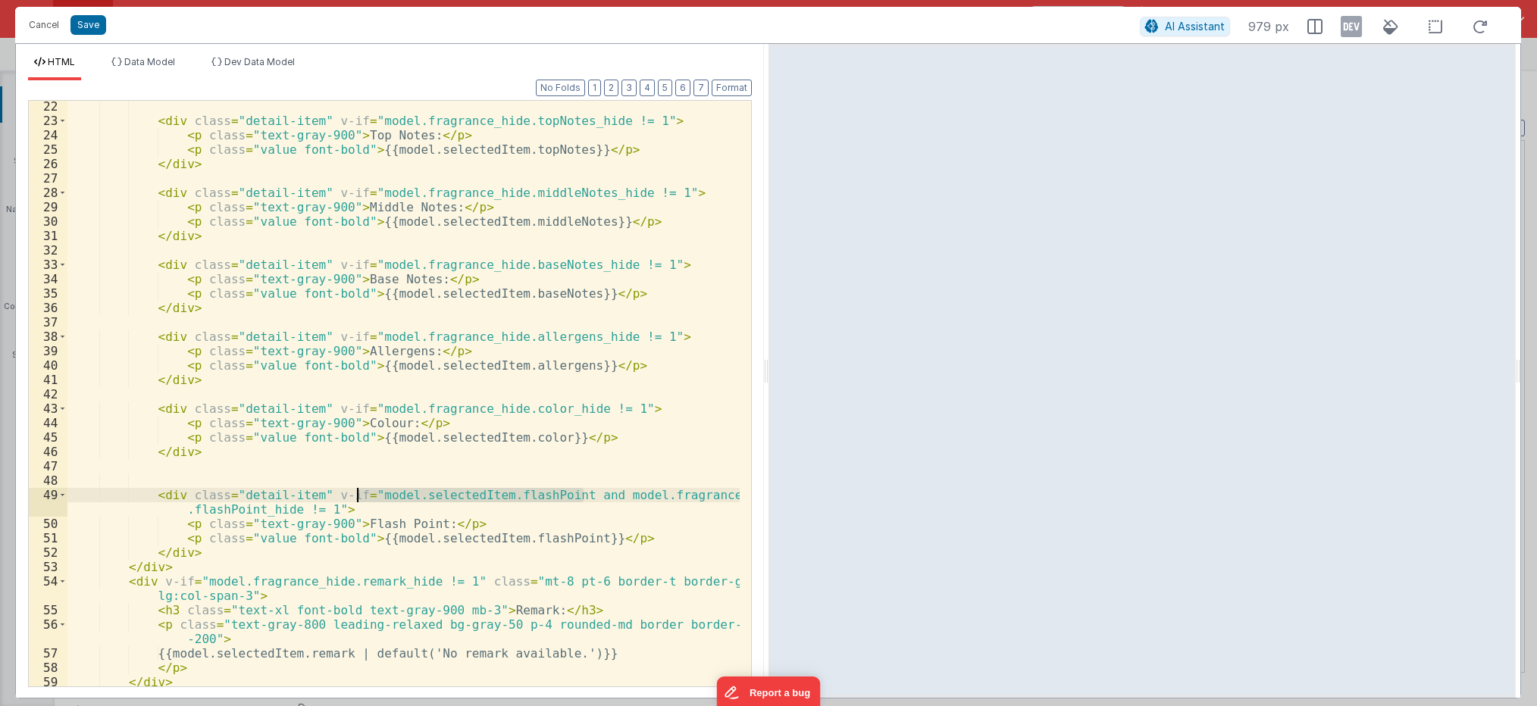
drag, startPoint x: 581, startPoint y: 495, endPoint x: 359, endPoint y: 495, distance: 222.1
click at [359, 495] on div "< div class = "detail-item" v-if = "model.fragrance_hide.topNotes_hide != 1" > …" at bounding box center [403, 406] width 672 height 615
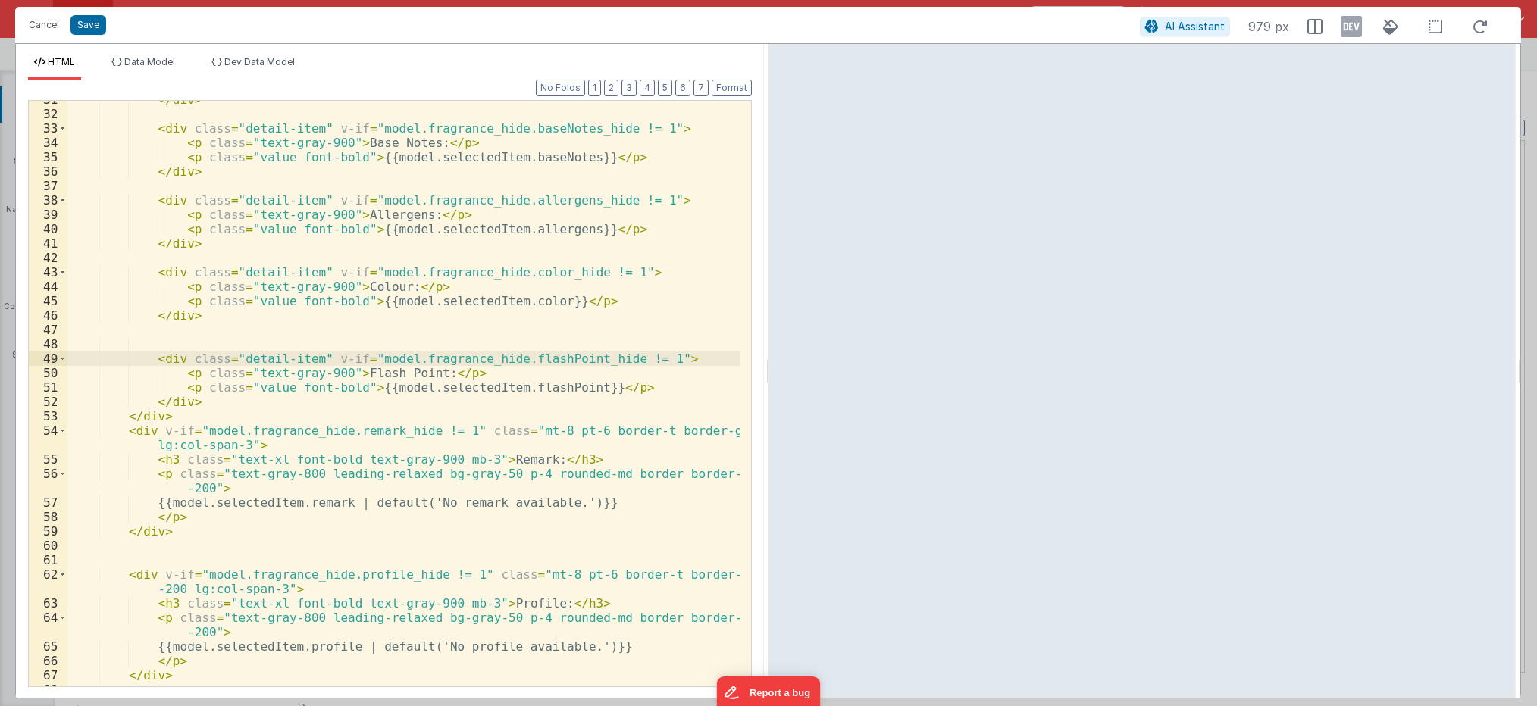
scroll to position [500, 0]
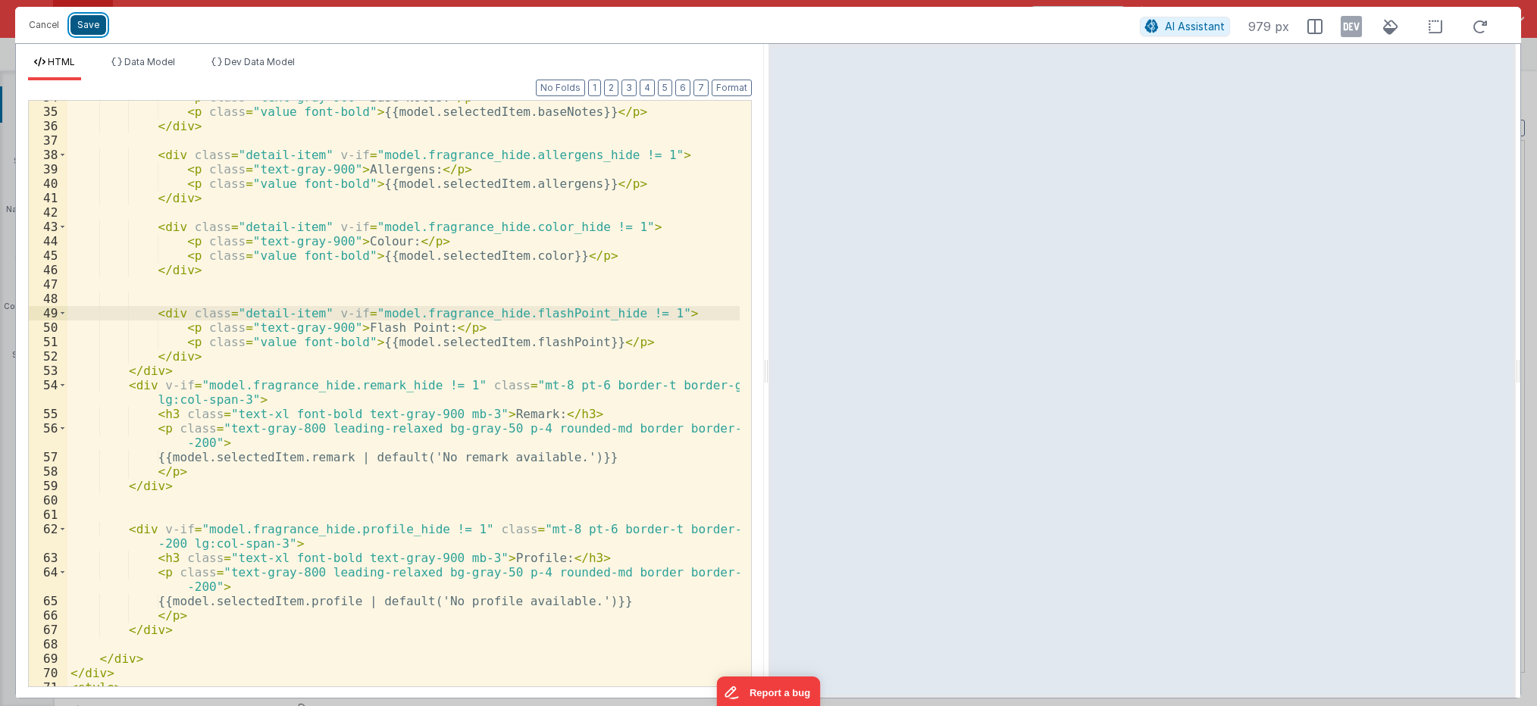
click at [86, 27] on button "Save" at bounding box center [88, 25] width 36 height 20
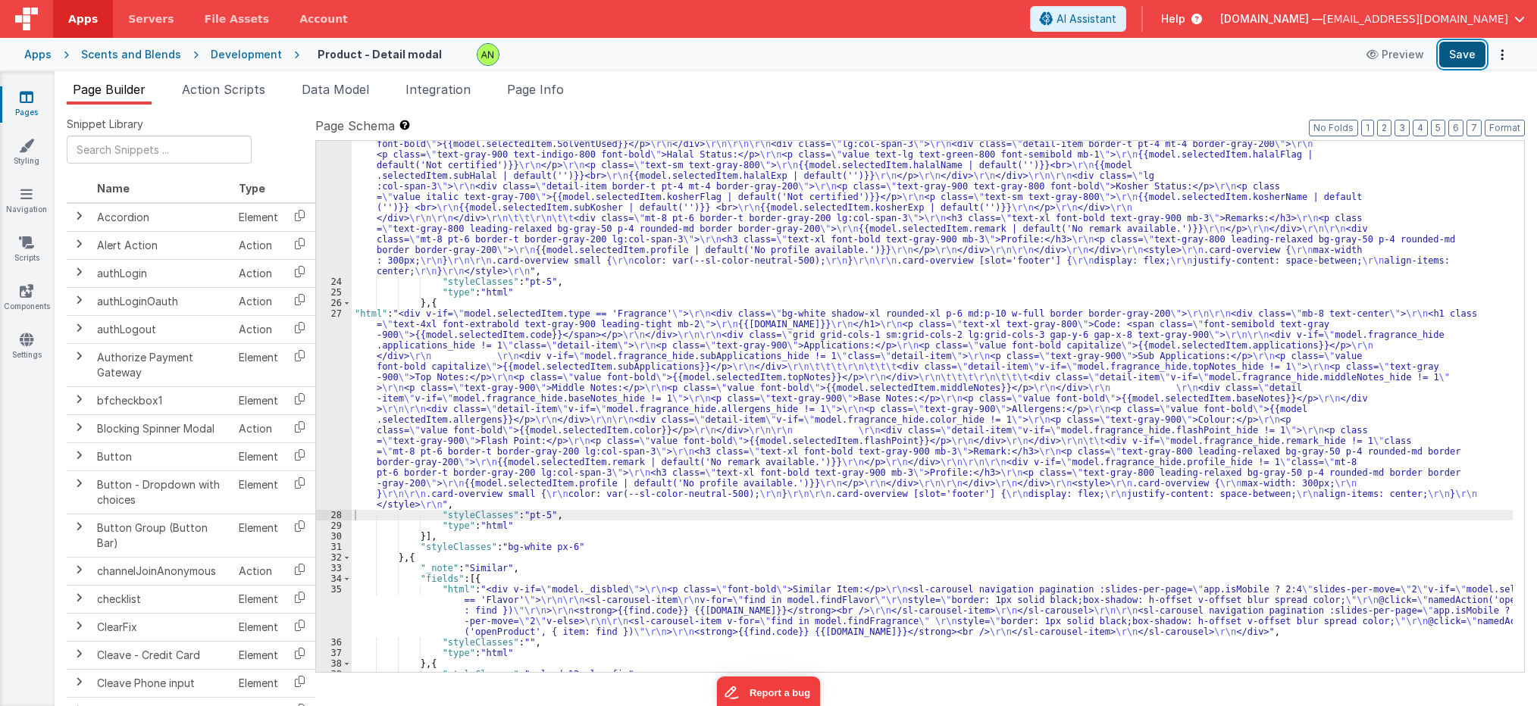
click at [1455, 53] on button "Save" at bounding box center [1462, 55] width 46 height 26
